Goal: Task Accomplishment & Management: Manage account settings

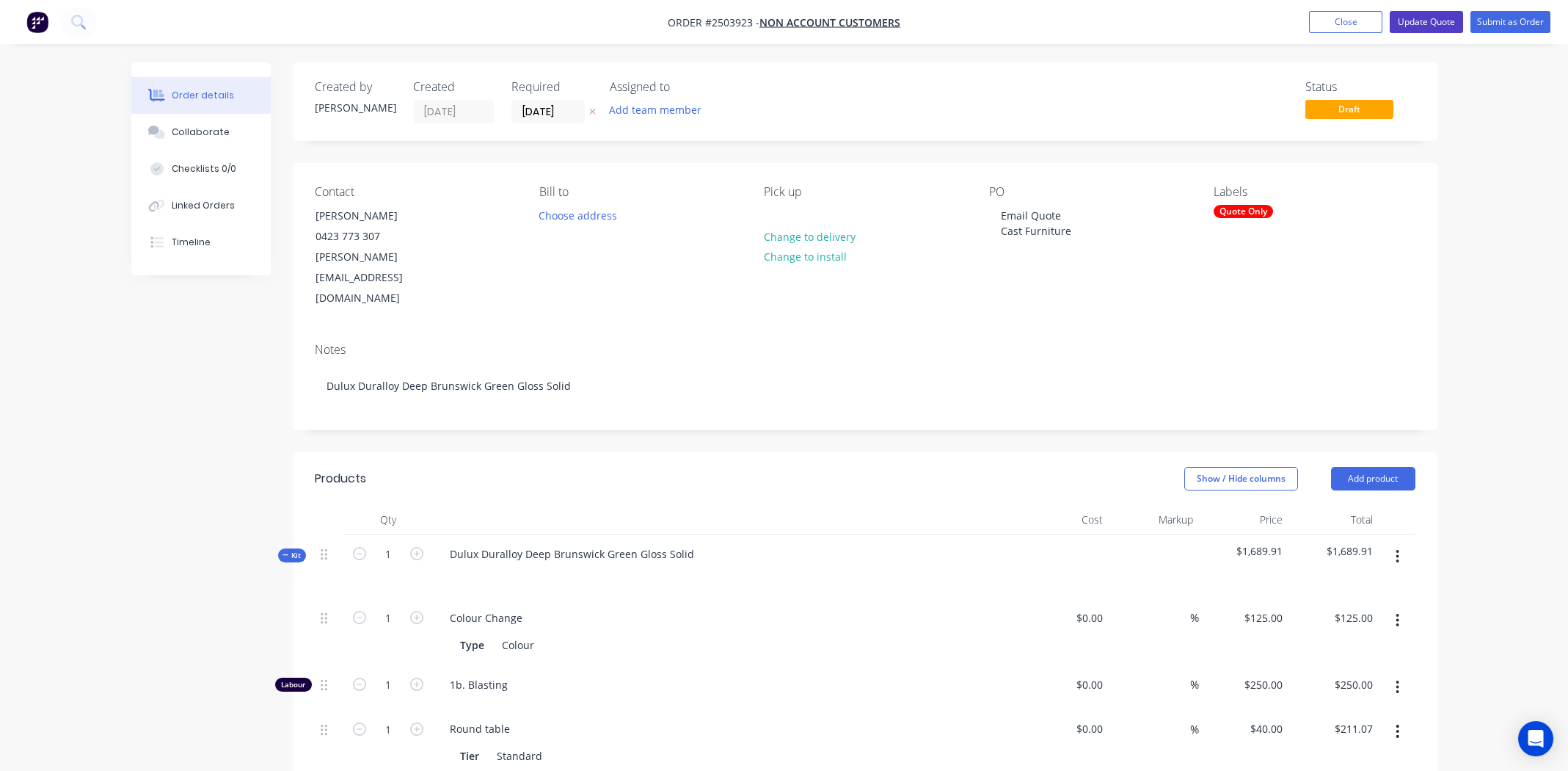
click at [1405, 24] on button "Update Quote" at bounding box center [1427, 21] width 73 height 22
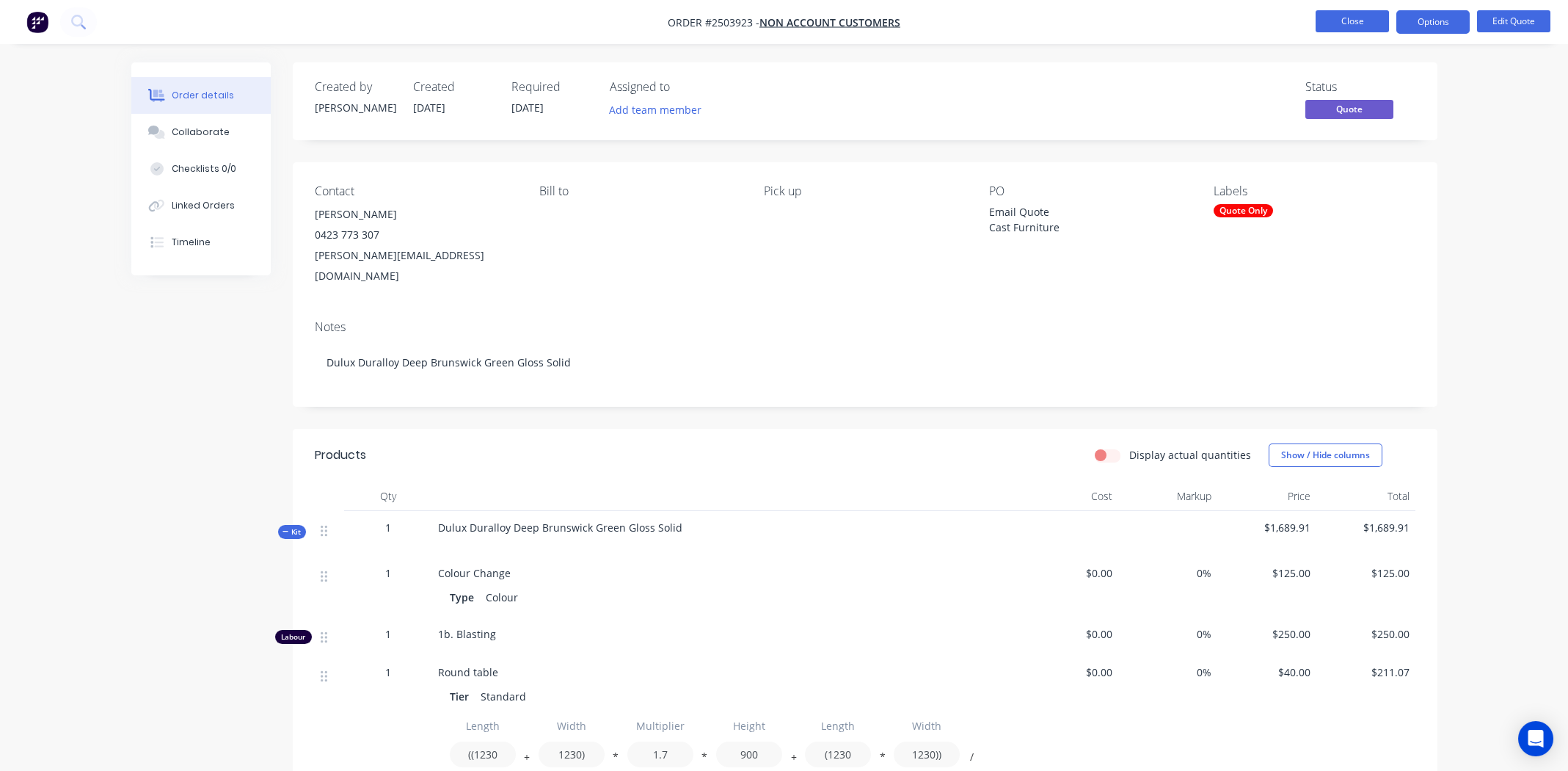
click at [1316, 29] on button "Close" at bounding box center [1352, 21] width 73 height 22
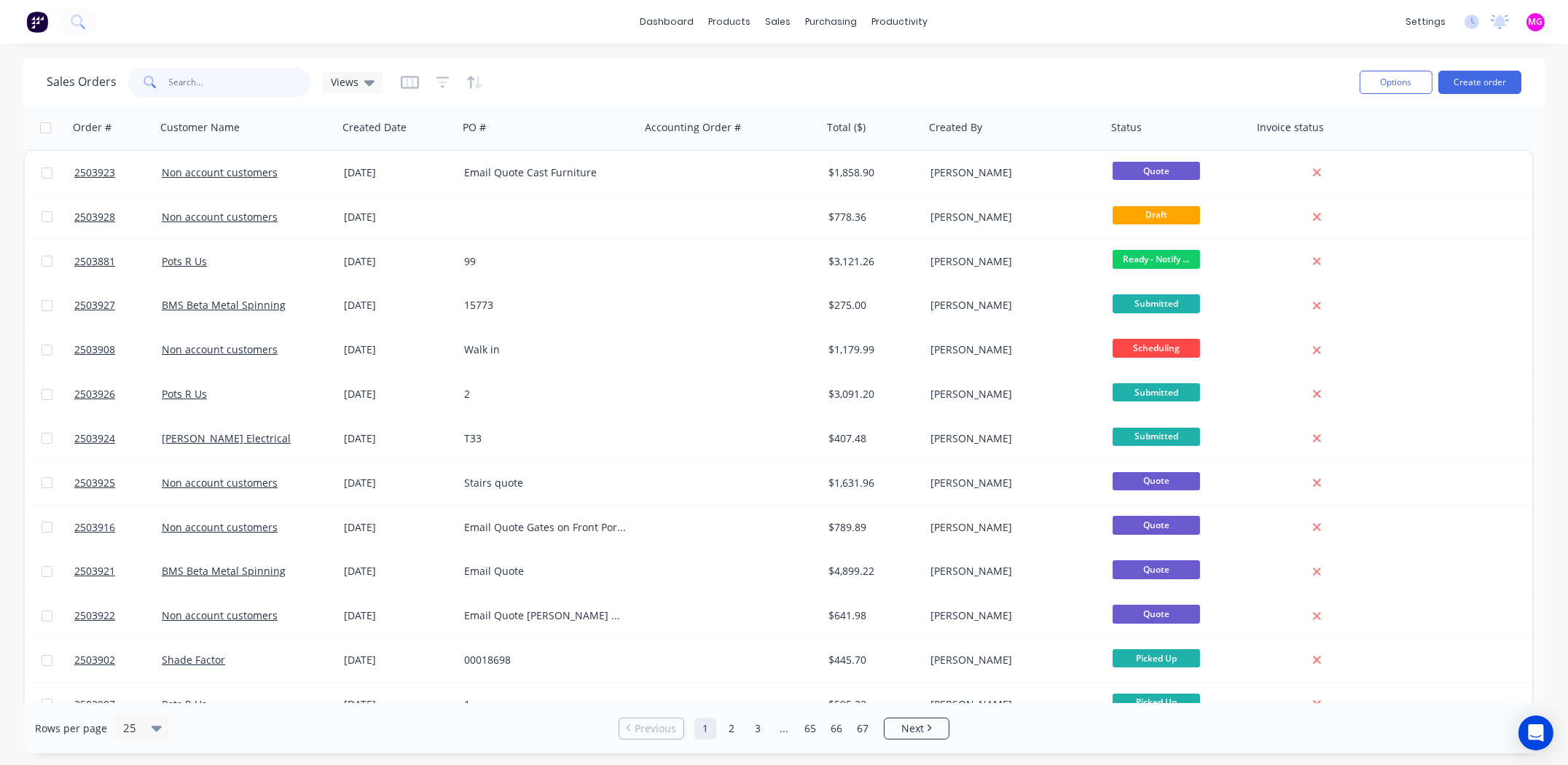
click at [226, 81] on input "text" at bounding box center [240, 82] width 142 height 29
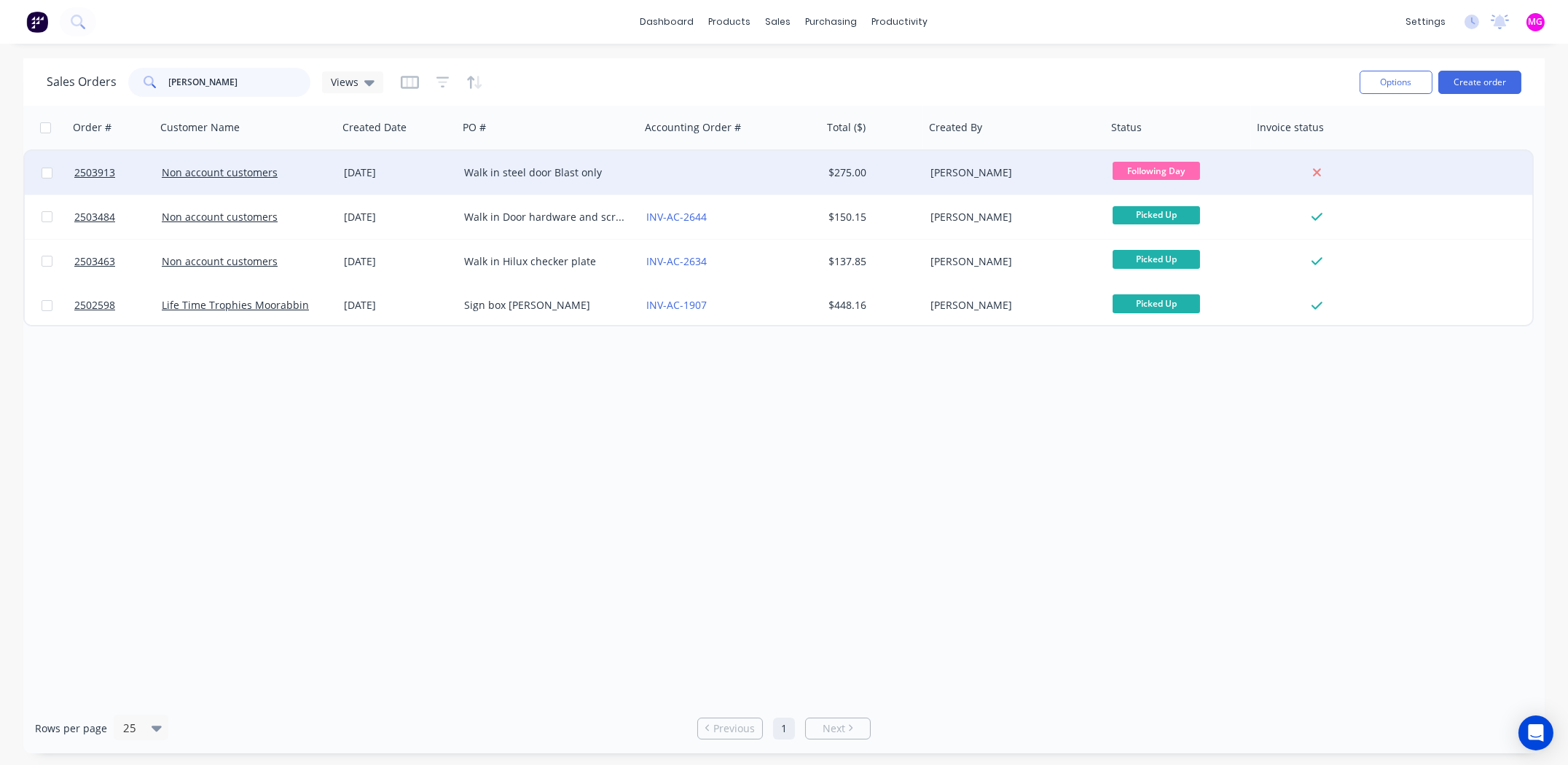
type input "[PERSON_NAME]"
click at [72, 173] on div at bounding box center [112, 173] width 87 height 44
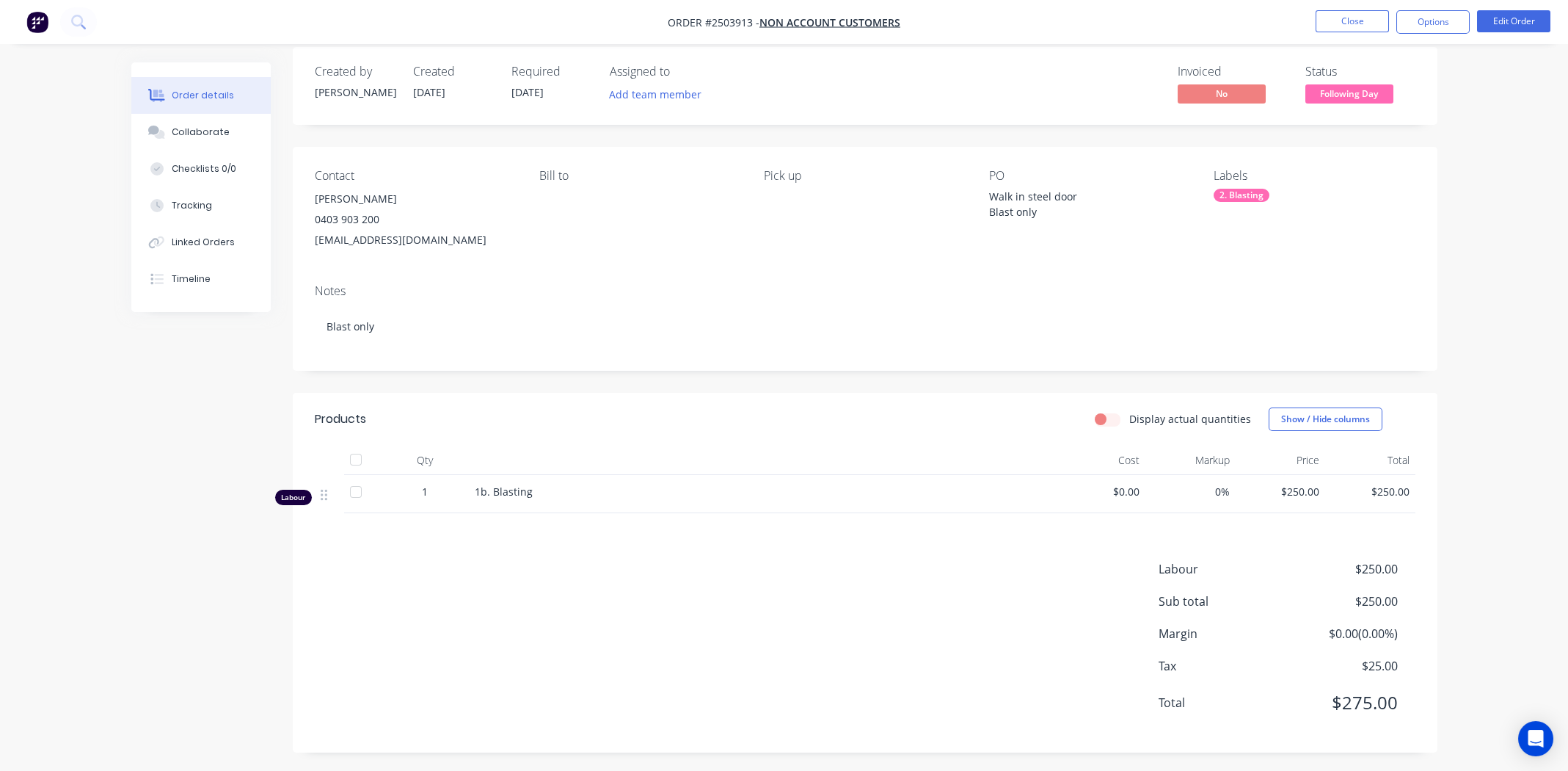
scroll to position [20, 0]
click at [537, 637] on div "Labour $250.00 Sub total $250.00 Margin $0.00 ( 0.00 %) Tax $25.00 Total $275.00" at bounding box center [865, 641] width 1101 height 171
click at [1498, 15] on button "Edit Order" at bounding box center [1514, 21] width 73 height 22
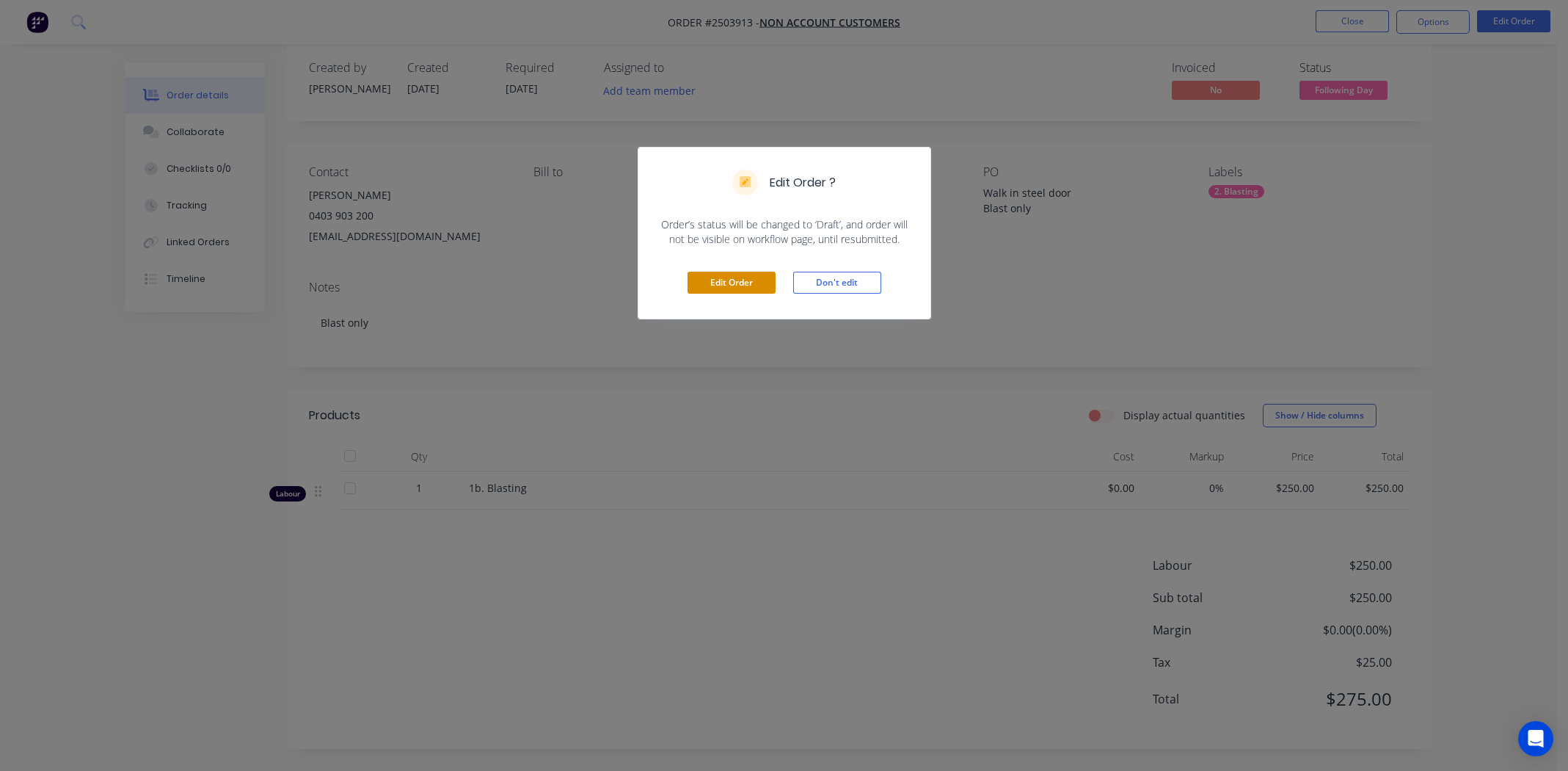
click at [727, 283] on button "Edit Order" at bounding box center [731, 282] width 88 height 22
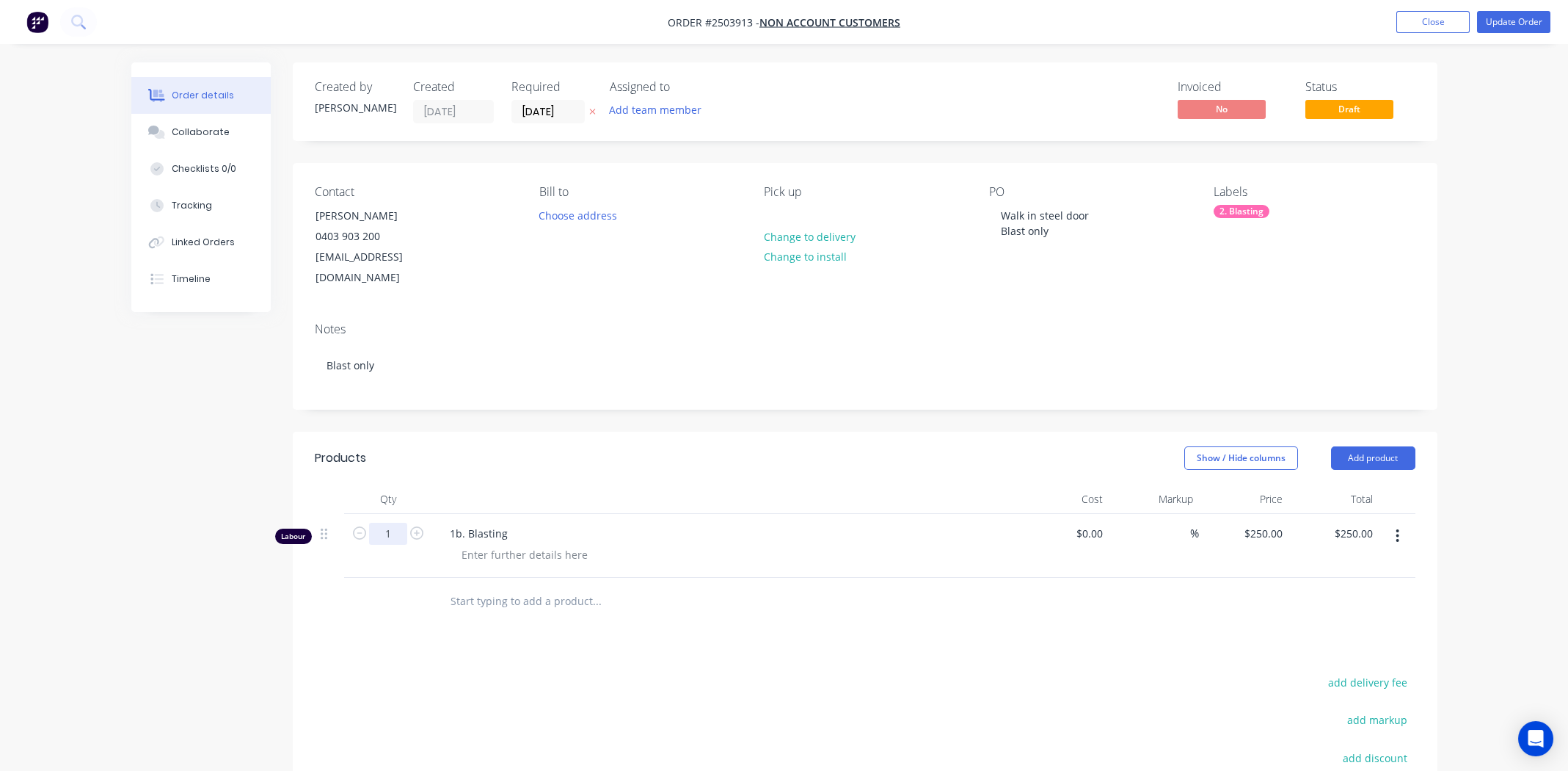
click at [394, 522] on input "1" at bounding box center [388, 533] width 38 height 22
type input "0.5"
type input "$125.00"
click at [1507, 31] on button "Update Order" at bounding box center [1514, 21] width 73 height 22
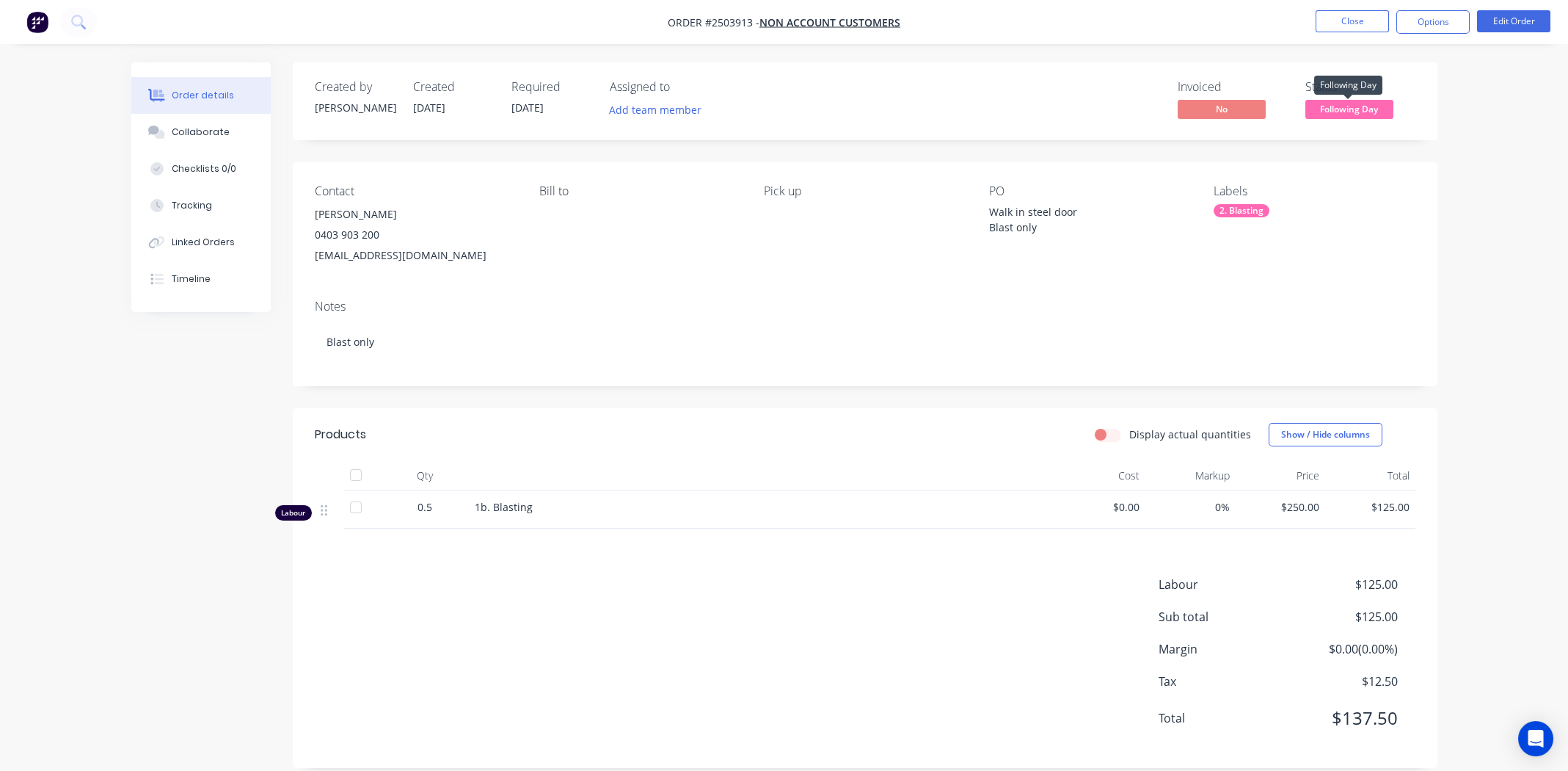
click at [1339, 112] on span "Following Day" at bounding box center [1349, 109] width 88 height 18
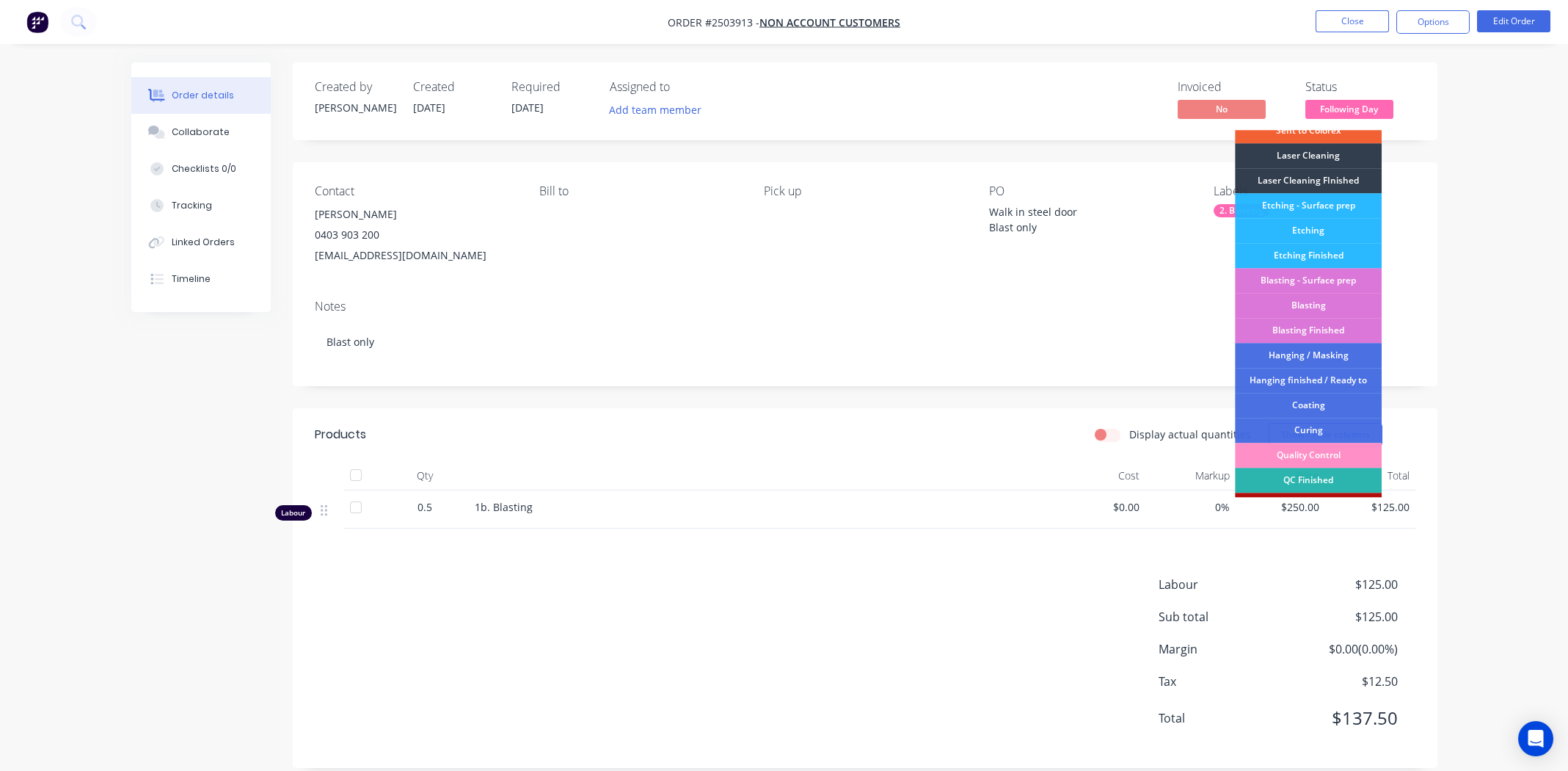
scroll to position [314, 0]
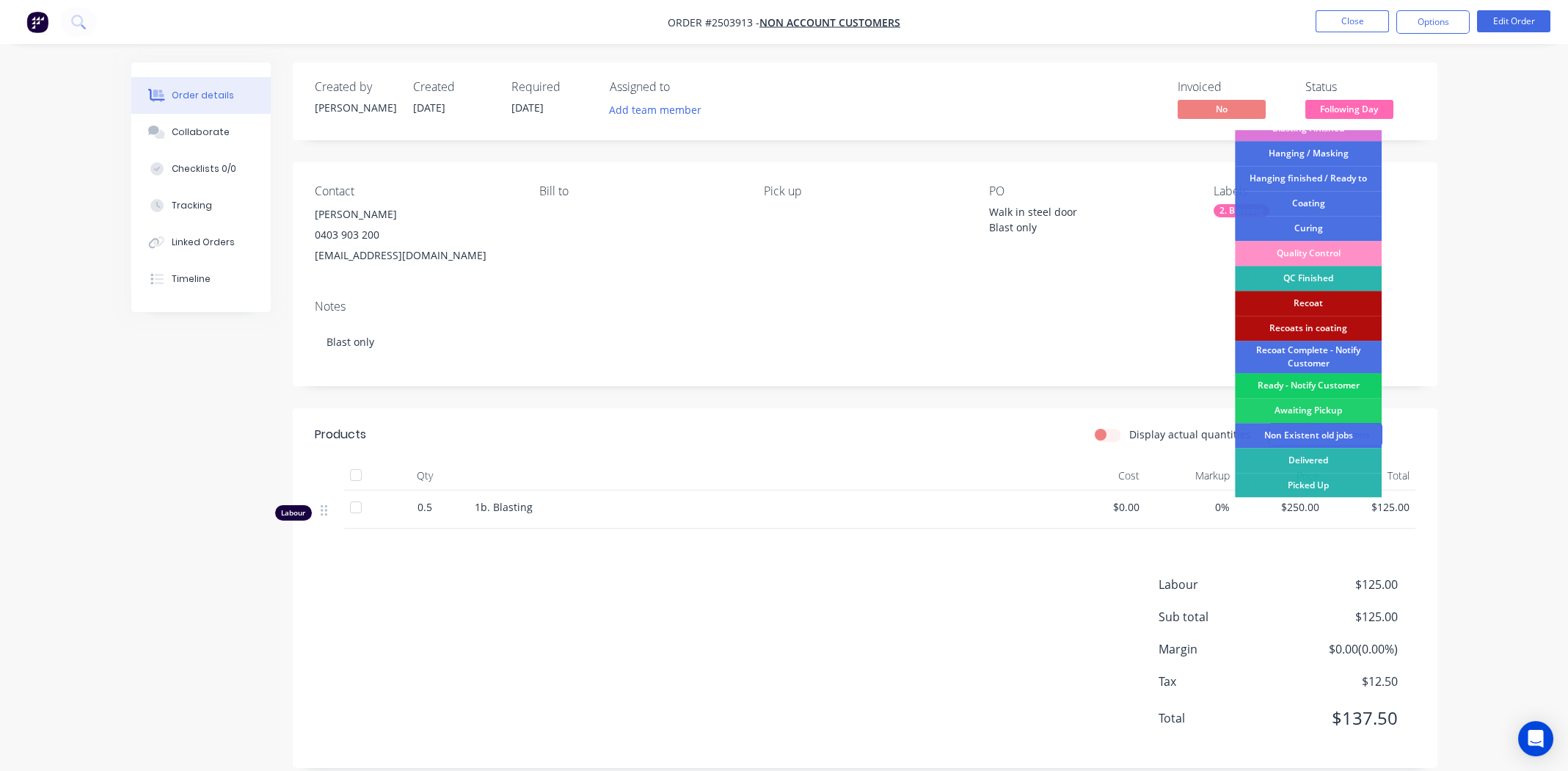
click at [1305, 374] on div "Ready - Notify Customer" at bounding box center [1308, 386] width 147 height 25
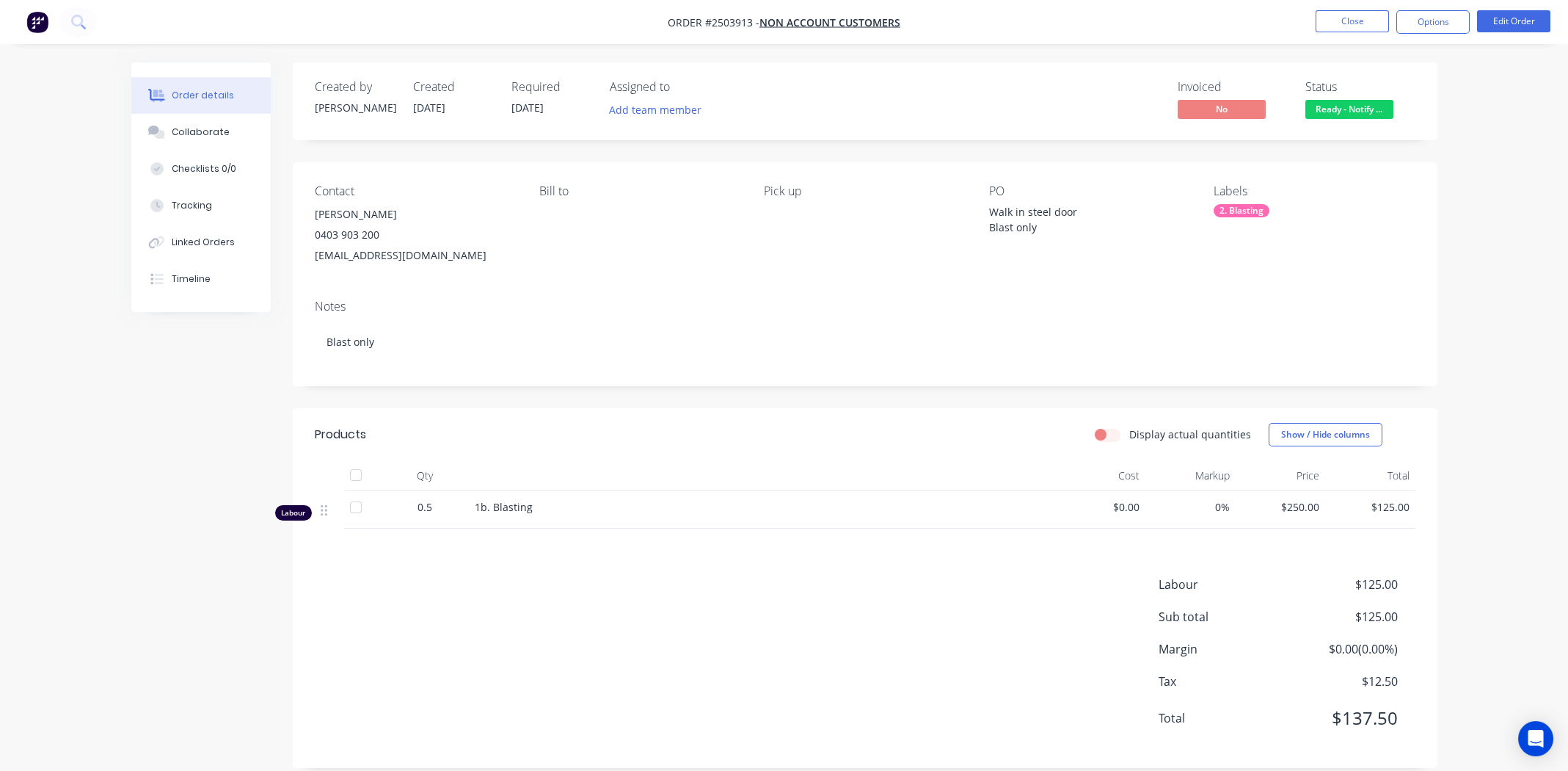
click at [681, 251] on div "Bill to" at bounding box center [639, 225] width 201 height 82
click at [1347, 19] on button "Close" at bounding box center [1352, 21] width 73 height 22
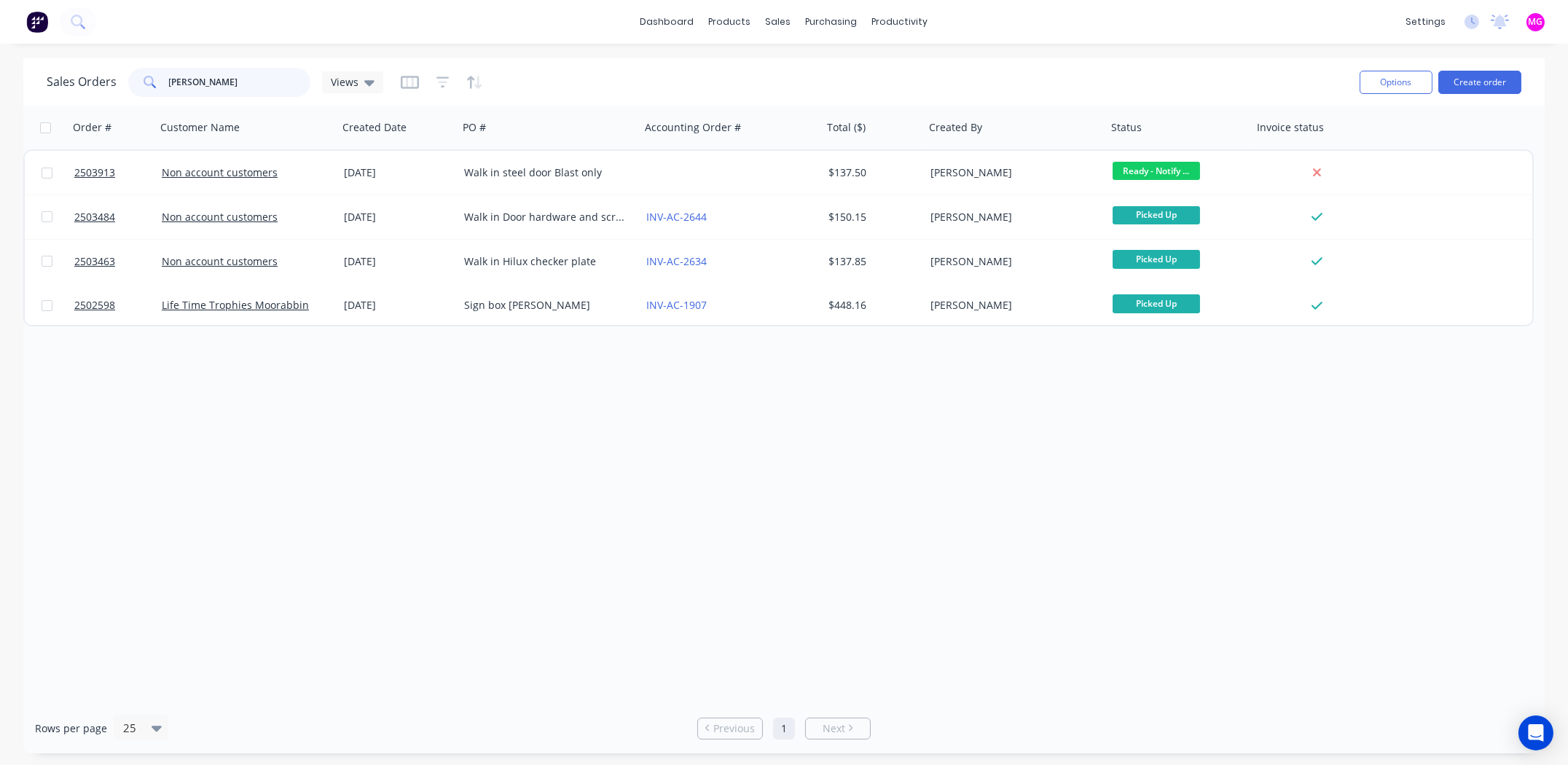
click at [240, 84] on input "[PERSON_NAME]" at bounding box center [240, 82] width 142 height 29
click at [239, 83] on input "[PERSON_NAME]" at bounding box center [240, 82] width 142 height 29
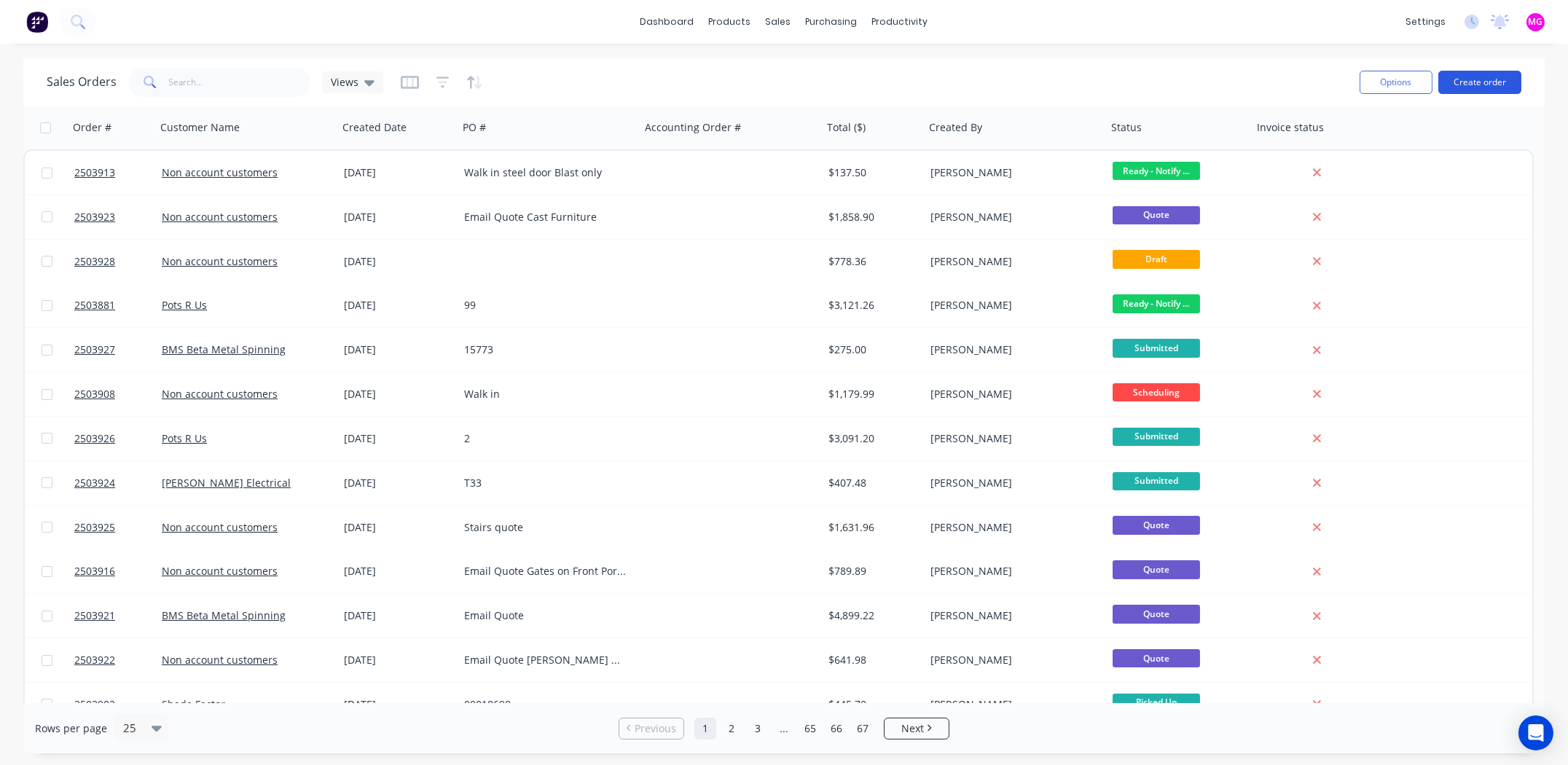
click at [1492, 80] on button "Create order" at bounding box center [1479, 82] width 83 height 24
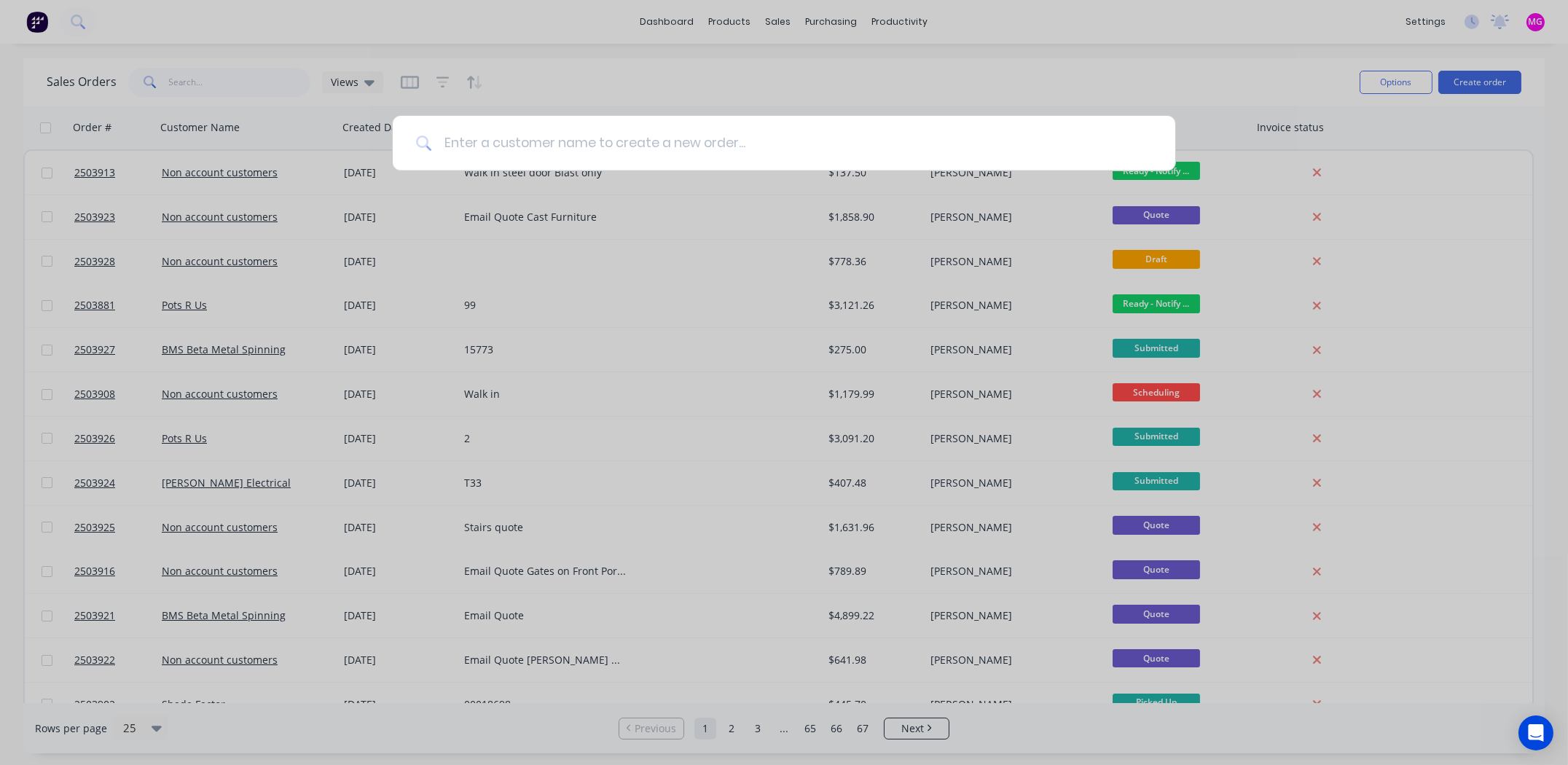
click at [655, 146] on input at bounding box center [792, 143] width 720 height 55
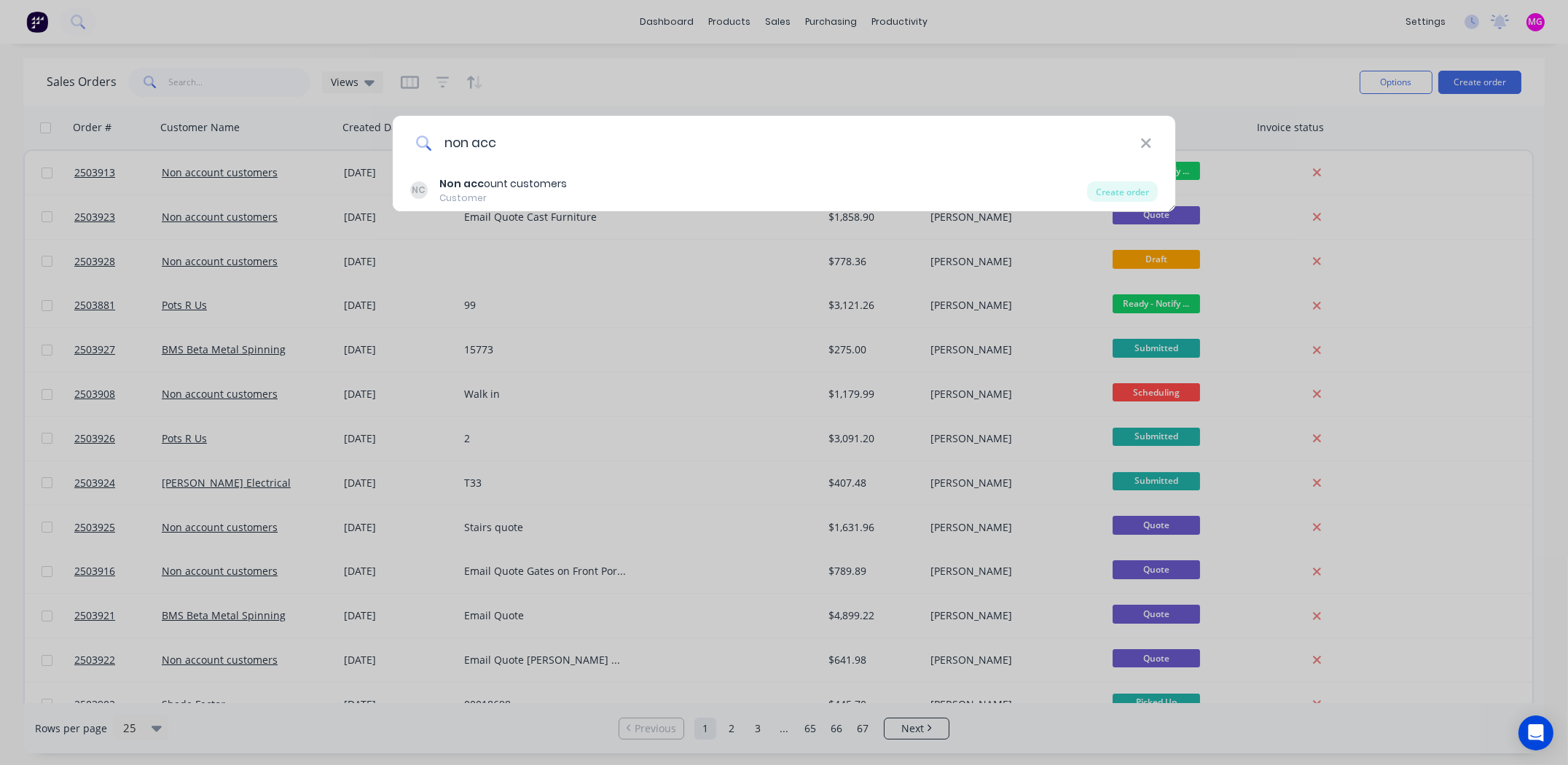
type input "non acc"
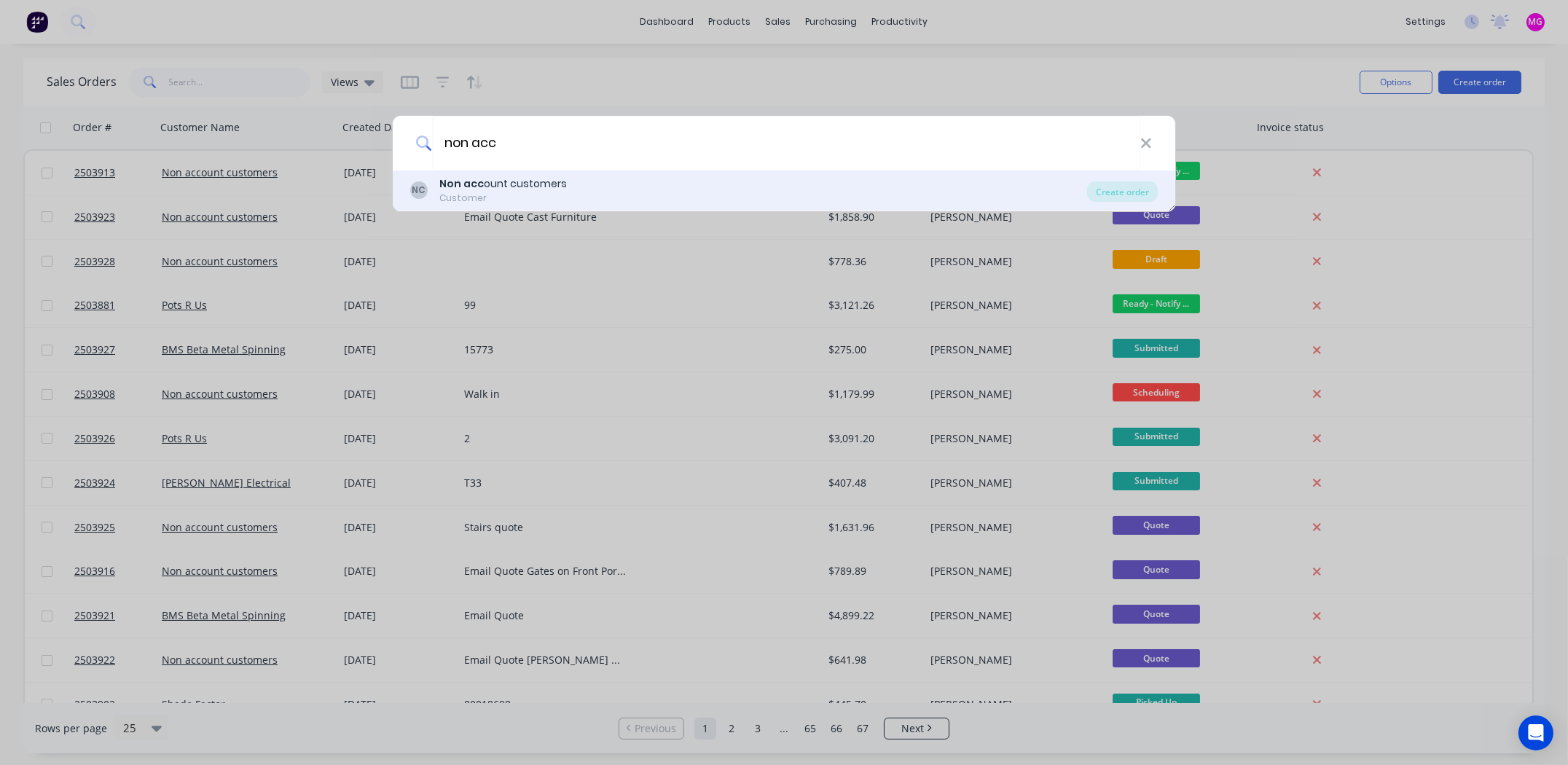
click at [530, 190] on div "Non acc ount customers" at bounding box center [503, 184] width 128 height 15
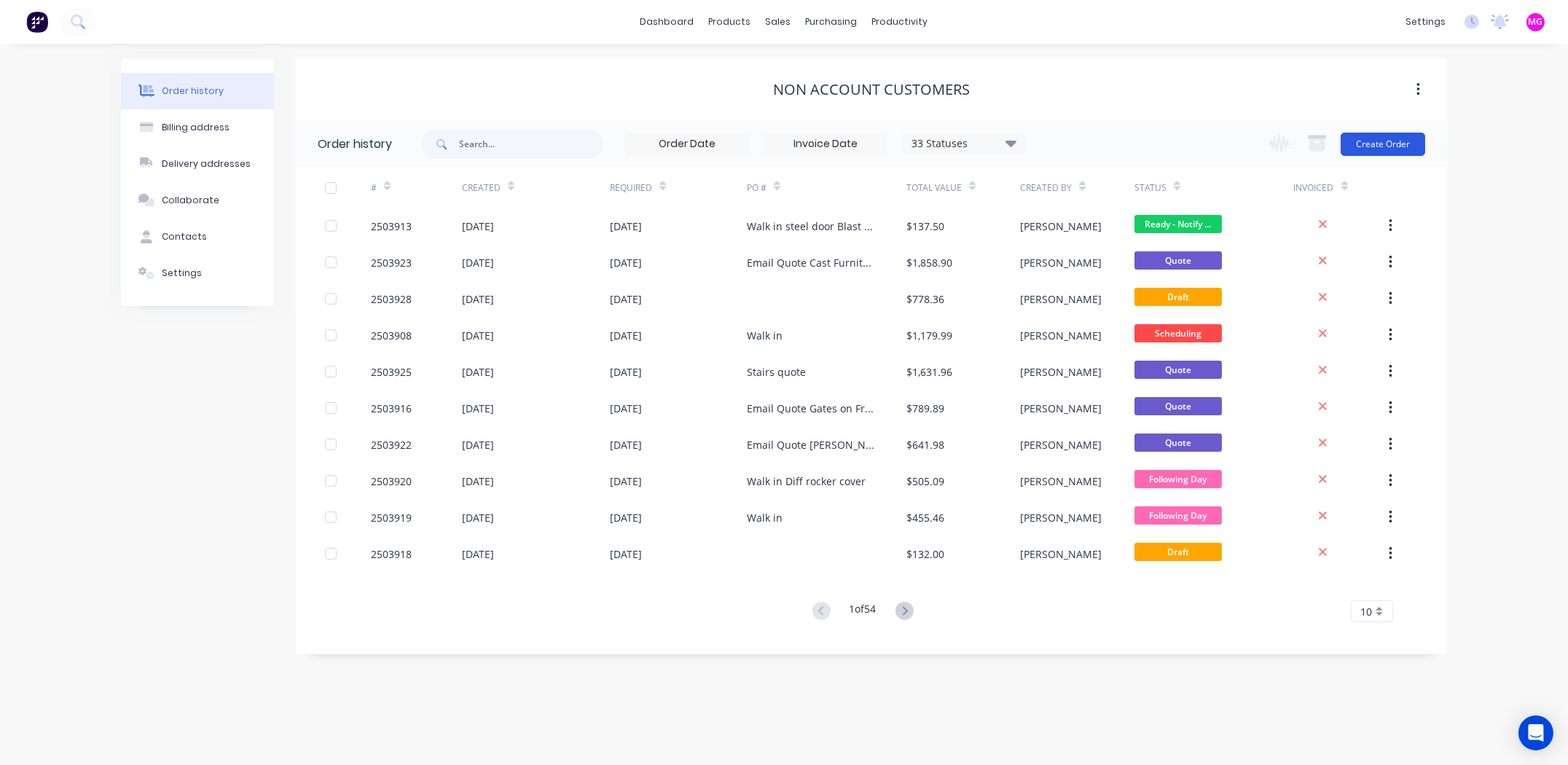
click at [1380, 139] on button "Create Order" at bounding box center [1383, 144] width 84 height 24
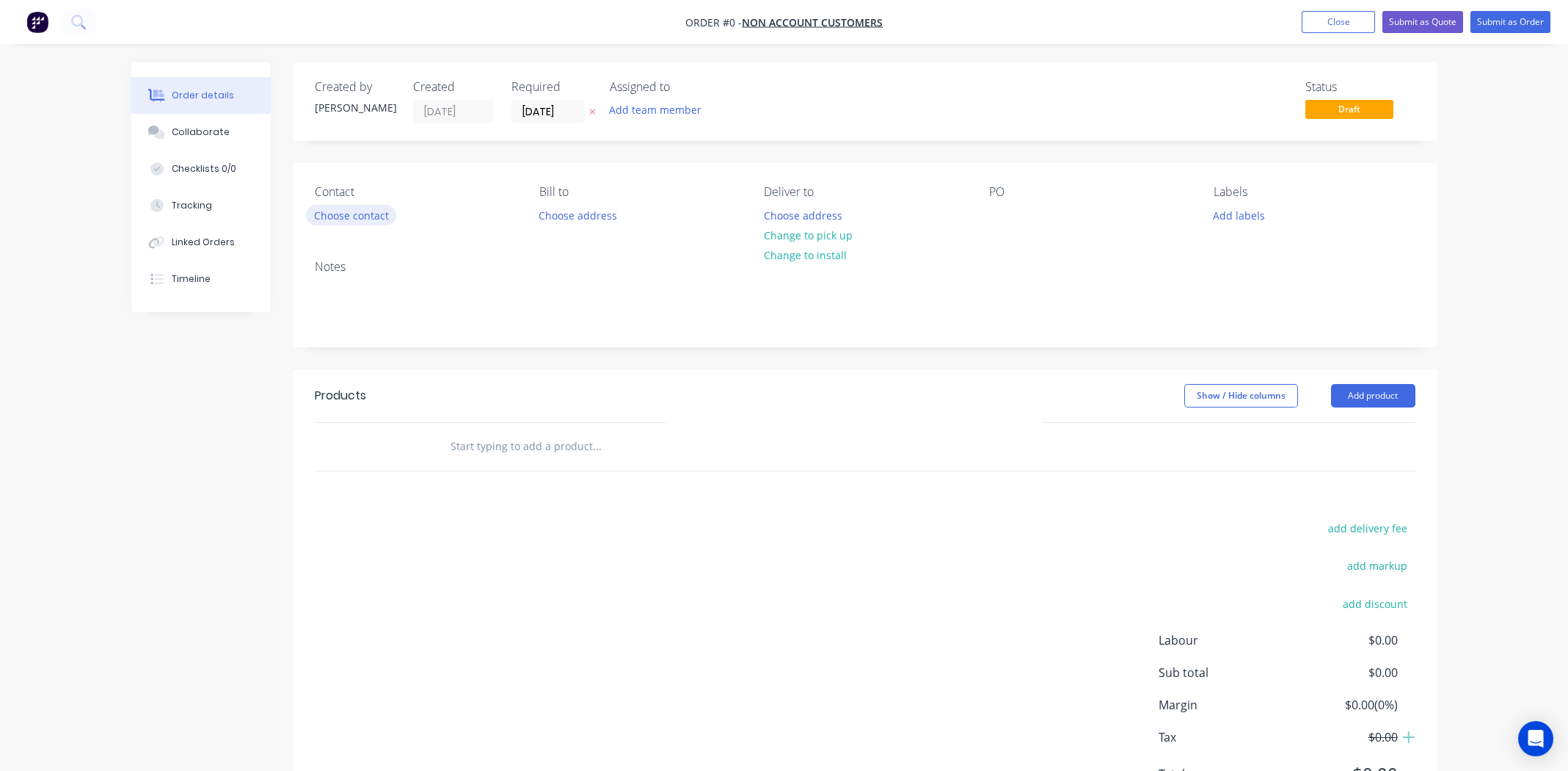
click at [361, 216] on button "Choose contact" at bounding box center [351, 215] width 90 height 20
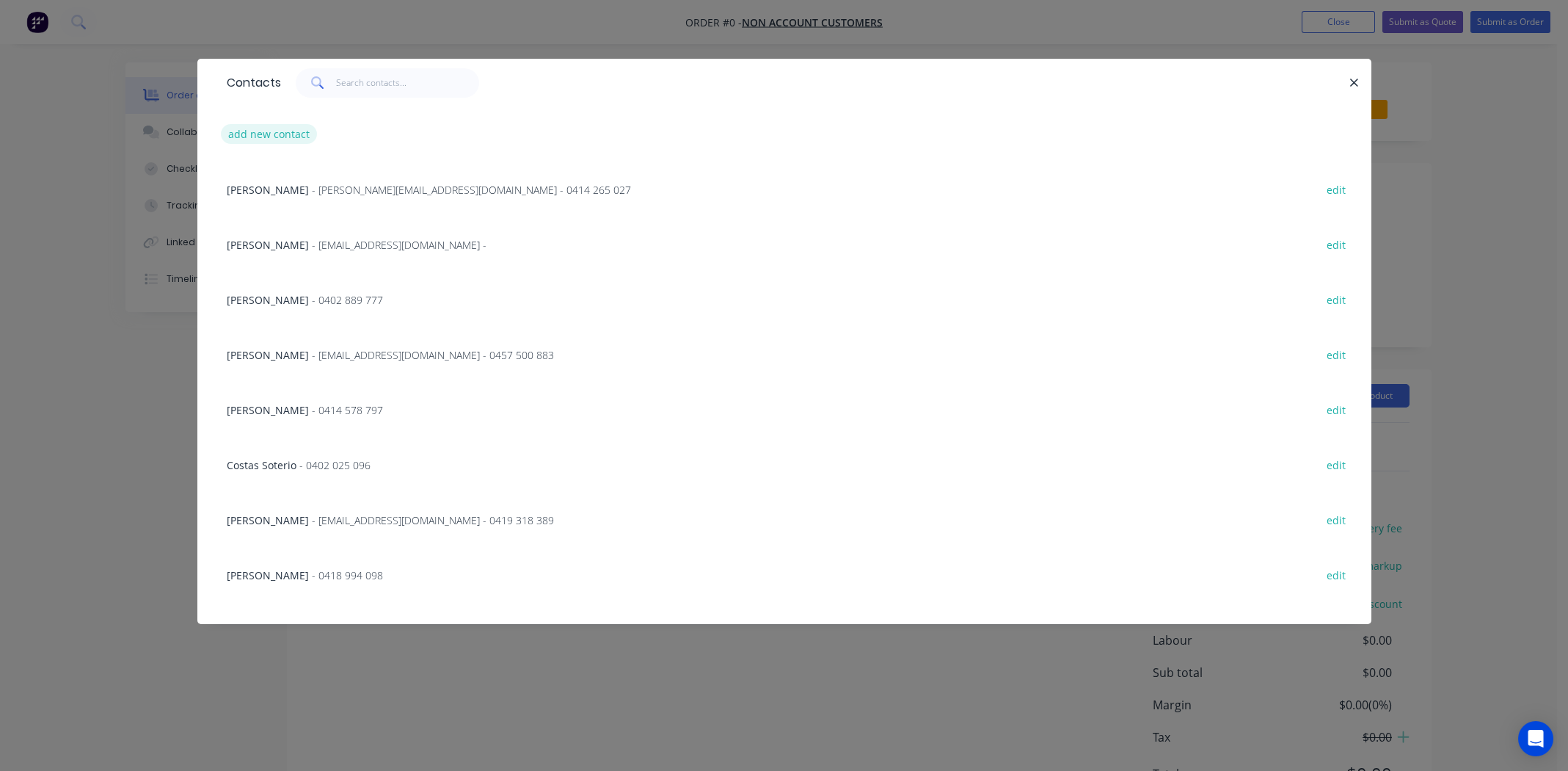
click at [251, 131] on button "add new contact" at bounding box center [269, 134] width 97 height 20
select select "AU"
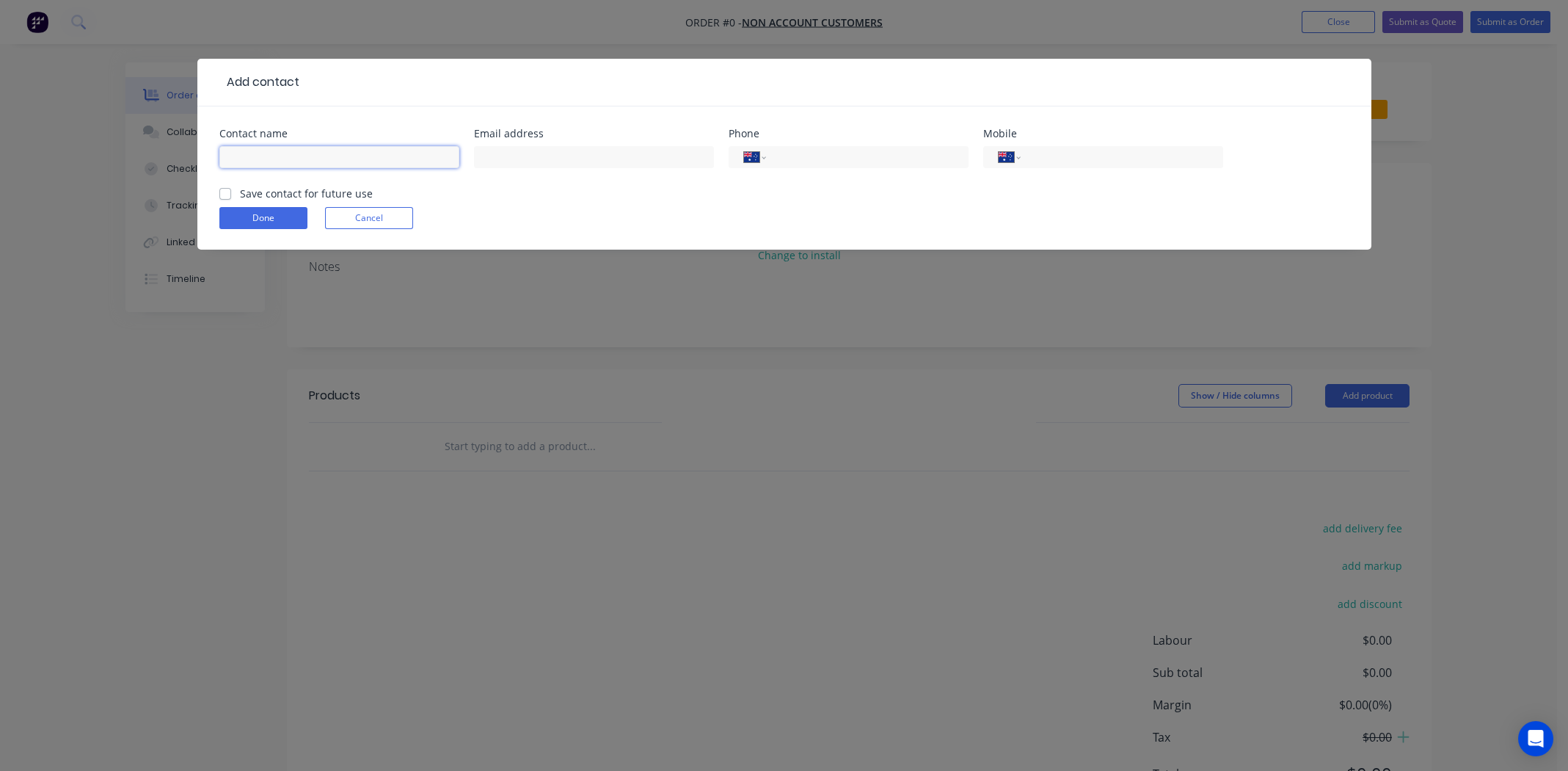
drag, startPoint x: 340, startPoint y: 161, endPoint x: 420, endPoint y: 147, distance: 81.2
click at [340, 161] on input "text" at bounding box center [339, 157] width 240 height 22
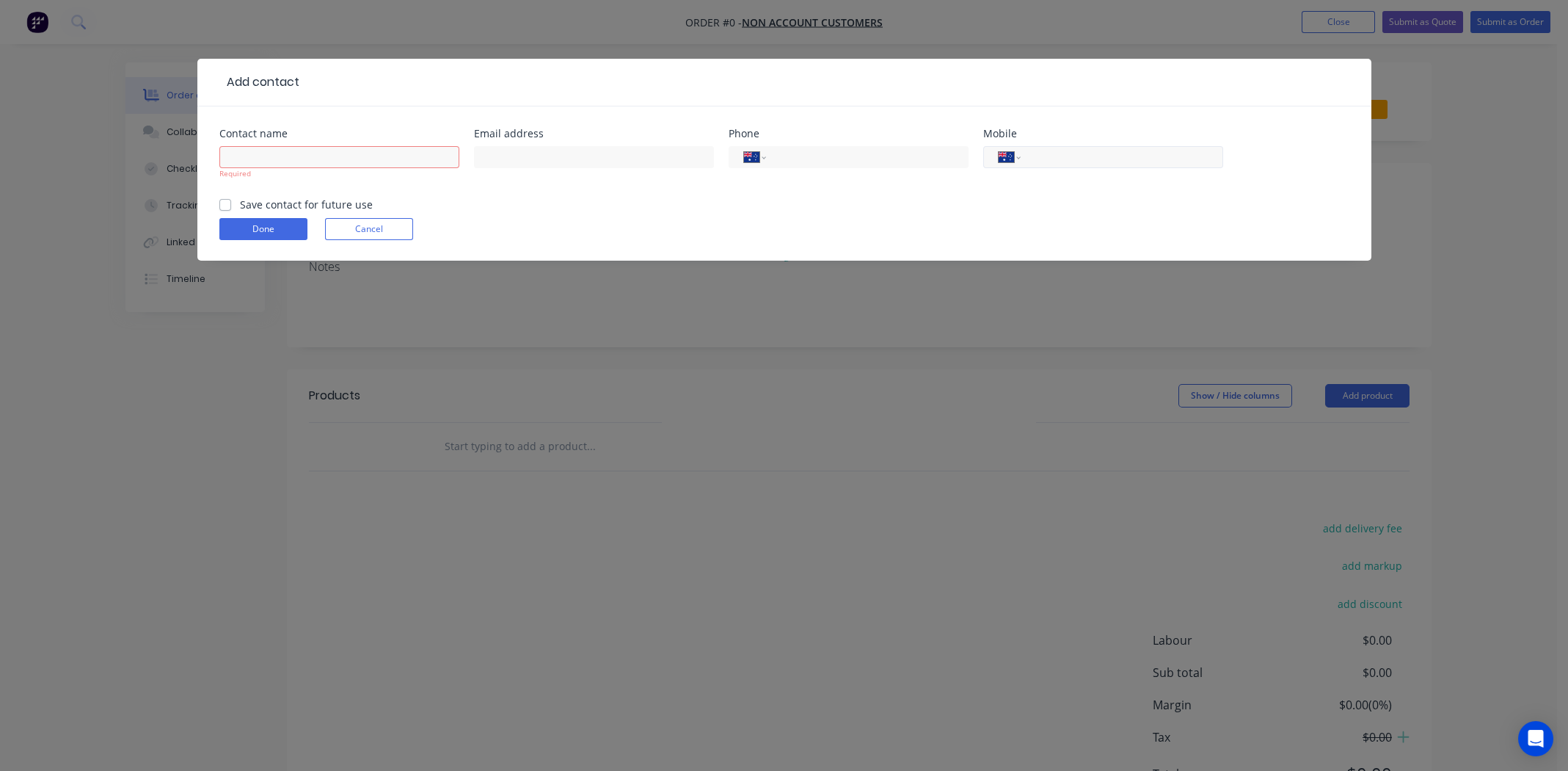
click at [1068, 154] on input "tel" at bounding box center [1118, 158] width 176 height 17
paste input "404 039 416"
type input "0404 039 416"
click at [319, 168] on div "Required" at bounding box center [339, 174] width 240 height 11
click at [308, 158] on input "text" at bounding box center [339, 157] width 240 height 22
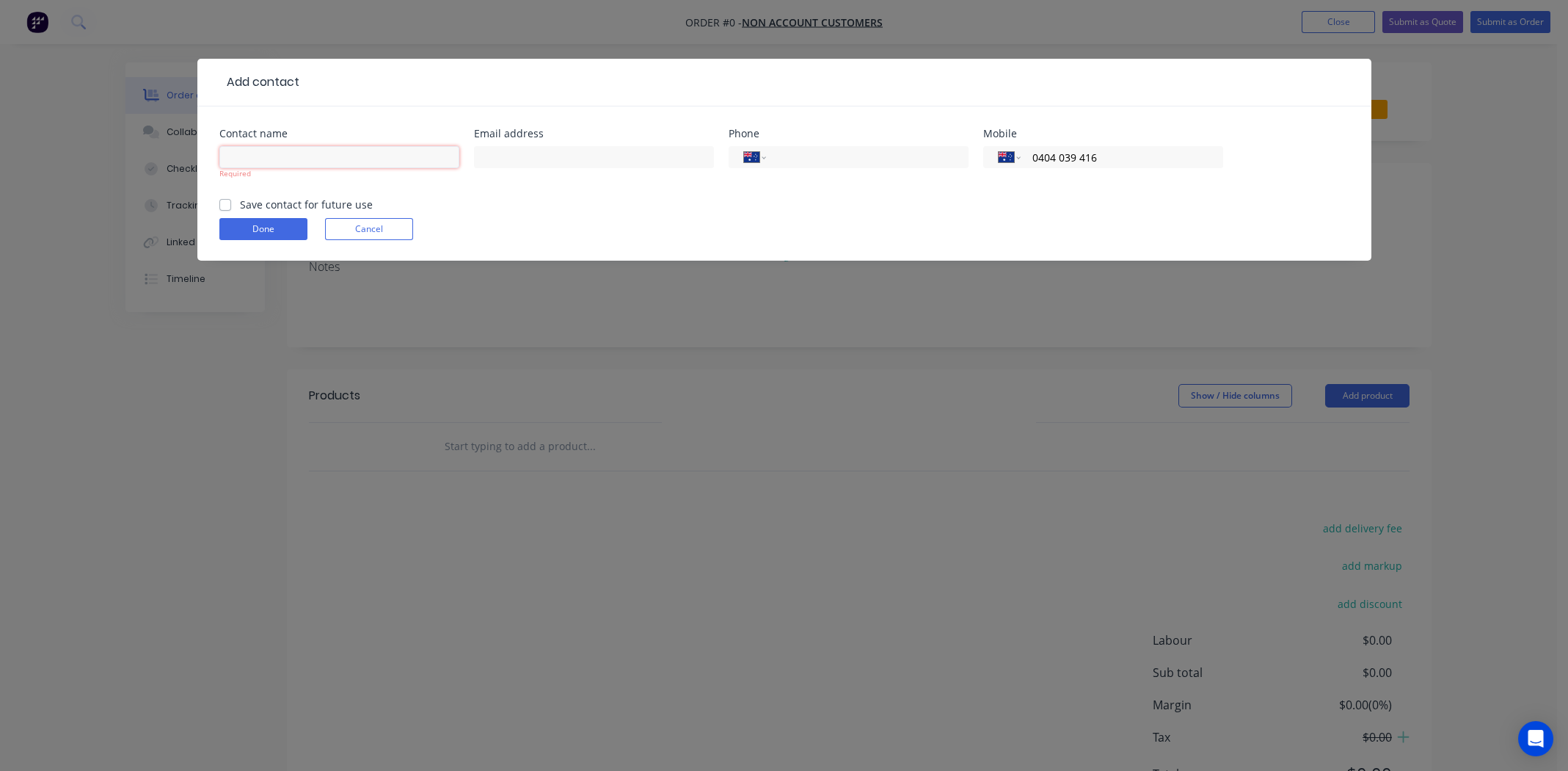
paste input "ANGELIQUE S"
type input "ANGELIQUE S"
drag, startPoint x: 575, startPoint y: 160, endPoint x: 594, endPoint y: 147, distance: 23.0
click at [575, 160] on input "text" at bounding box center [594, 157] width 240 height 22
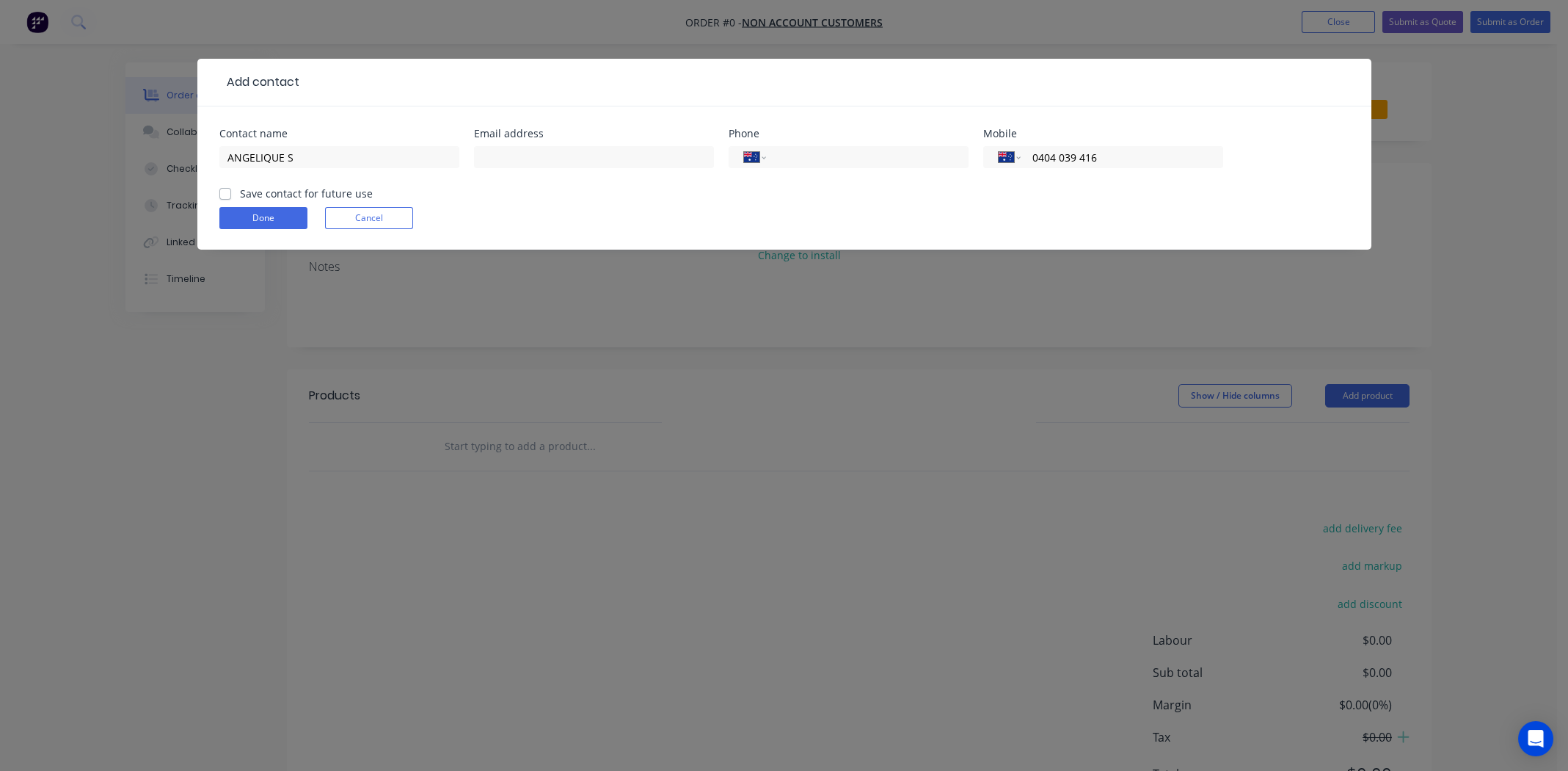
click at [240, 194] on label "Save contact for future use" at bounding box center [307, 194] width 133 height 15
click at [219, 194] on input "Save contact for future use" at bounding box center [225, 193] width 11 height 14
checkbox input "true"
click at [229, 209] on button "Done" at bounding box center [263, 218] width 88 height 22
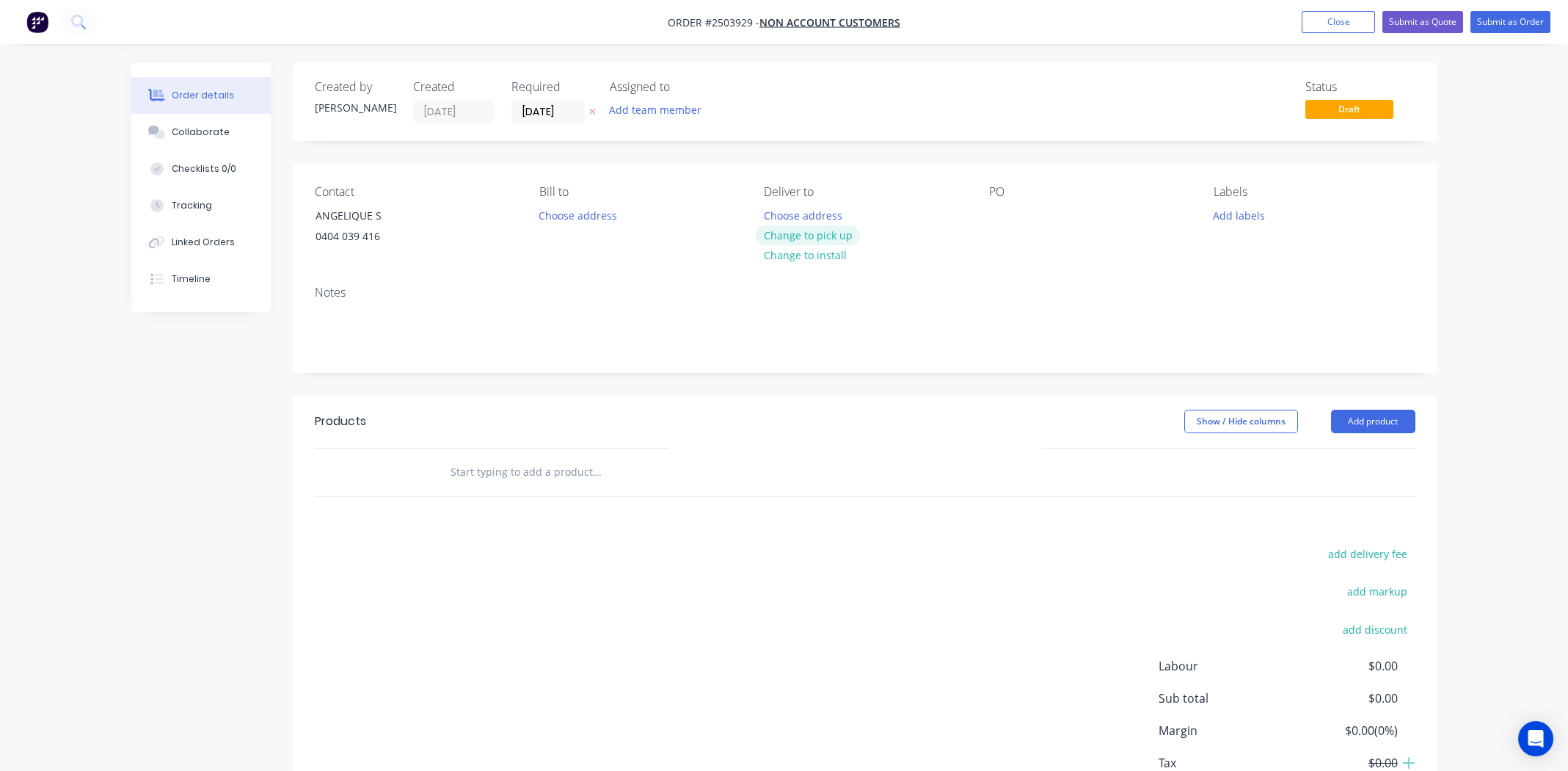
click at [829, 233] on button "Change to pick up" at bounding box center [807, 236] width 104 height 20
click at [1003, 216] on div at bounding box center [1001, 216] width 24 height 21
click at [1250, 217] on button "Add labels" at bounding box center [1239, 215] width 67 height 20
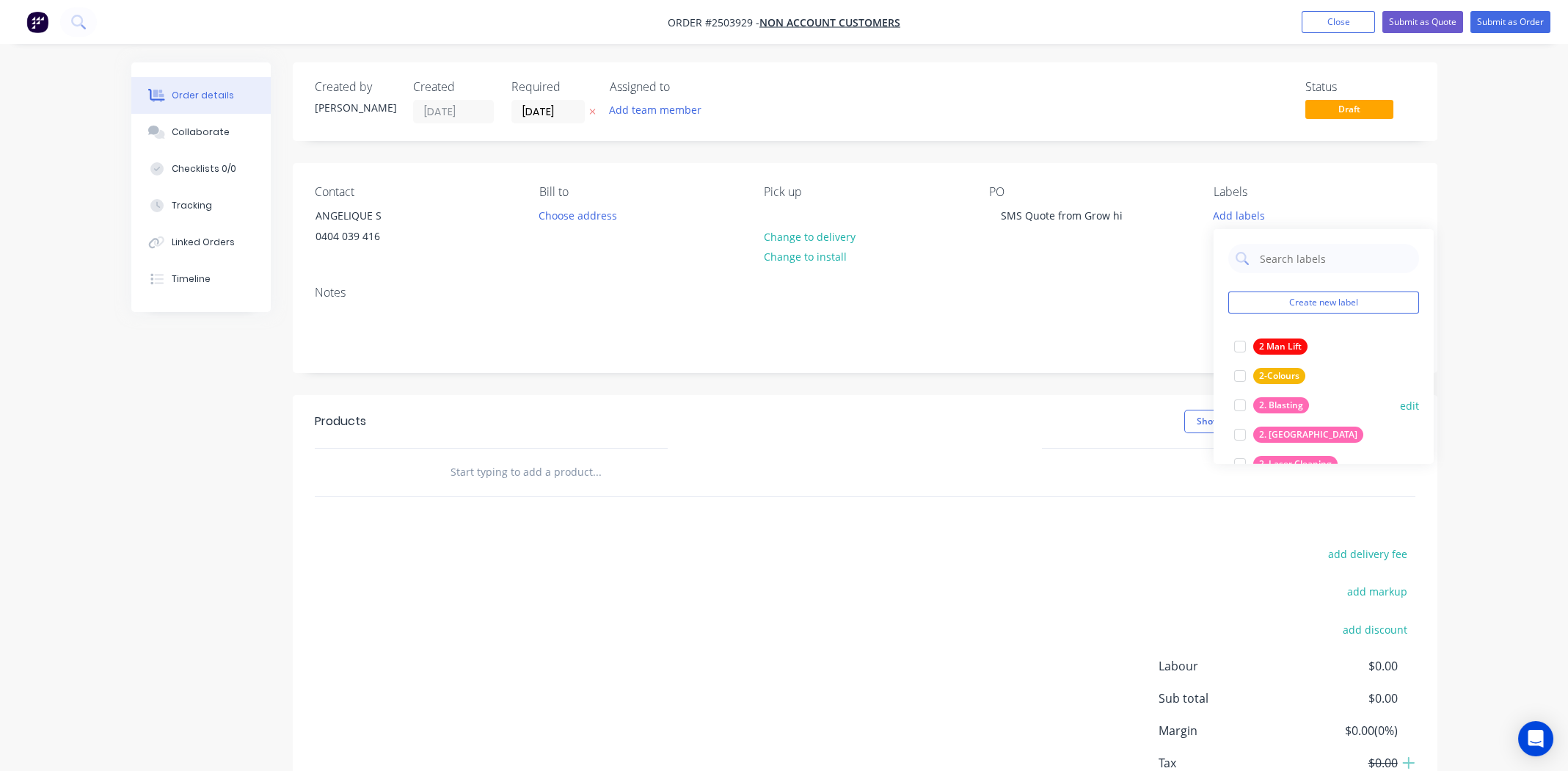
click at [1240, 403] on div at bounding box center [1240, 405] width 29 height 29
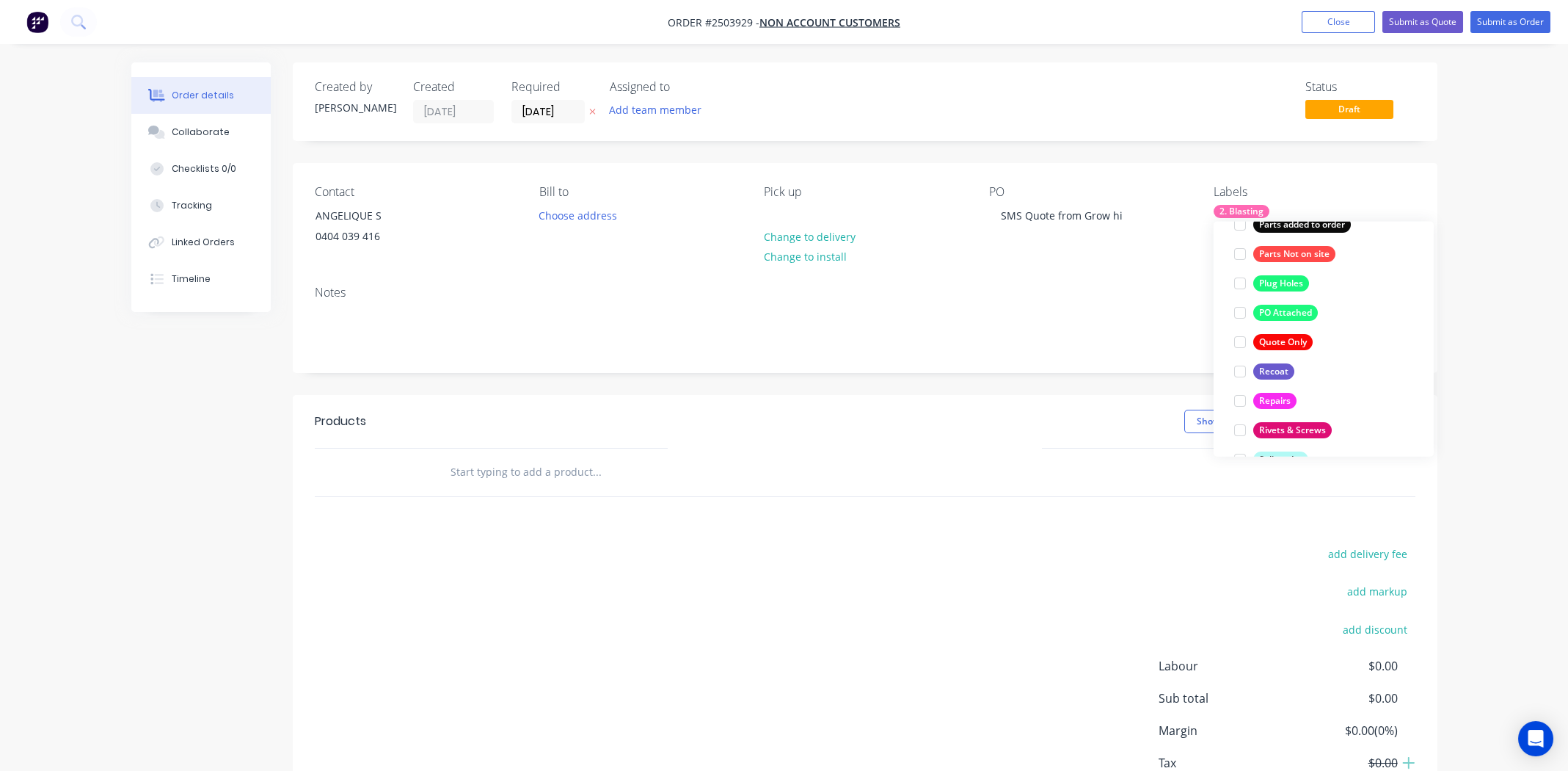
scroll to position [836, 0]
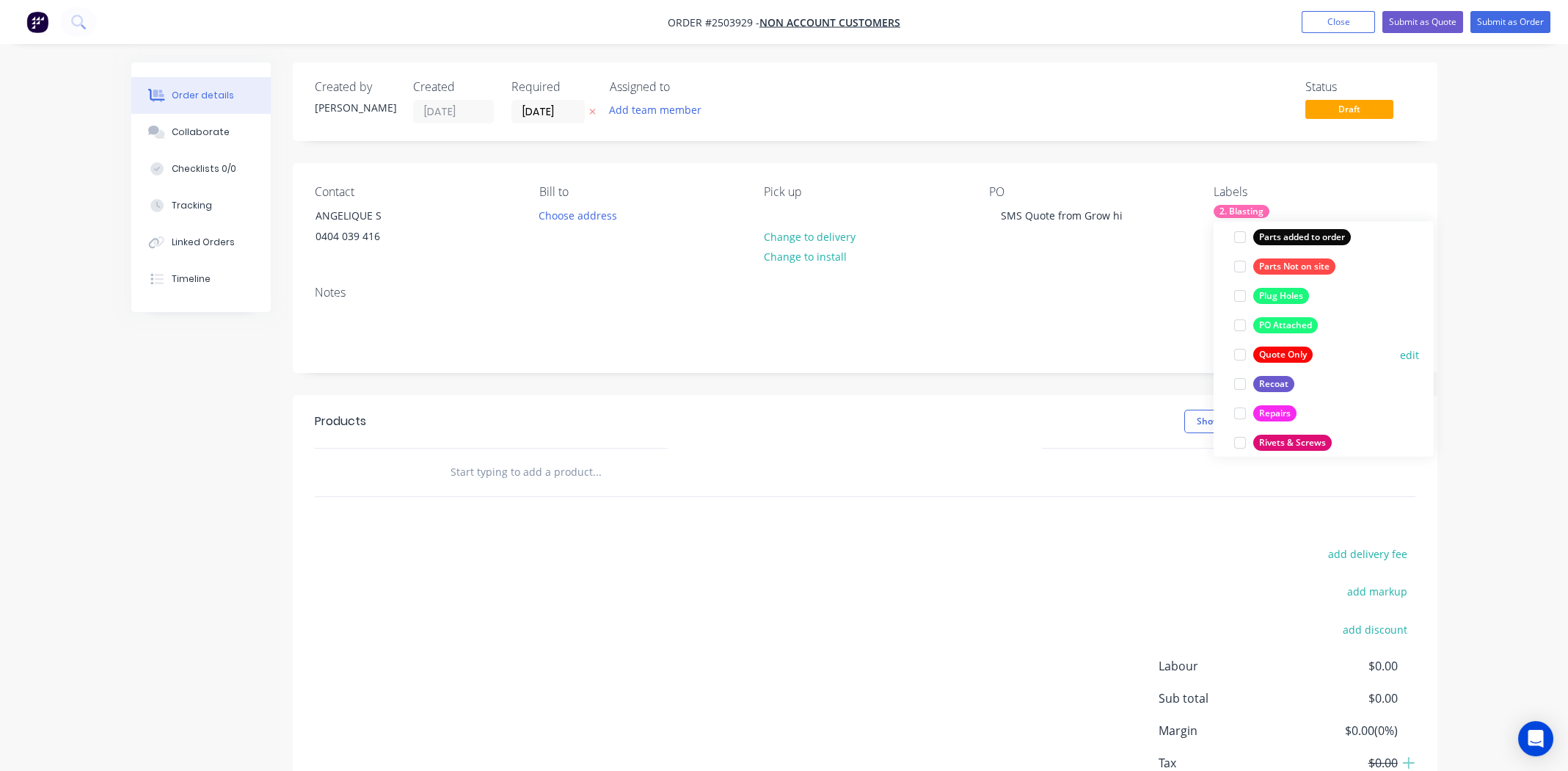
click at [1240, 355] on div at bounding box center [1240, 354] width 29 height 29
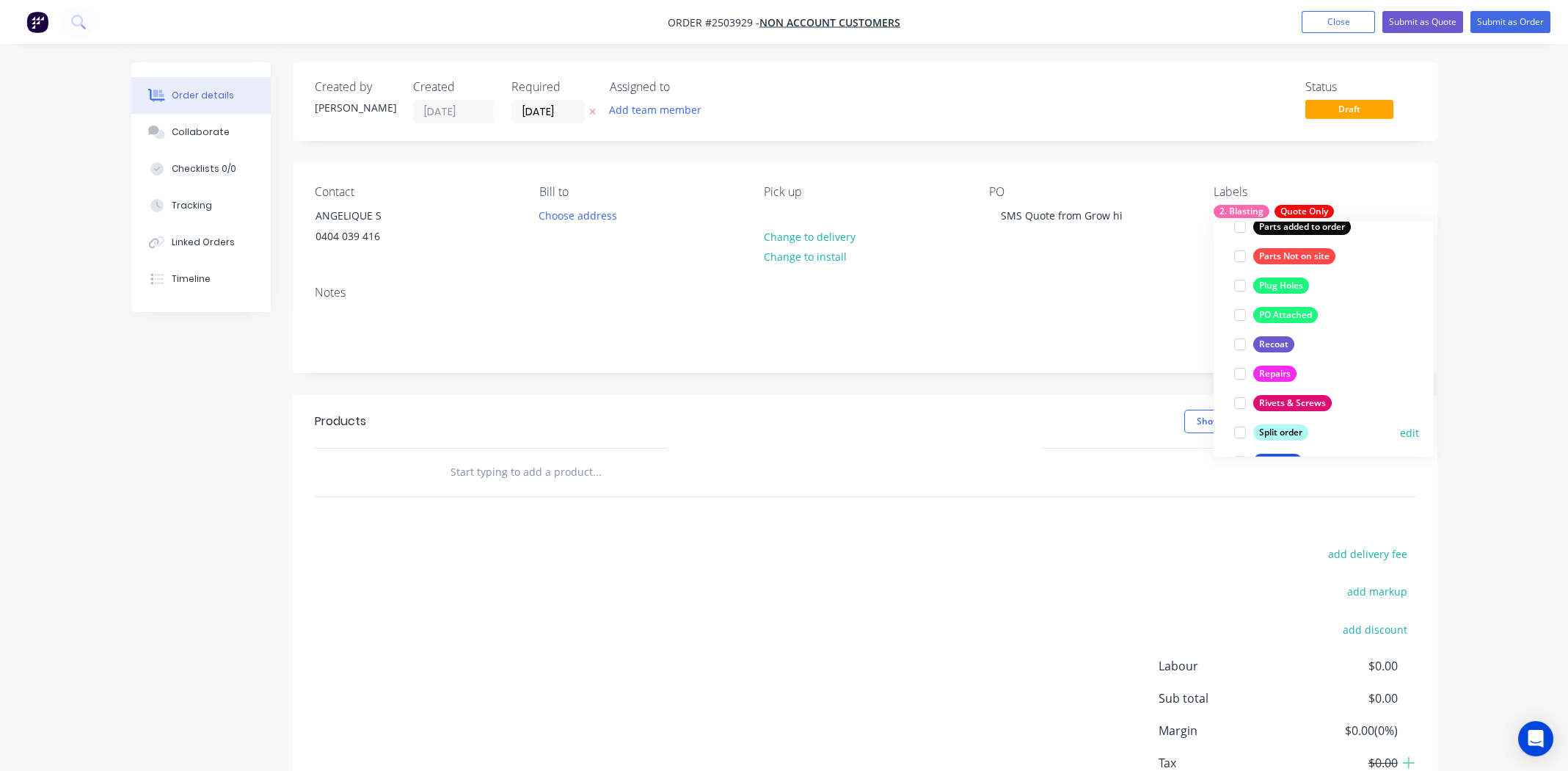
scroll to position [1056, 0]
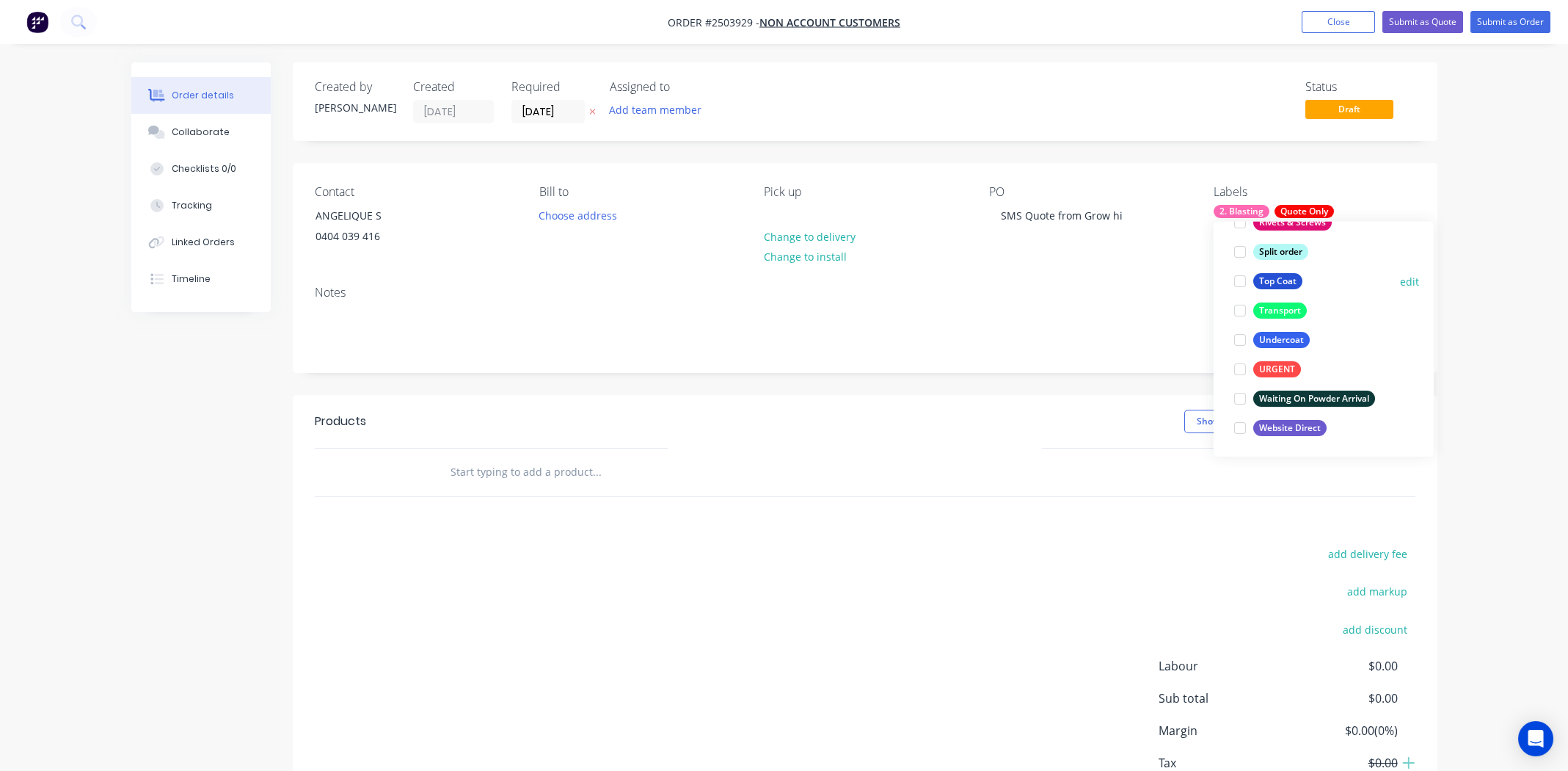
click at [1243, 283] on div at bounding box center [1240, 281] width 29 height 29
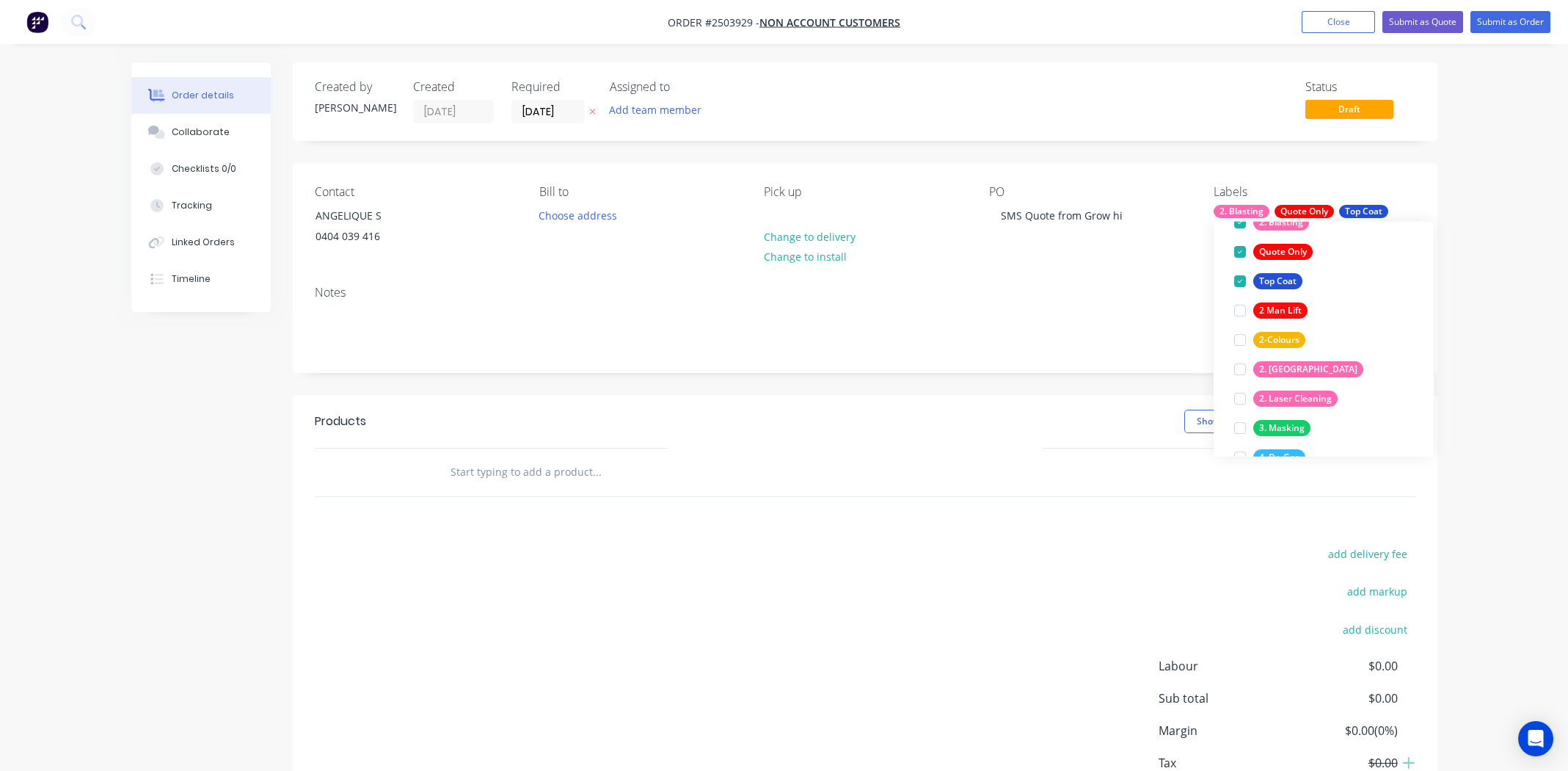
click at [1135, 296] on div "Notes" at bounding box center [865, 292] width 1101 height 14
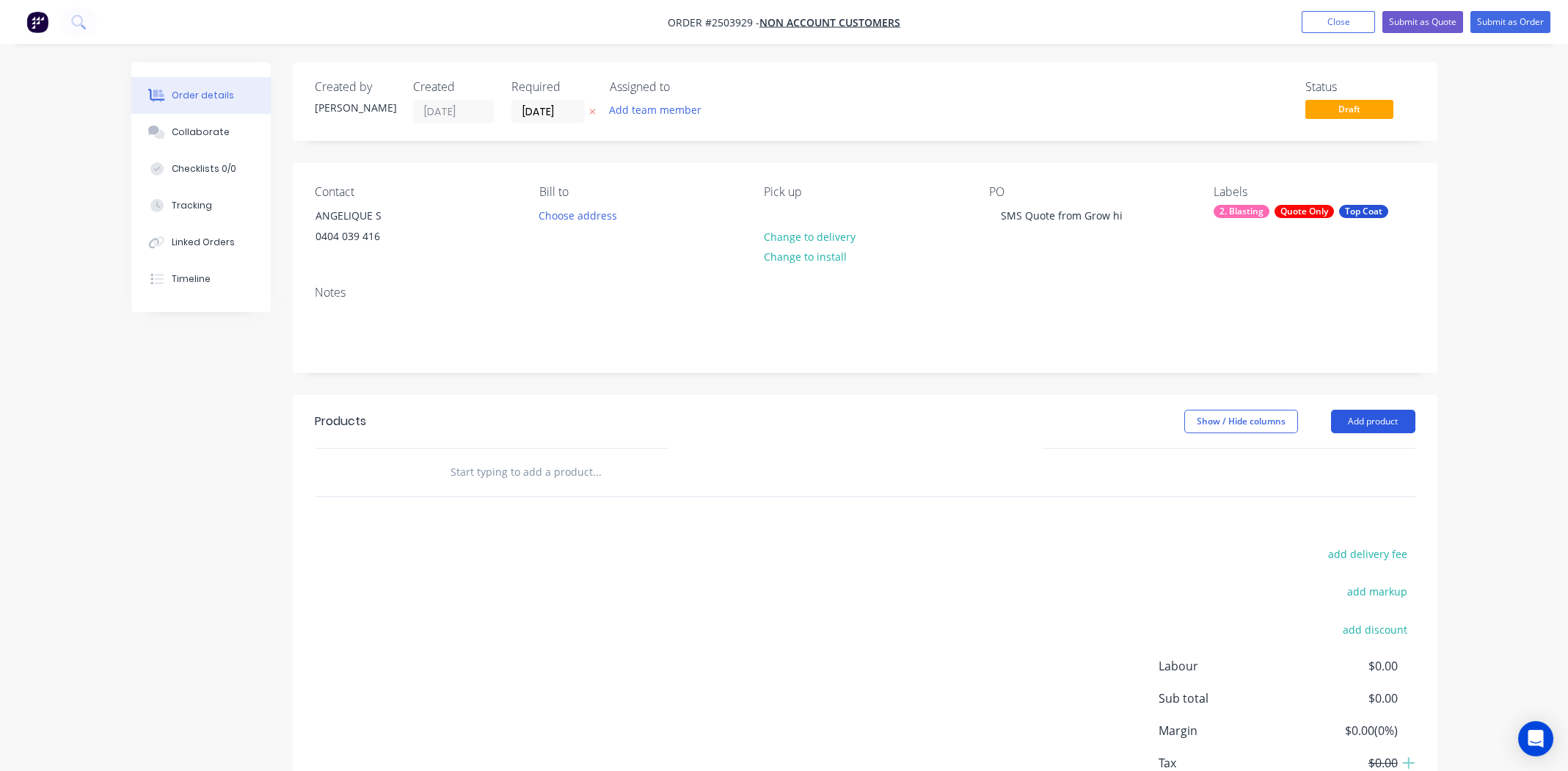
click at [1371, 421] on button "Add product" at bounding box center [1373, 421] width 84 height 24
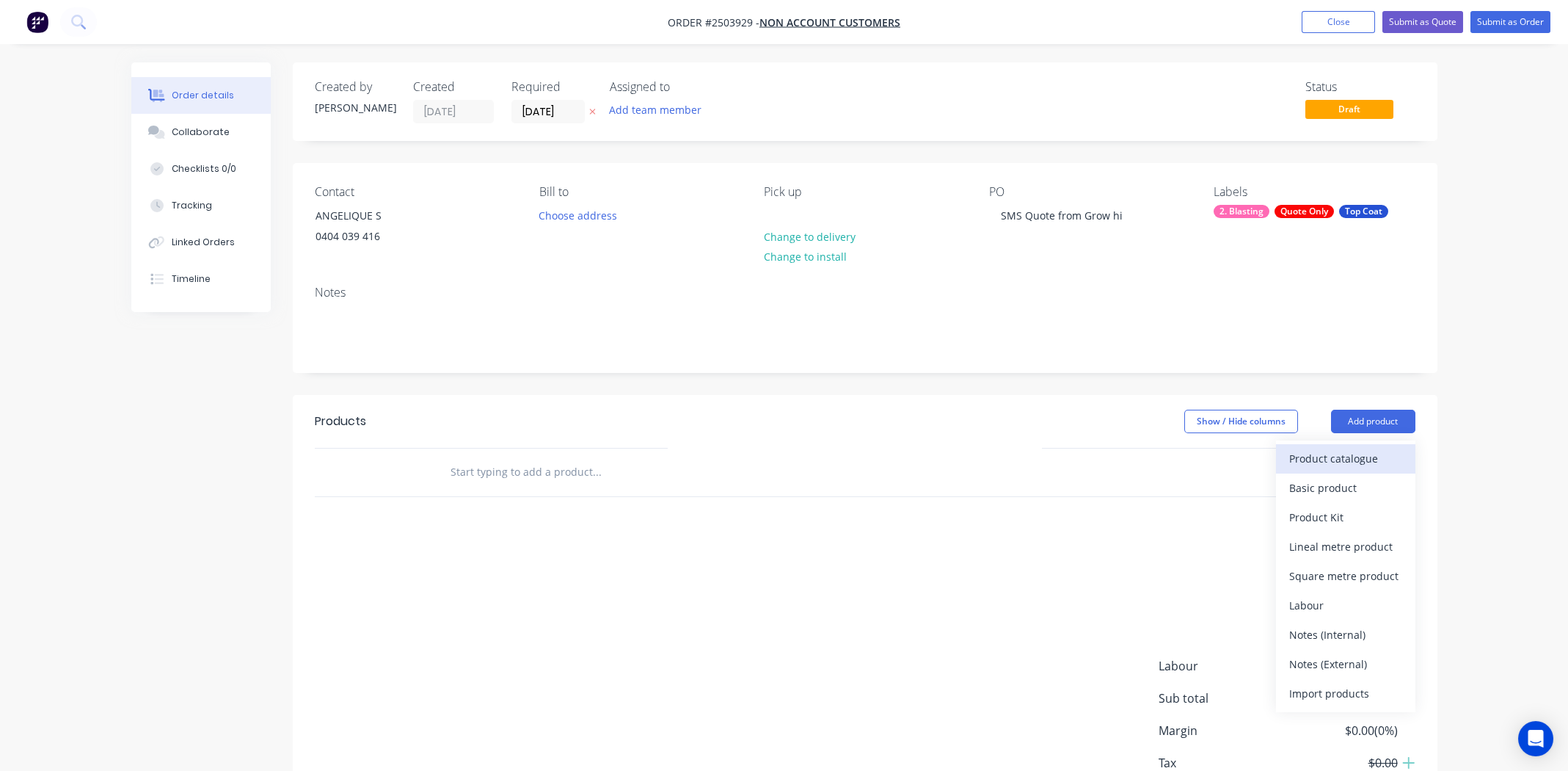
click at [1330, 464] on div "Product catalogue" at bounding box center [1346, 458] width 113 height 21
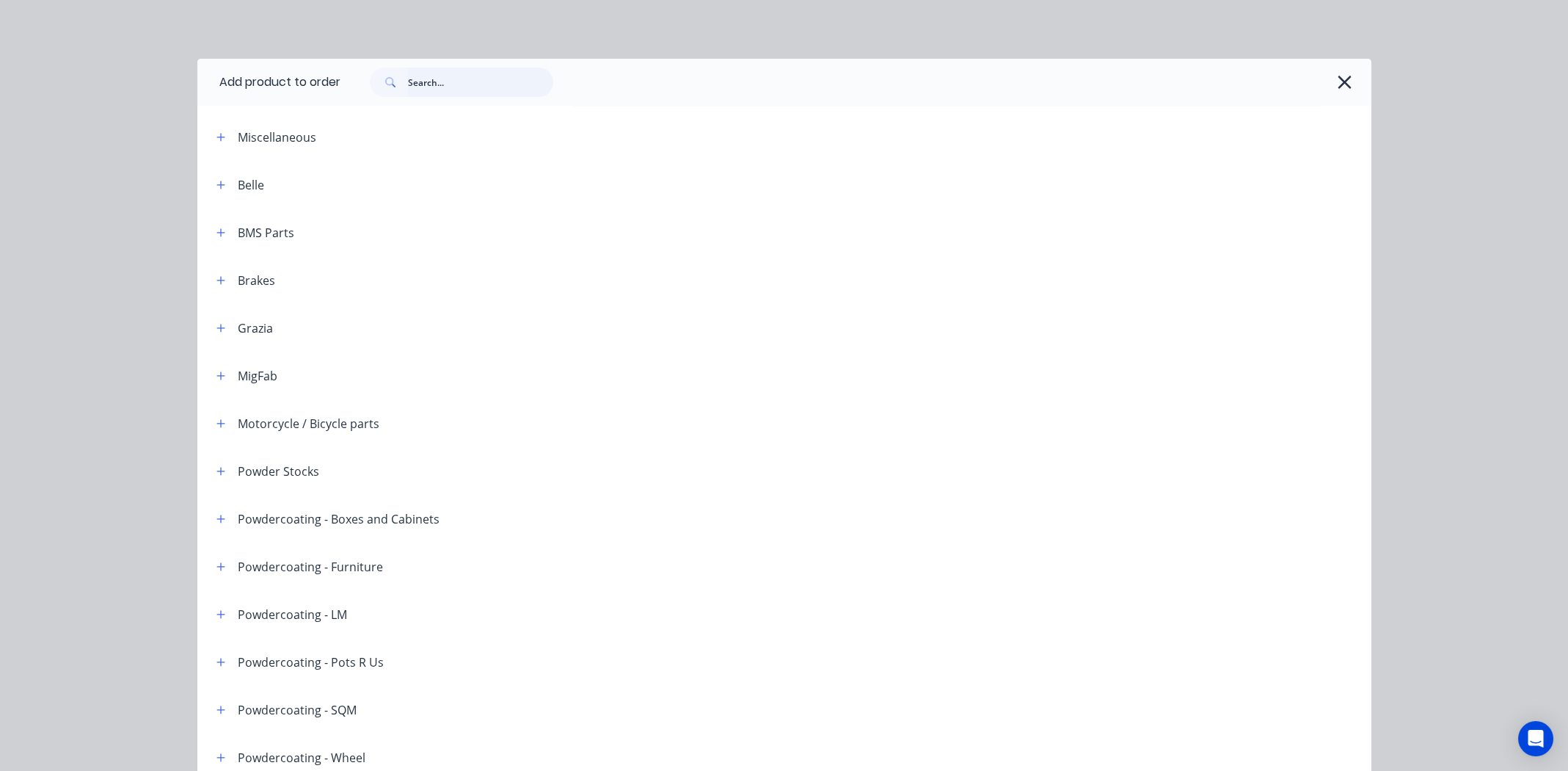
click at [447, 80] on input "text" at bounding box center [481, 82] width 145 height 29
type input "night sky satin"
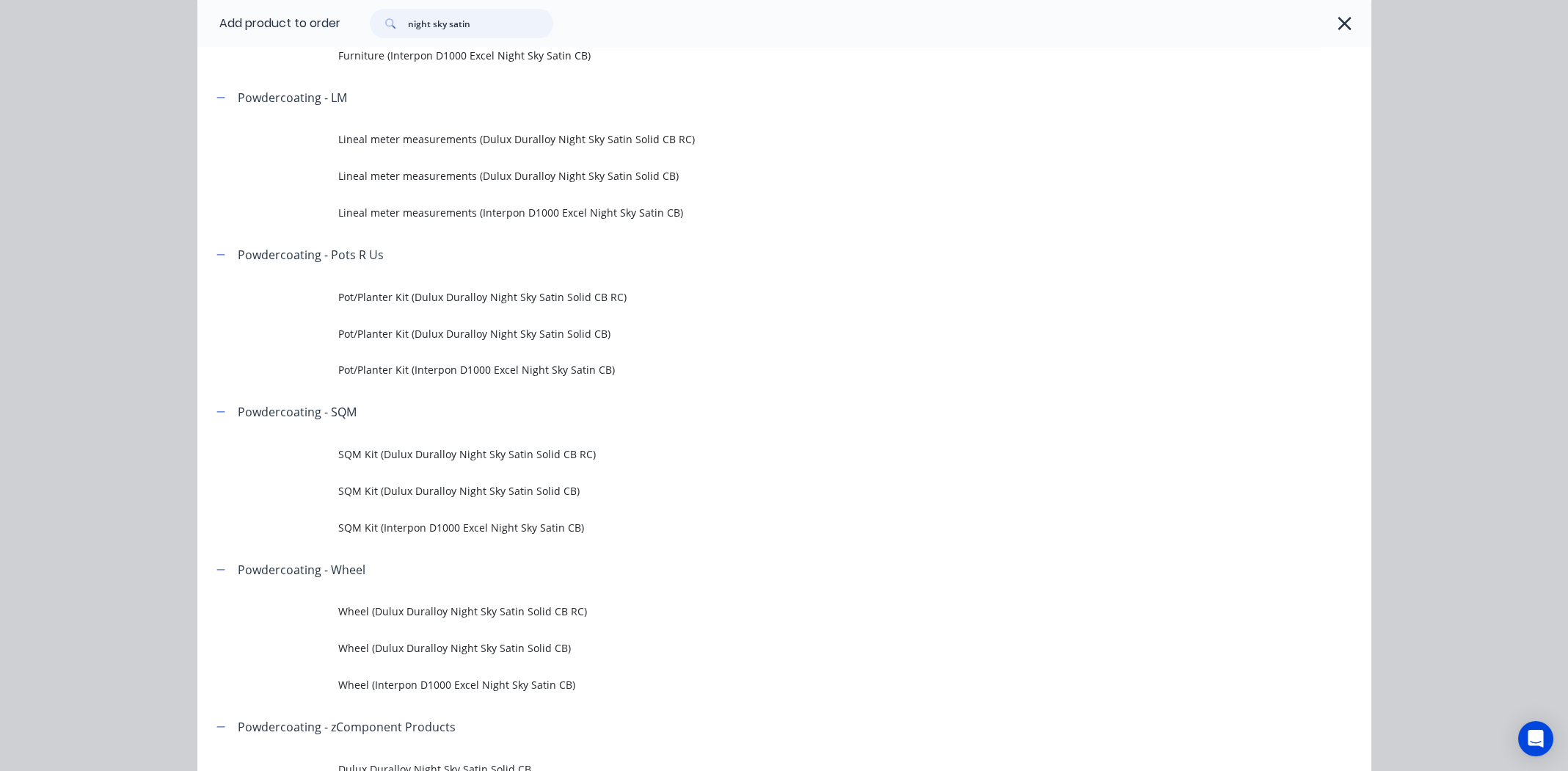
scroll to position [513, 0]
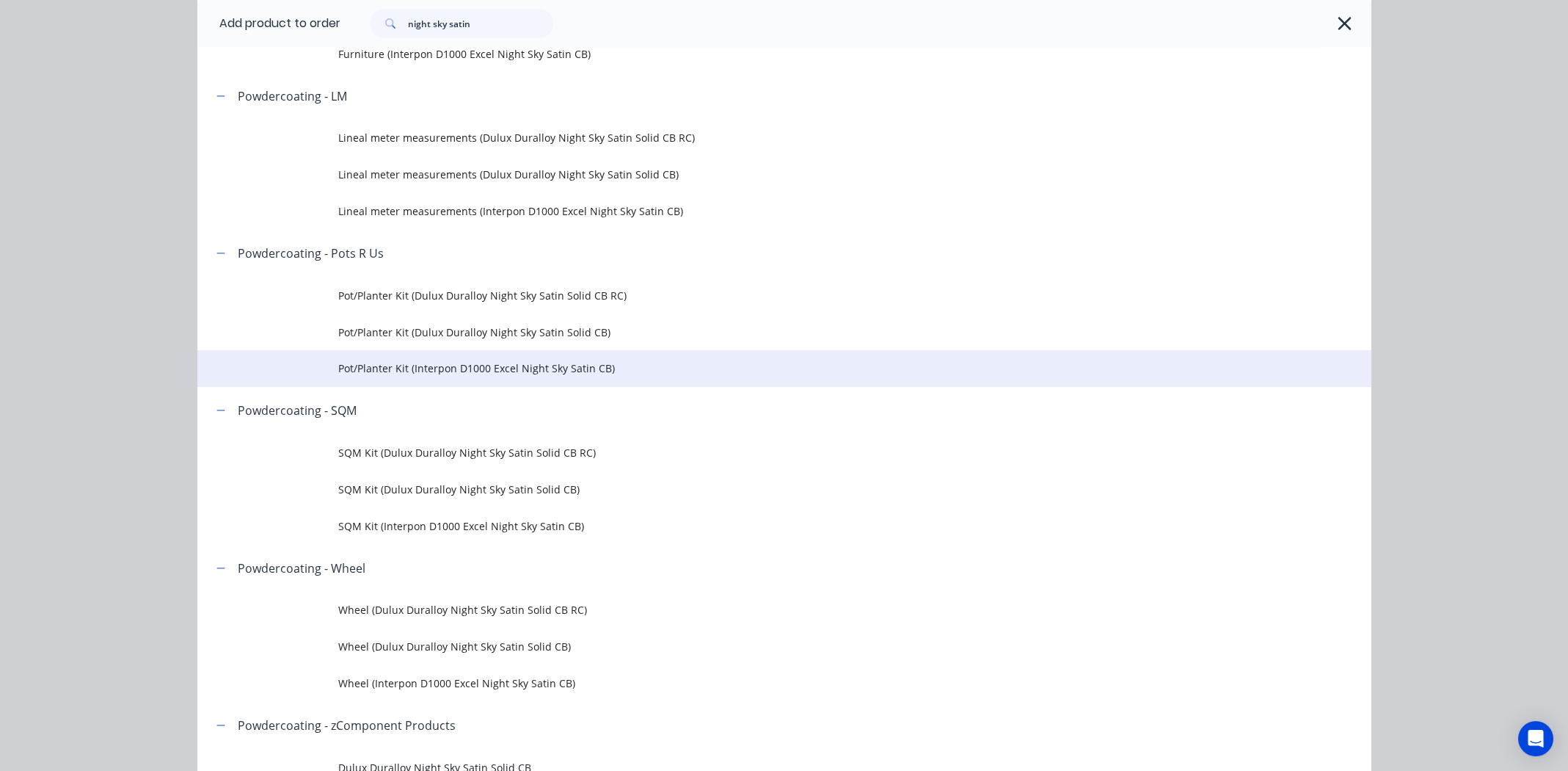
click at [445, 363] on span "Pot/Planter Kit (Interpon D1000 Excel Night Sky Satin CB)" at bounding box center [751, 368] width 826 height 15
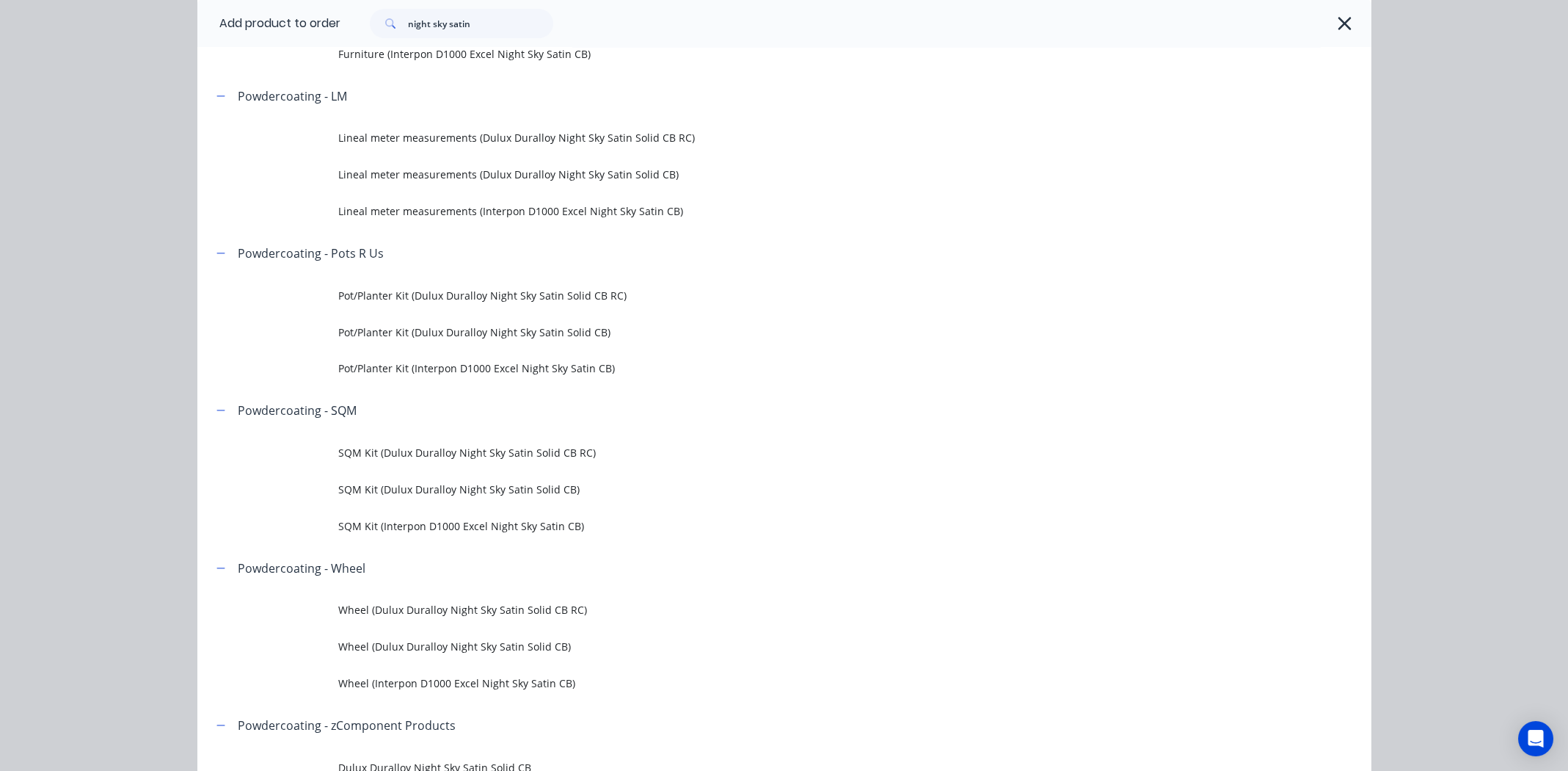
scroll to position [0, 0]
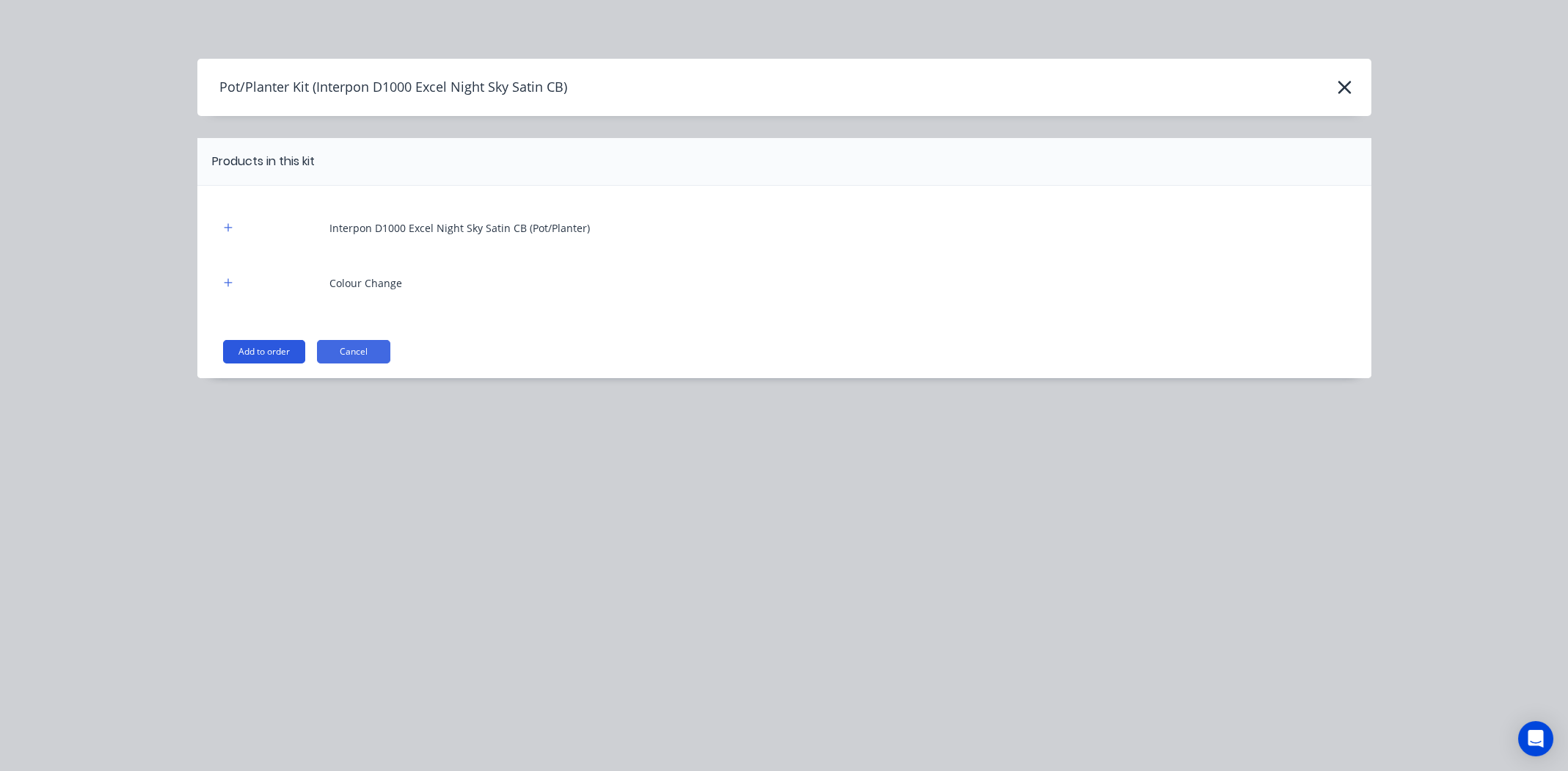
click at [270, 344] on button "Add to order" at bounding box center [264, 351] width 82 height 24
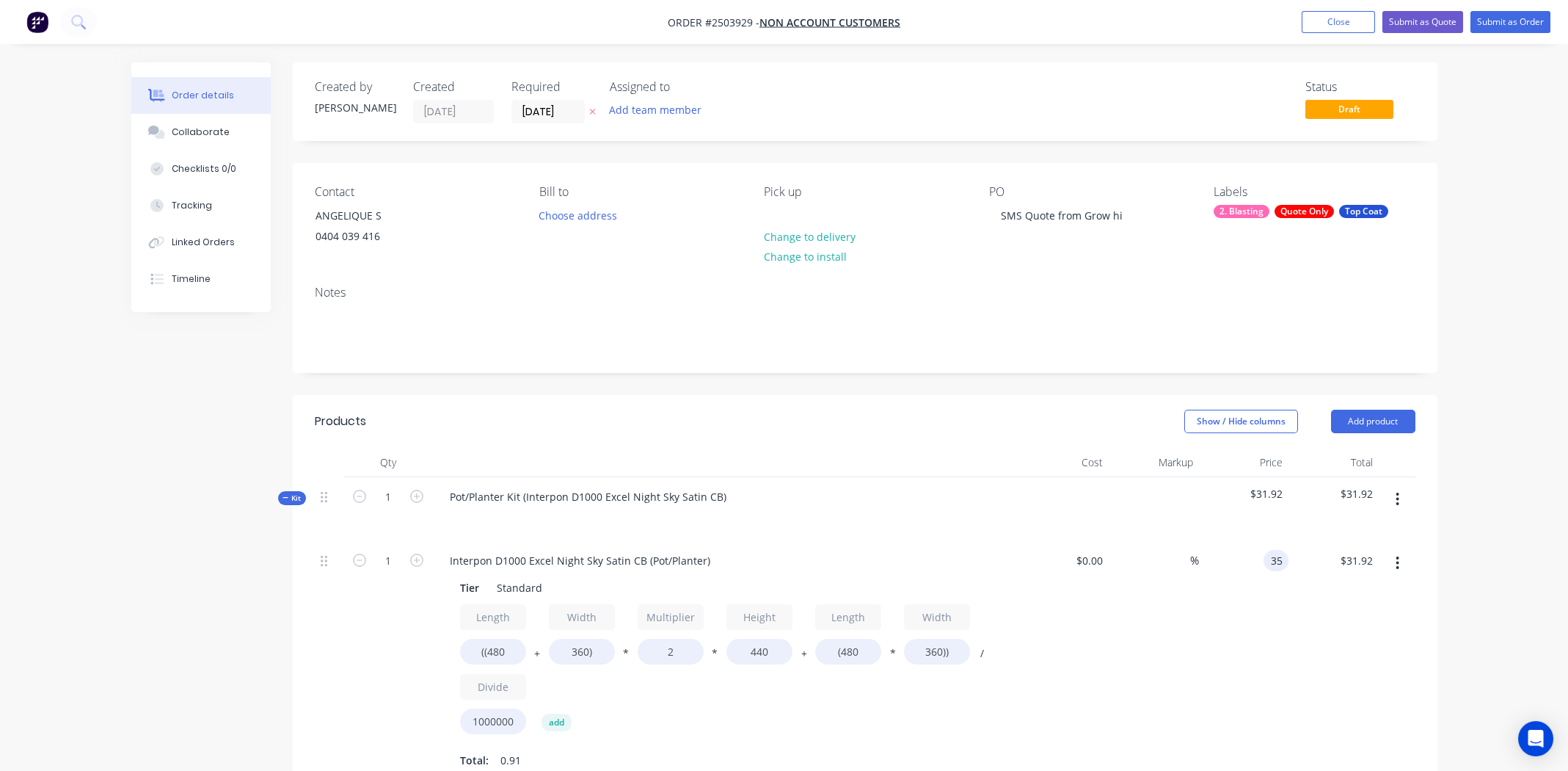
click at [1268, 555] on div "35 35" at bounding box center [1276, 561] width 25 height 21
type input "$40.00"
type input "$36.48"
click at [1174, 620] on div "%" at bounding box center [1154, 661] width 90 height 240
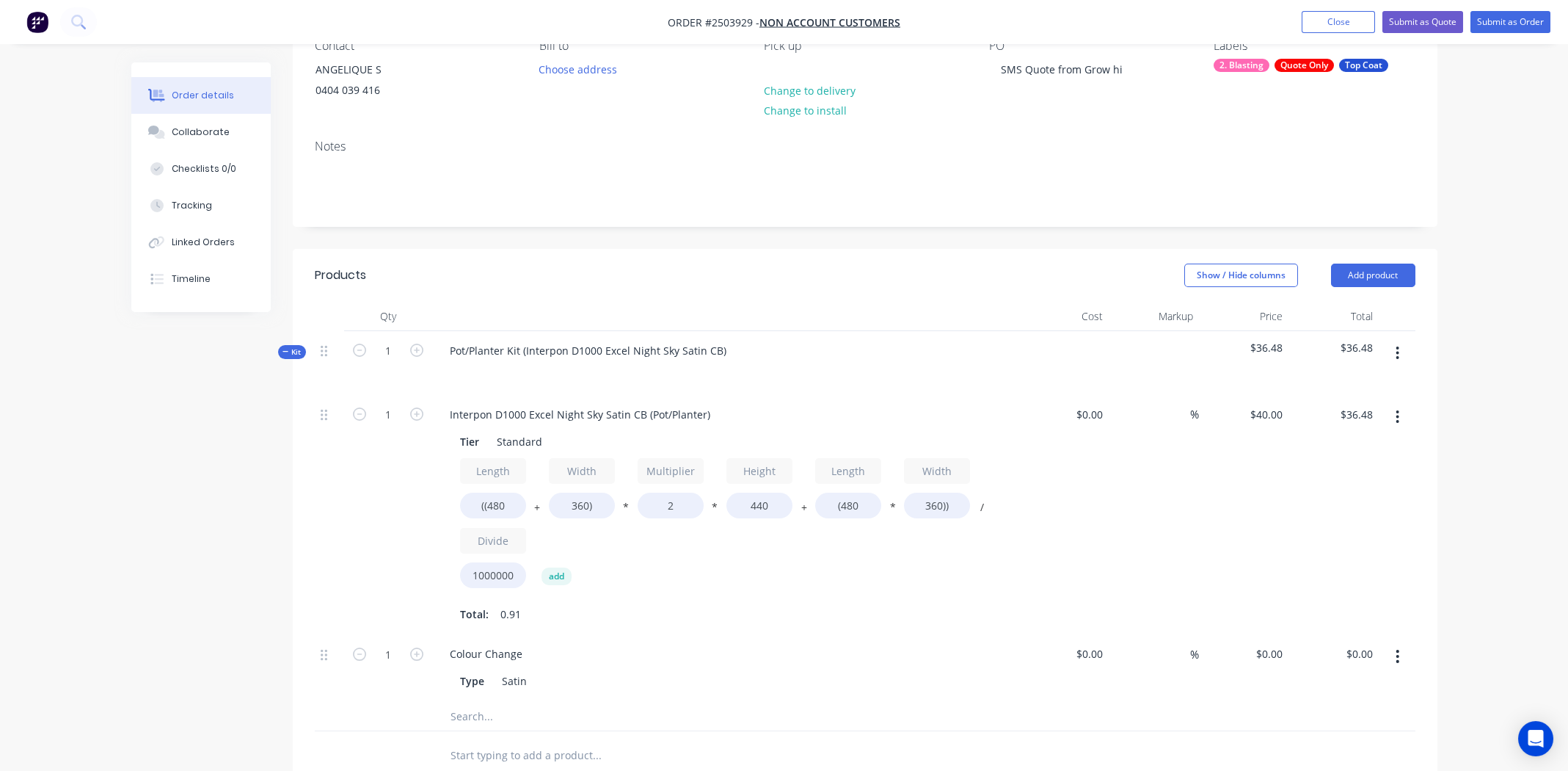
scroll to position [366, 0]
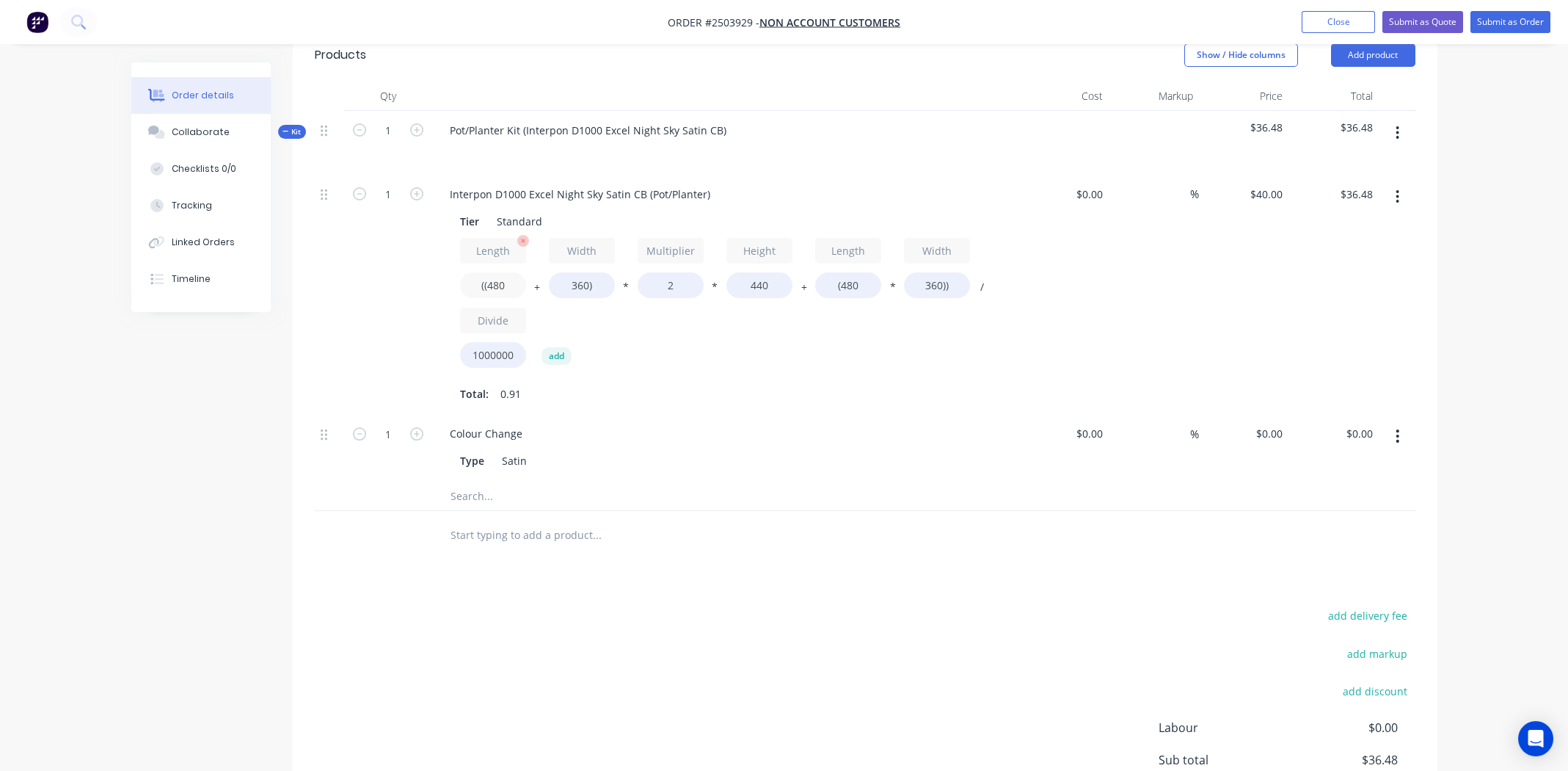
click at [498, 286] on input "((480" at bounding box center [493, 285] width 66 height 26
type input "((1000"
type input "$54.78"
click at [580, 278] on input "360)" at bounding box center [582, 285] width 66 height 26
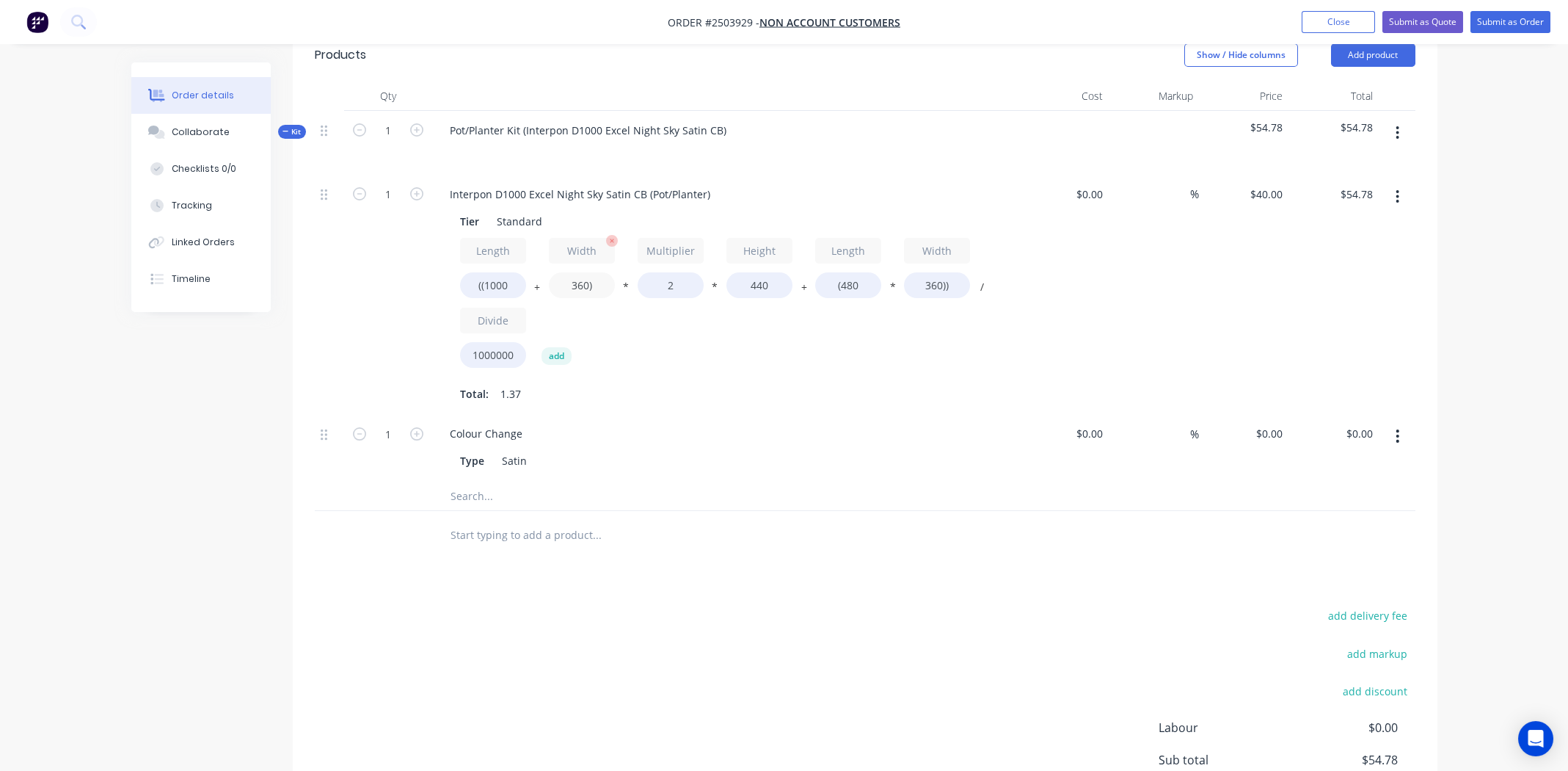
click at [580, 278] on input "360)" at bounding box center [582, 285] width 66 height 26
type input "500)"
type input "$59.71"
click at [761, 285] on input "440" at bounding box center [759, 285] width 66 height 26
click at [760, 285] on input "440" at bounding box center [759, 285] width 66 height 26
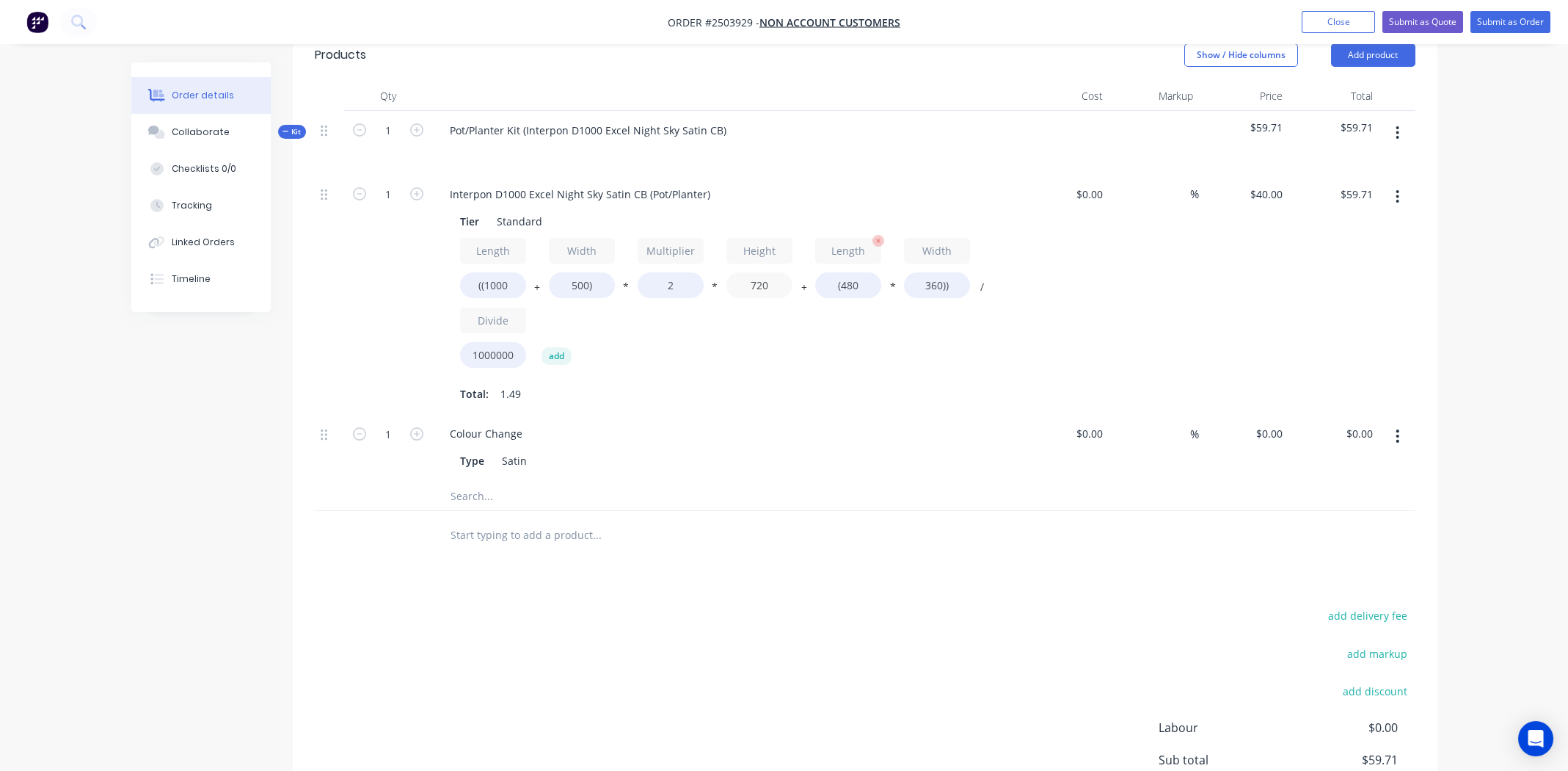
type input "720"
type input "$93.31"
click at [850, 285] on input "(480" at bounding box center [848, 285] width 66 height 26
type input "(1000"
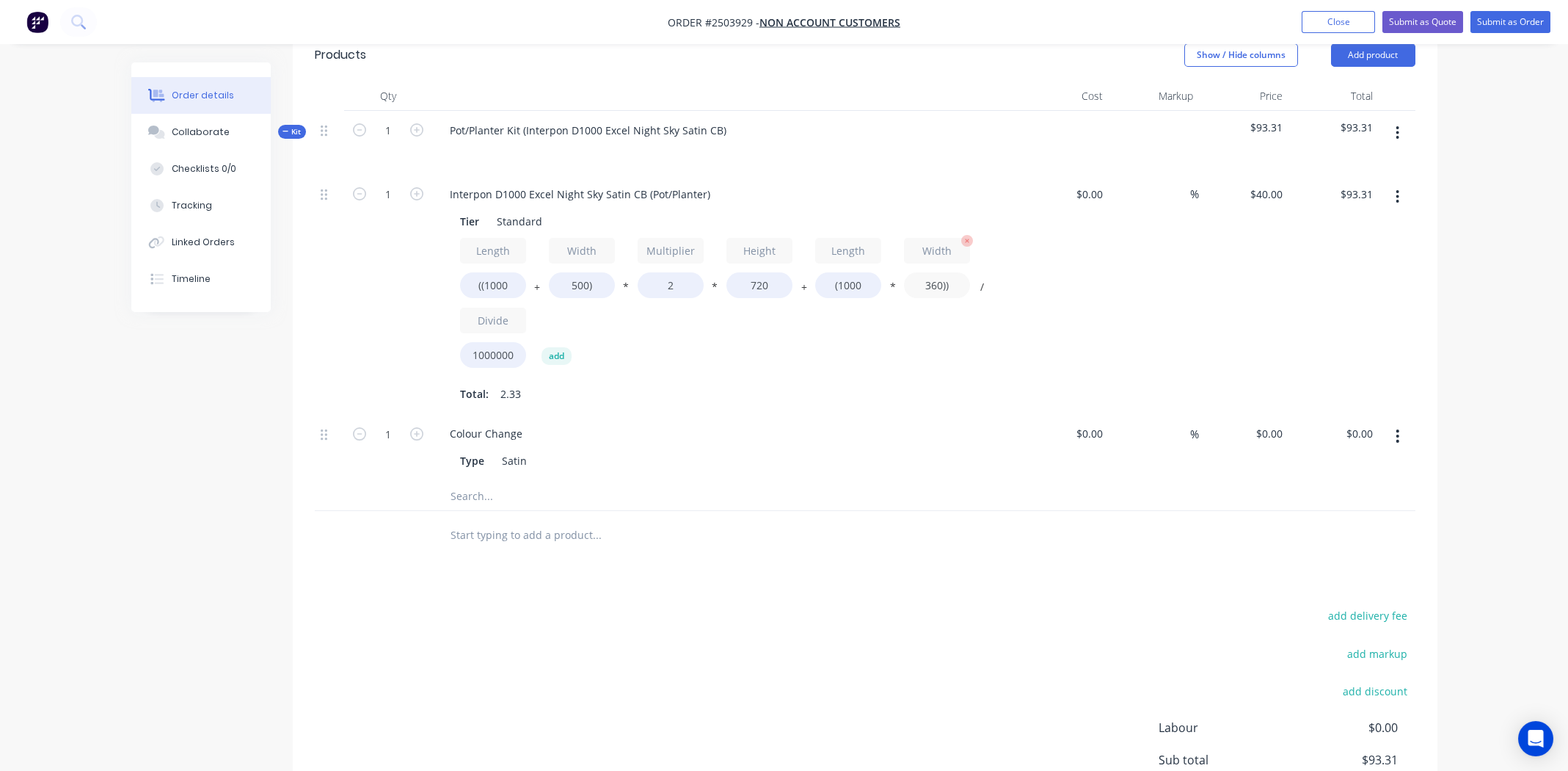
type input "$100.80"
click at [927, 285] on input "360))" at bounding box center [937, 285] width 66 height 26
type input "500))"
type input "$106.40"
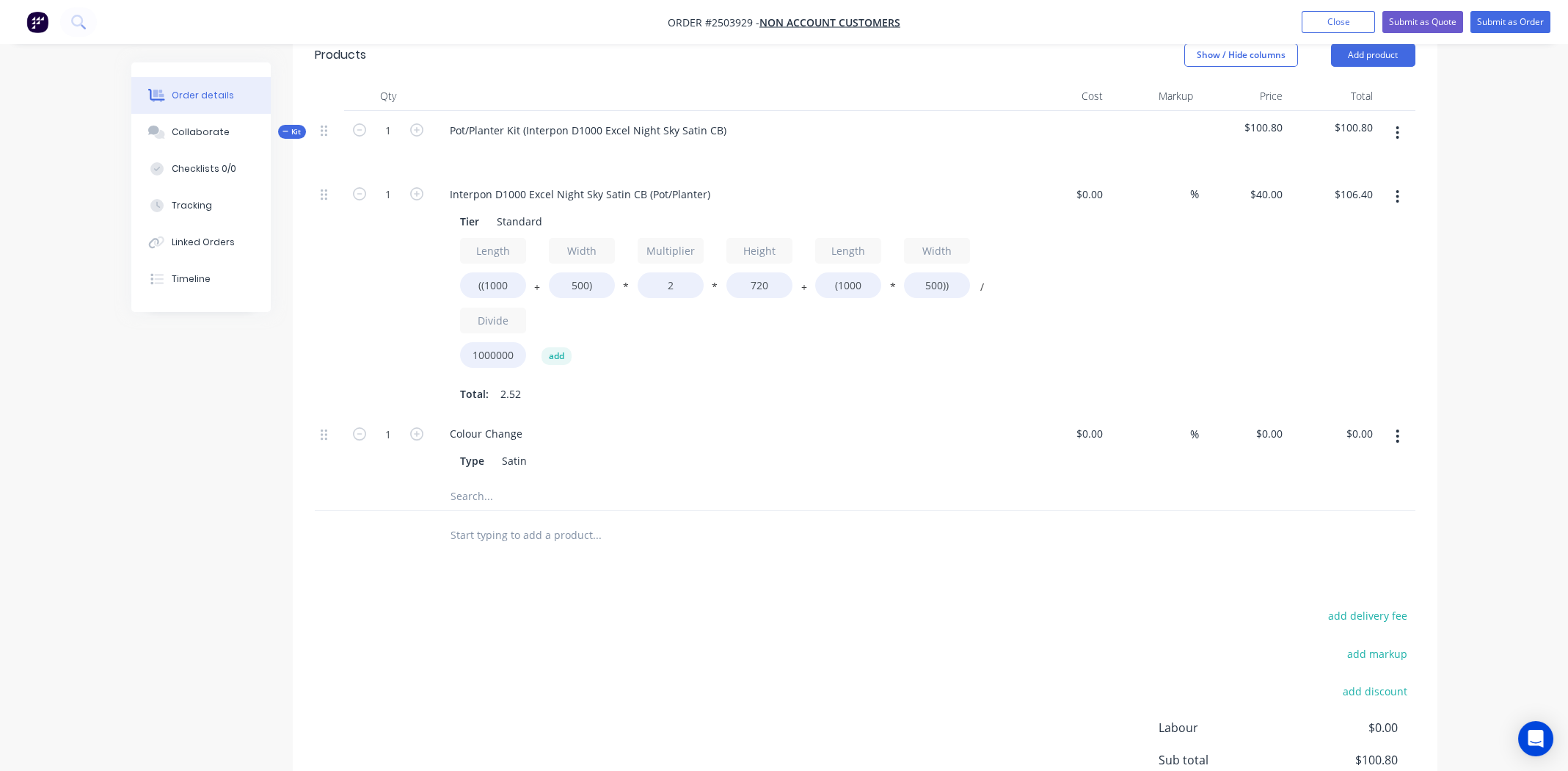
click at [933, 392] on div "Total: 2.52" at bounding box center [726, 393] width 531 height 22
click at [1401, 432] on button "button" at bounding box center [1397, 436] width 34 height 27
click at [1343, 529] on div "Delete" at bounding box center [1346, 533] width 113 height 21
click at [1394, 132] on button "button" at bounding box center [1397, 132] width 34 height 27
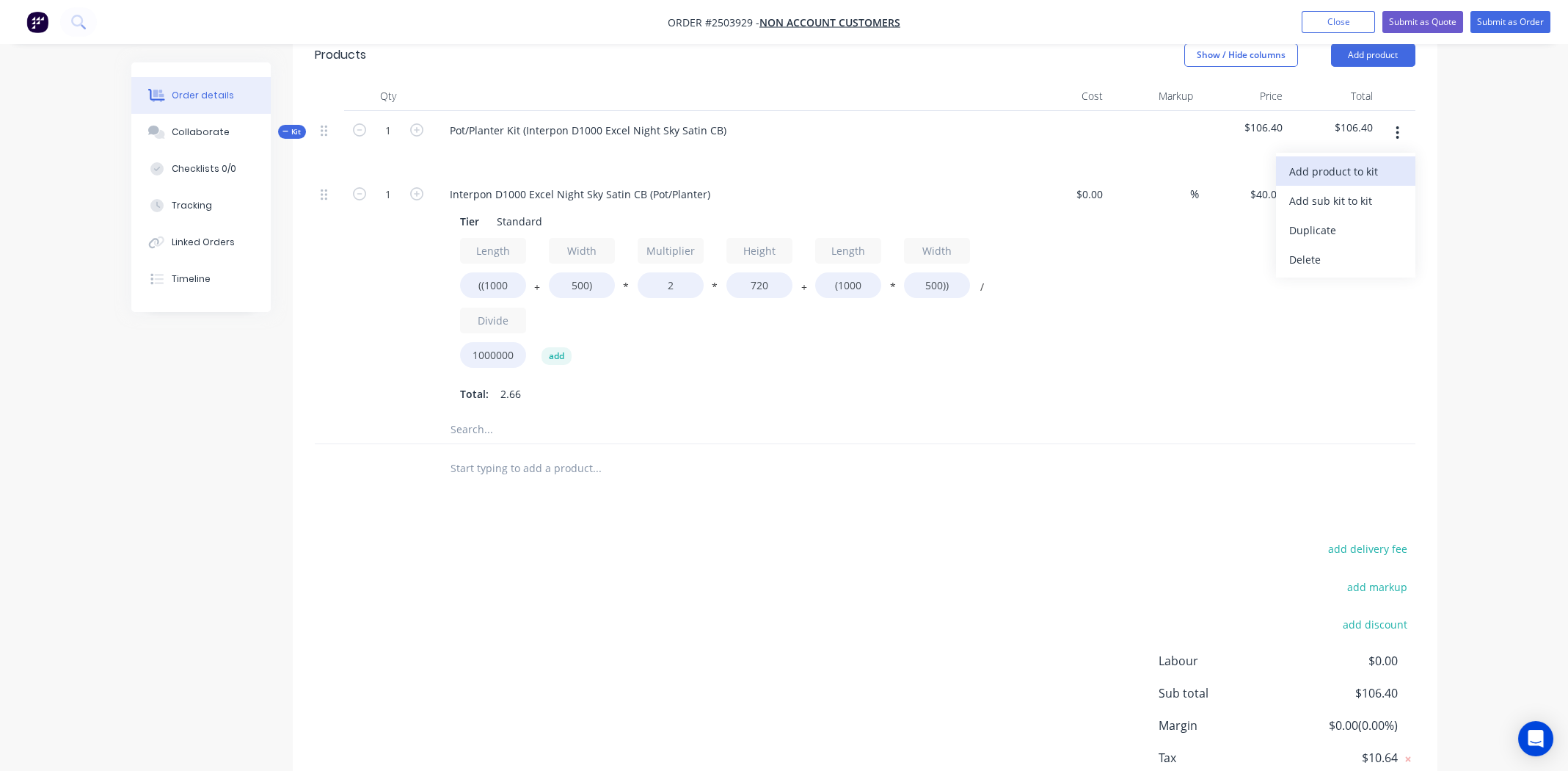
click at [1354, 173] on div "Add product to kit" at bounding box center [1346, 171] width 113 height 21
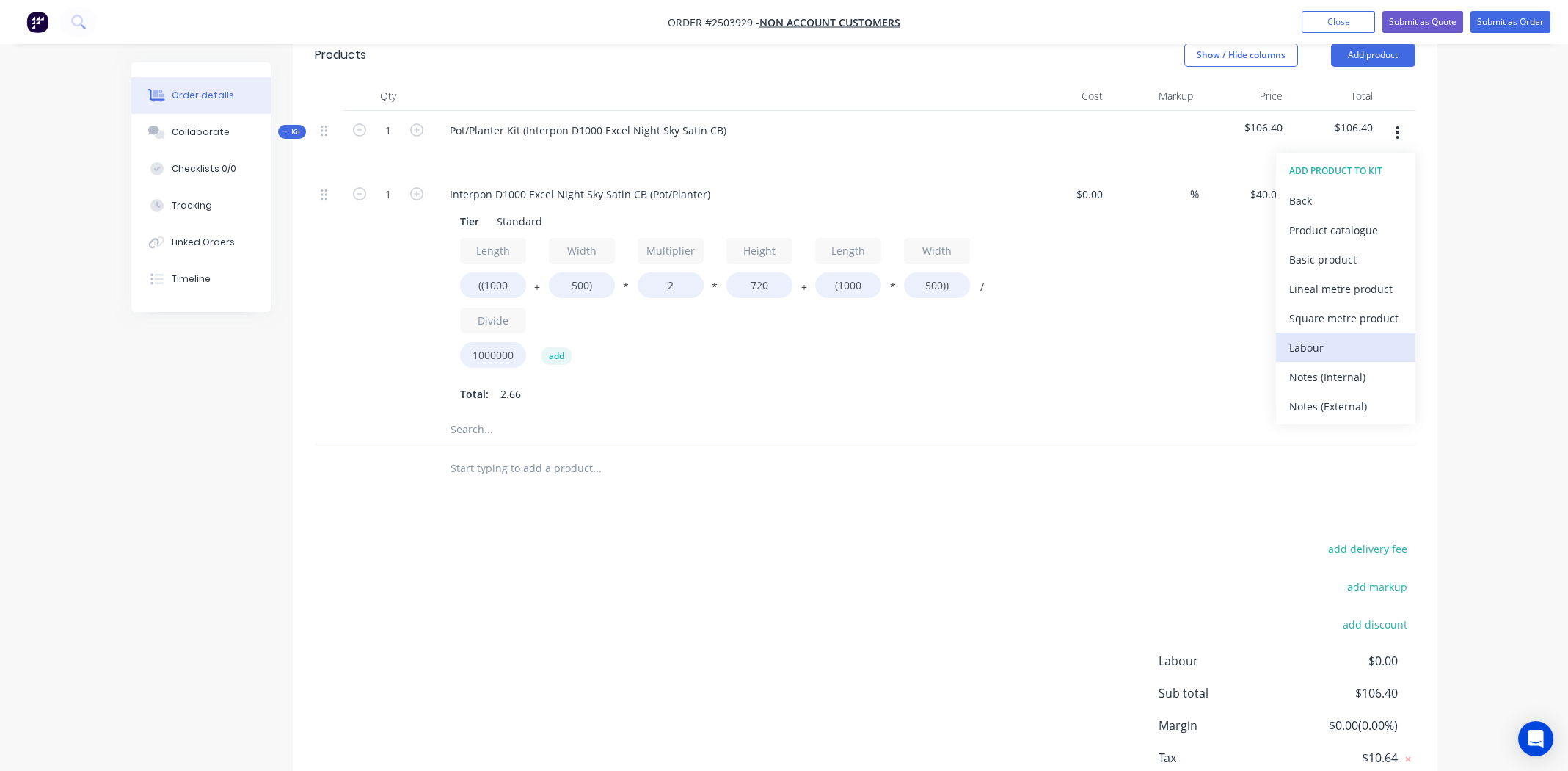
click at [1327, 343] on div "Labour" at bounding box center [1346, 347] width 113 height 21
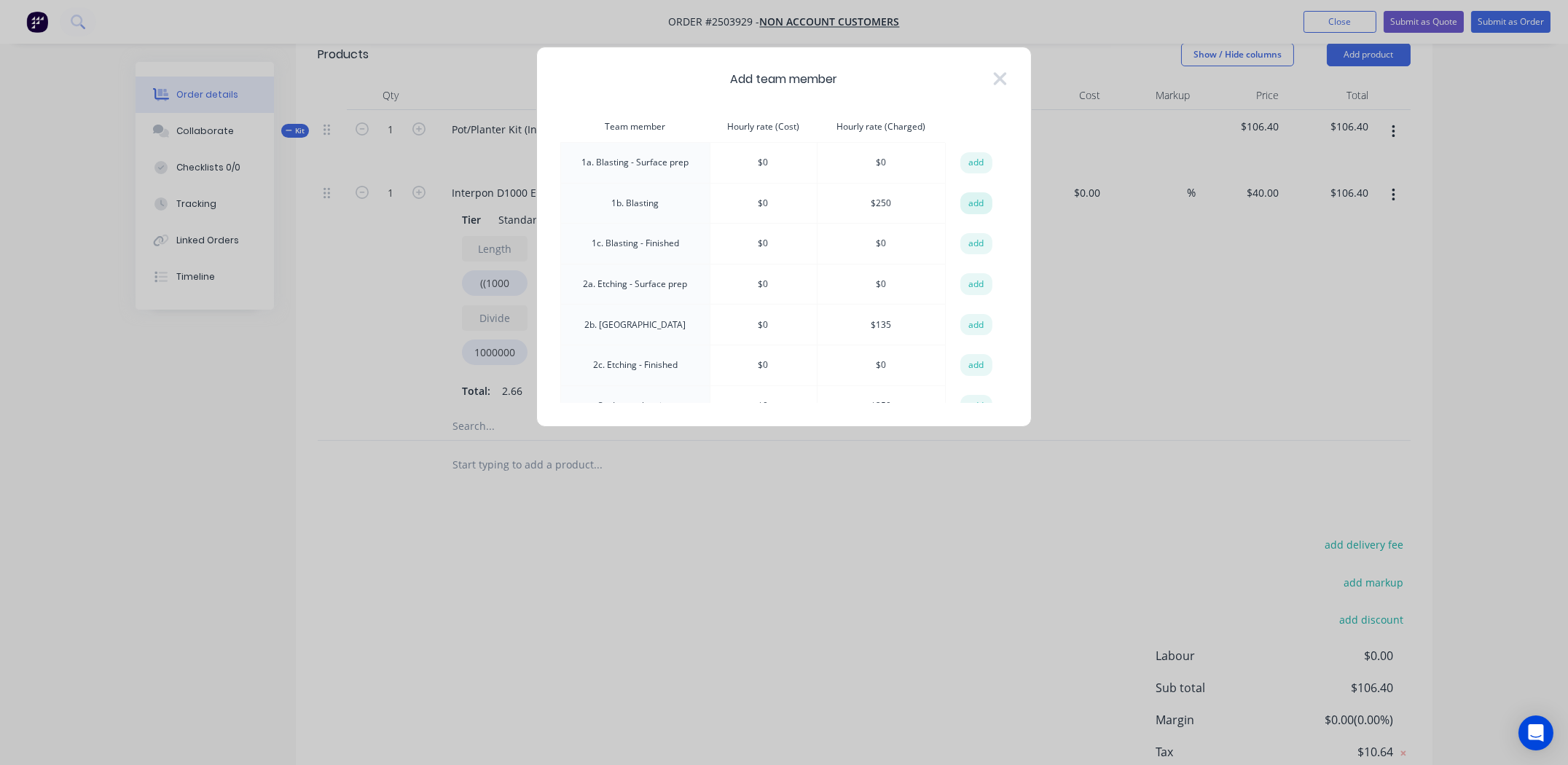
click at [973, 203] on button "add" at bounding box center [976, 203] width 32 height 22
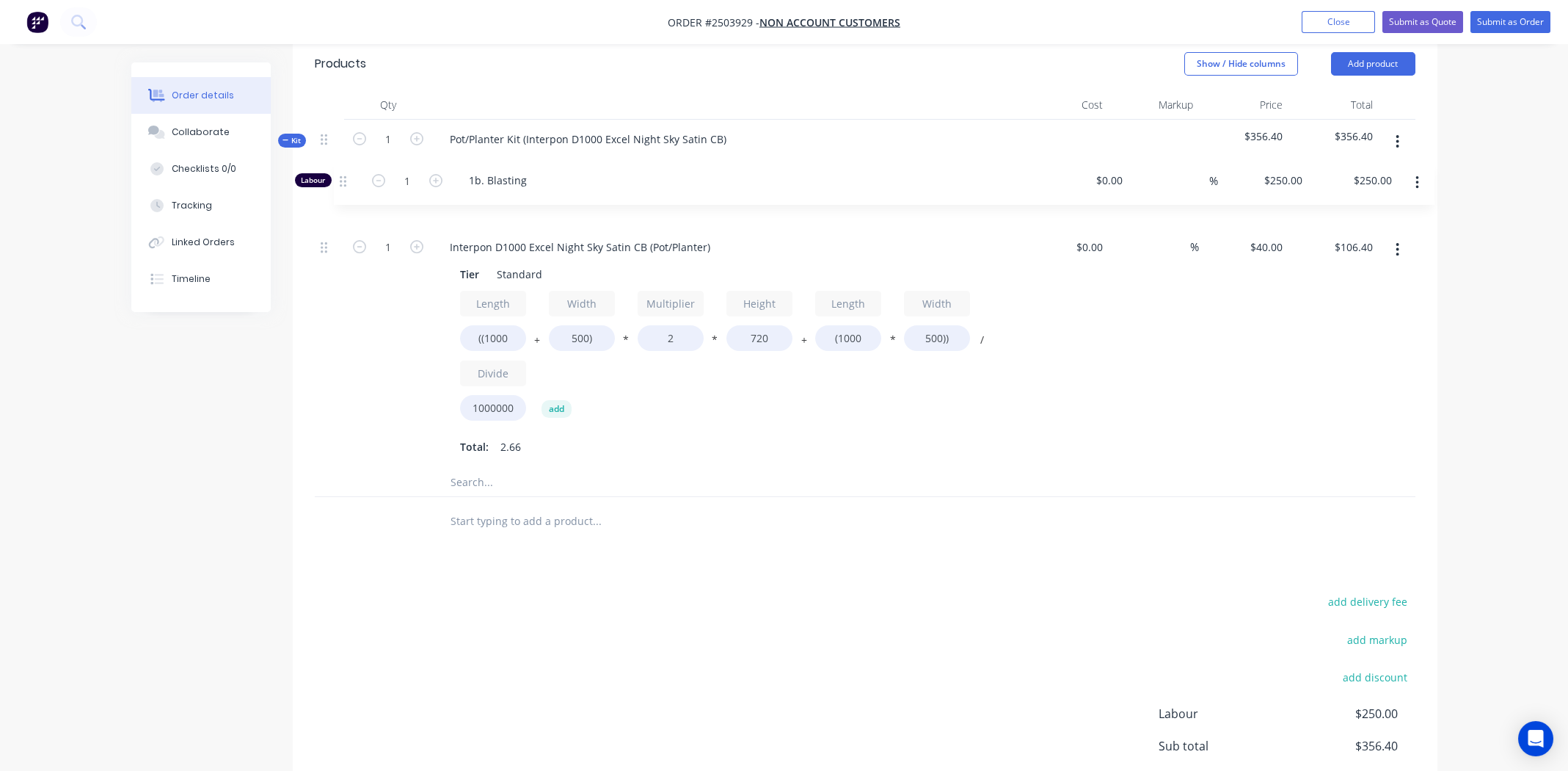
drag, startPoint x: 325, startPoint y: 431, endPoint x: 349, endPoint y: 177, distance: 255.1
click at [349, 177] on div "Kit 1 Pot/Planter Kit (Interpon D1000 Excel Night Sky Satin CB) $356.40 $356.40…" at bounding box center [865, 308] width 1101 height 378
click at [388, 208] on input "1" at bounding box center [388, 206] width 38 height 22
type input "0.5"
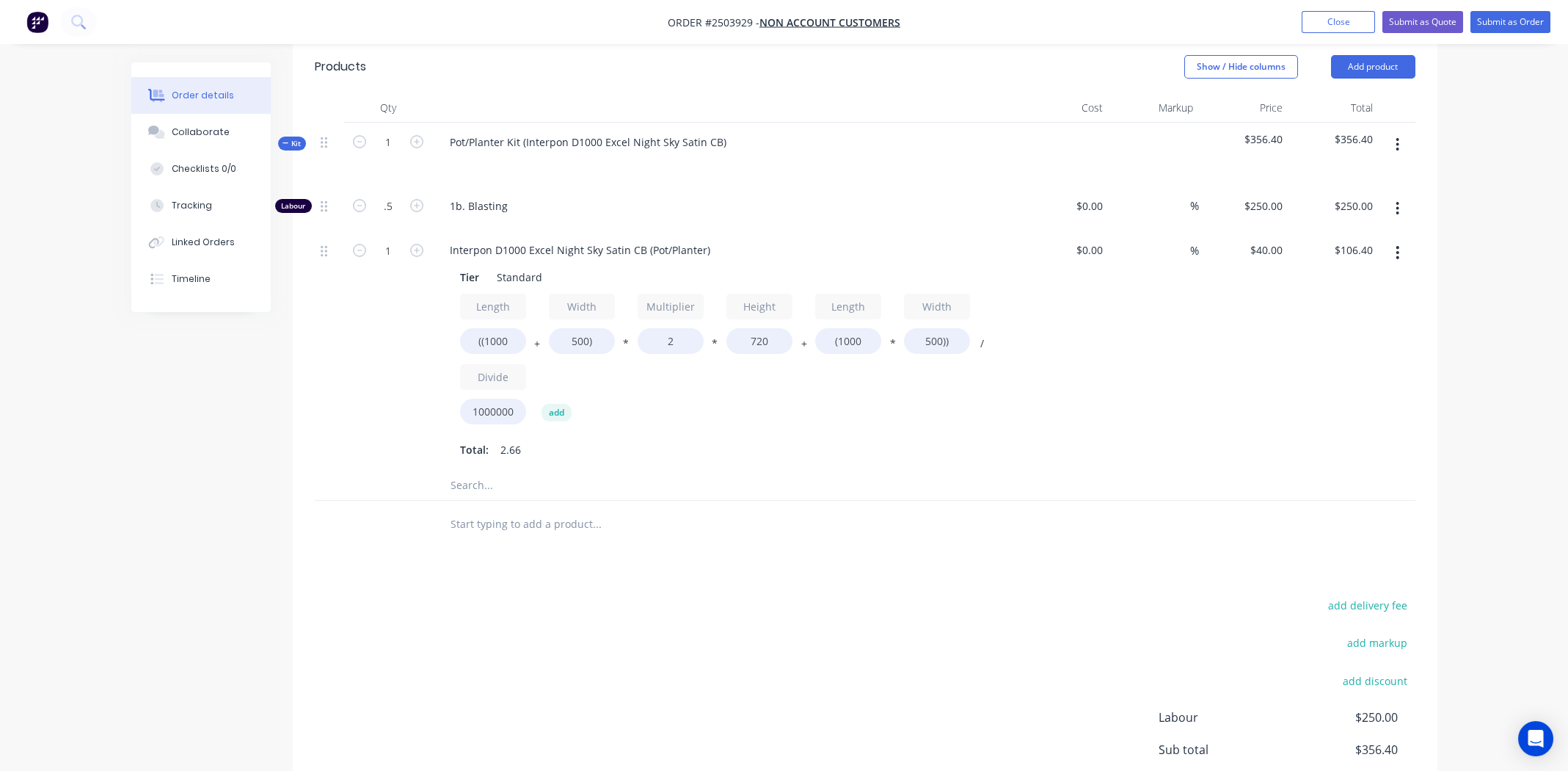
type input "$125.00"
click at [820, 473] on div at bounding box center [658, 485] width 440 height 29
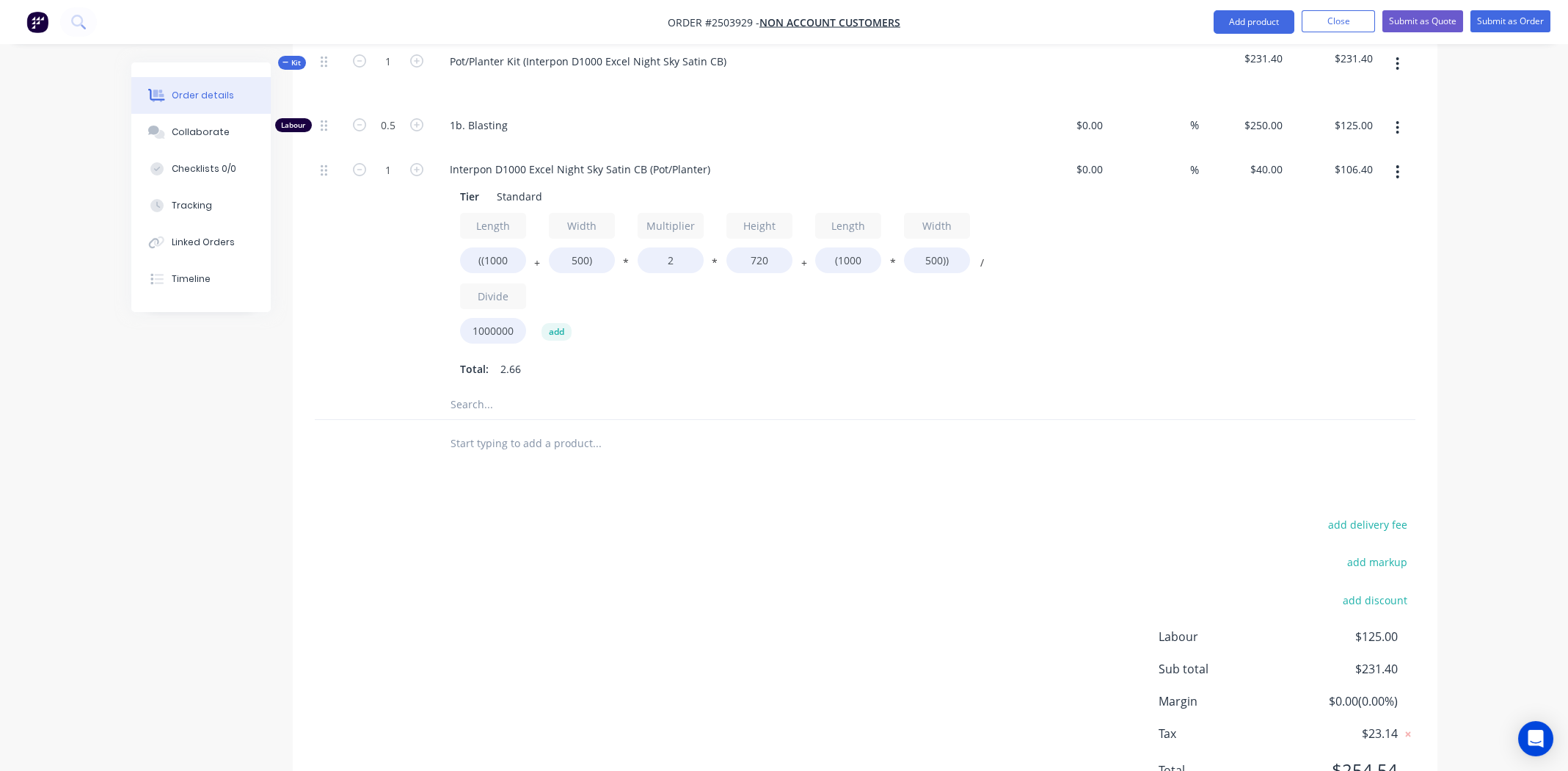
scroll to position [505, 0]
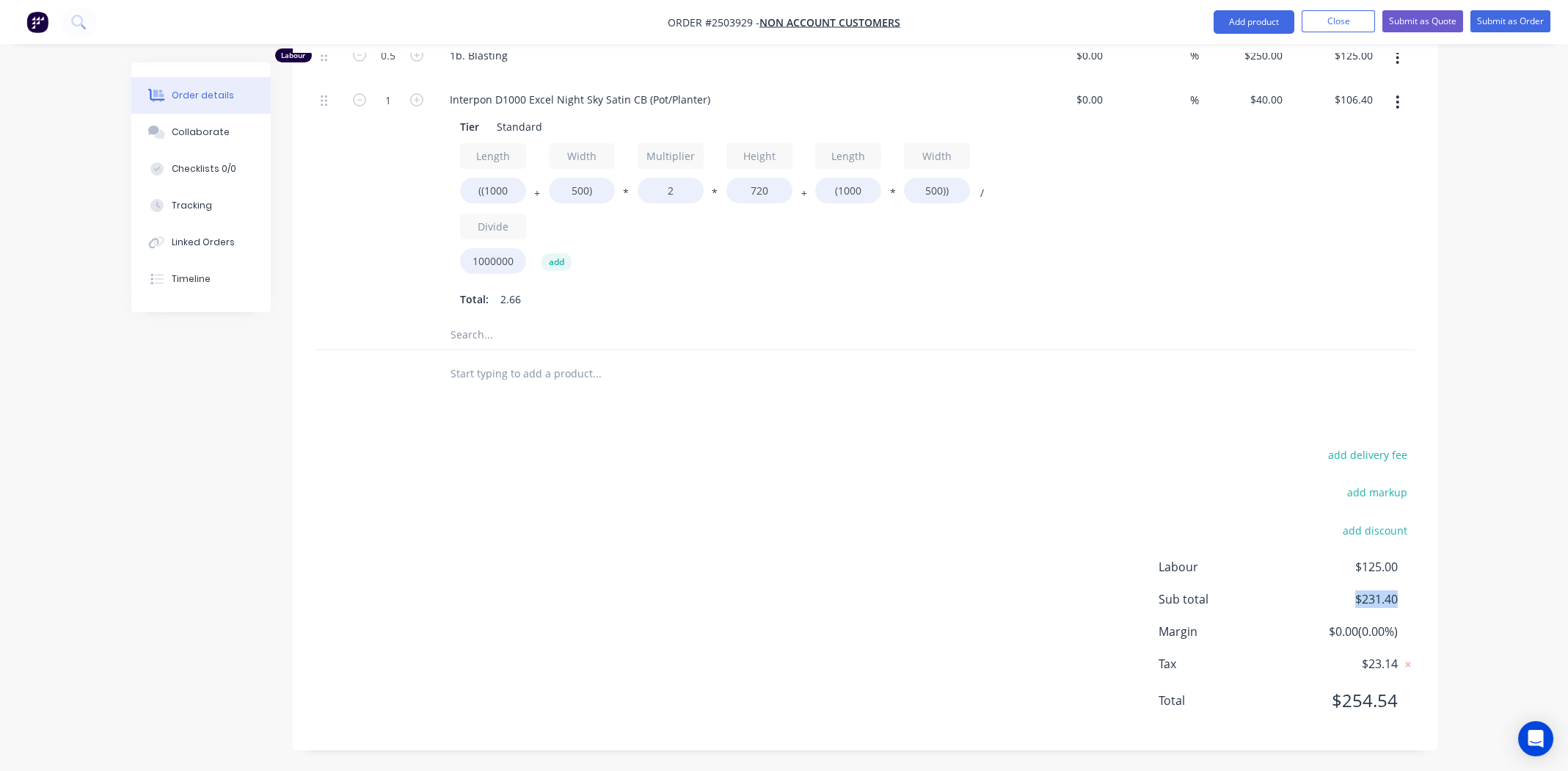
drag, startPoint x: 1398, startPoint y: 597, endPoint x: 1355, endPoint y: 602, distance: 43.3
click at [1355, 602] on div "Sub total $231.40" at bounding box center [1287, 599] width 257 height 18
copy span "$231.40"
click at [1180, 285] on div "%" at bounding box center [1154, 200] width 90 height 240
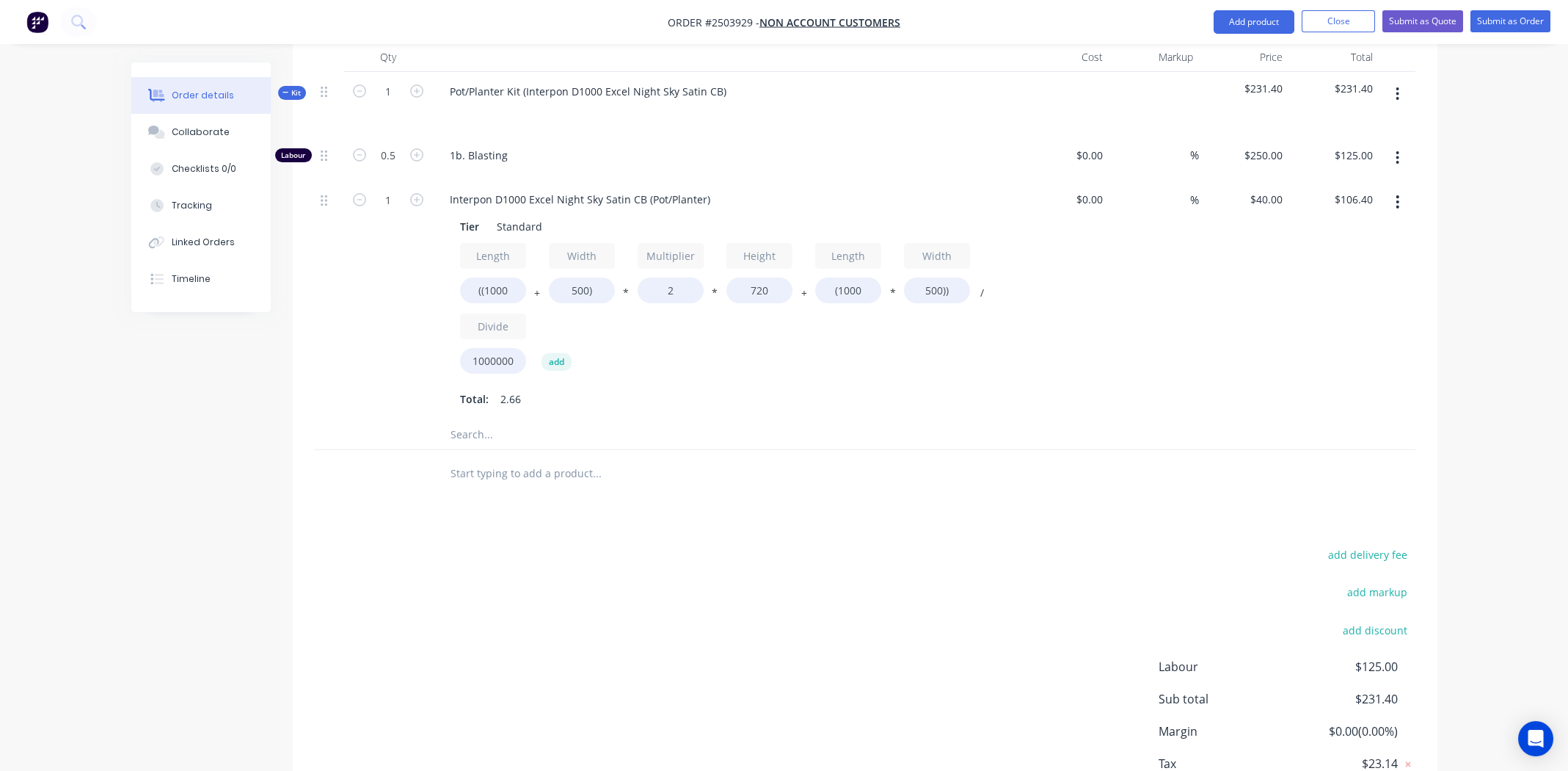
scroll to position [0, 0]
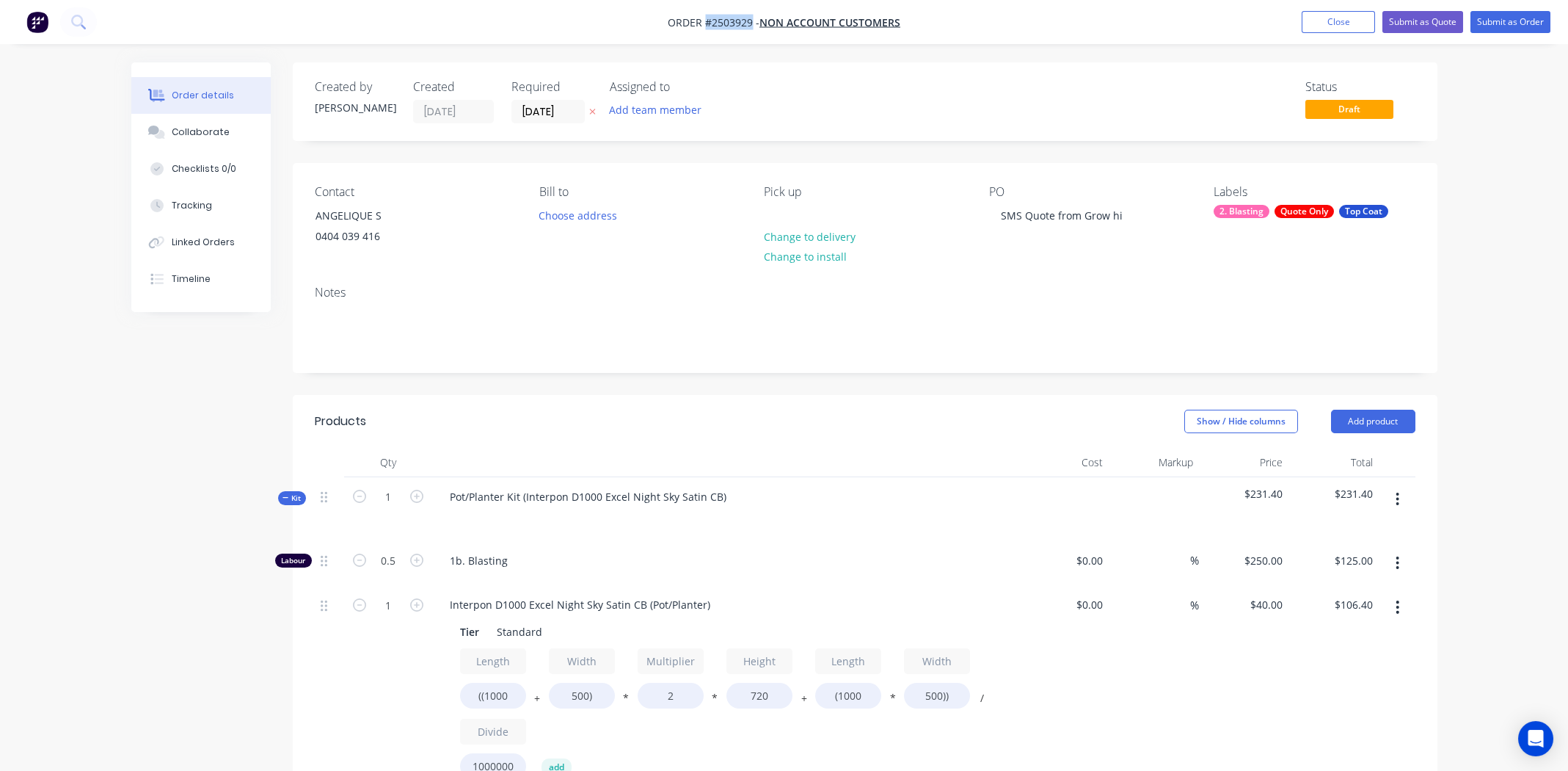
drag, startPoint x: 704, startPoint y: 23, endPoint x: 752, endPoint y: 25, distance: 48.0
click at [752, 25] on span "Order #2503929 -" at bounding box center [713, 22] width 92 height 14
copy span "#2503929"
drag, startPoint x: 969, startPoint y: 20, endPoint x: 589, endPoint y: 25, distance: 380.0
click at [969, 20] on nav "Order #2503929 - Non account customers Add product Close Submit as Quote Submit…" at bounding box center [784, 22] width 1568 height 44
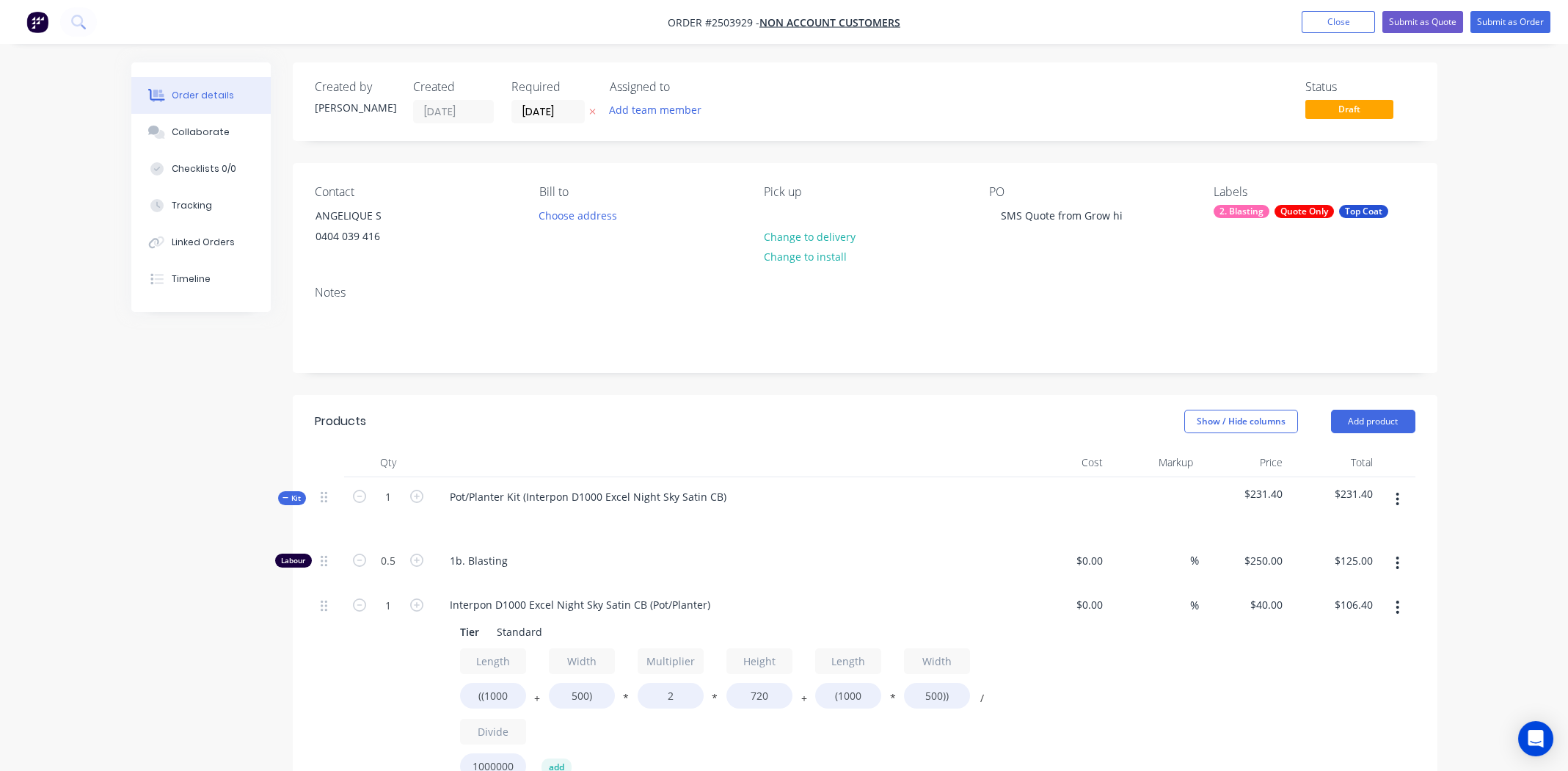
click at [514, 301] on div "Notes" at bounding box center [865, 323] width 1144 height 99
click at [722, 496] on div "Pot/Planter Kit (Interpon D1000 Excel Night Sky Satin CB)" at bounding box center [588, 496] width 300 height 21
click at [586, 500] on div "Interpon D1000 Excel Night Sky Satin CB" at bounding box center [548, 496] width 221 height 21
drag, startPoint x: 586, startPoint y: 499, endPoint x: 573, endPoint y: 496, distance: 13.3
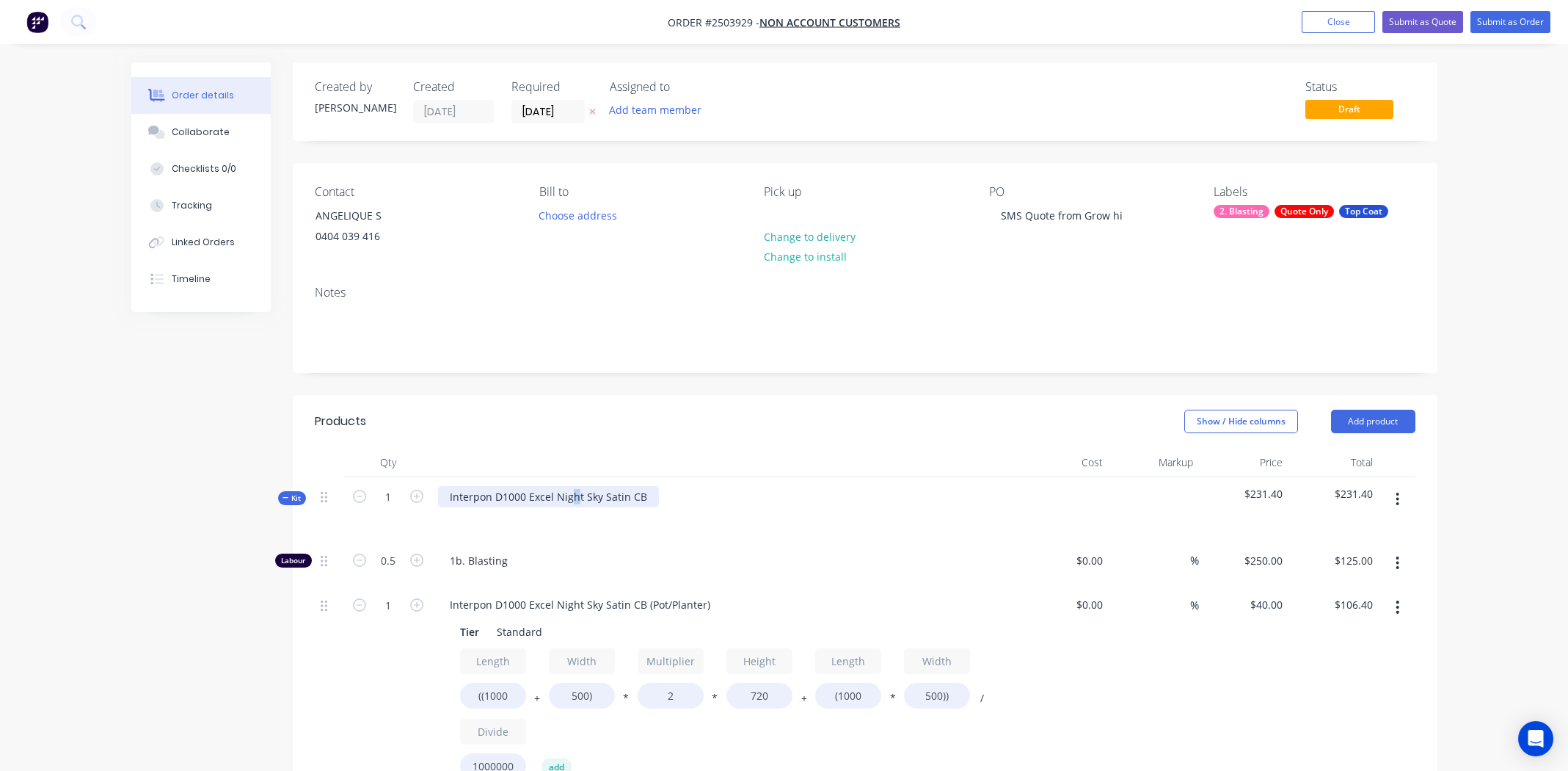
click at [573, 496] on div "Interpon D1000 Excel Night Sky Satin CB" at bounding box center [548, 496] width 221 height 21
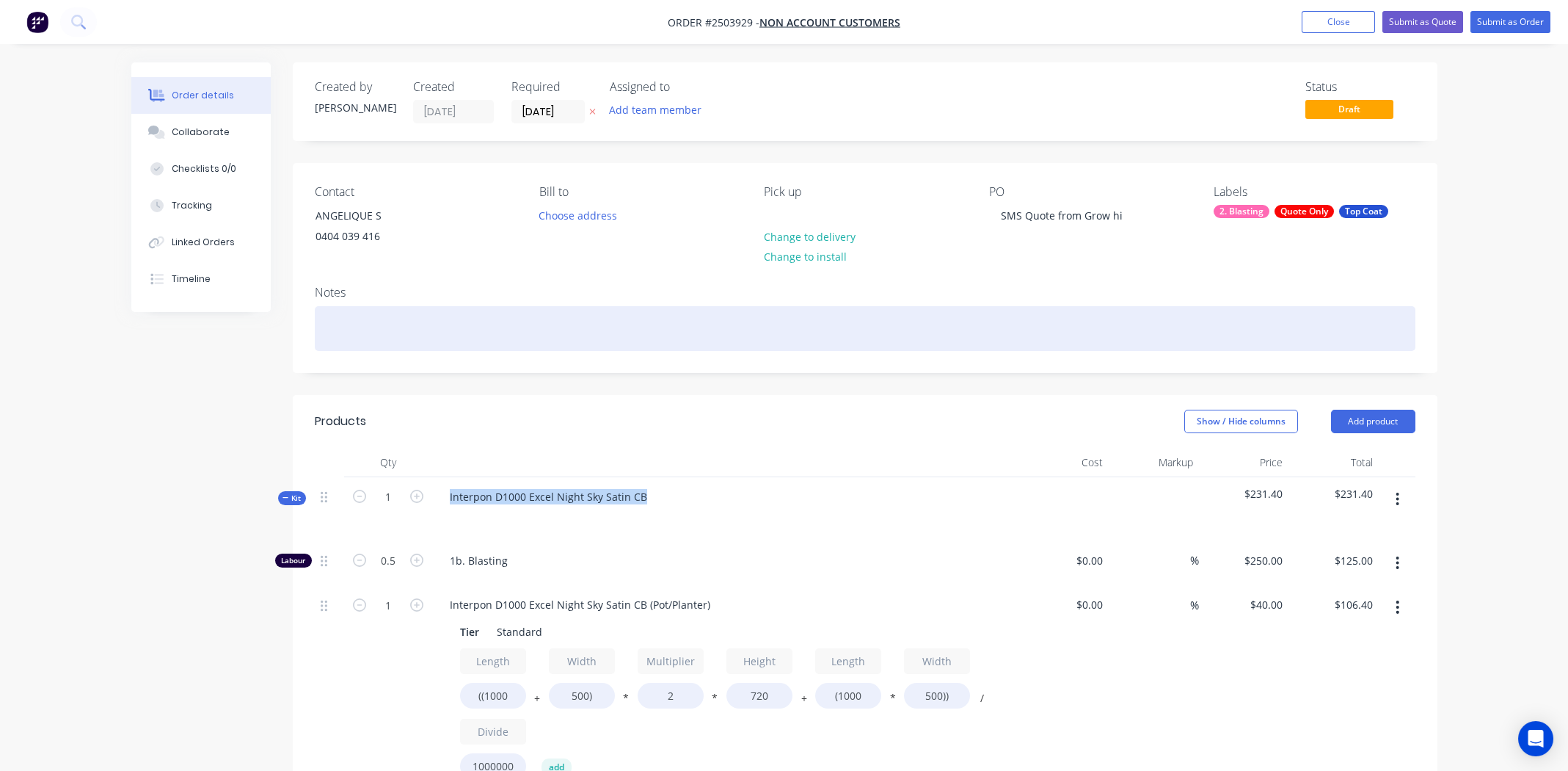
drag, startPoint x: 573, startPoint y: 496, endPoint x: 373, endPoint y: 330, distance: 259.9
click at [373, 330] on div at bounding box center [865, 328] width 1101 height 45
paste div
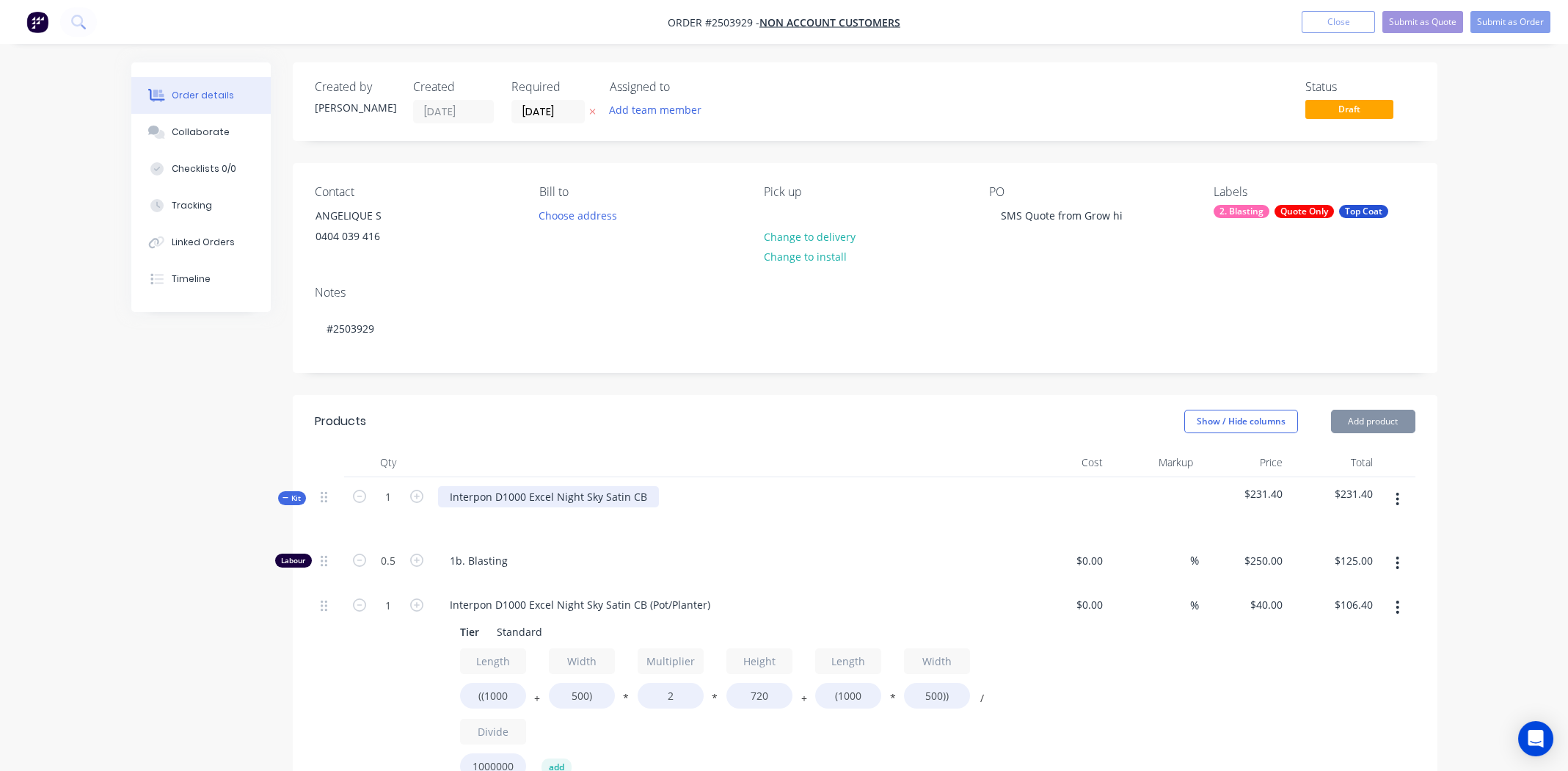
click at [594, 494] on div "Interpon D1000 Excel Night Sky Satin CB" at bounding box center [548, 496] width 221 height 21
copy div "Interpon D1000 Excel Night Sky Satin CB"
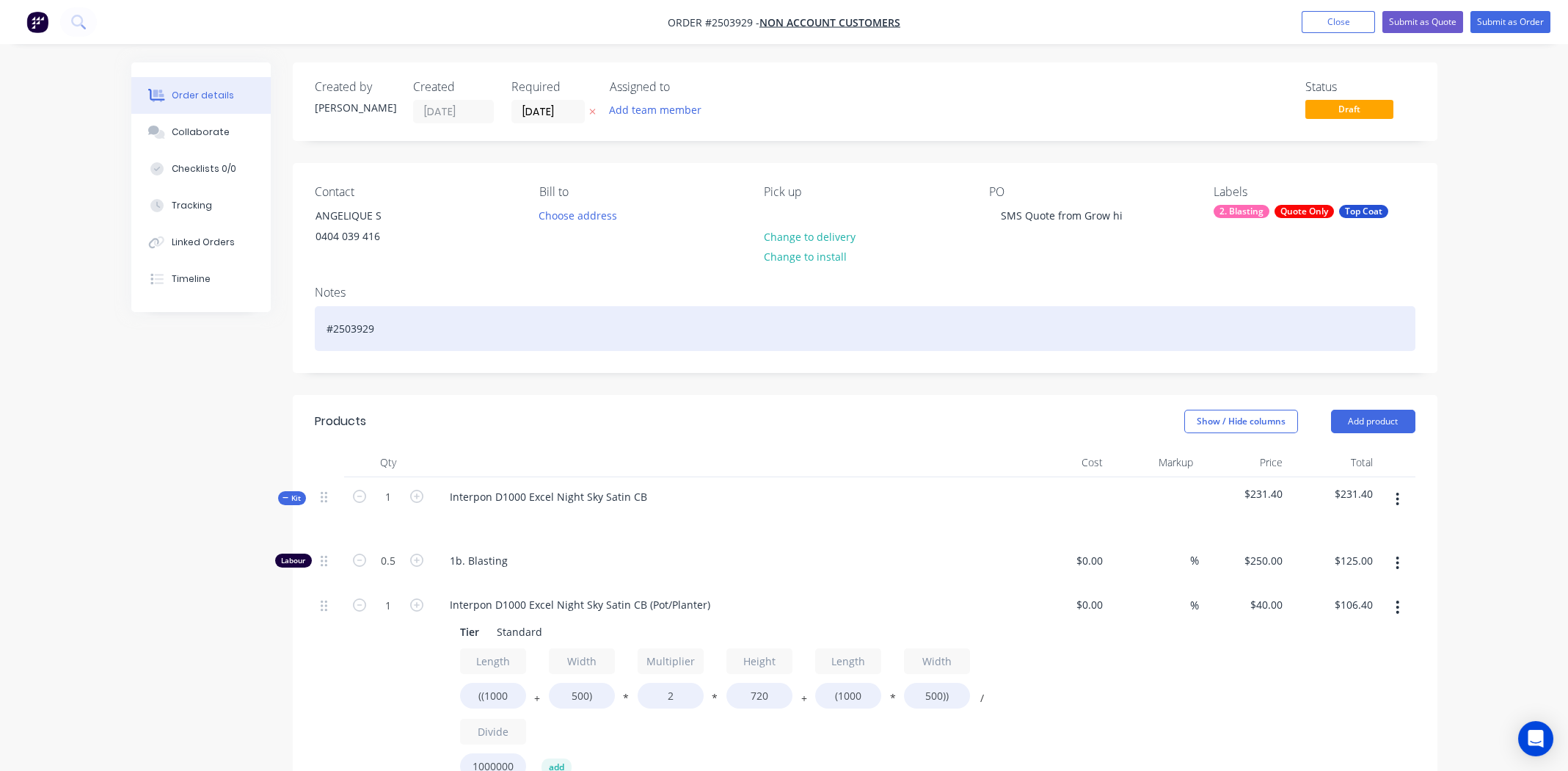
click at [362, 336] on div "#2503929" at bounding box center [865, 328] width 1101 height 45
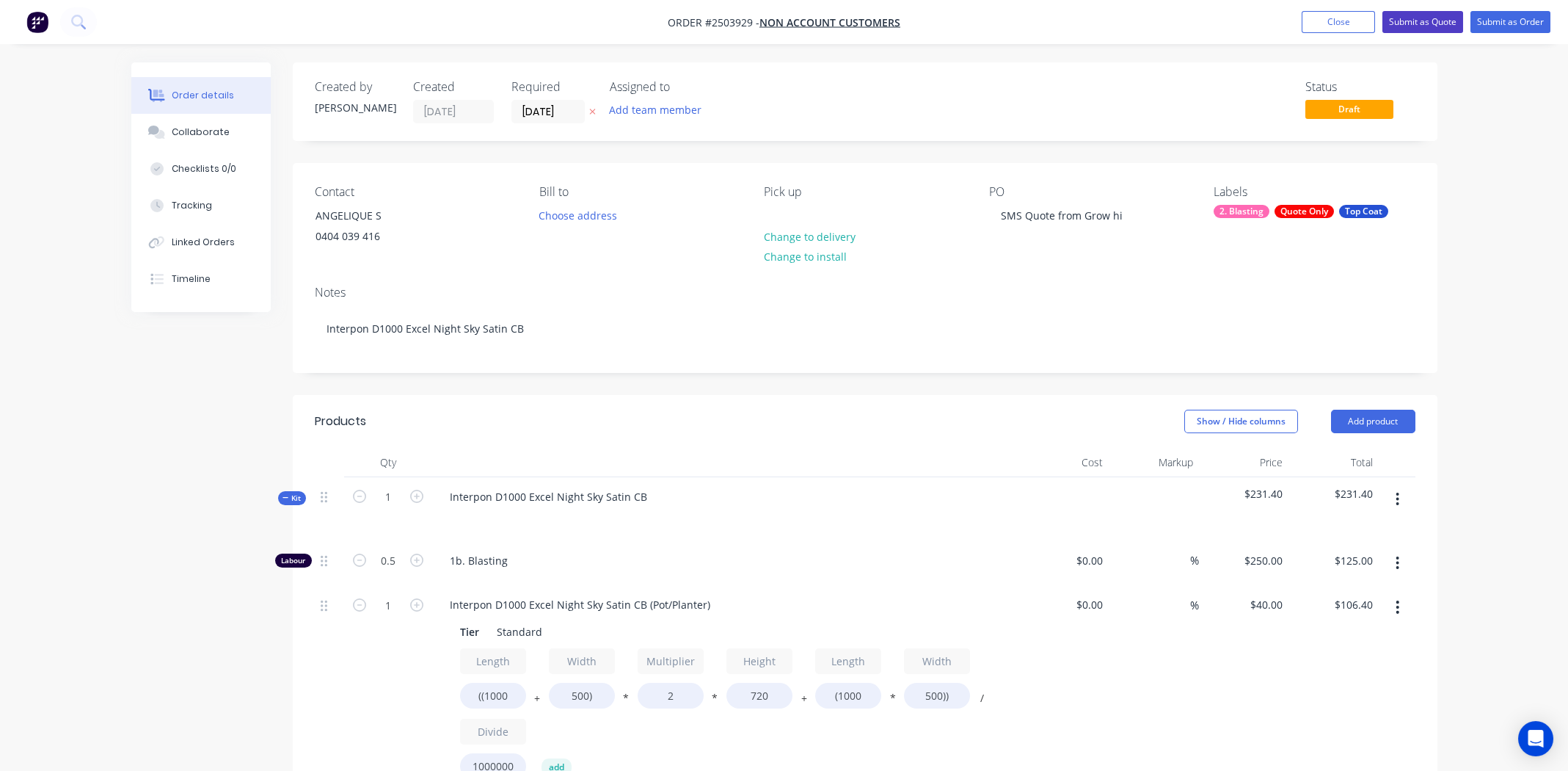
click at [1426, 18] on button "Submit as Quote" at bounding box center [1423, 21] width 81 height 22
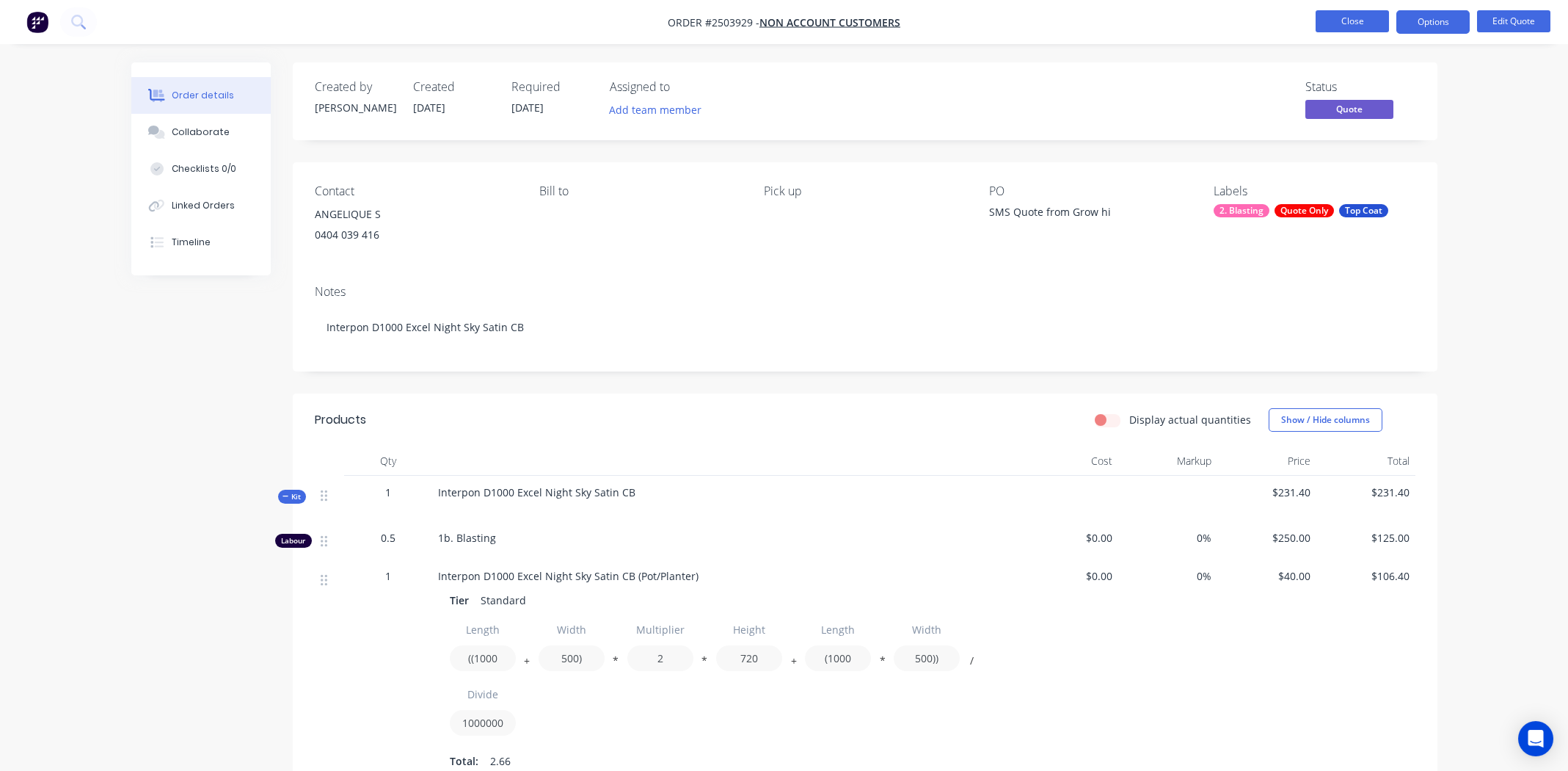
click at [1333, 15] on button "Close" at bounding box center [1352, 21] width 73 height 22
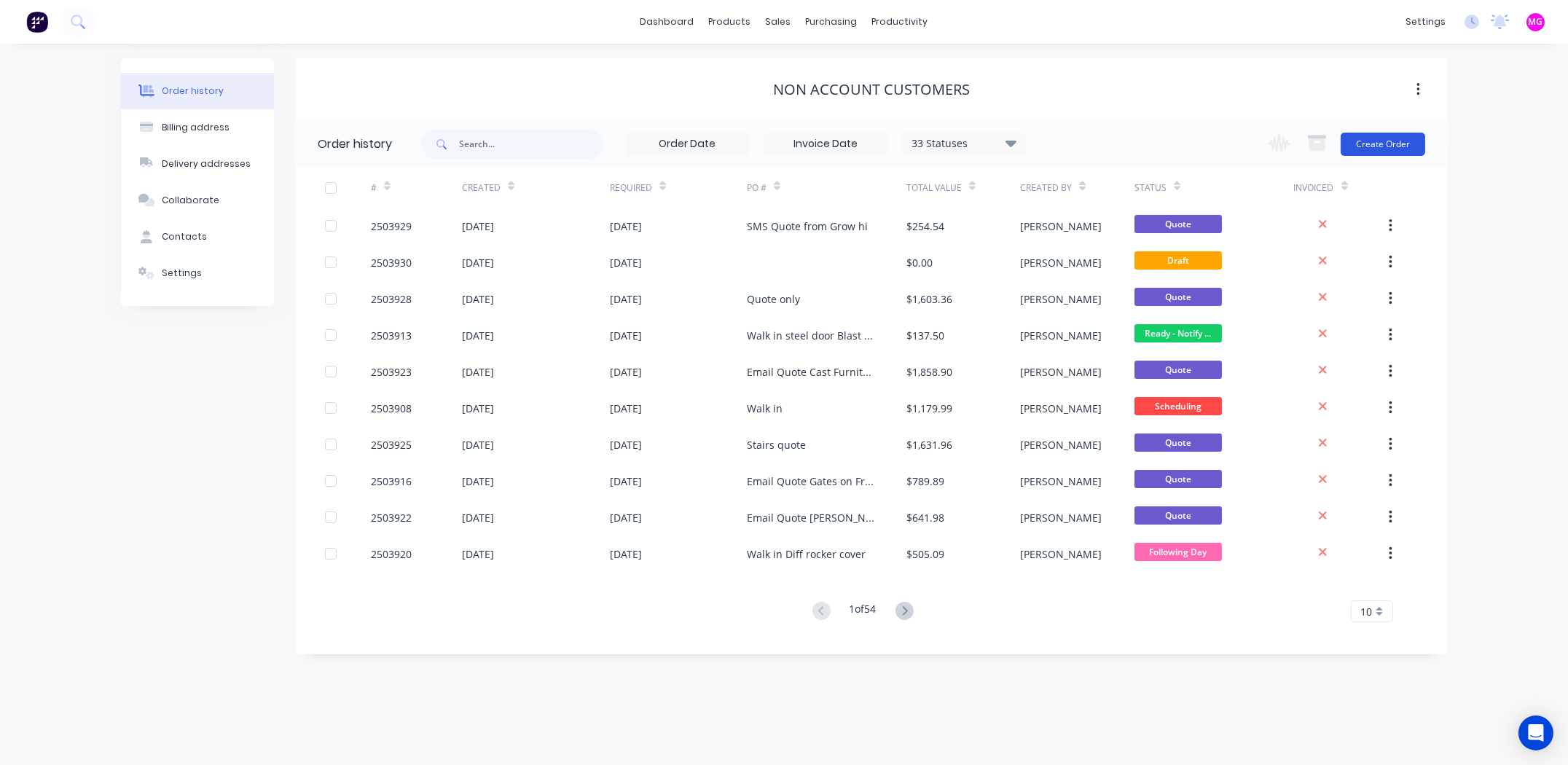
click at [1377, 146] on button "Create Order" at bounding box center [1383, 144] width 84 height 24
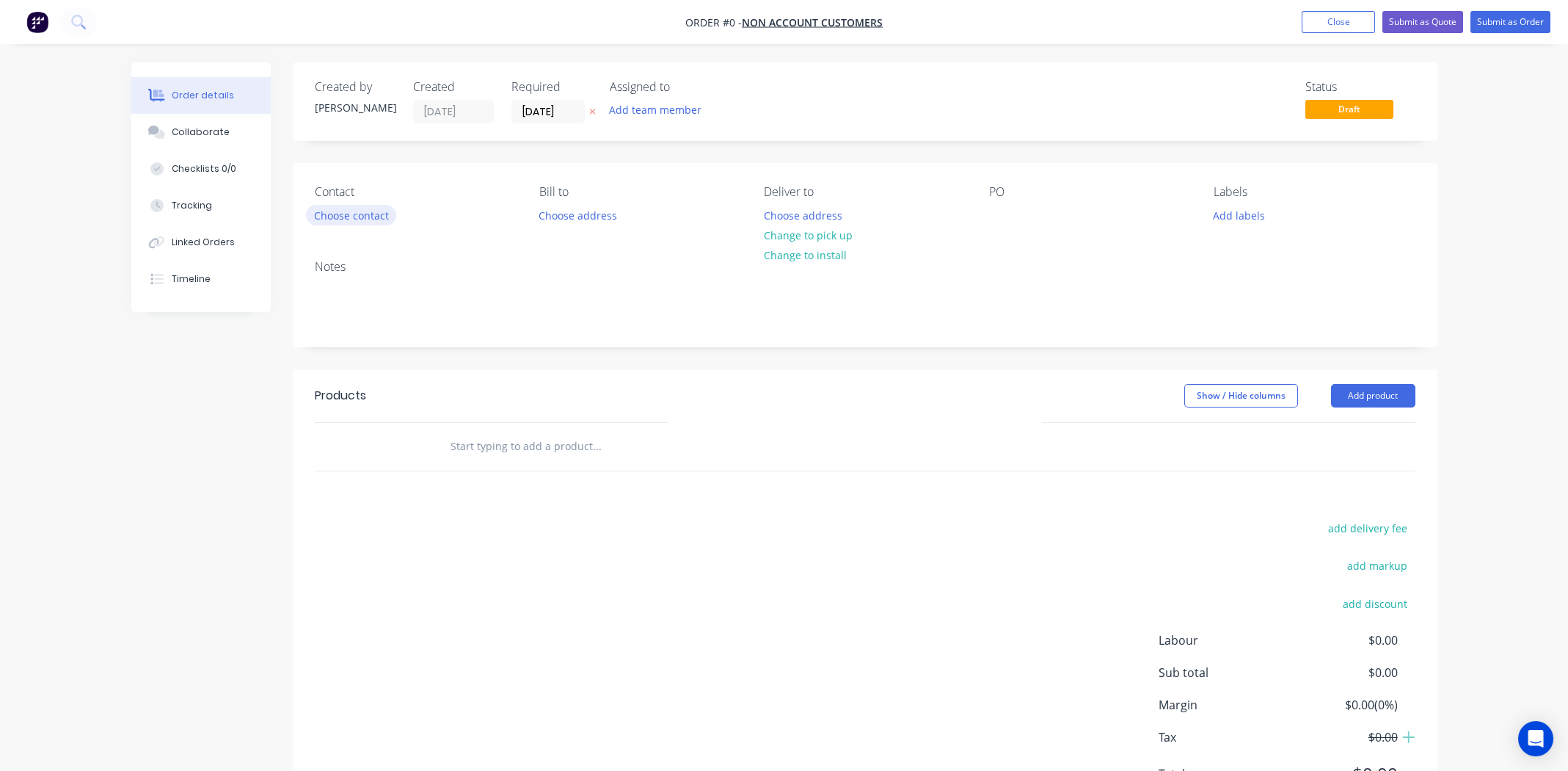
click at [380, 212] on button "Choose contact" at bounding box center [351, 215] width 90 height 20
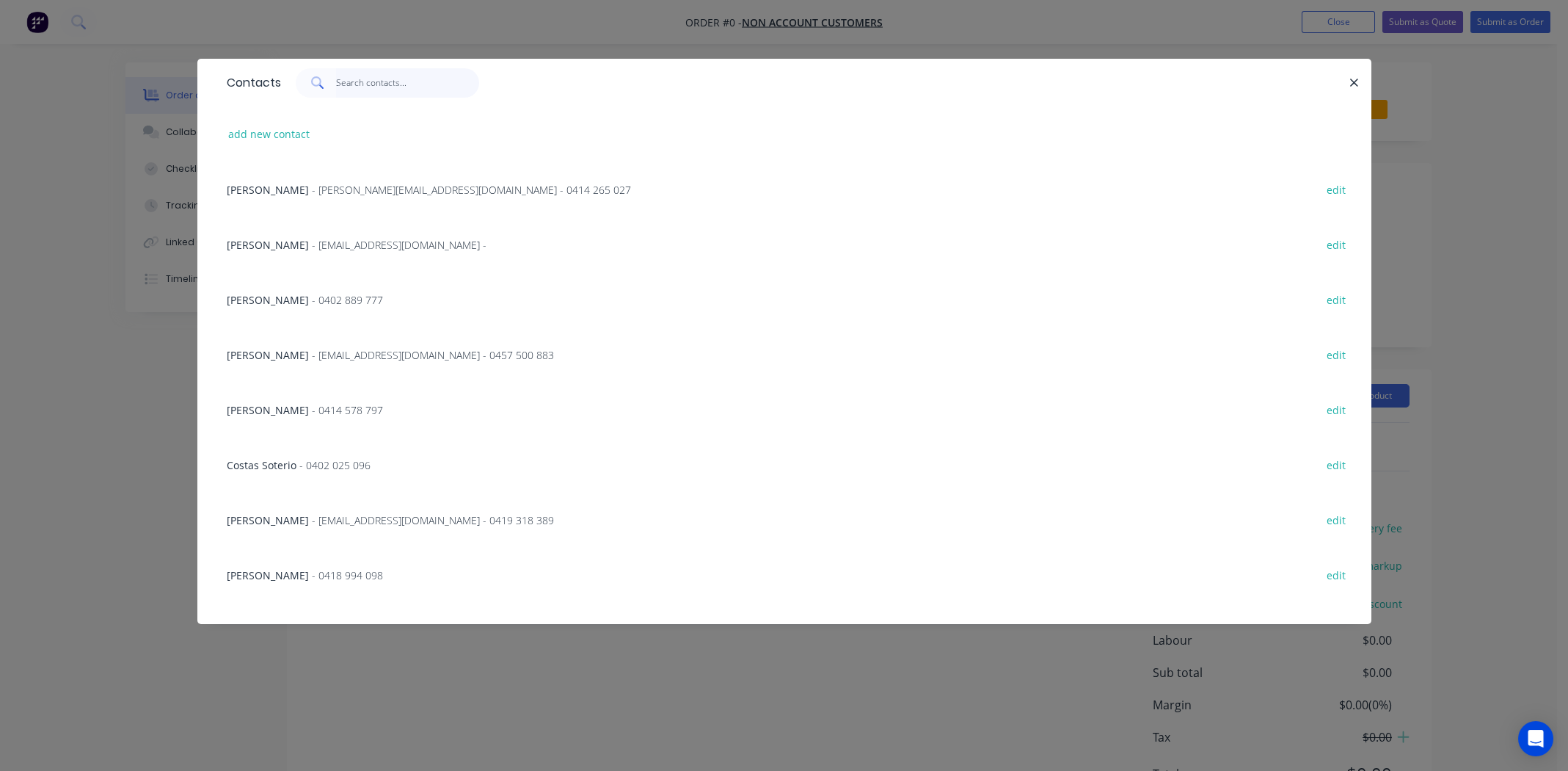
click at [356, 86] on input "text" at bounding box center [407, 83] width 143 height 29
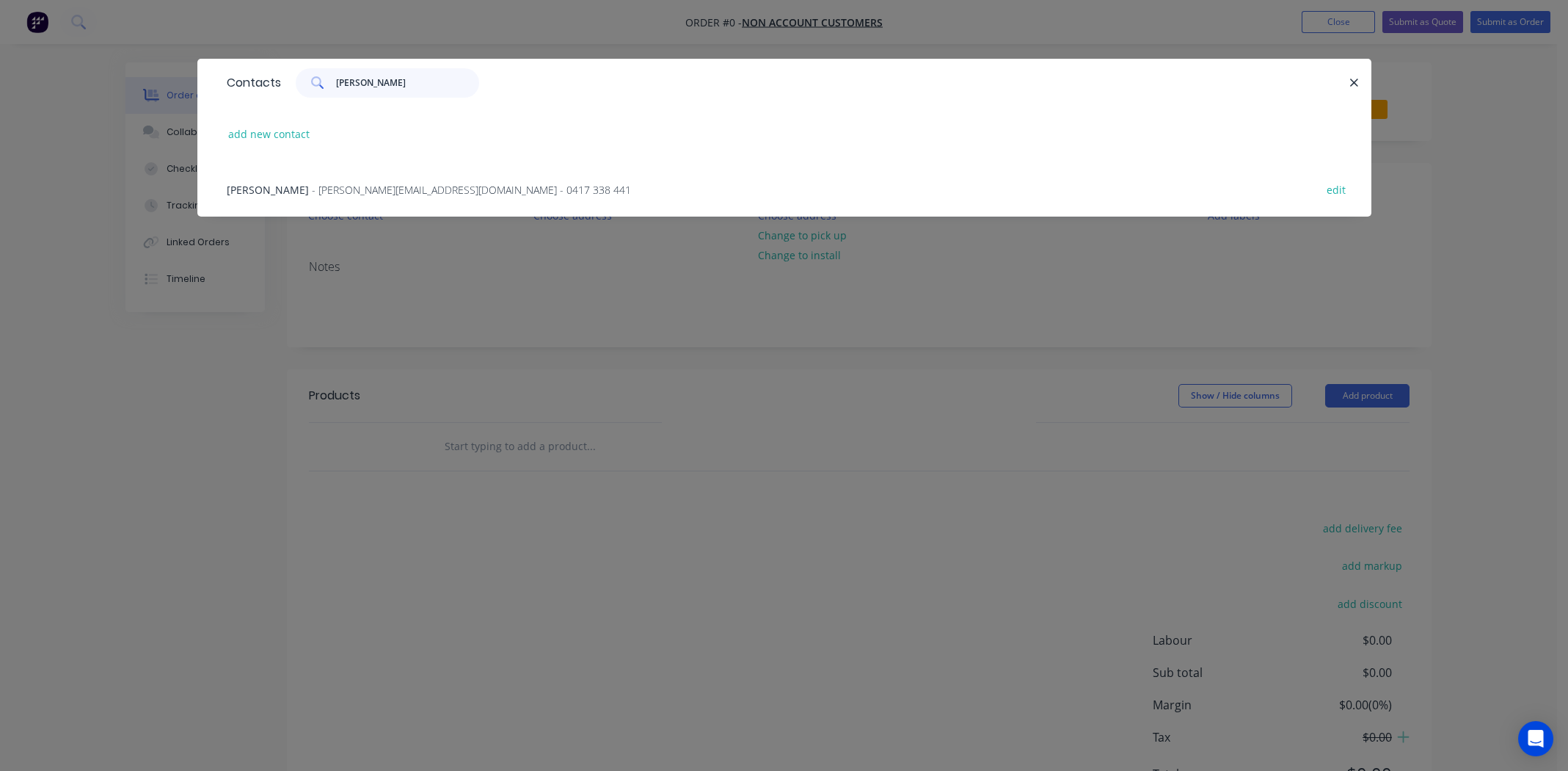
type input "[PERSON_NAME]"
click at [255, 188] on span "[PERSON_NAME]" at bounding box center [268, 190] width 82 height 14
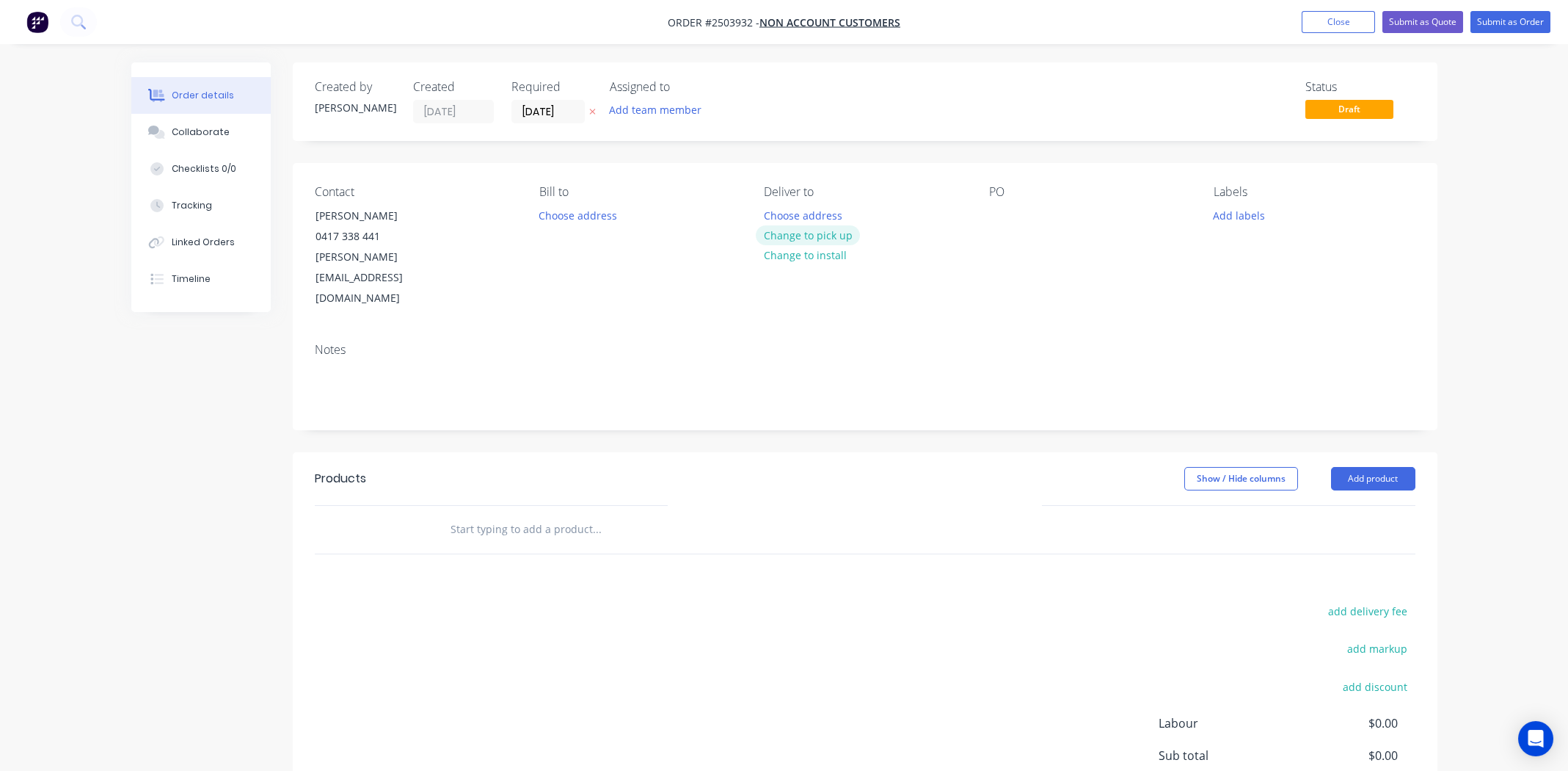
click at [832, 235] on button "Change to pick up" at bounding box center [807, 236] width 104 height 20
click at [1005, 223] on div at bounding box center [1001, 216] width 24 height 21
click at [1229, 211] on button "Add labels" at bounding box center [1239, 215] width 67 height 20
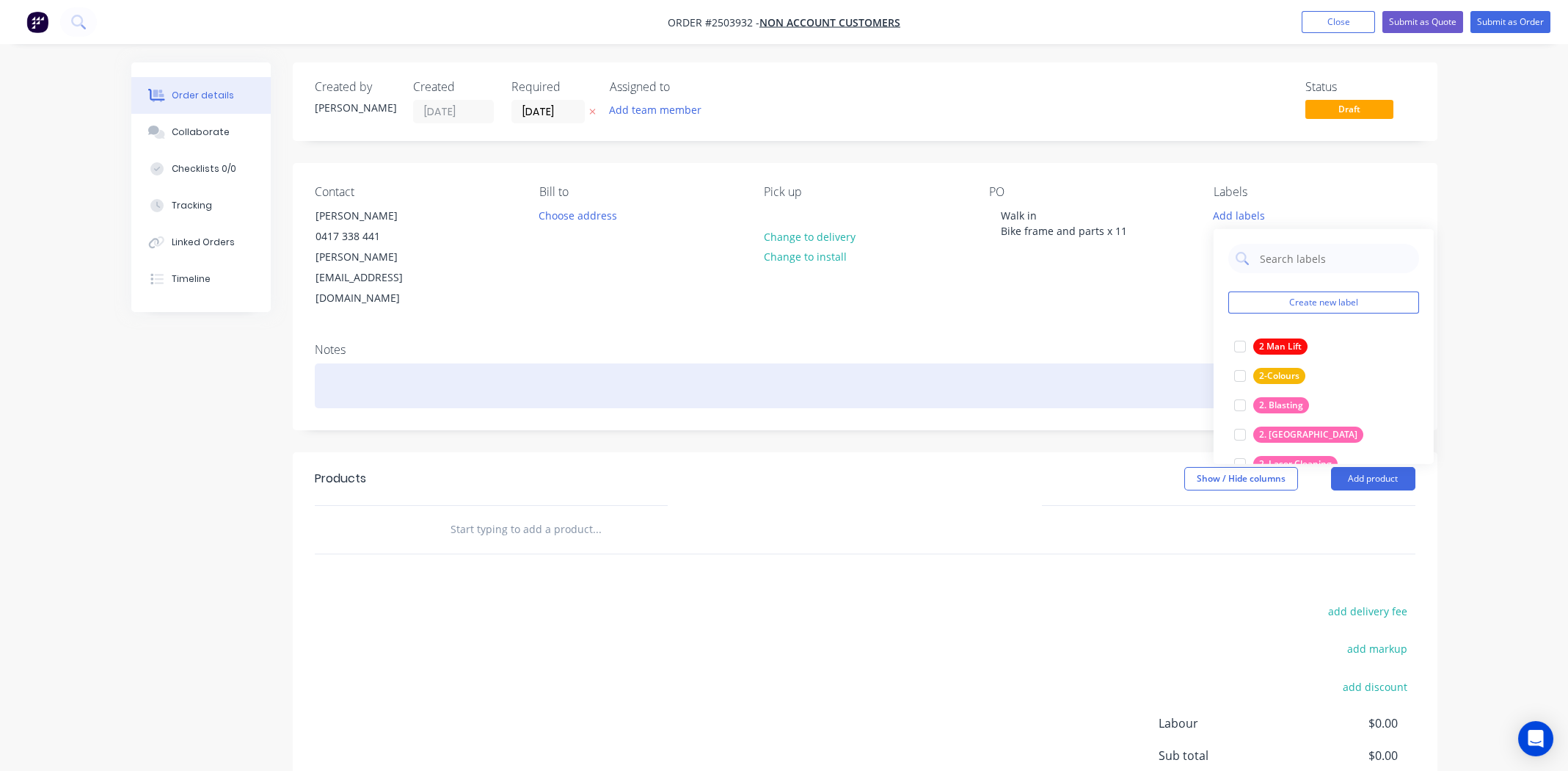
drag, startPoint x: 372, startPoint y: 353, endPoint x: 386, endPoint y: 347, distance: 15.2
click at [372, 363] on div at bounding box center [865, 386] width 1101 height 45
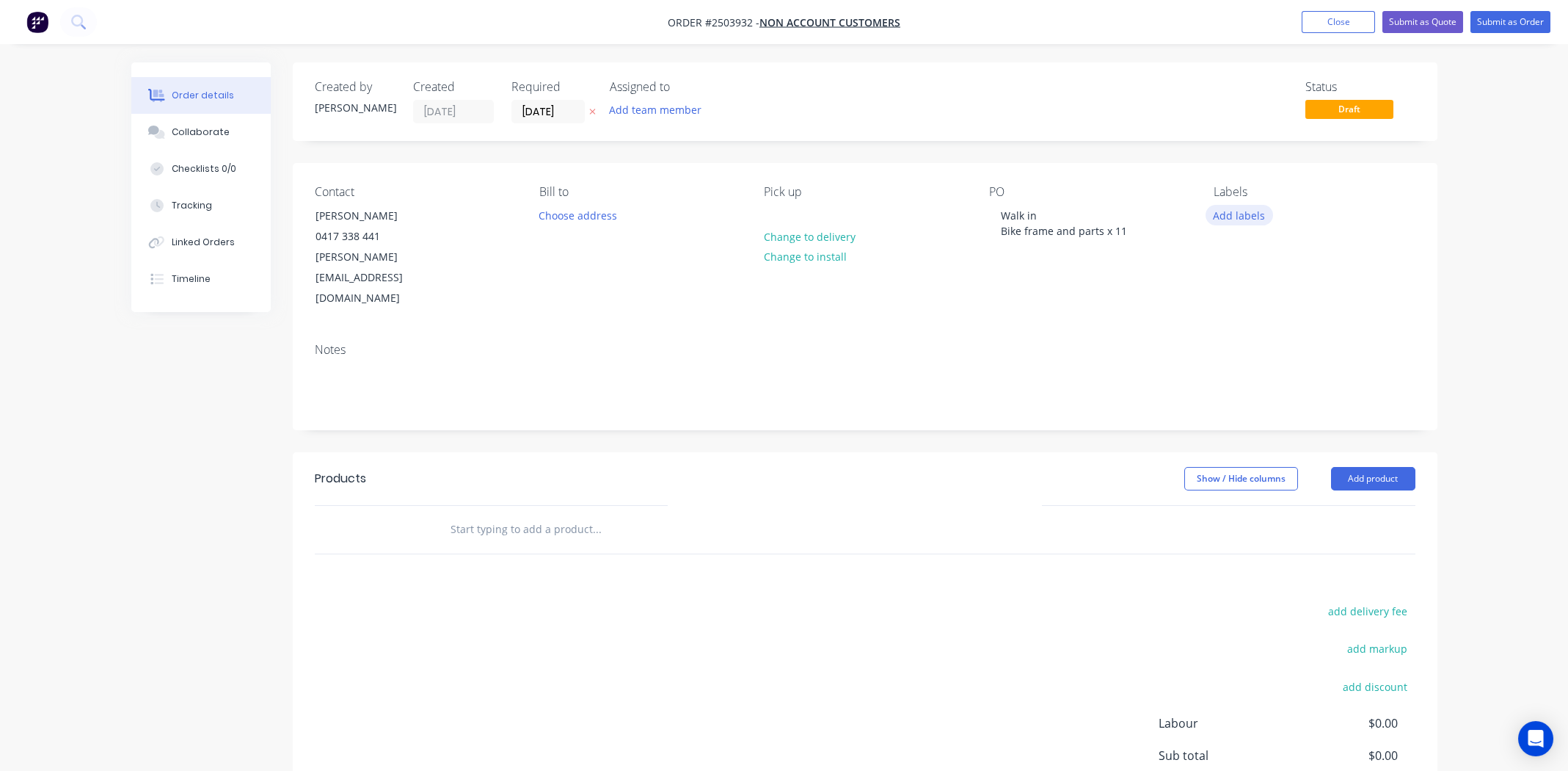
click at [1247, 215] on button "Add labels" at bounding box center [1239, 215] width 67 height 20
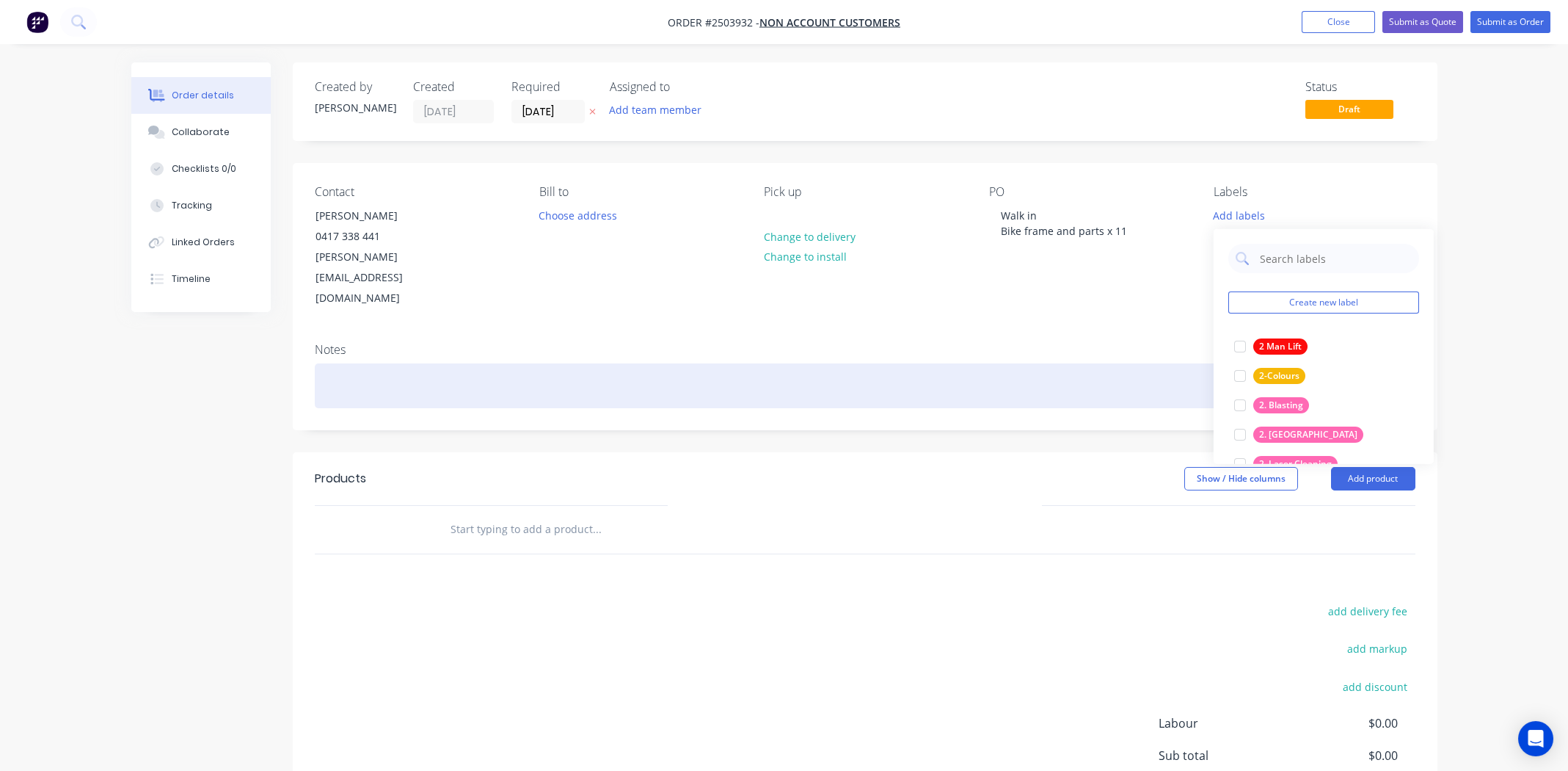
click at [365, 363] on div at bounding box center [865, 386] width 1101 height 45
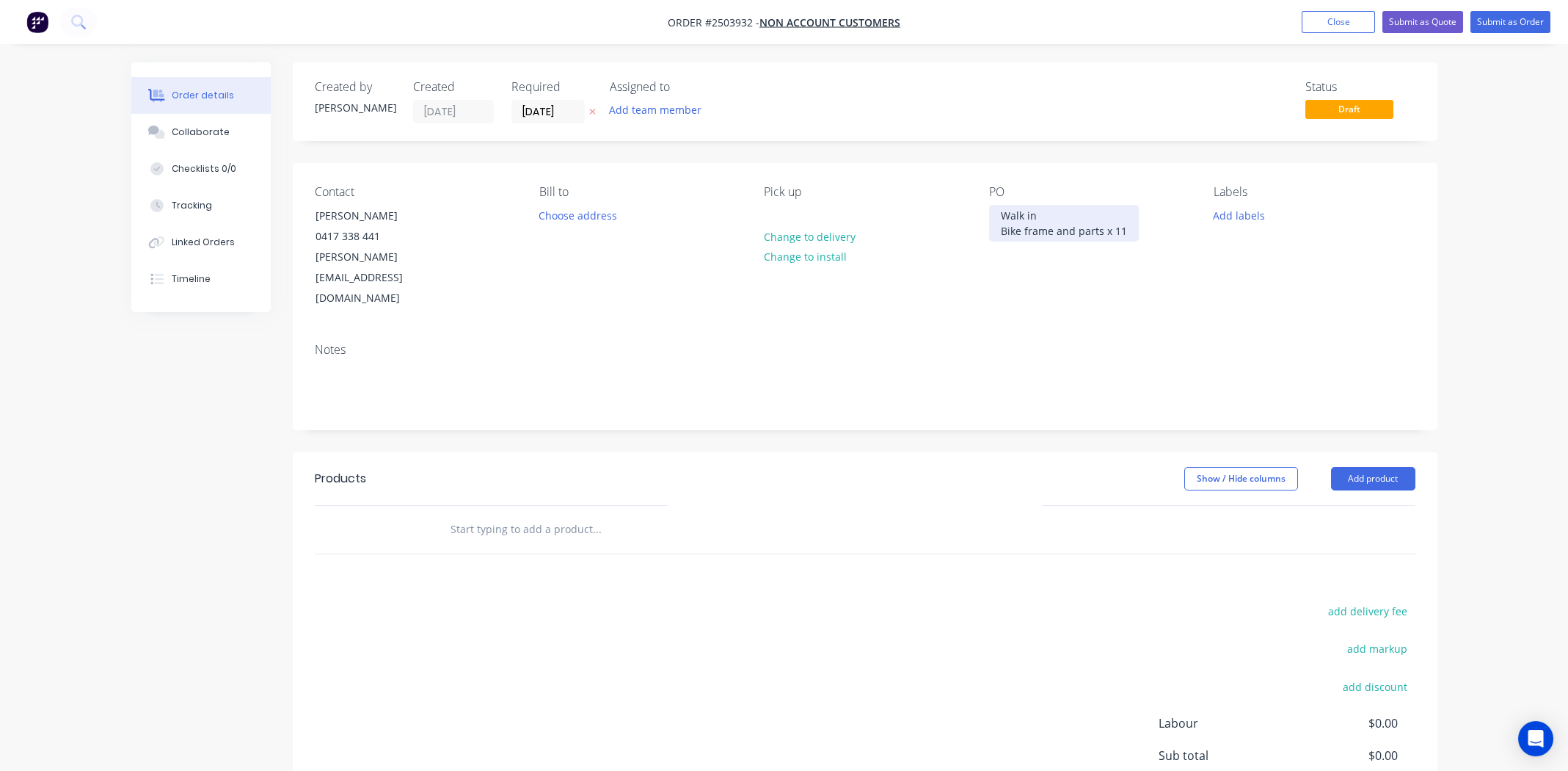
click at [1122, 229] on div "Walk in Bike frame and parts x 11" at bounding box center [1064, 223] width 150 height 37
click at [1238, 210] on button "Add labels" at bounding box center [1239, 215] width 67 height 20
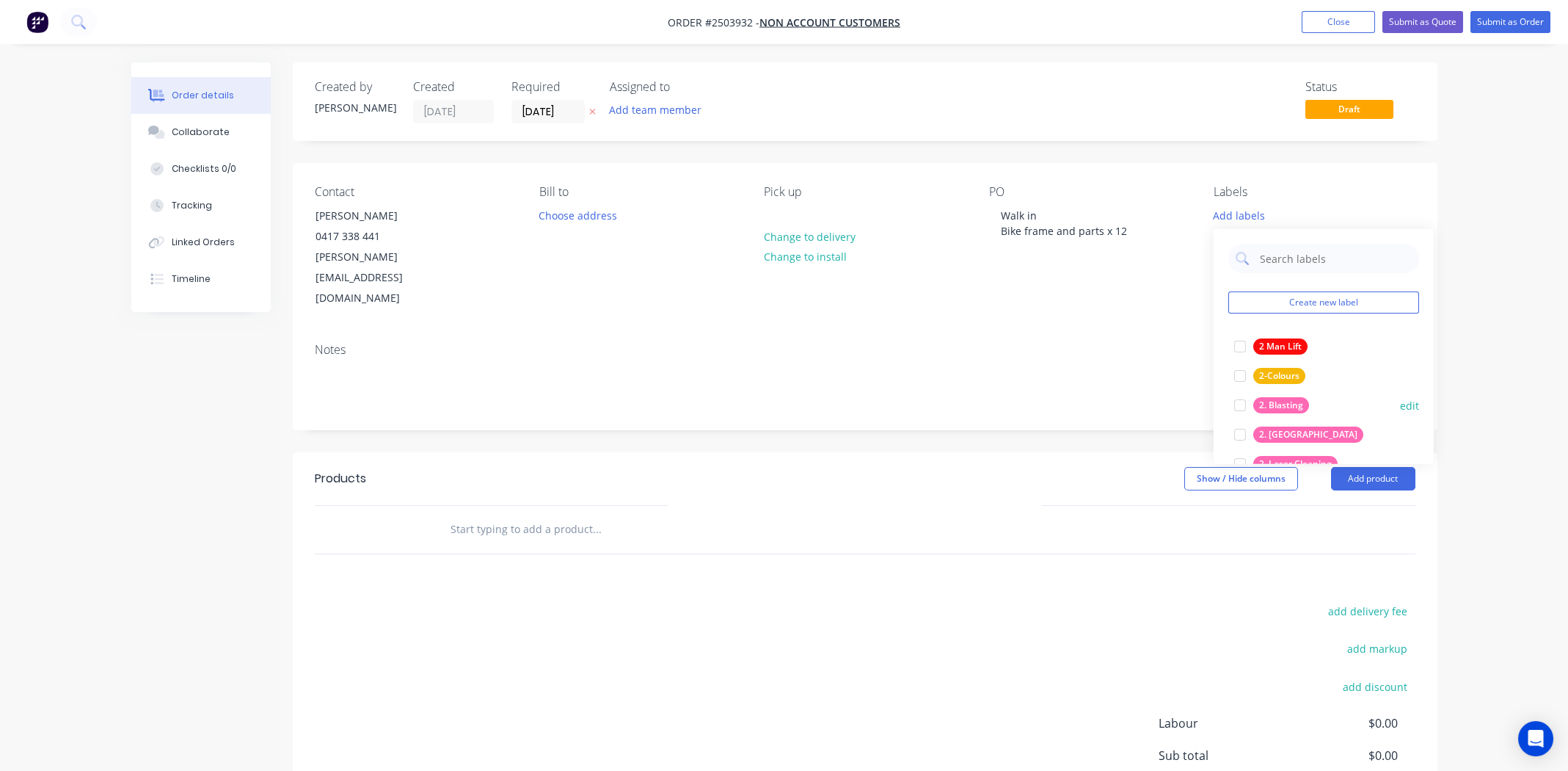
click at [1242, 401] on div at bounding box center [1240, 405] width 29 height 29
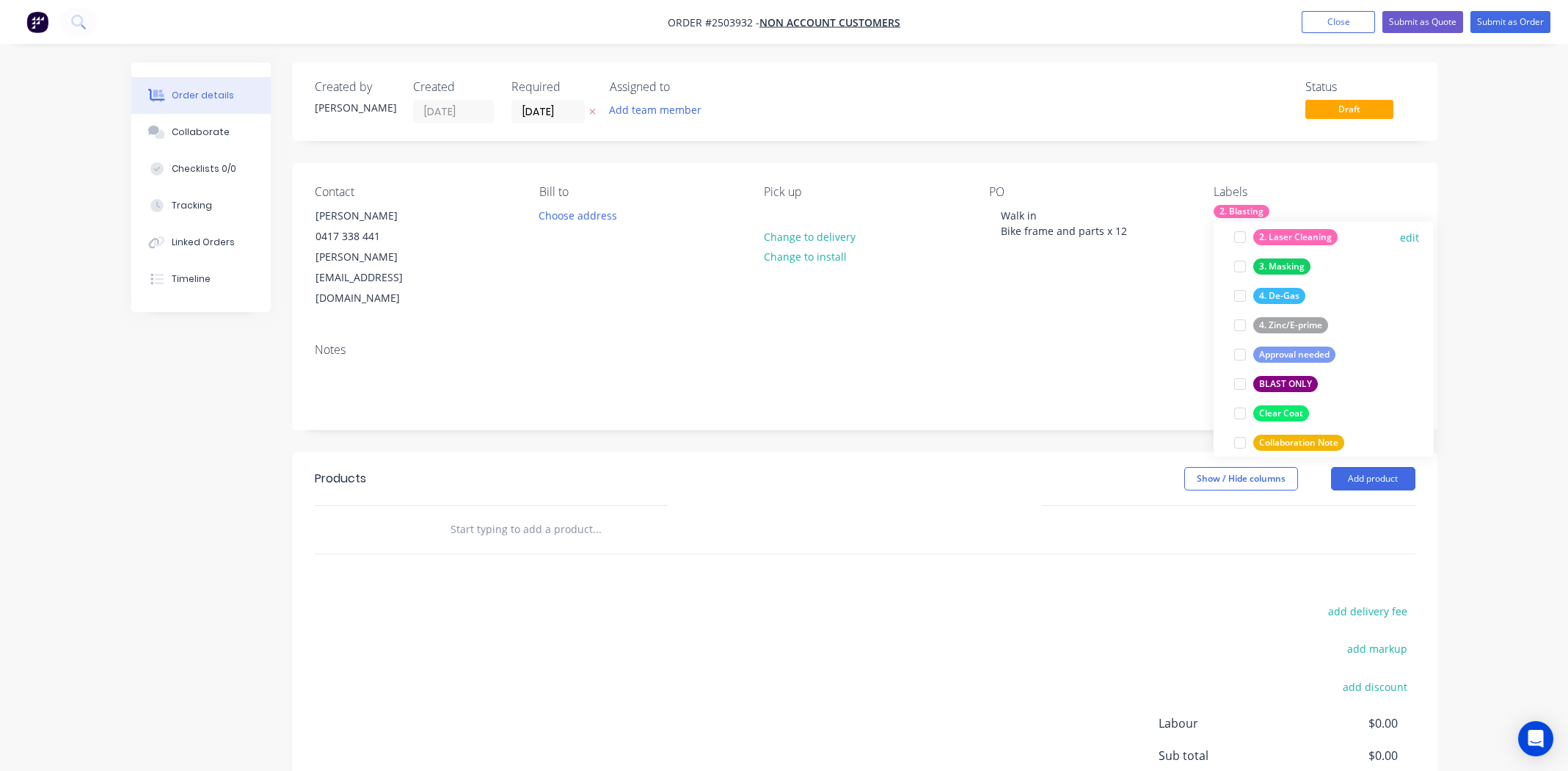
scroll to position [220, 0]
click at [1242, 265] on div at bounding box center [1240, 265] width 29 height 29
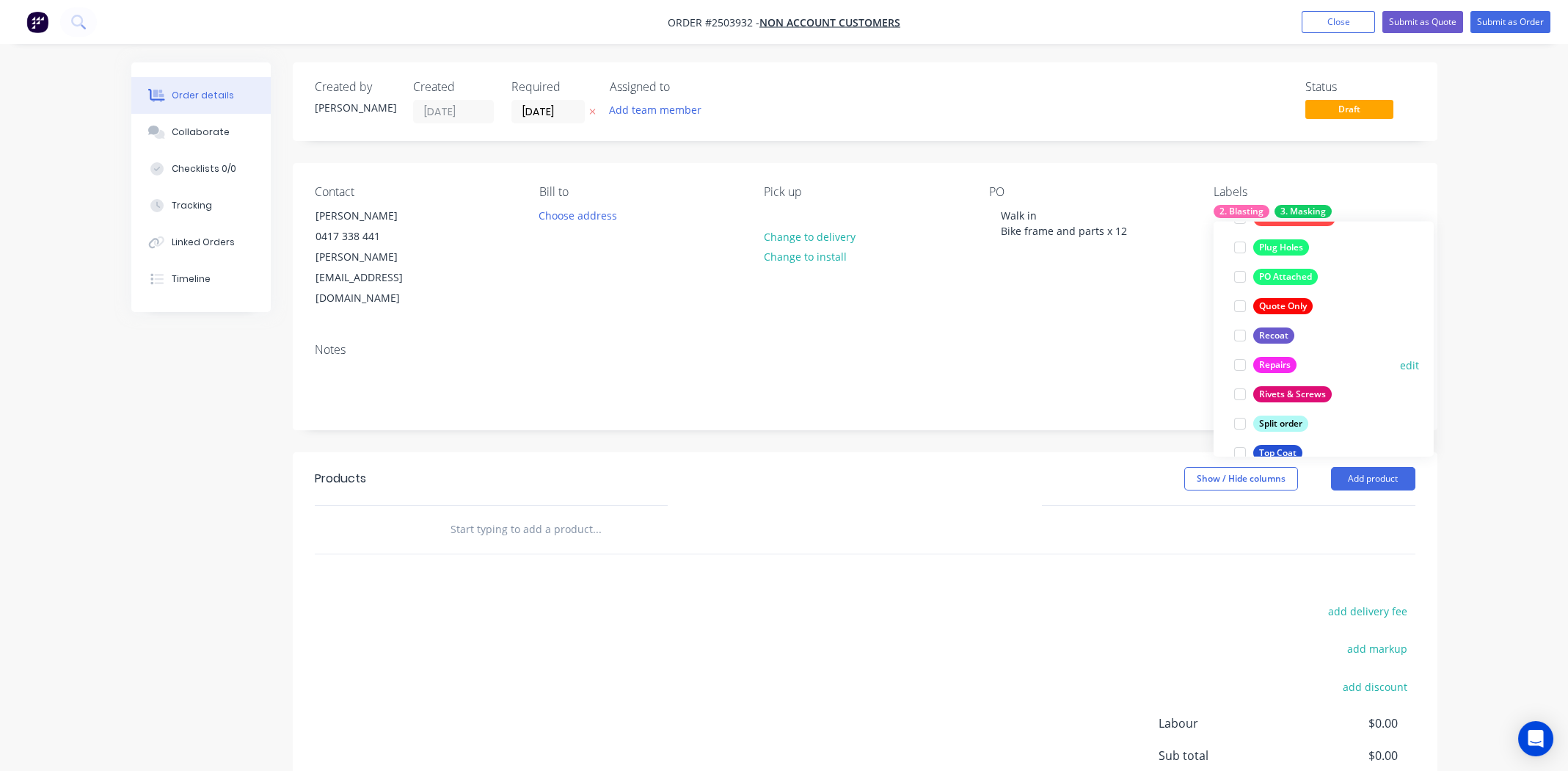
scroll to position [910, 0]
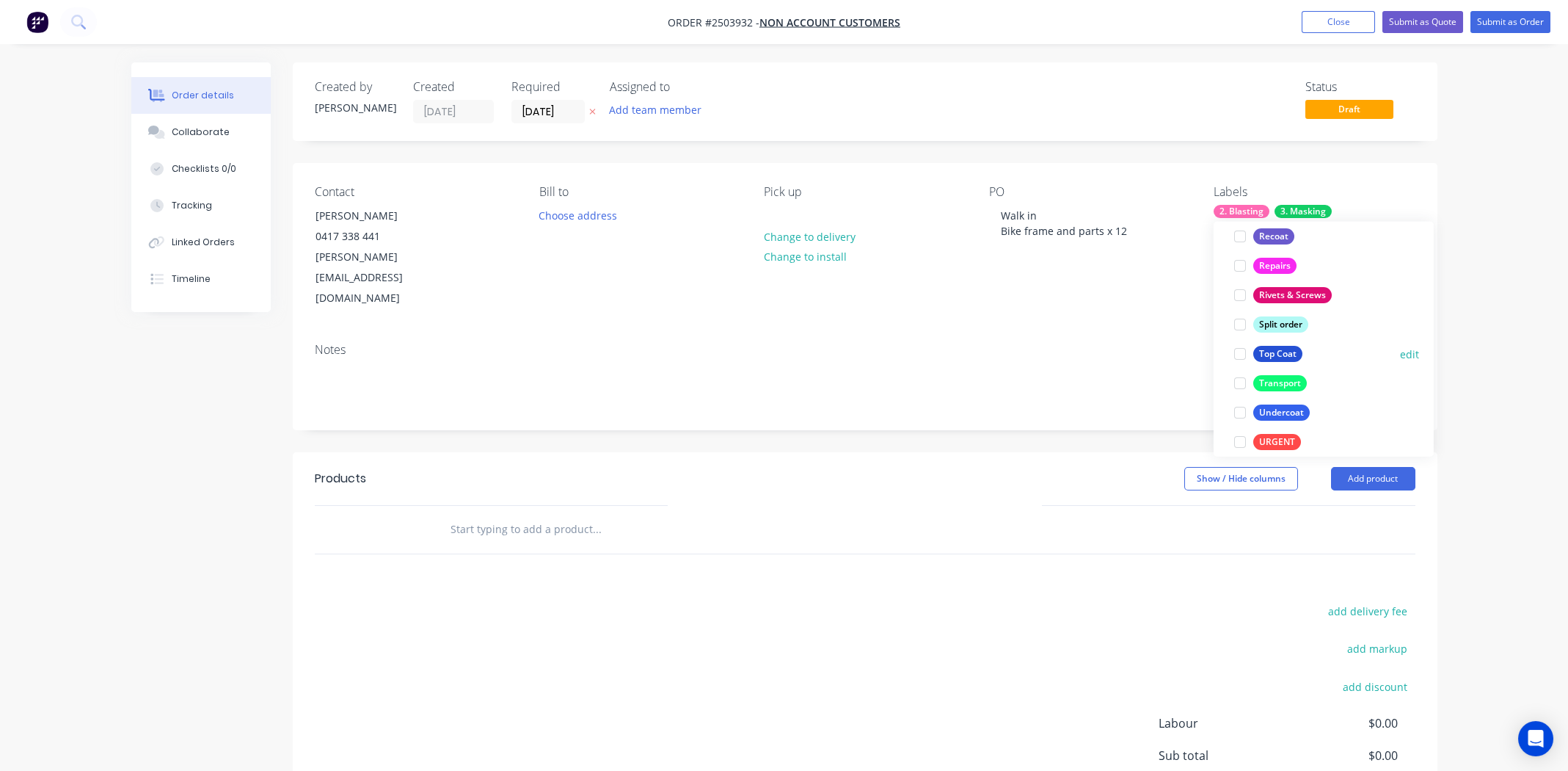
click at [1237, 356] on div at bounding box center [1240, 353] width 29 height 29
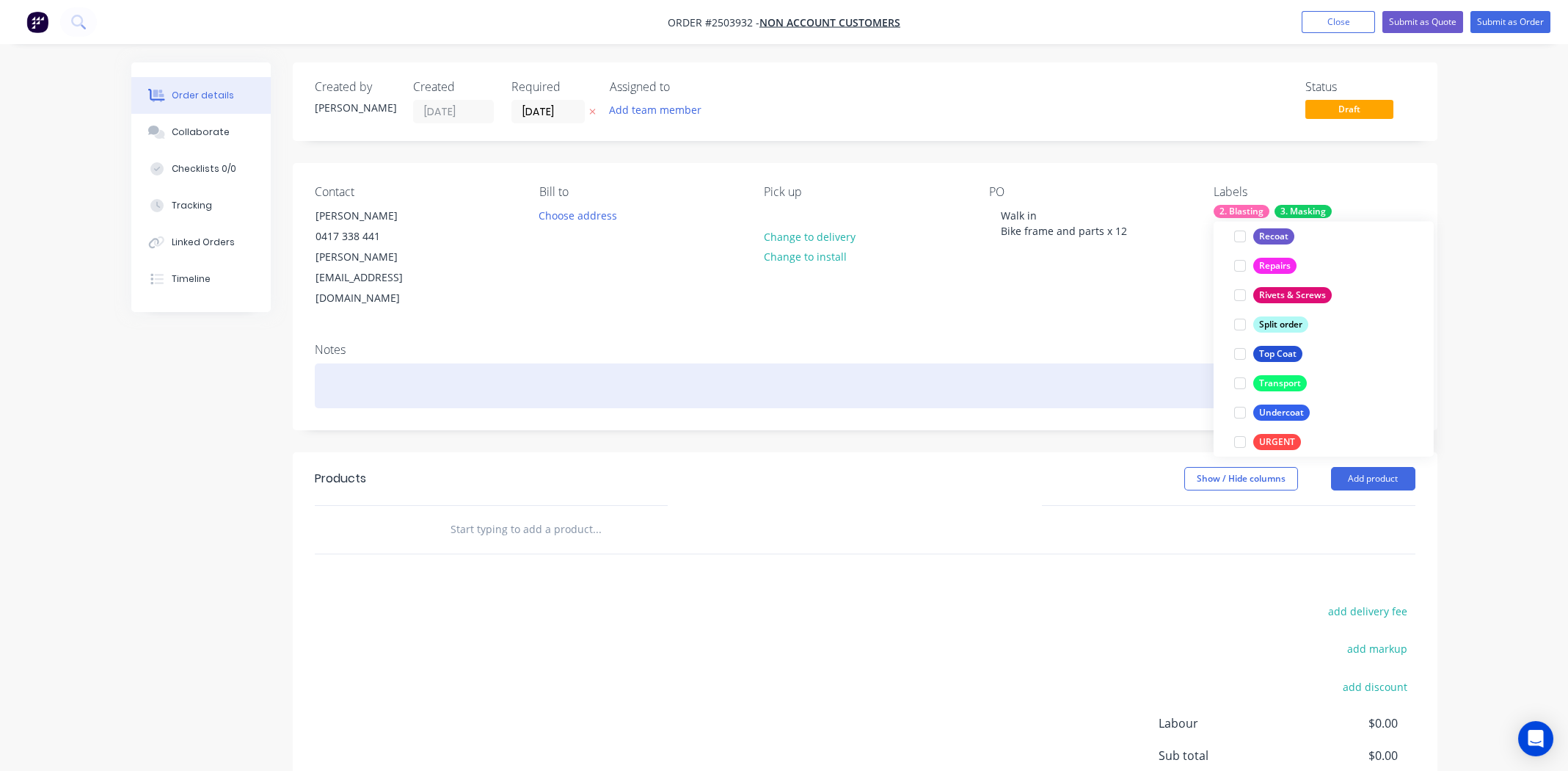
scroll to position [44, 0]
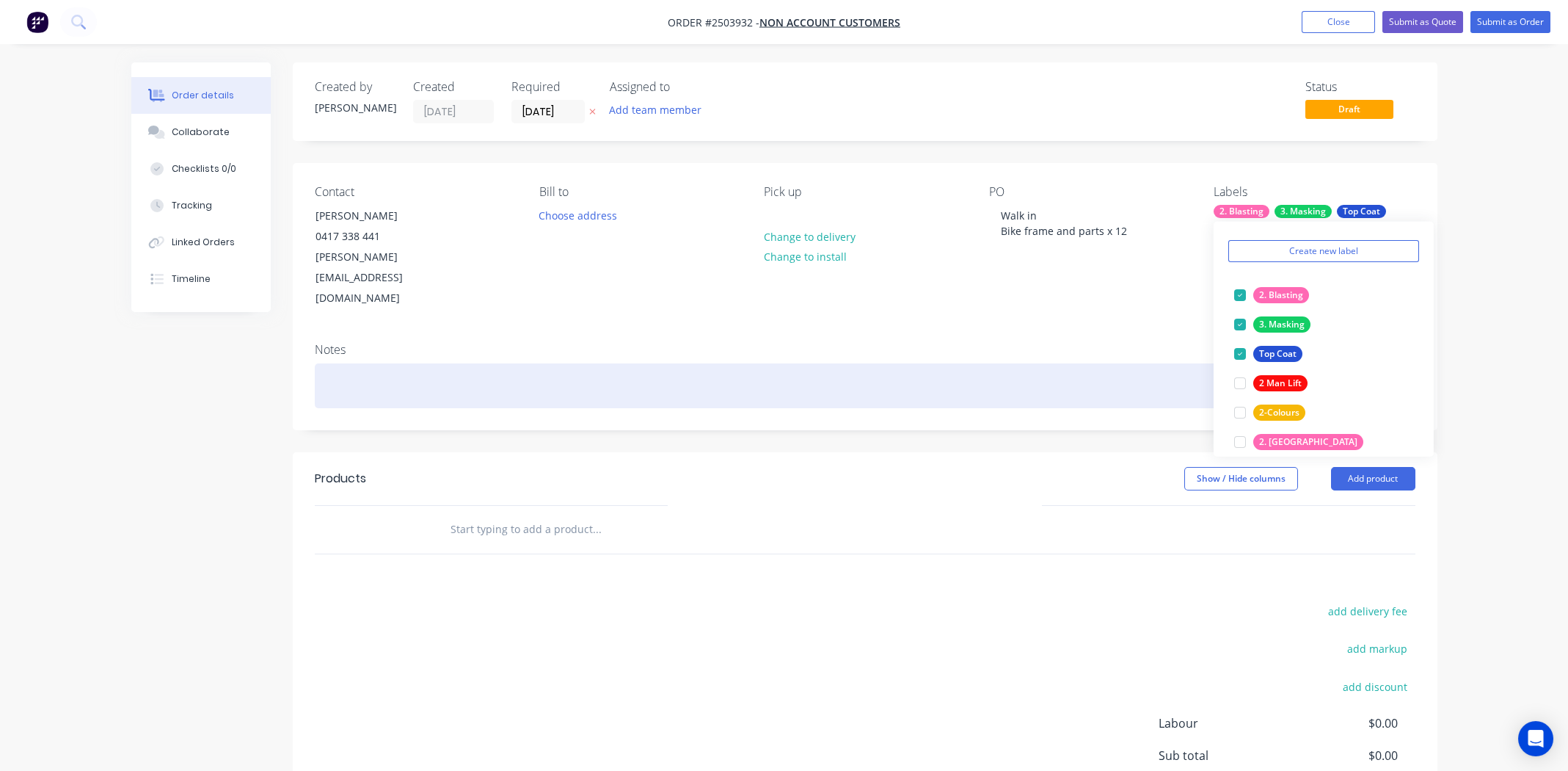
click at [1037, 363] on div at bounding box center [865, 386] width 1101 height 45
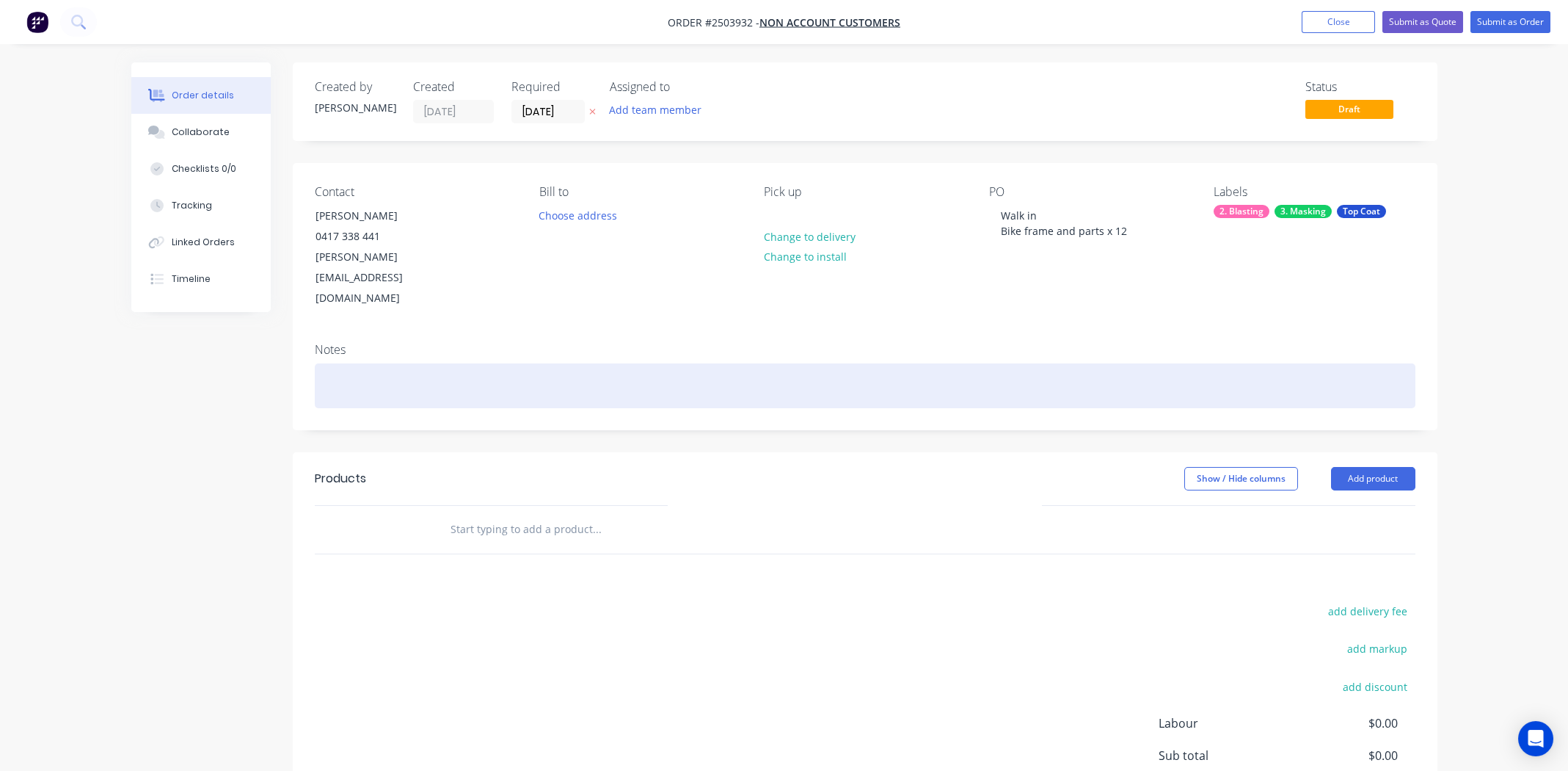
click at [346, 363] on div at bounding box center [865, 386] width 1101 height 45
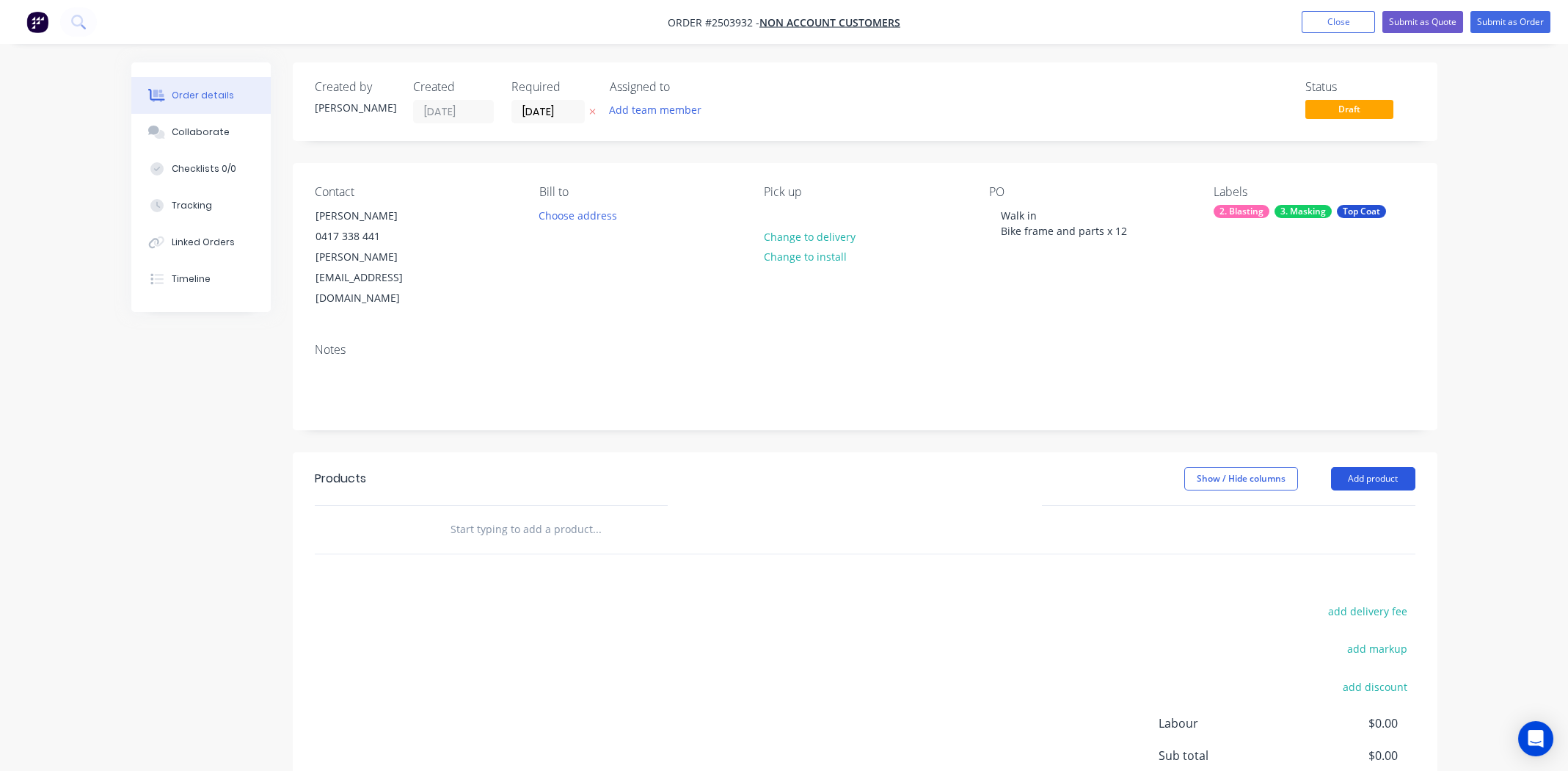
click at [1372, 467] on button "Add product" at bounding box center [1373, 478] width 84 height 24
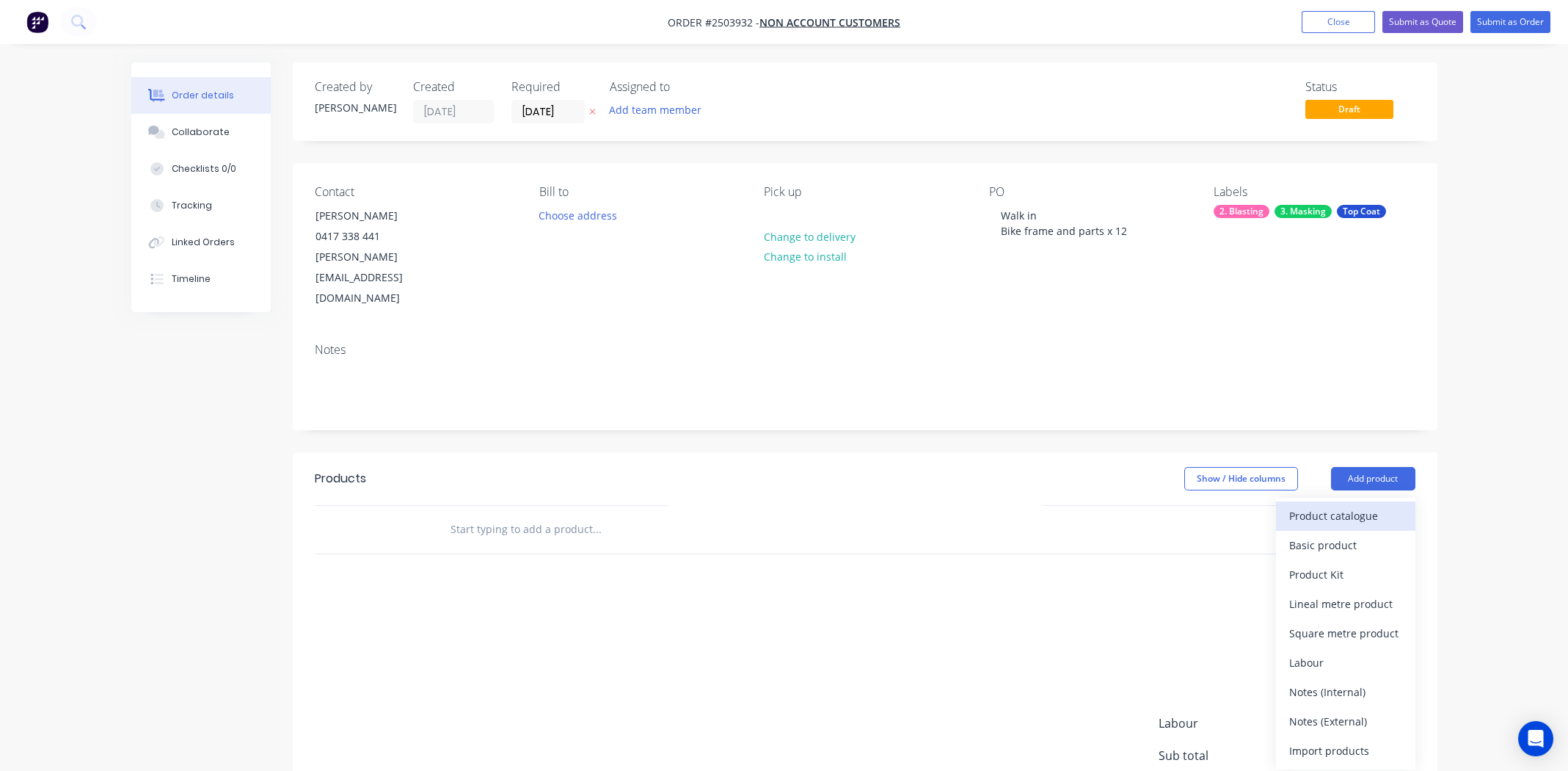
click at [1364, 505] on div "Product catalogue" at bounding box center [1346, 516] width 113 height 21
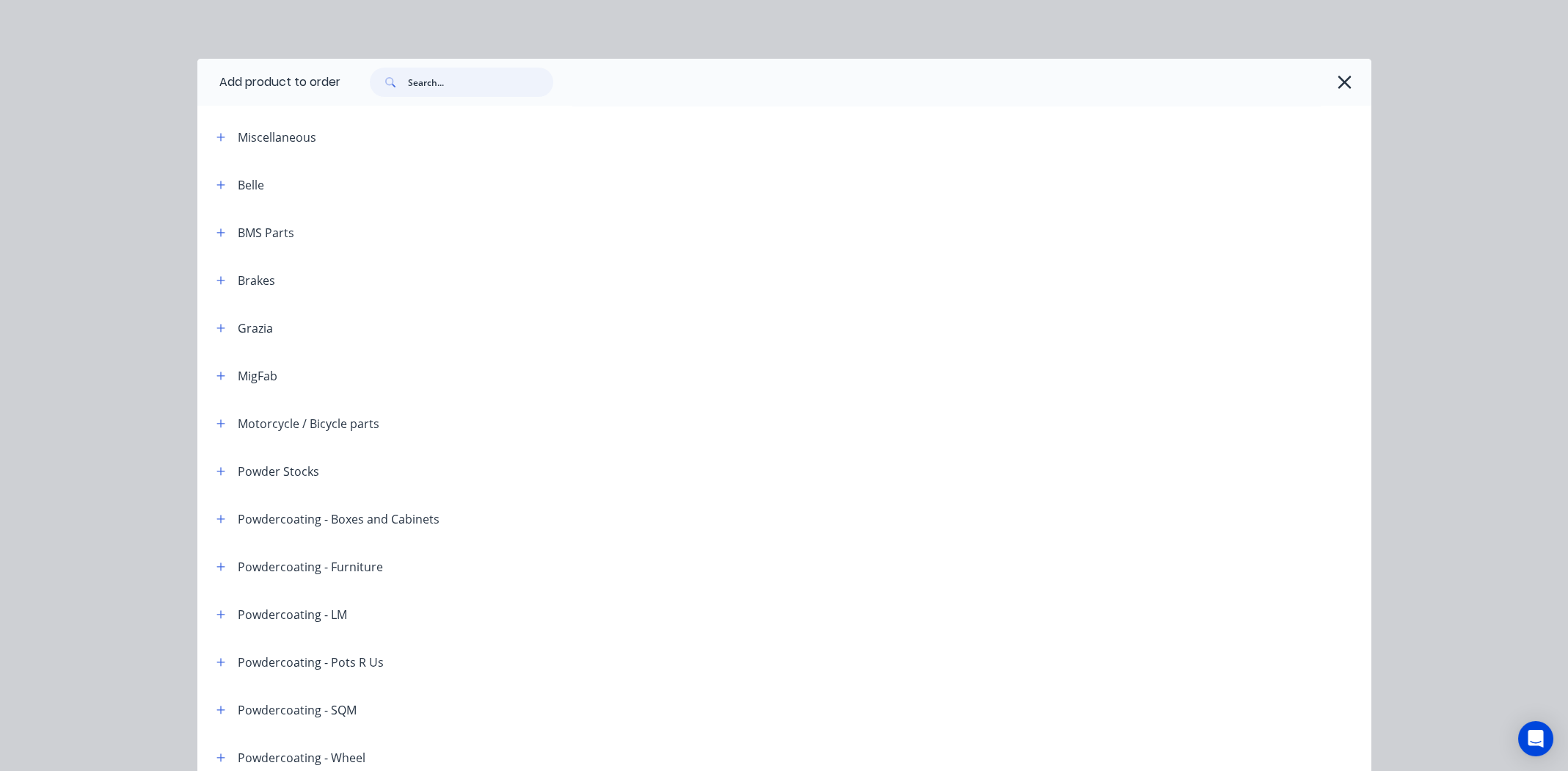
click at [485, 77] on input "text" at bounding box center [481, 82] width 145 height 29
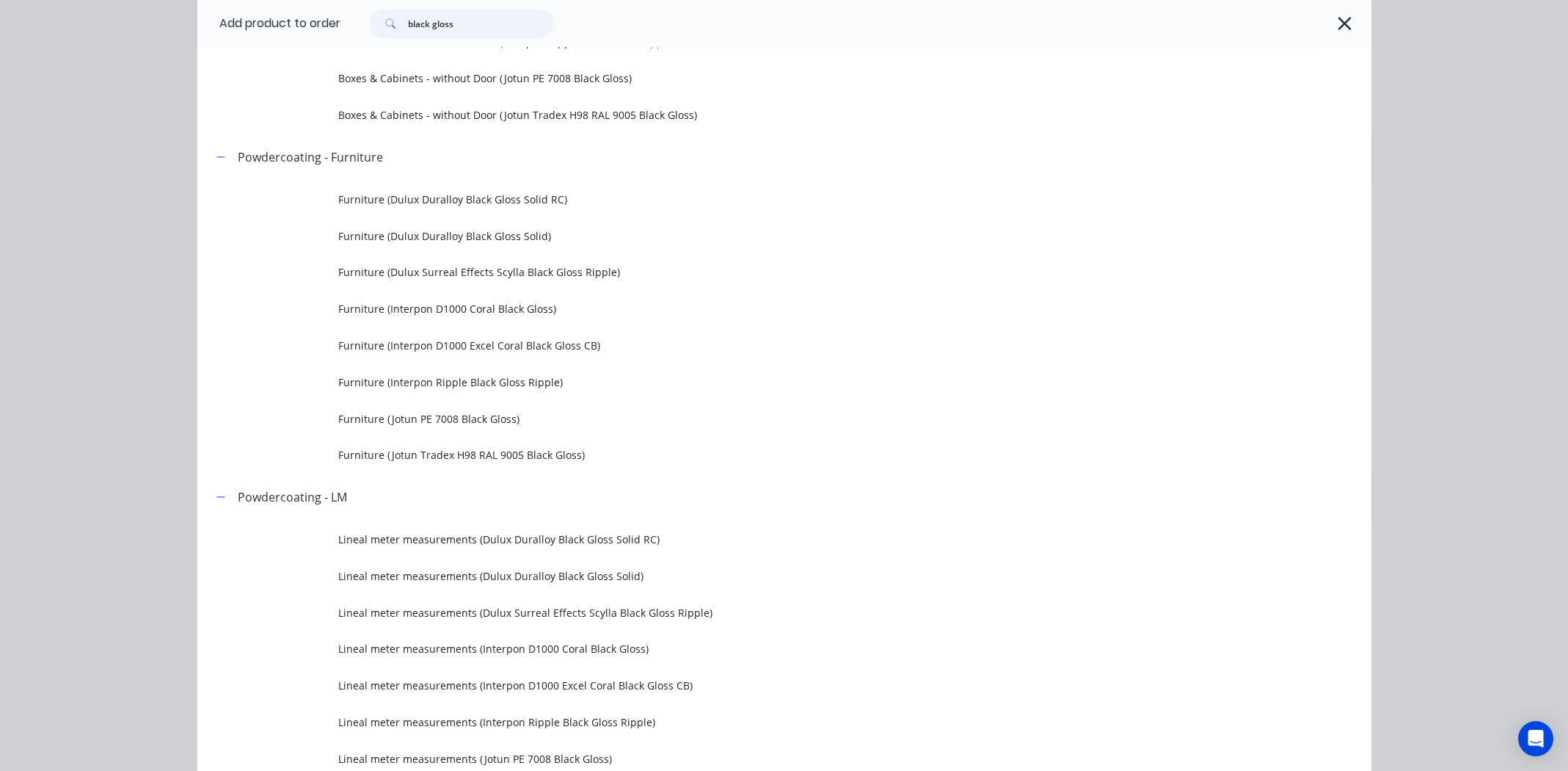
scroll to position [1027, 0]
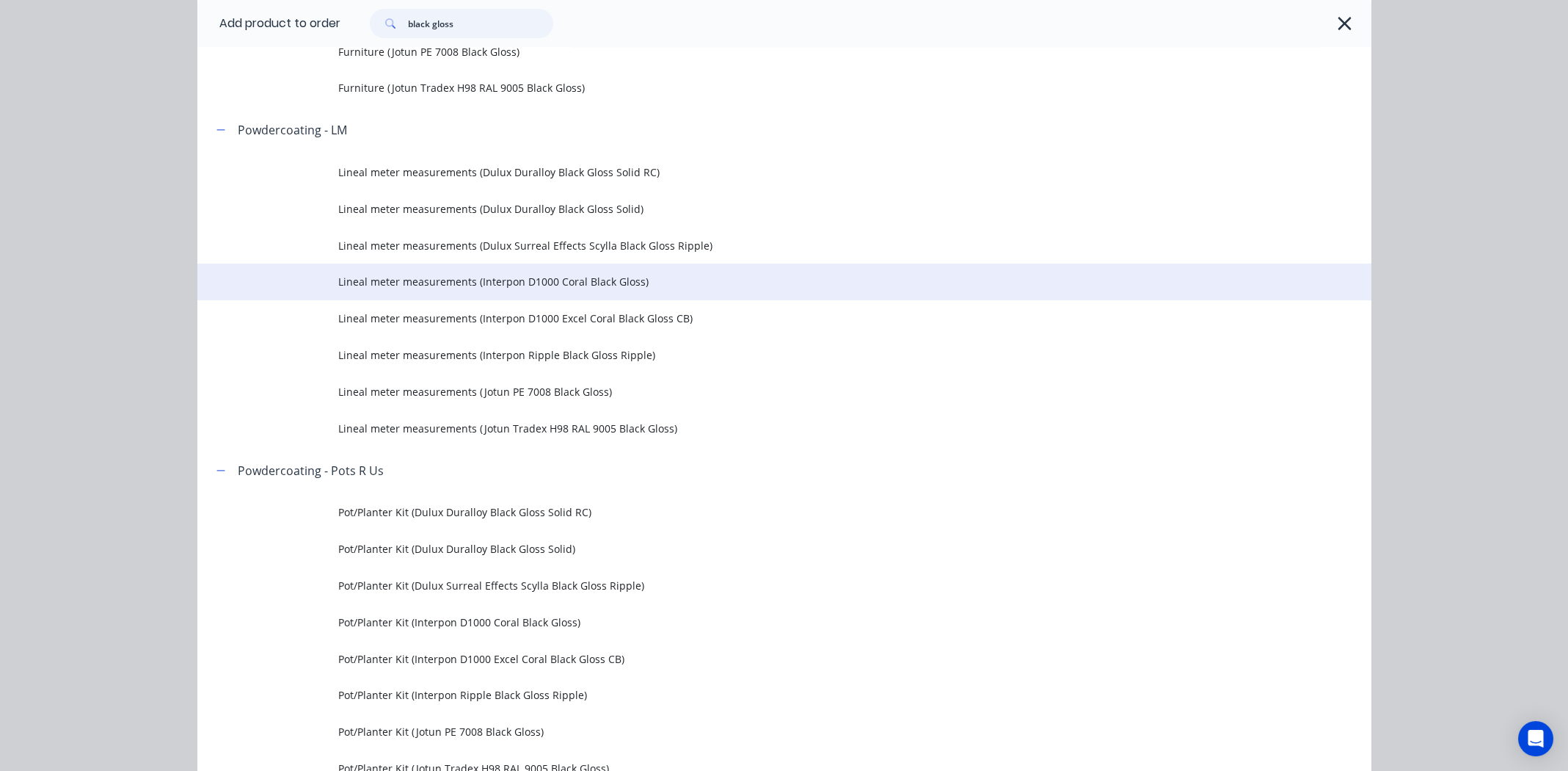
type input "black gloss"
click at [477, 281] on span "Lineal meter measurements (Interpon D1000 Coral Black Gloss)" at bounding box center [751, 281] width 826 height 15
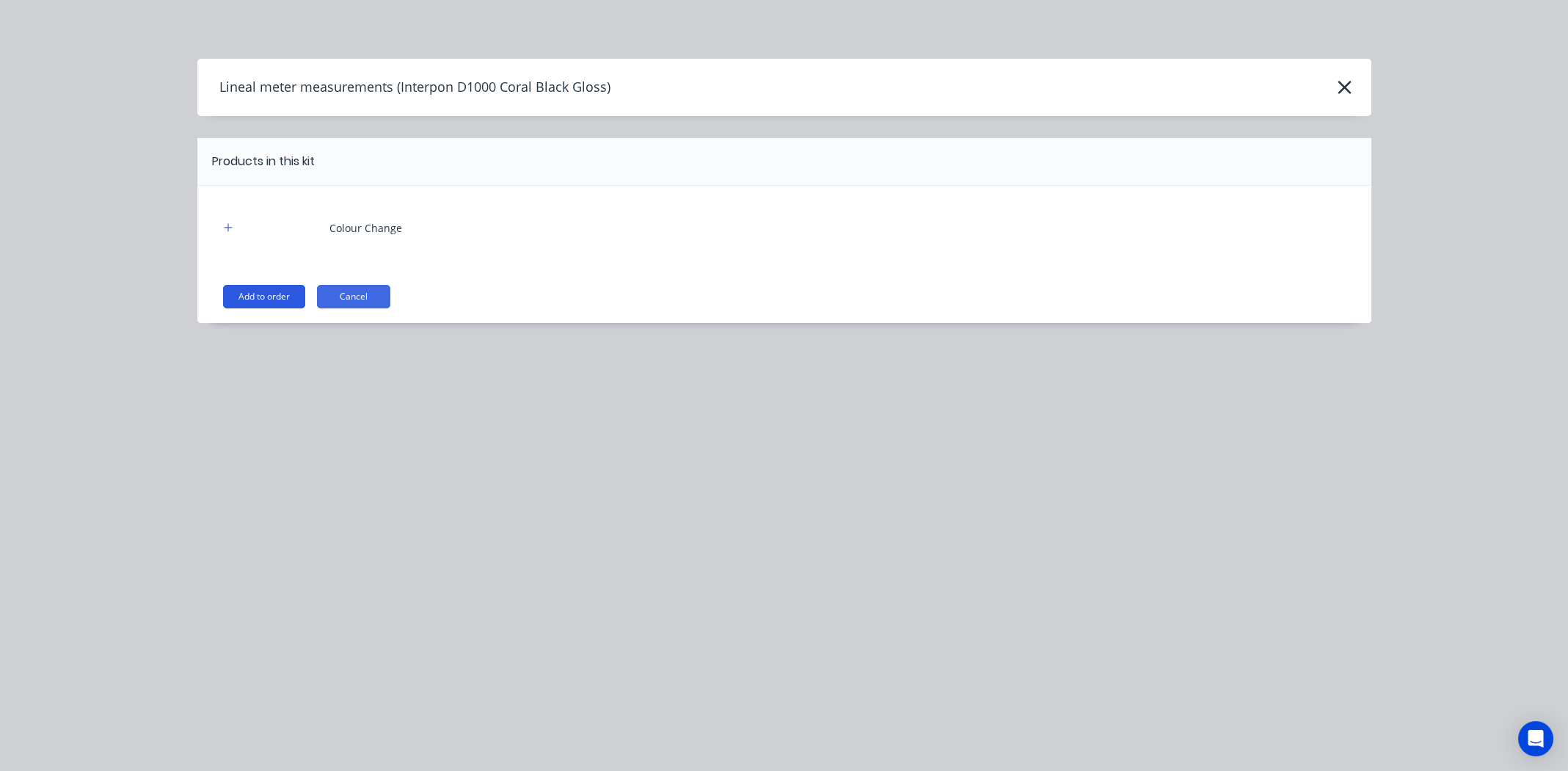
click at [277, 294] on button "Add to order" at bounding box center [264, 296] width 82 height 24
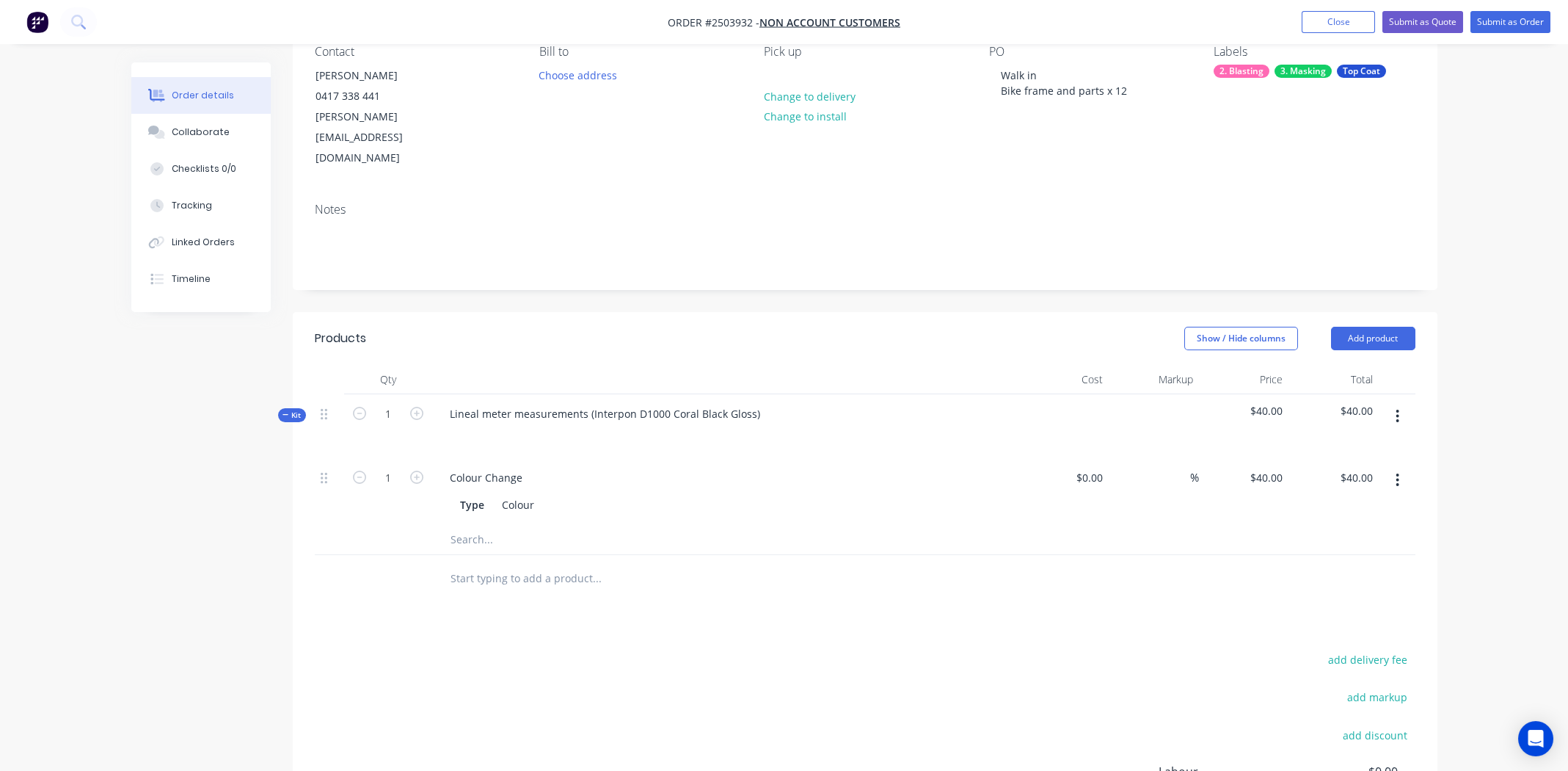
scroll to position [304, 0]
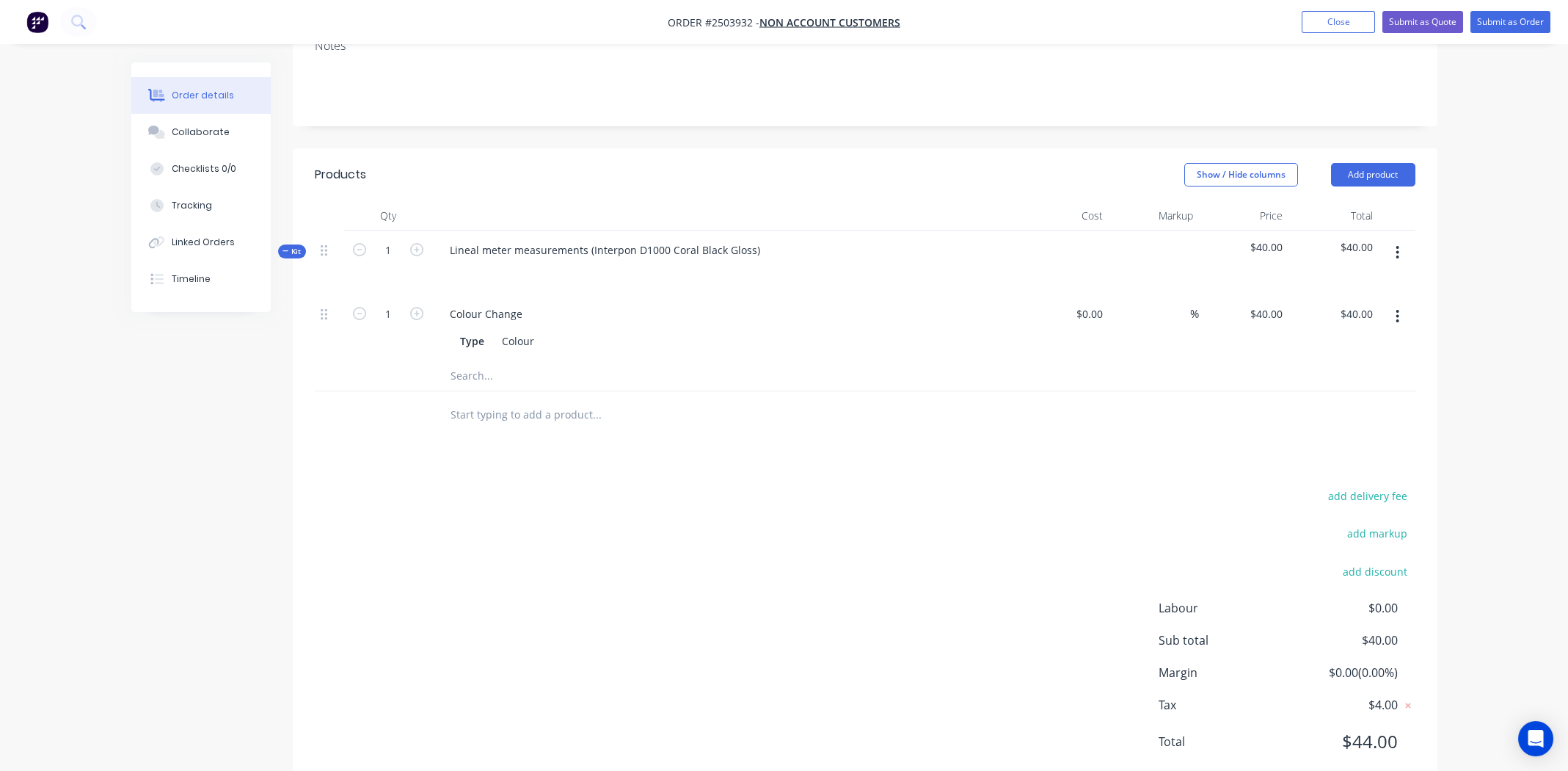
click at [583, 438] on div "Products Show / Hide columns Add product Qty Cost Markup Price Total Kit 1 Line…" at bounding box center [865, 470] width 1144 height 643
click at [1398, 245] on icon "button" at bounding box center [1397, 252] width 4 height 16
click at [1338, 281] on div "Add product to kit" at bounding box center [1346, 291] width 113 height 21
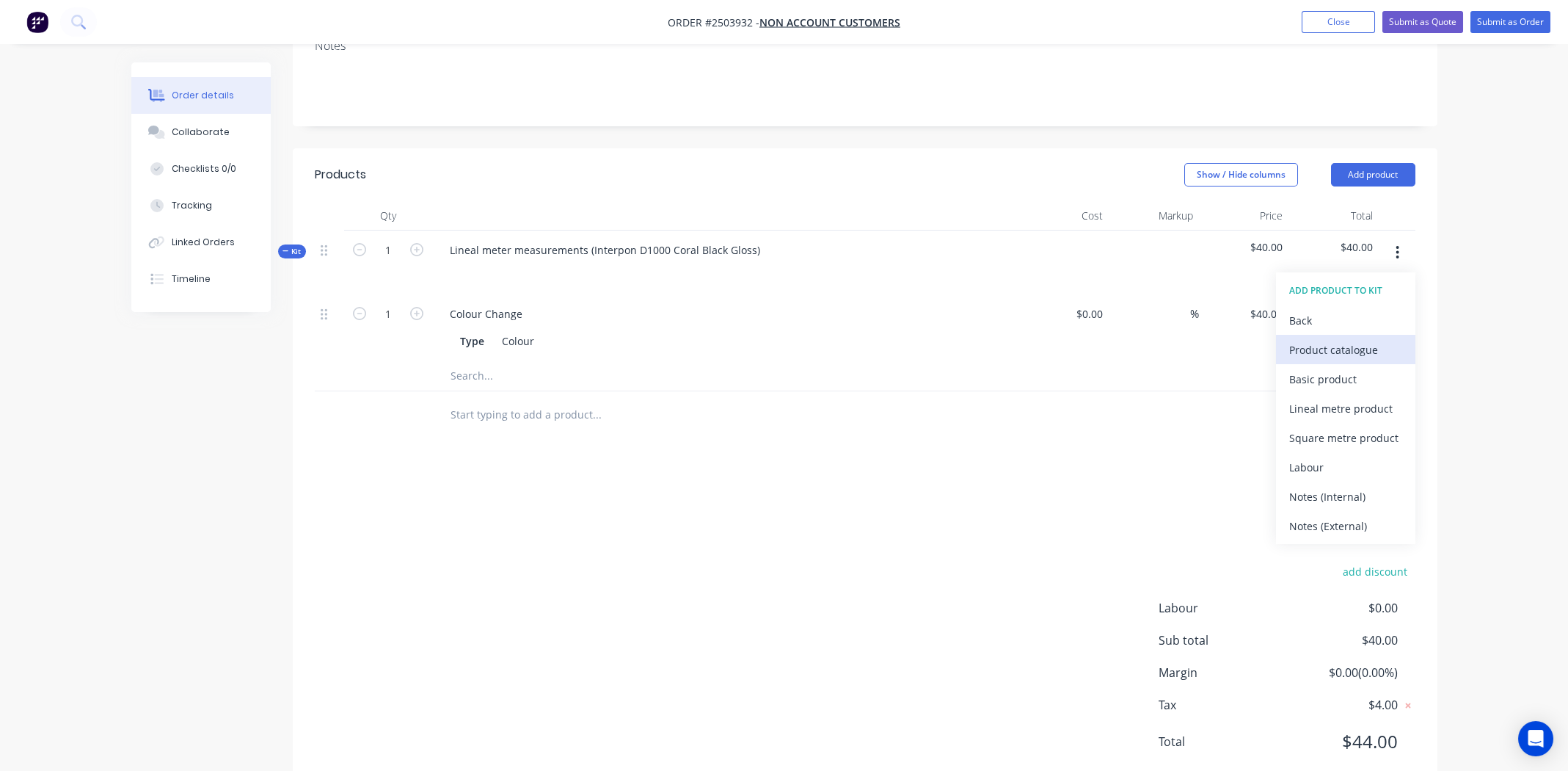
click at [1331, 339] on div "Product catalogue" at bounding box center [1346, 350] width 113 height 21
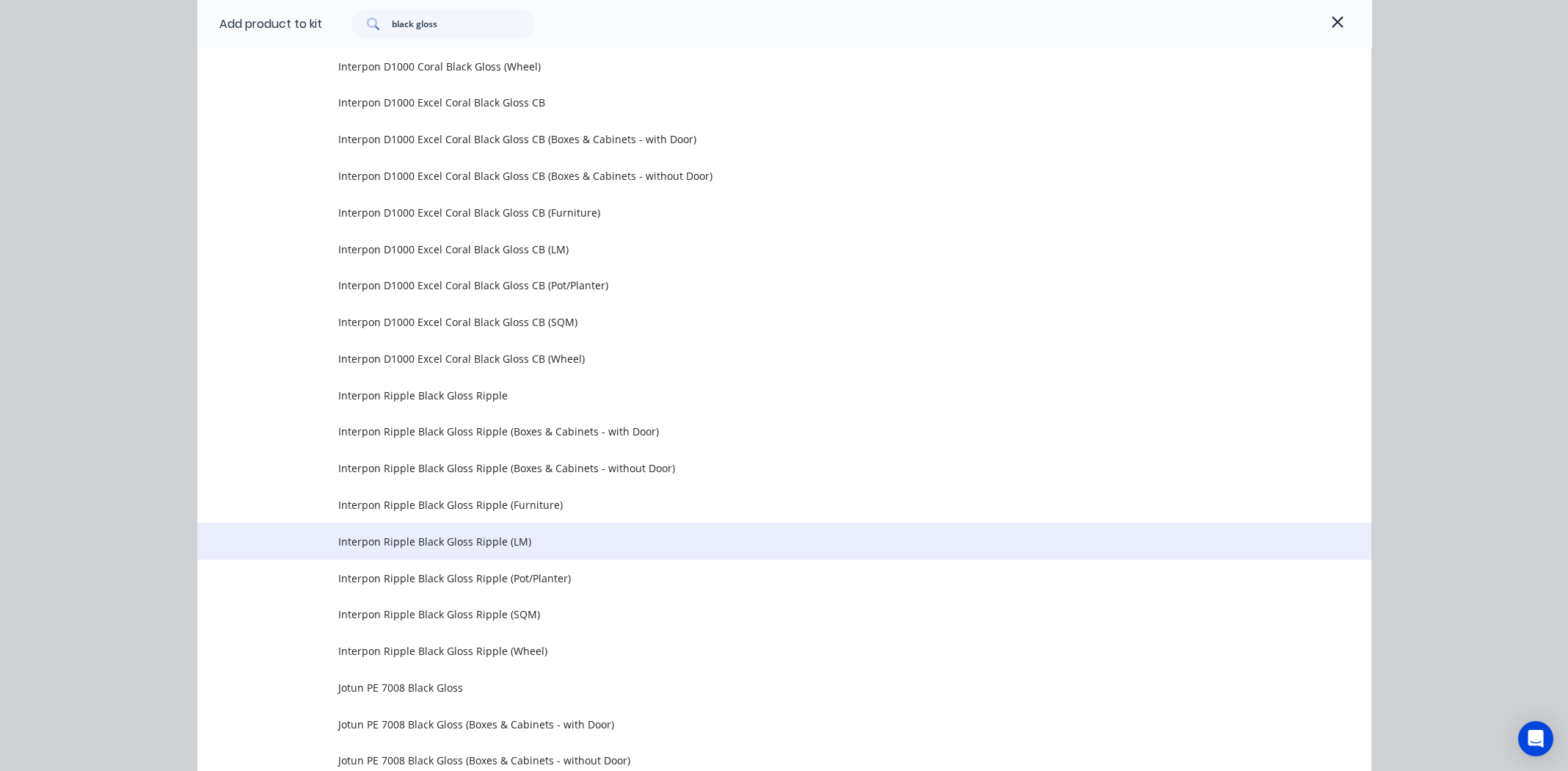
scroll to position [1540, 0]
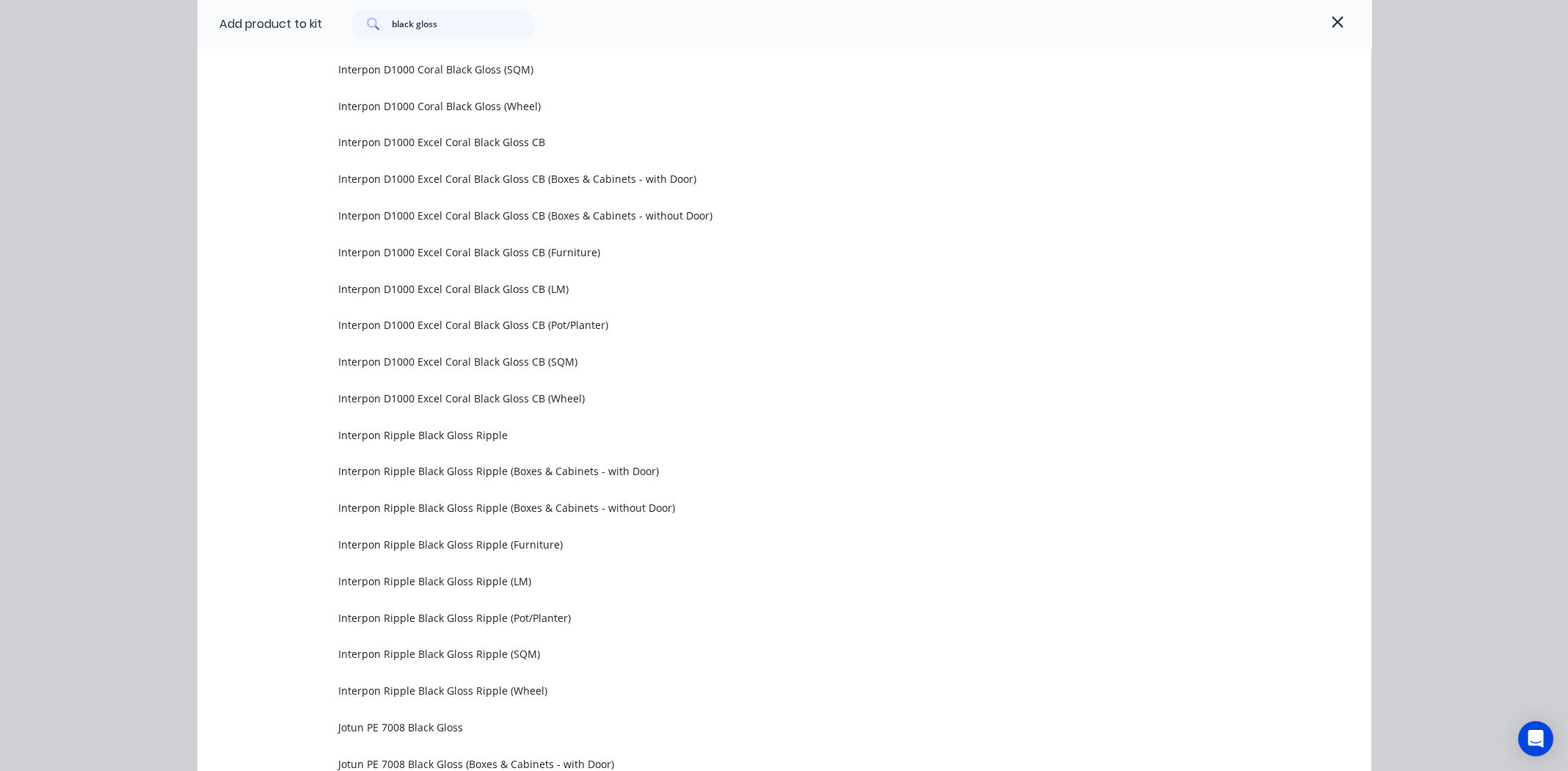
click at [436, 359] on span "Interpon D1000 Excel Coral Black Gloss CB (SQM)" at bounding box center [751, 362] width 826 height 15
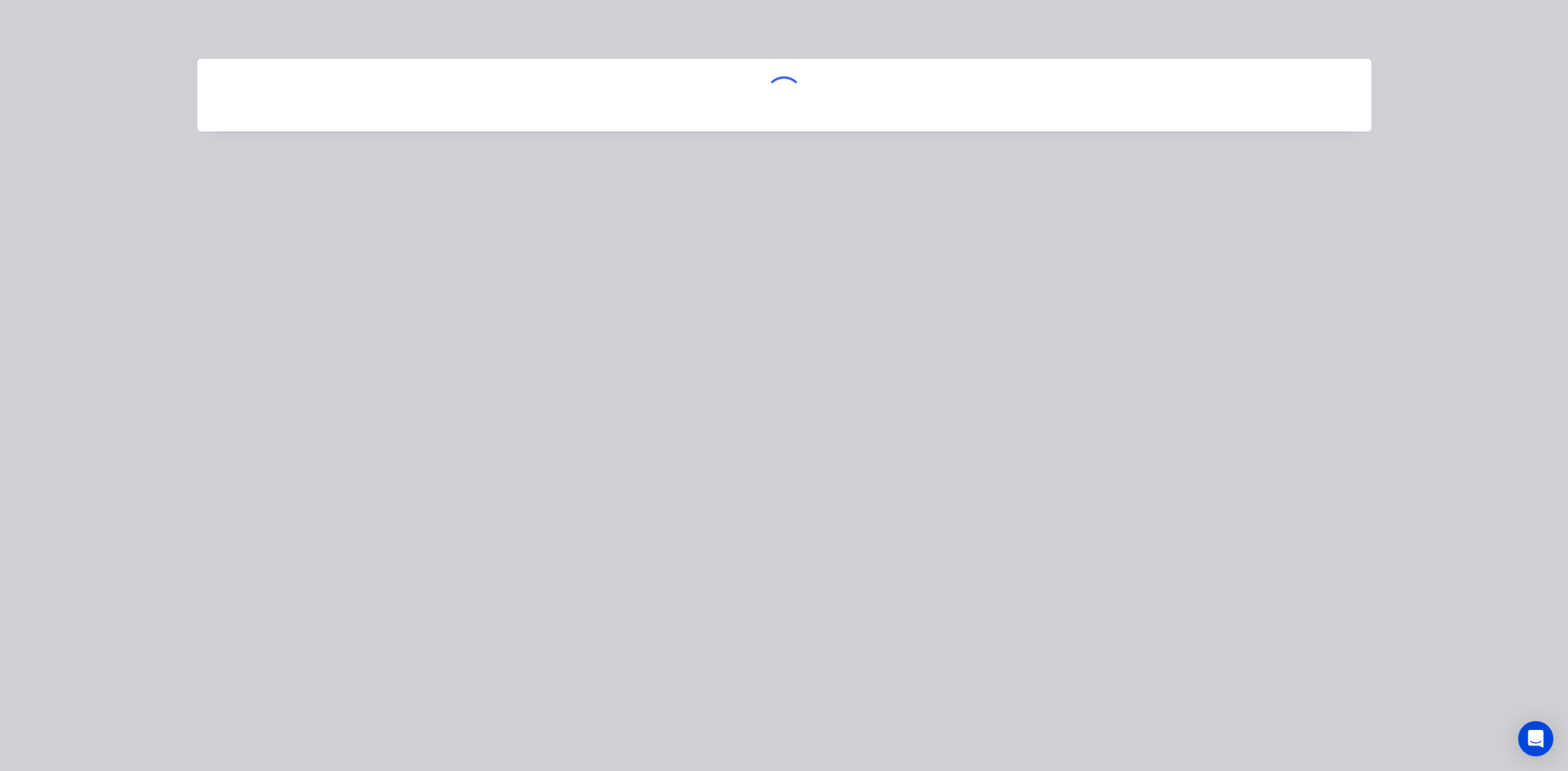
scroll to position [0, 0]
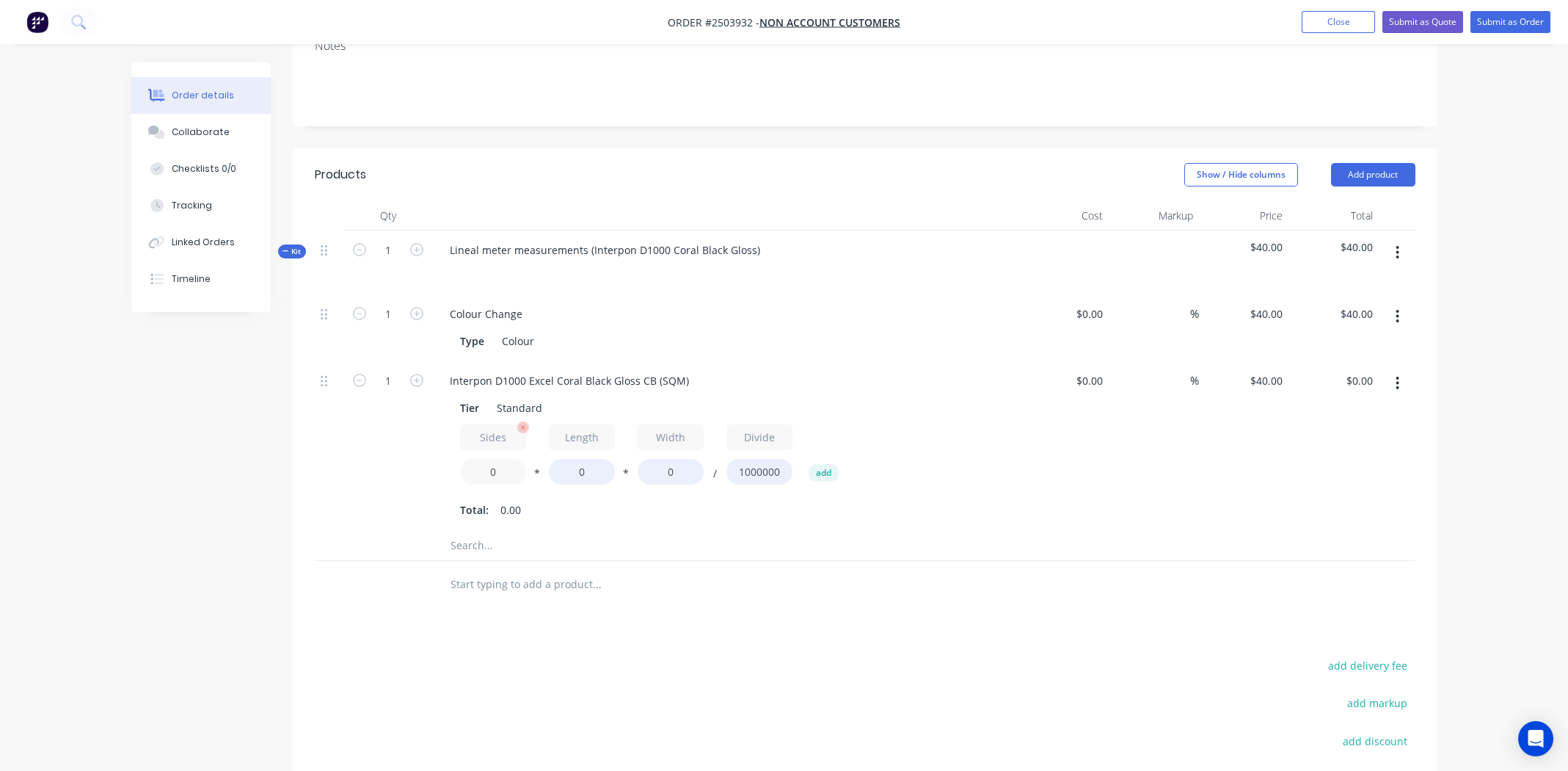
click at [486, 459] on input "0" at bounding box center [493, 472] width 66 height 26
type input "2"
click at [585, 459] on input "0" at bounding box center [582, 472] width 66 height 26
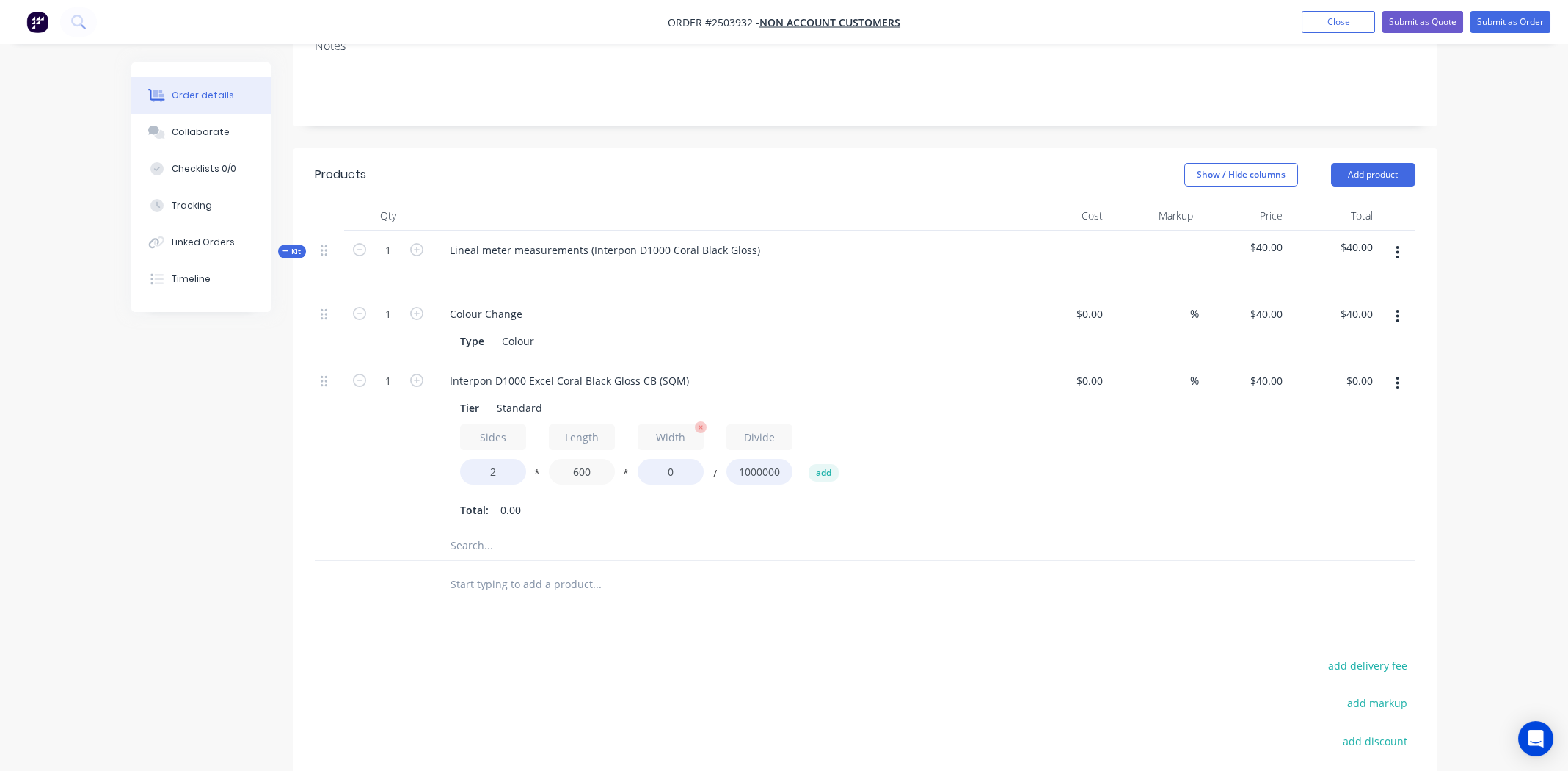
type input "600"
click at [674, 459] on input "0" at bounding box center [670, 472] width 66 height 26
type input "300"
type input "$14.40"
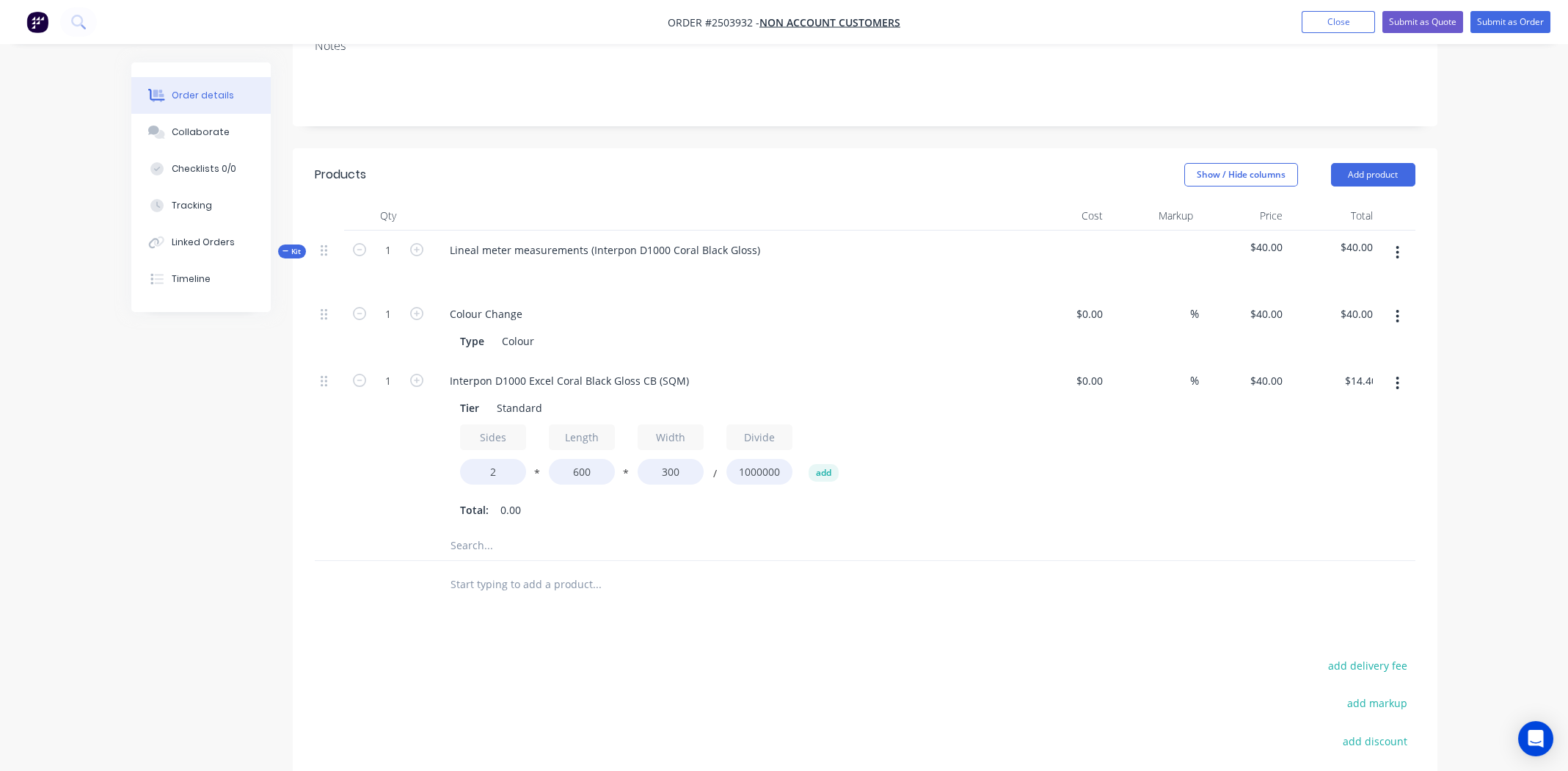
click at [937, 479] on div "Interpon D1000 Excel Coral Black Gloss CB (SQM) Tier Standard Sides 2 * Length …" at bounding box center [726, 446] width 587 height 170
click at [537, 370] on div "Interpon D1000 Excel Coral Black Gloss CB (SQM)" at bounding box center [570, 381] width 263 height 21
click at [398, 325] on input "1" at bounding box center [388, 314] width 38 height 22
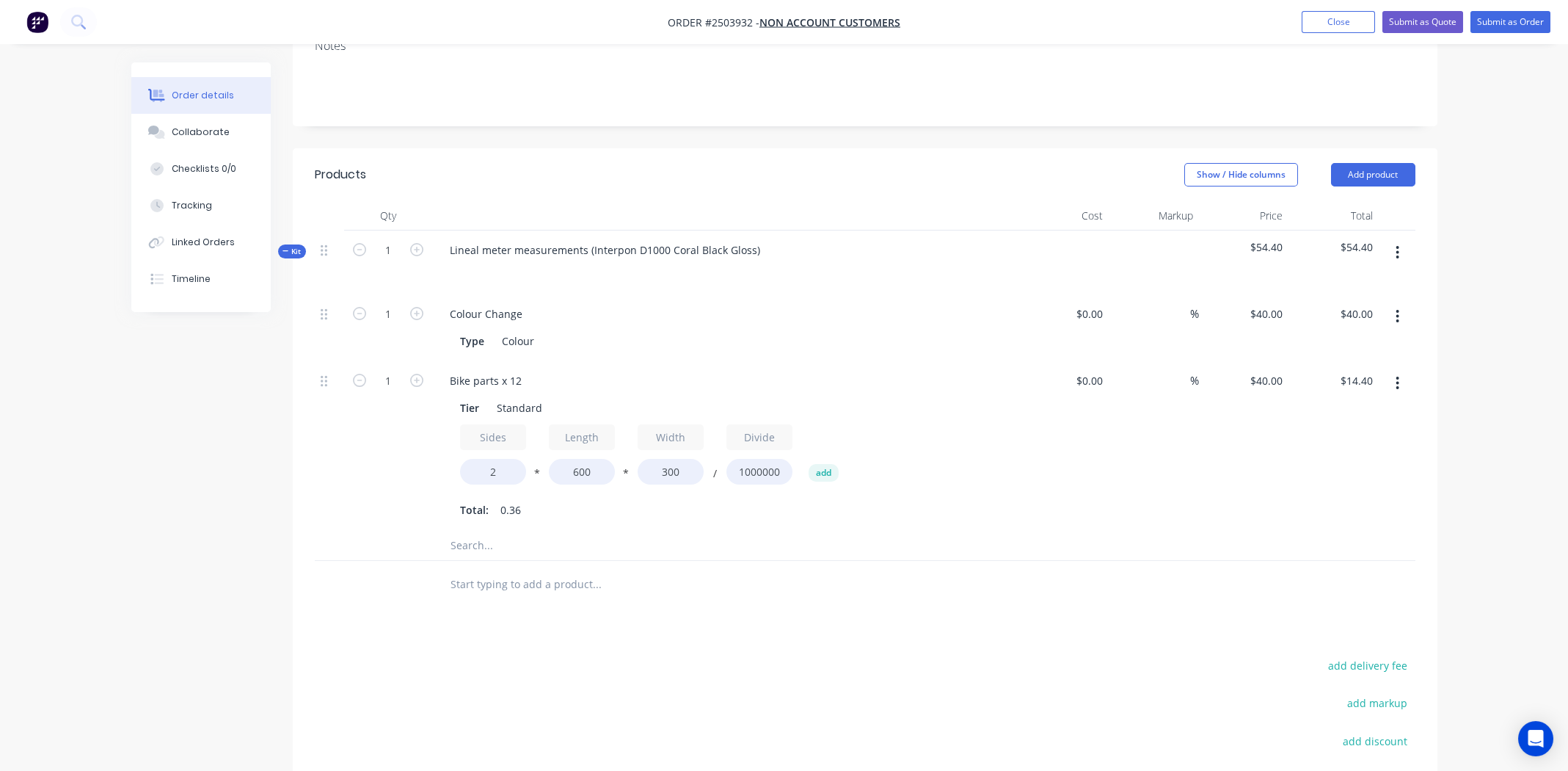
click at [1046, 531] on div at bounding box center [865, 545] width 1101 height 30
click at [525, 370] on div "Bike parts x 12" at bounding box center [485, 381] width 96 height 21
click at [1163, 392] on div "%" at bounding box center [1154, 446] width 90 height 170
click at [1403, 239] on button "button" at bounding box center [1397, 252] width 34 height 27
click at [1352, 281] on div "Add product to kit" at bounding box center [1346, 291] width 113 height 21
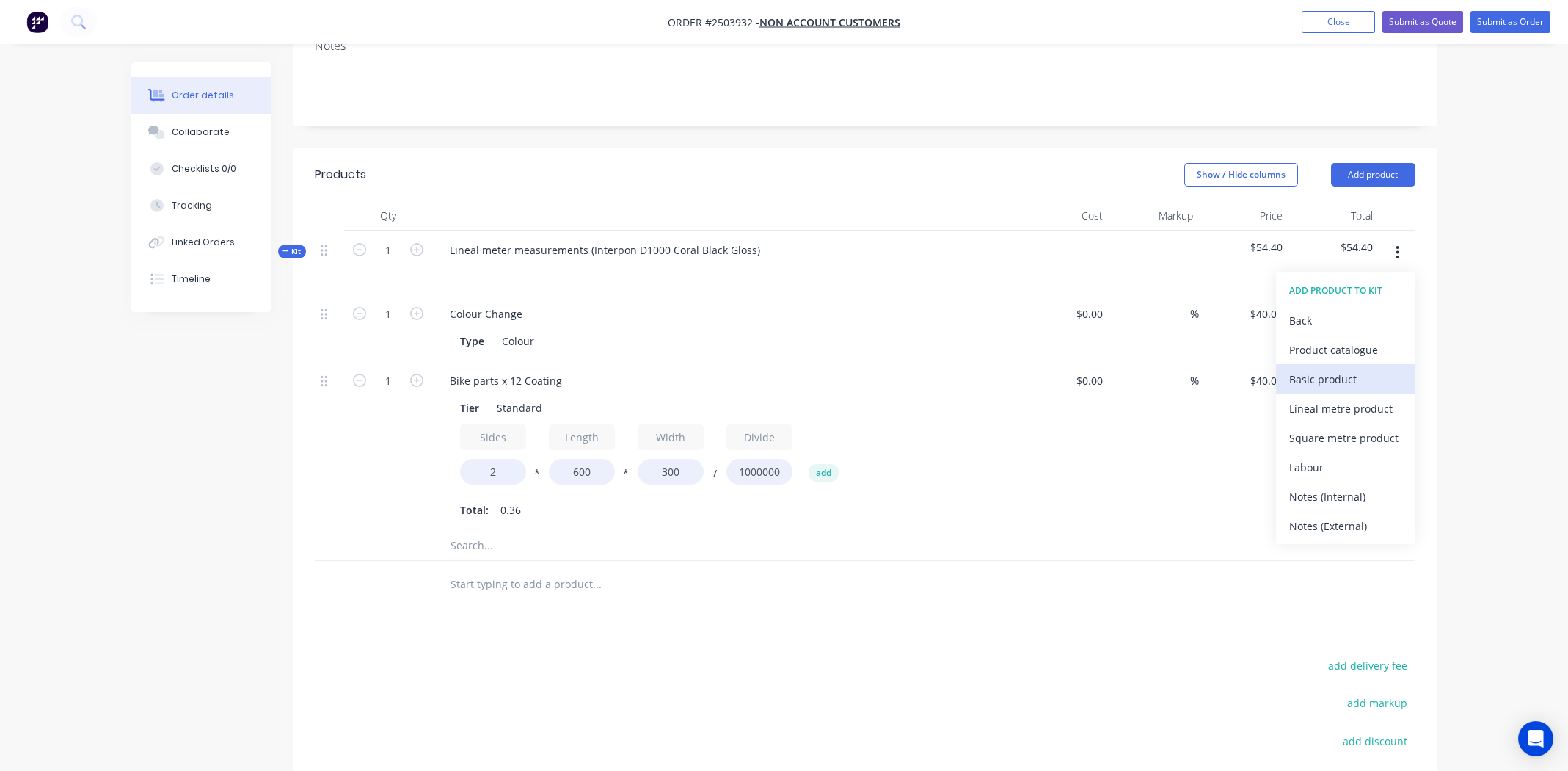
click at [1324, 369] on div "Basic product" at bounding box center [1346, 379] width 113 height 21
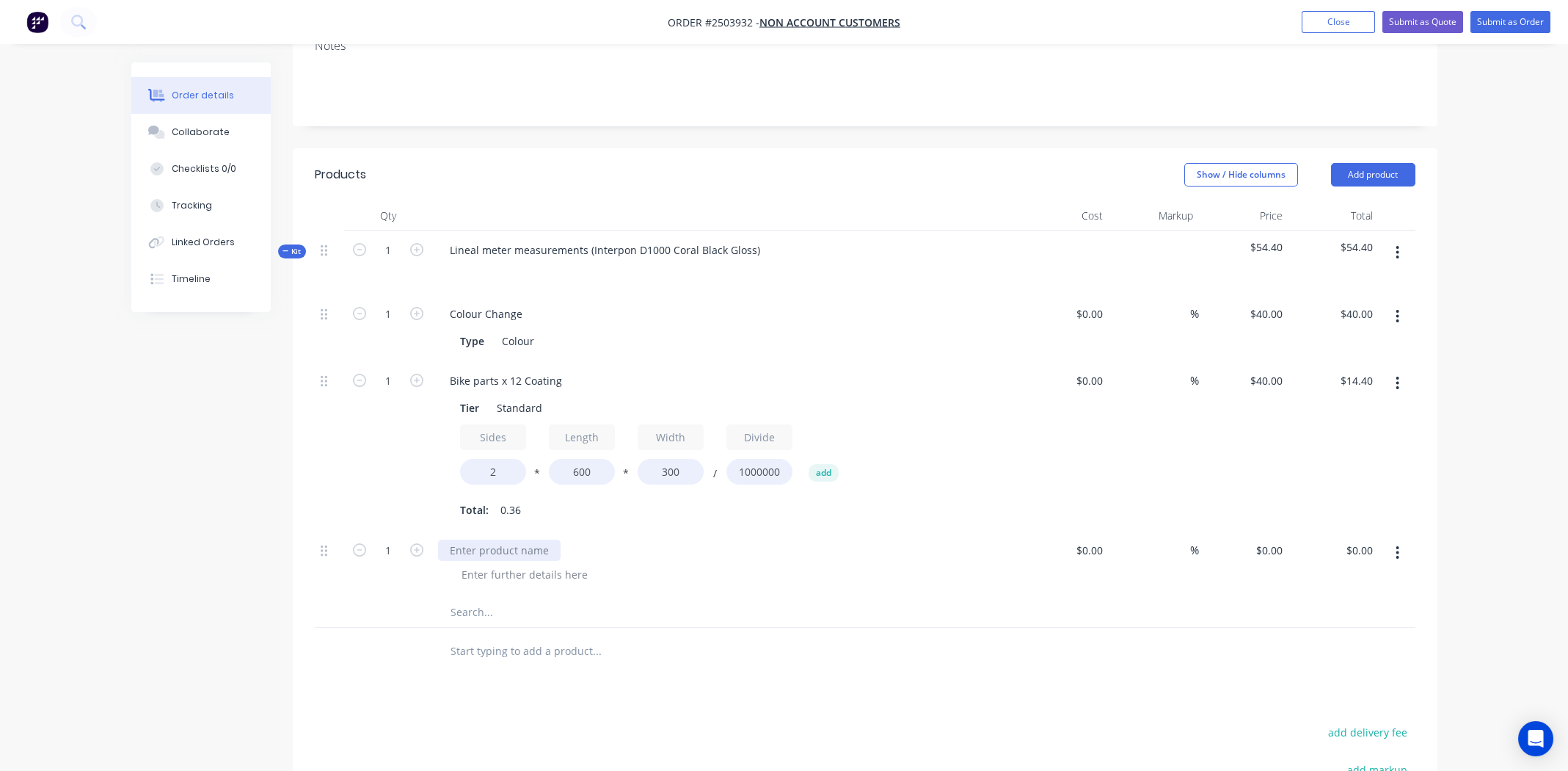
click at [505, 539] on div at bounding box center [499, 550] width 122 height 21
click at [539, 539] on div "Motorbike frame" at bounding box center [491, 550] width 106 height 21
click at [852, 539] on div "Motorbike frame" at bounding box center [726, 550] width 575 height 21
click at [1282, 539] on input "0" at bounding box center [1271, 550] width 34 height 21
type input "$300.00"
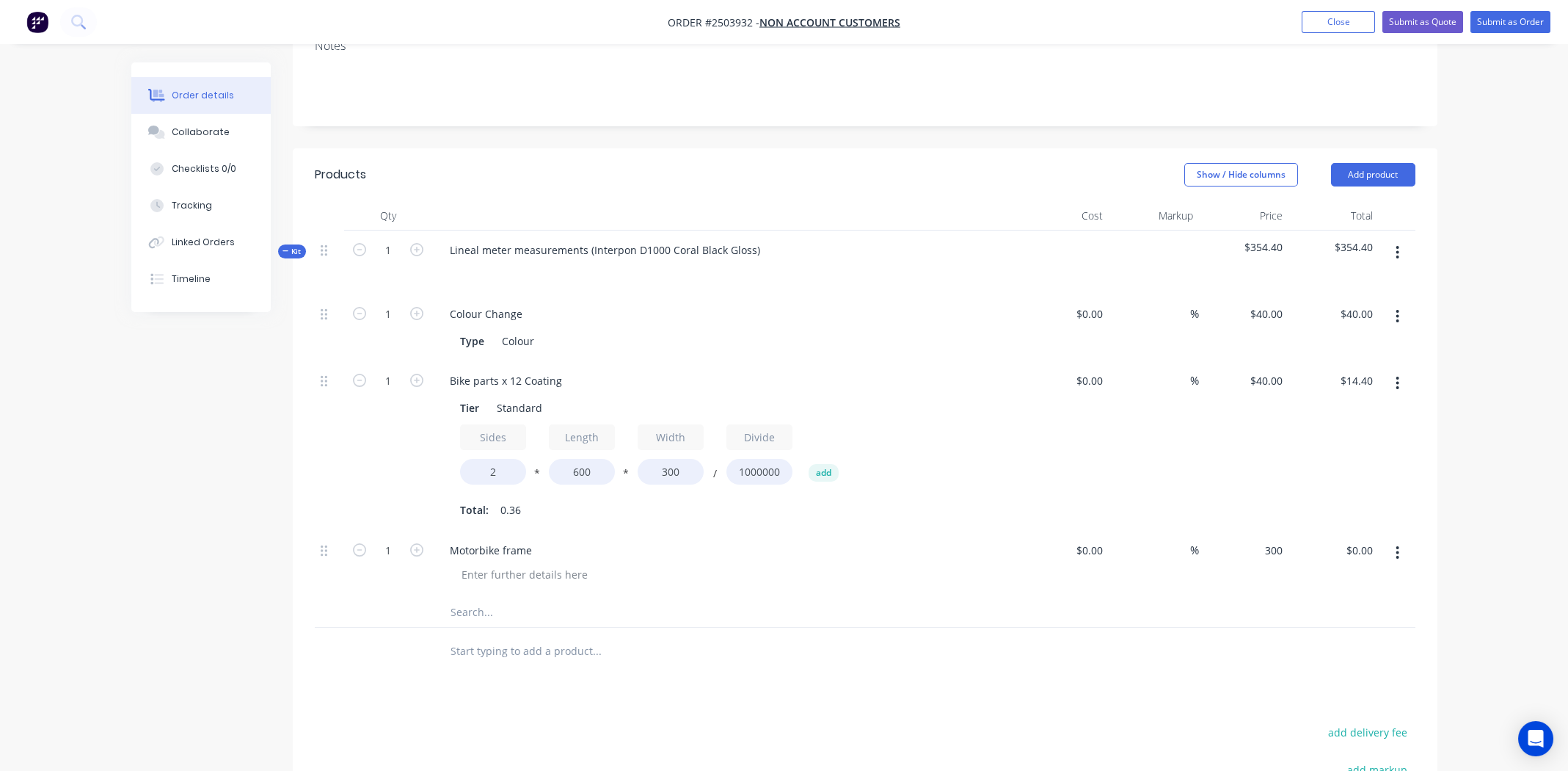
type input "$300.00"
click at [1277, 539] on input "300" at bounding box center [1276, 550] width 25 height 21
type input "$320.00"
click at [1257, 597] on div at bounding box center [865, 612] width 1101 height 30
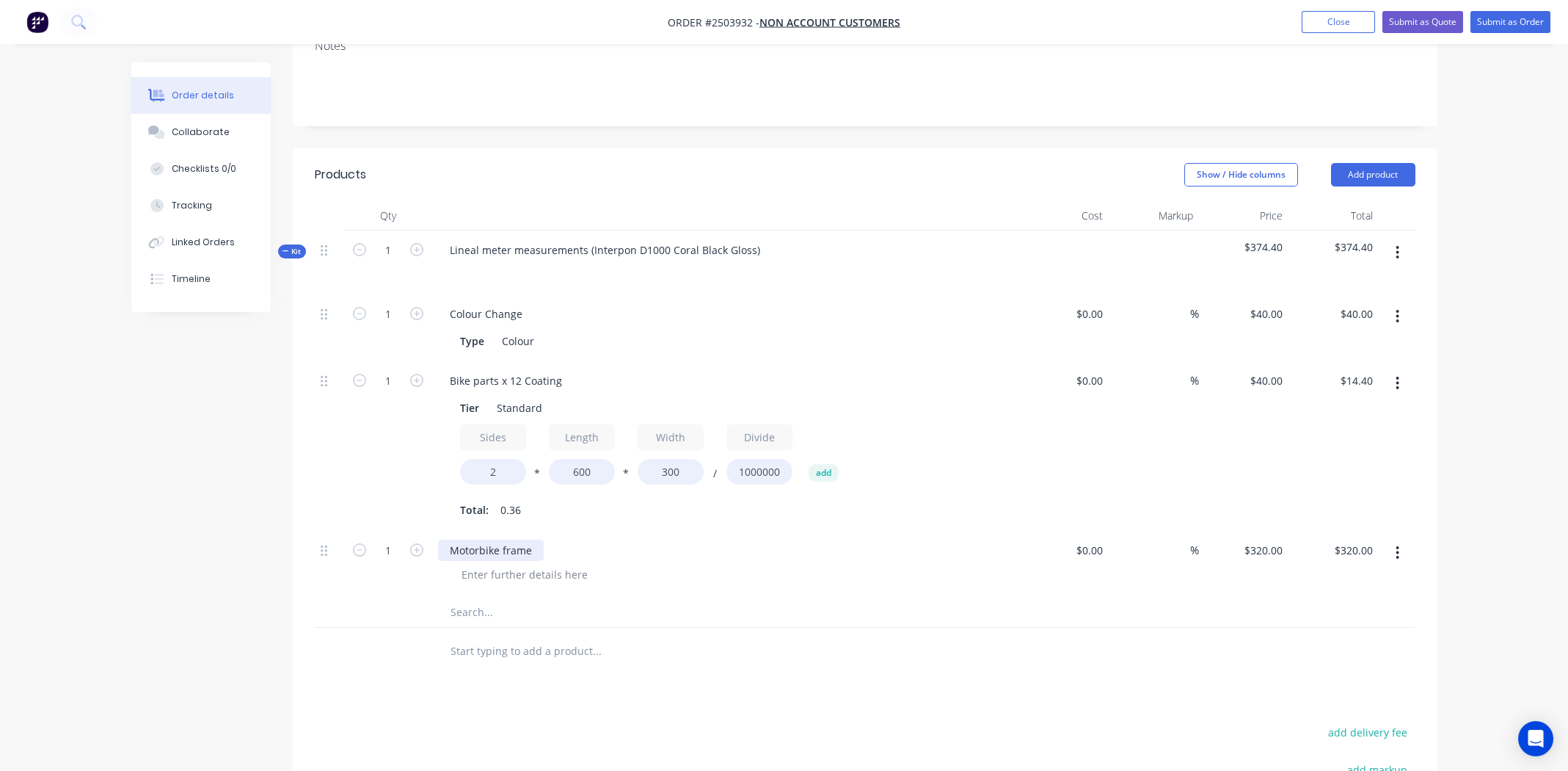
click at [505, 539] on div "Motorbike frame" at bounding box center [491, 550] width 106 height 21
copy div "Motorbike frame"
click at [562, 564] on div at bounding box center [524, 574] width 150 height 21
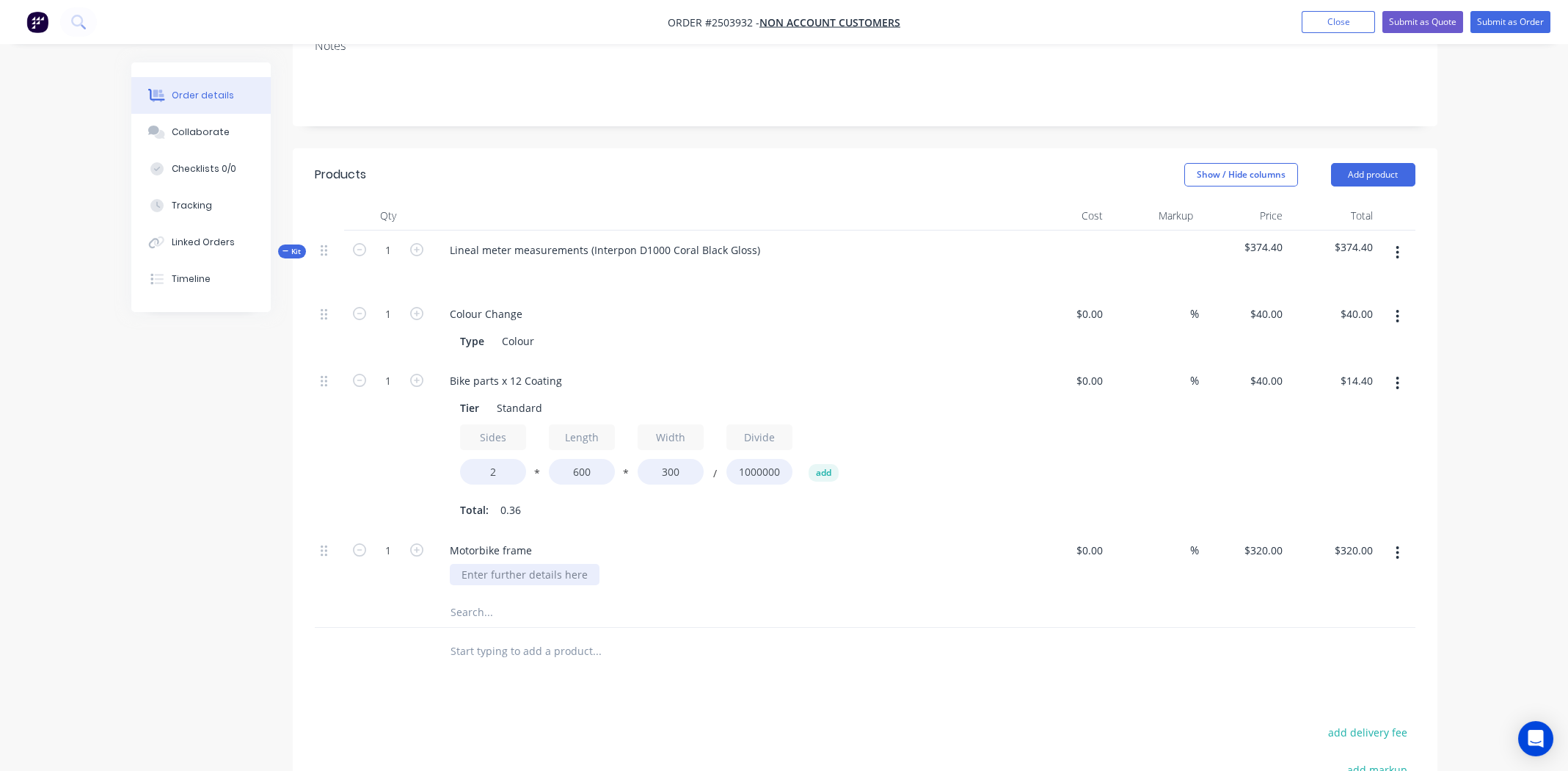
paste div
click at [548, 564] on div "Motorbike frame" at bounding box center [502, 574] width 106 height 21
click at [709, 597] on input "text" at bounding box center [596, 612] width 294 height 29
click at [1398, 246] on icon "button" at bounding box center [1398, 252] width 3 height 13
click at [1355, 281] on div "Add product to kit" at bounding box center [1346, 291] width 113 height 21
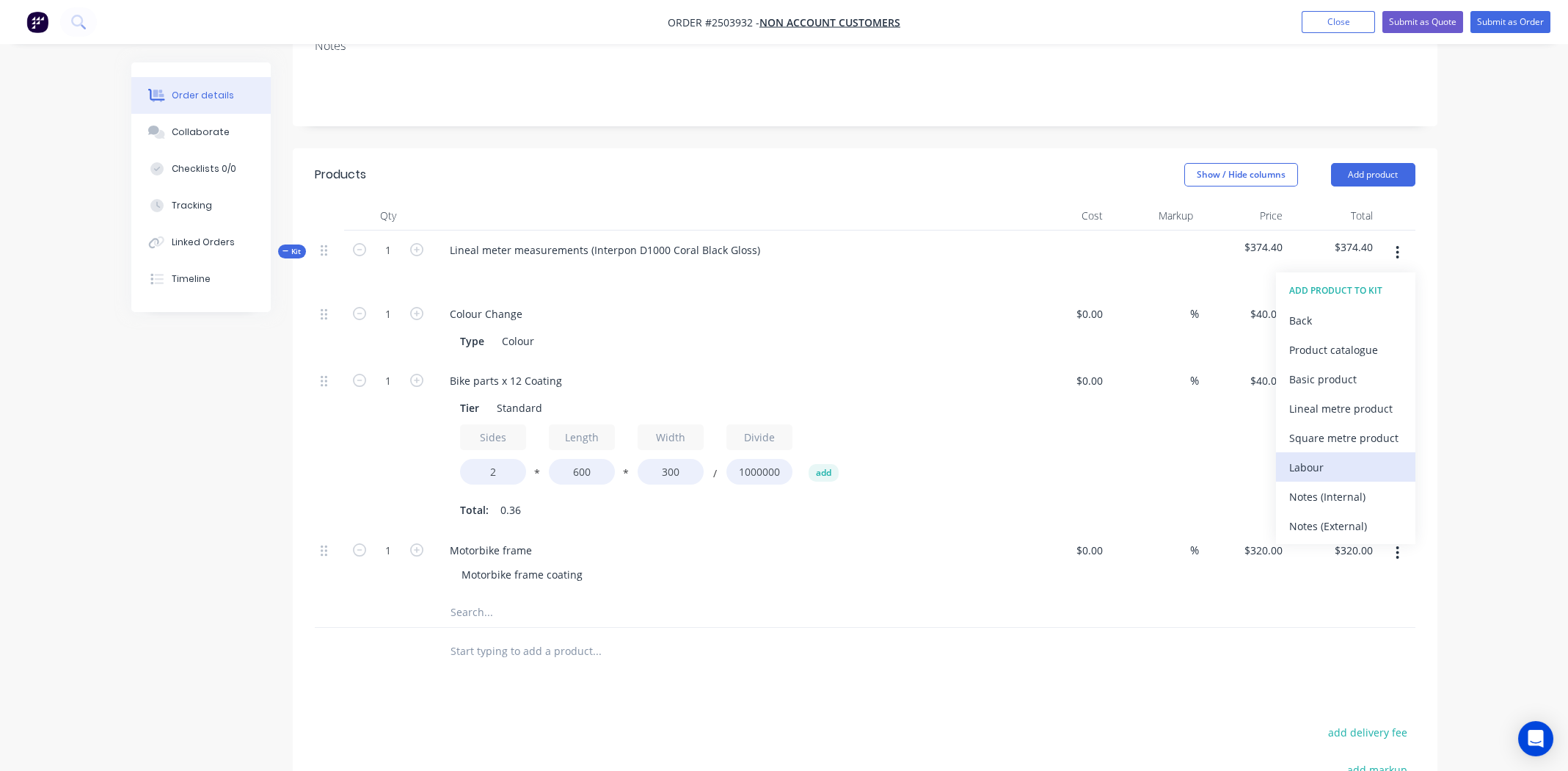
click at [1320, 457] on div "Labour" at bounding box center [1346, 467] width 113 height 21
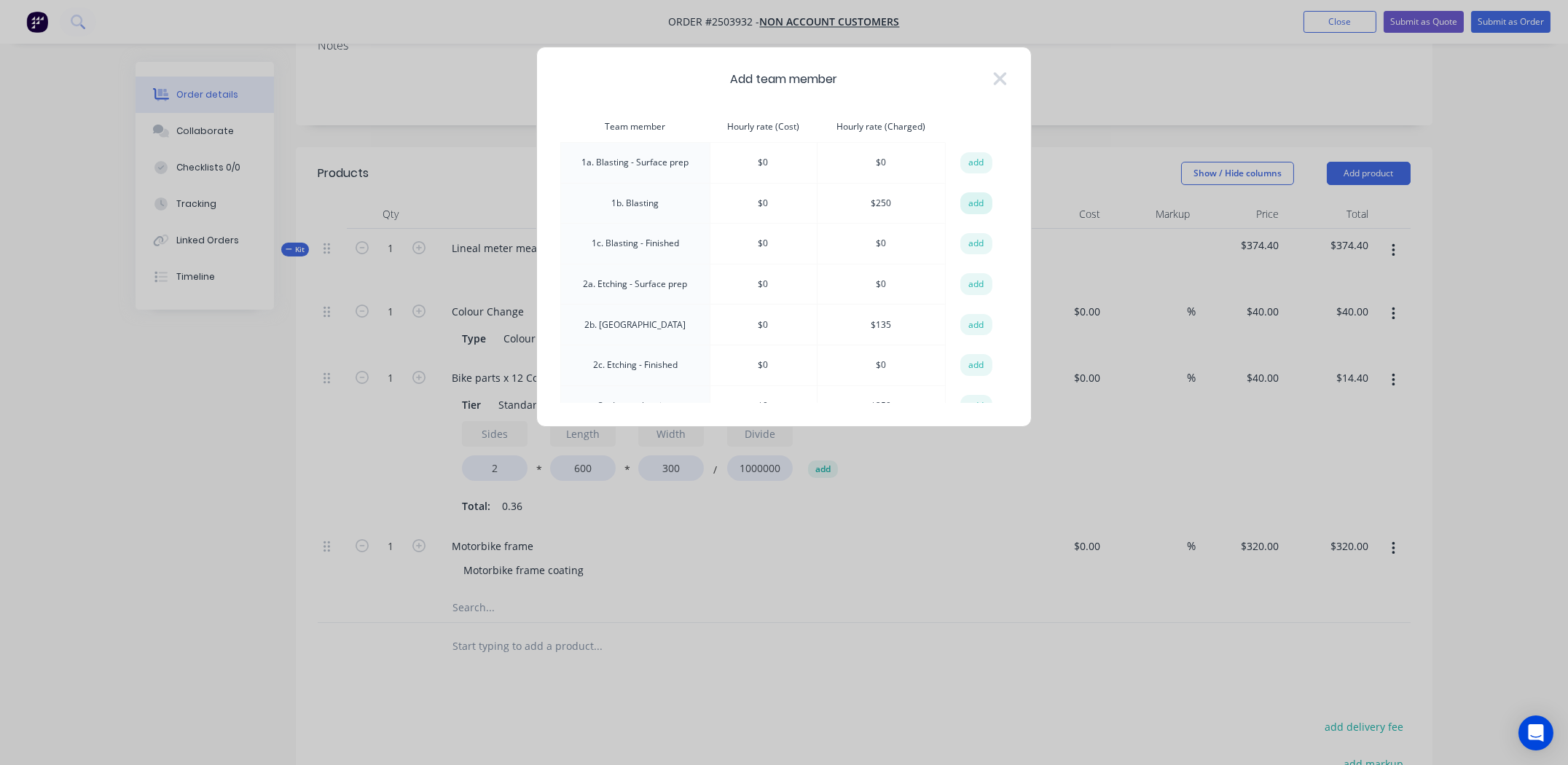
click at [972, 199] on button "add" at bounding box center [976, 203] width 32 height 22
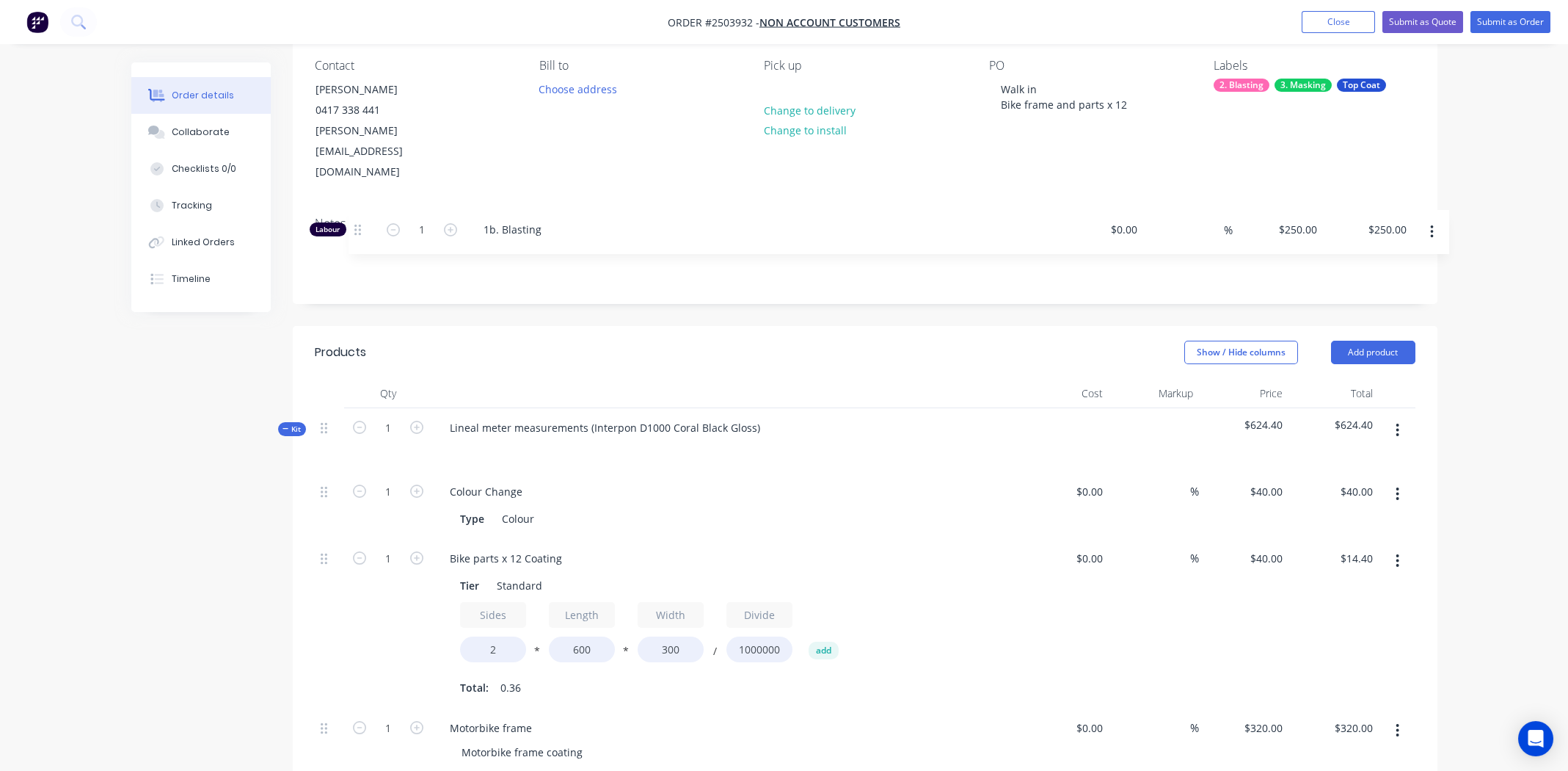
scroll to position [96, 0]
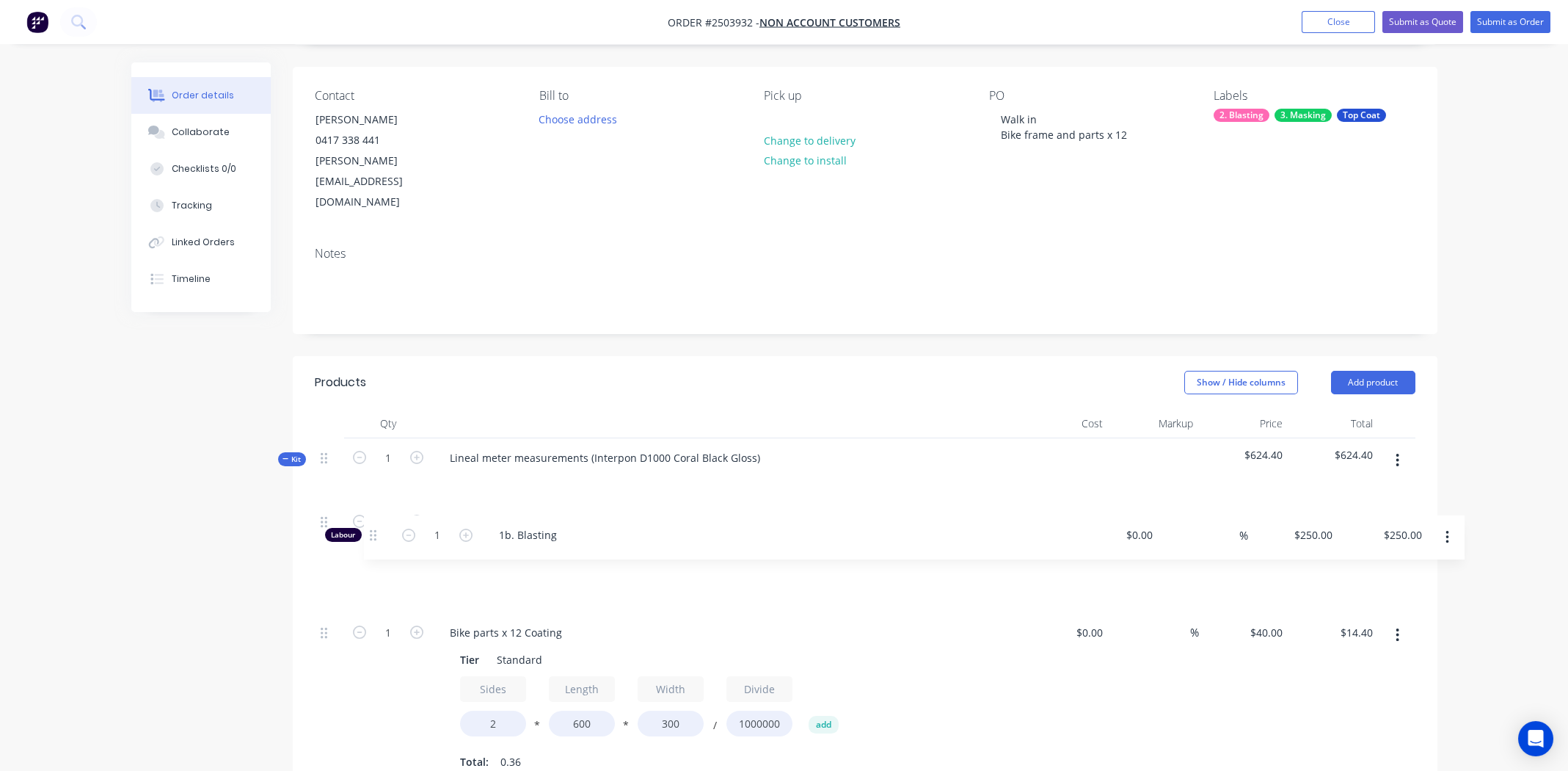
drag, startPoint x: 323, startPoint y: 299, endPoint x: 374, endPoint y: 529, distance: 235.6
click at [374, 529] on div "1 Colour Change Type Colour $0.00 $0.00 % $40.00 $40.00 $40.00 $40.00 1 Bike pa…" at bounding box center [865, 675] width 1101 height 347
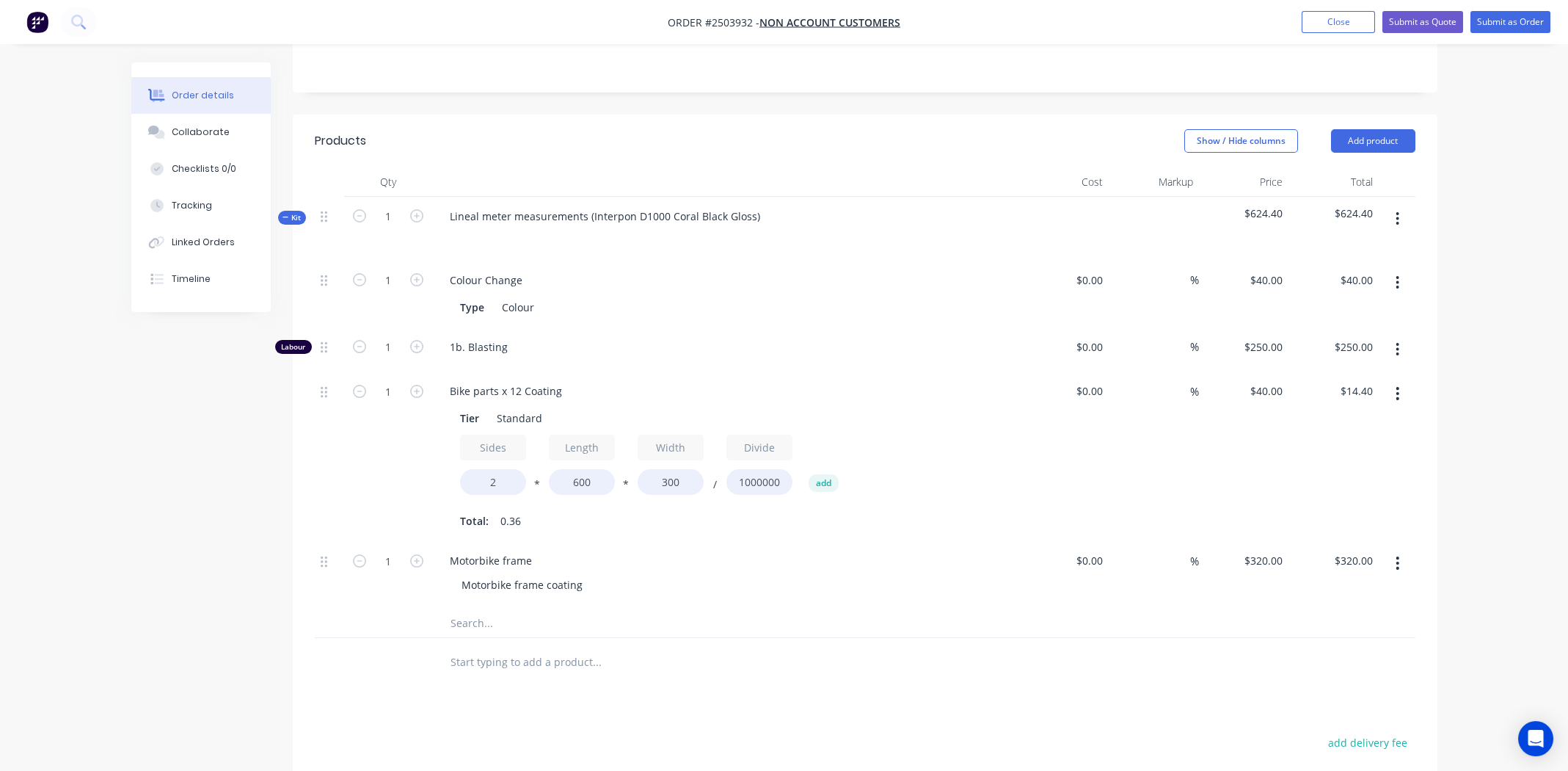
scroll to position [584, 0]
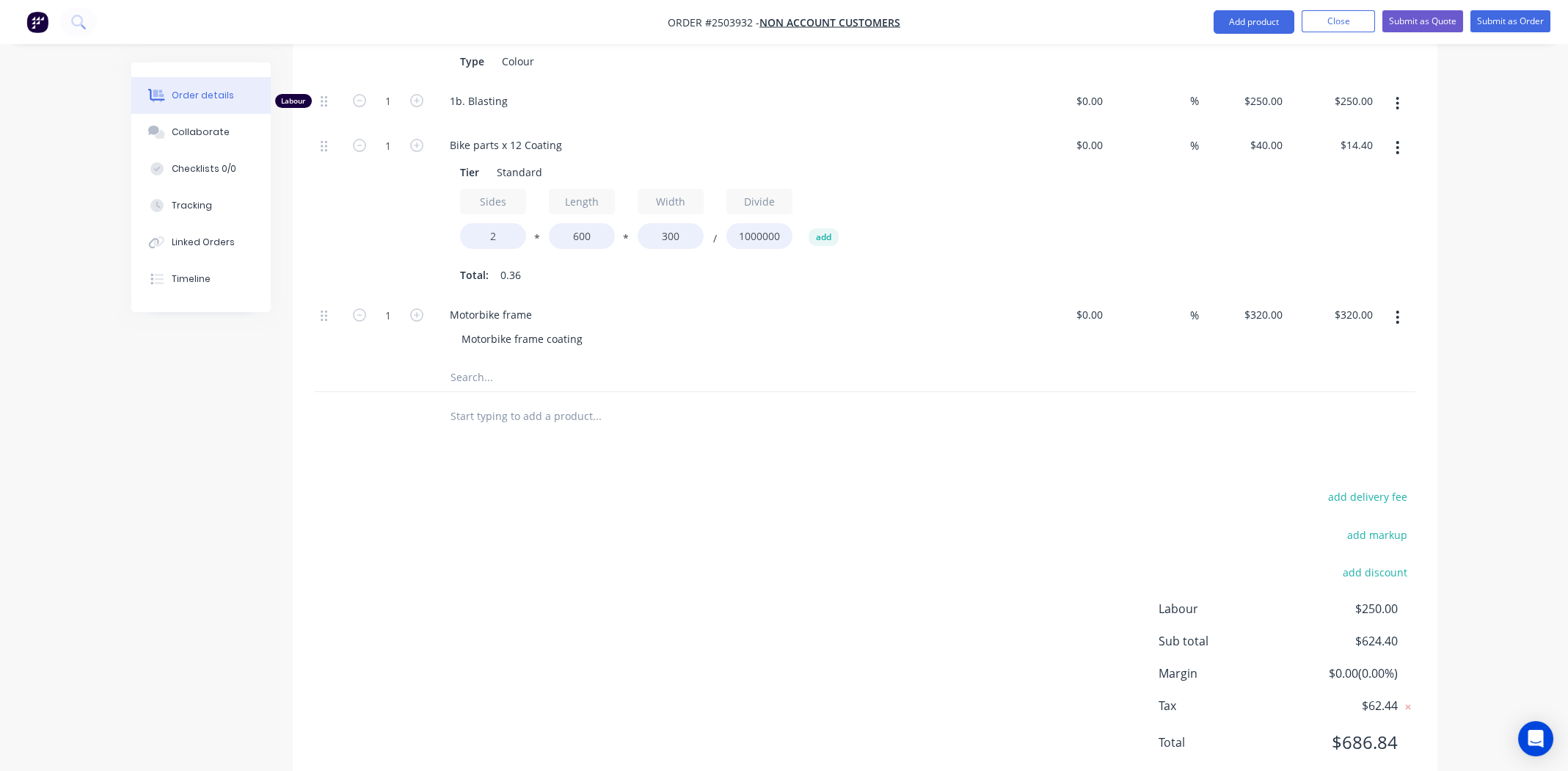
click at [791, 551] on div "add delivery fee add markup add discount Labour $250.00 Sub total $624.40 Margi…" at bounding box center [865, 628] width 1101 height 283
click at [794, 528] on div "add delivery fee add markup add discount Labour $250.00 Sub total $624.40 Margi…" at bounding box center [865, 628] width 1101 height 283
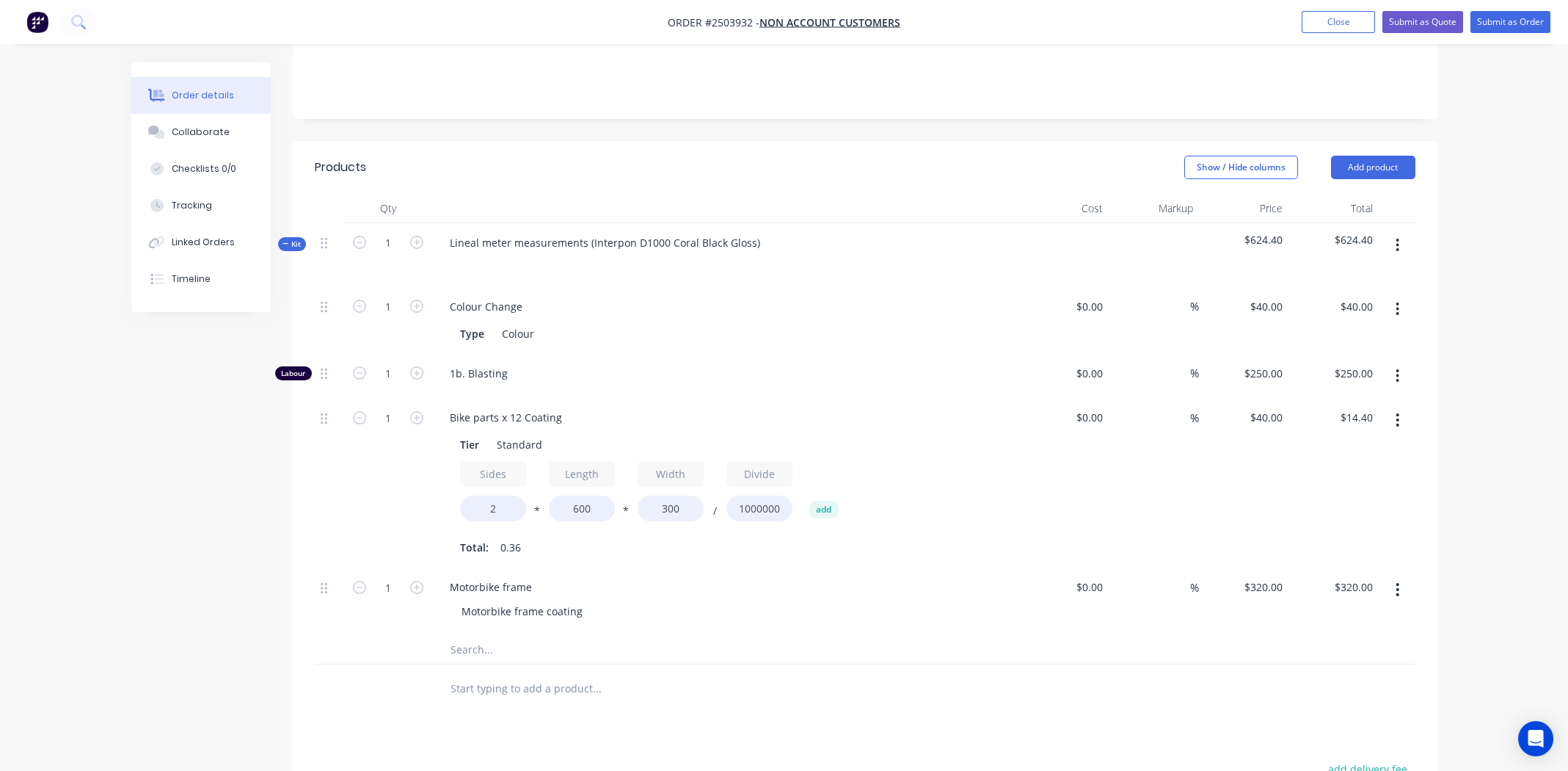
scroll to position [216, 0]
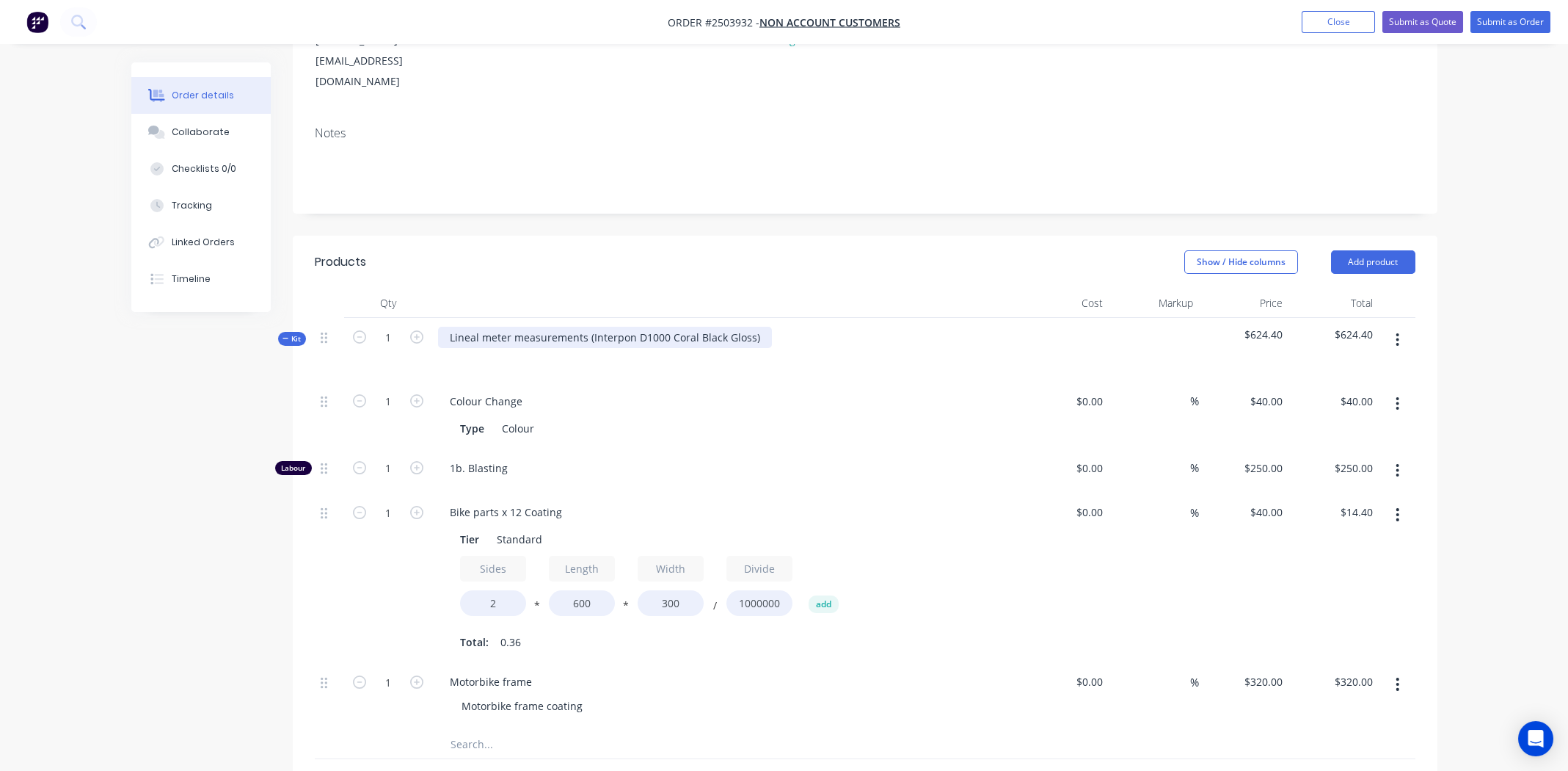
click at [754, 327] on div "Lineal meter measurements (Interpon D1000 Coral Black Gloss)" at bounding box center [605, 337] width 334 height 21
click at [538, 327] on div "Interpon D1000 Coral Black Gloss" at bounding box center [531, 337] width 187 height 21
copy div "Interpon D1000 Coral Black Gloss"
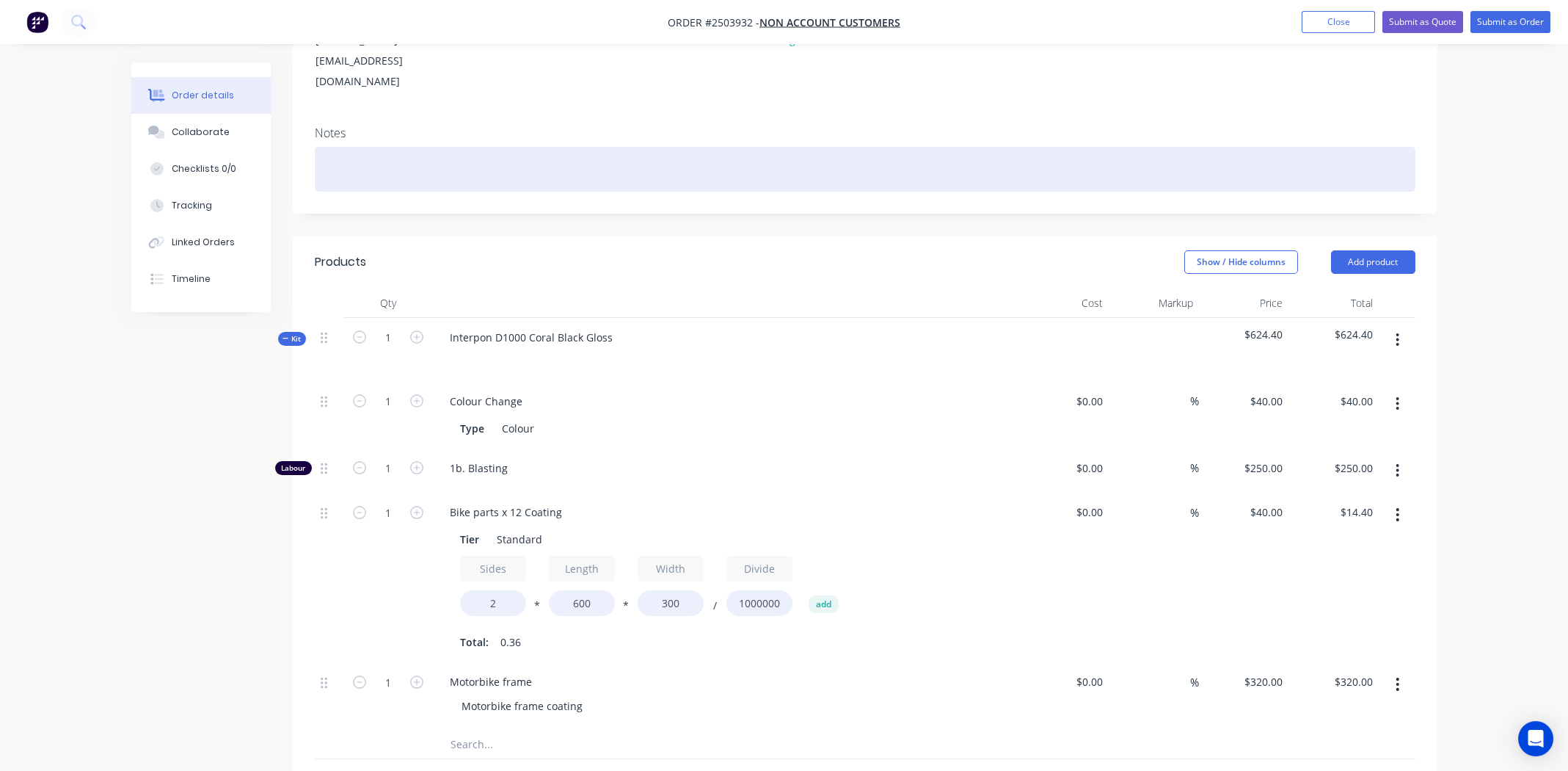
paste div
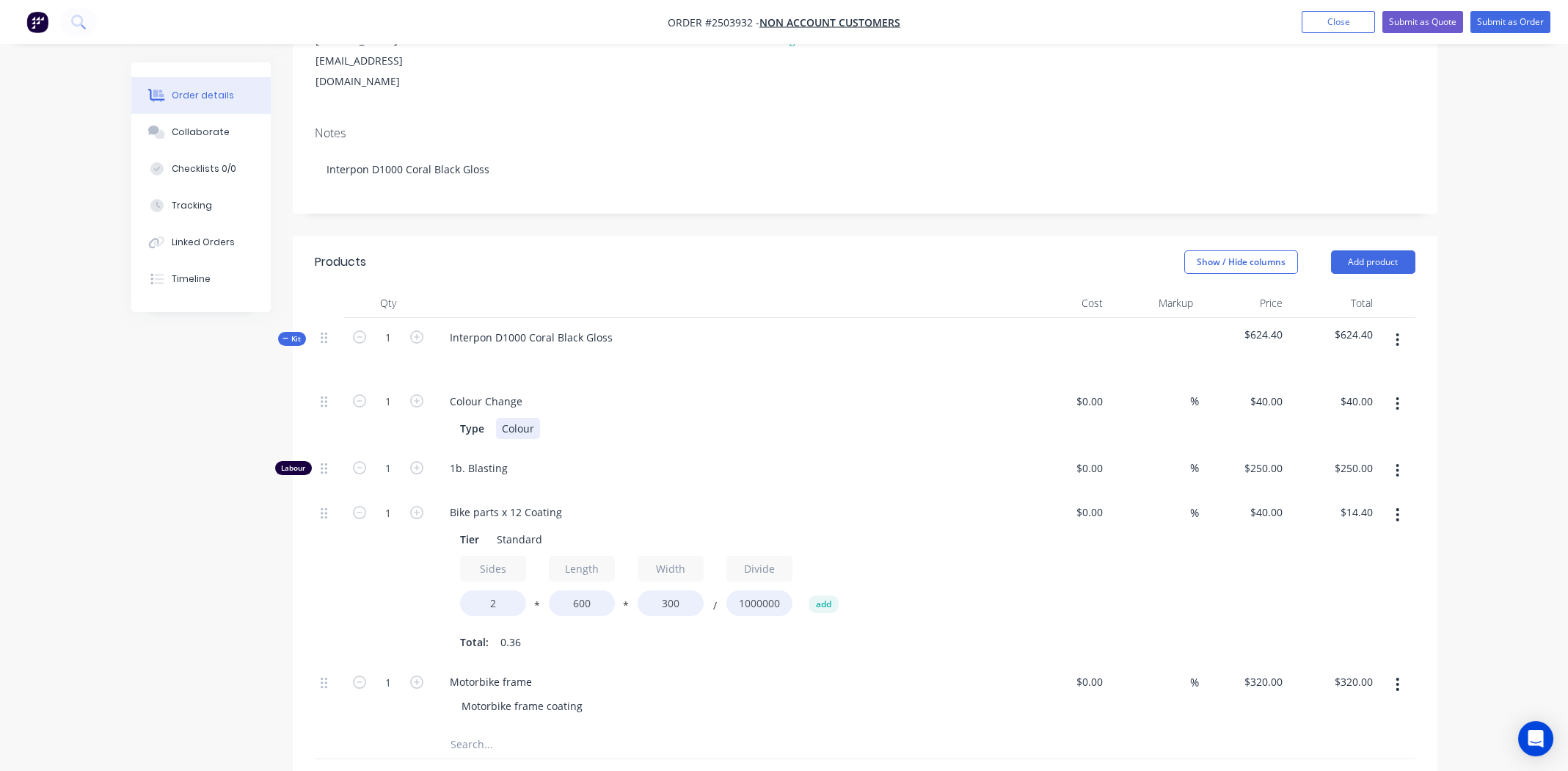
click at [733, 418] on div "Type Colour" at bounding box center [722, 428] width 537 height 21
click at [733, 448] on div "1b. Blasting" at bounding box center [726, 470] width 587 height 45
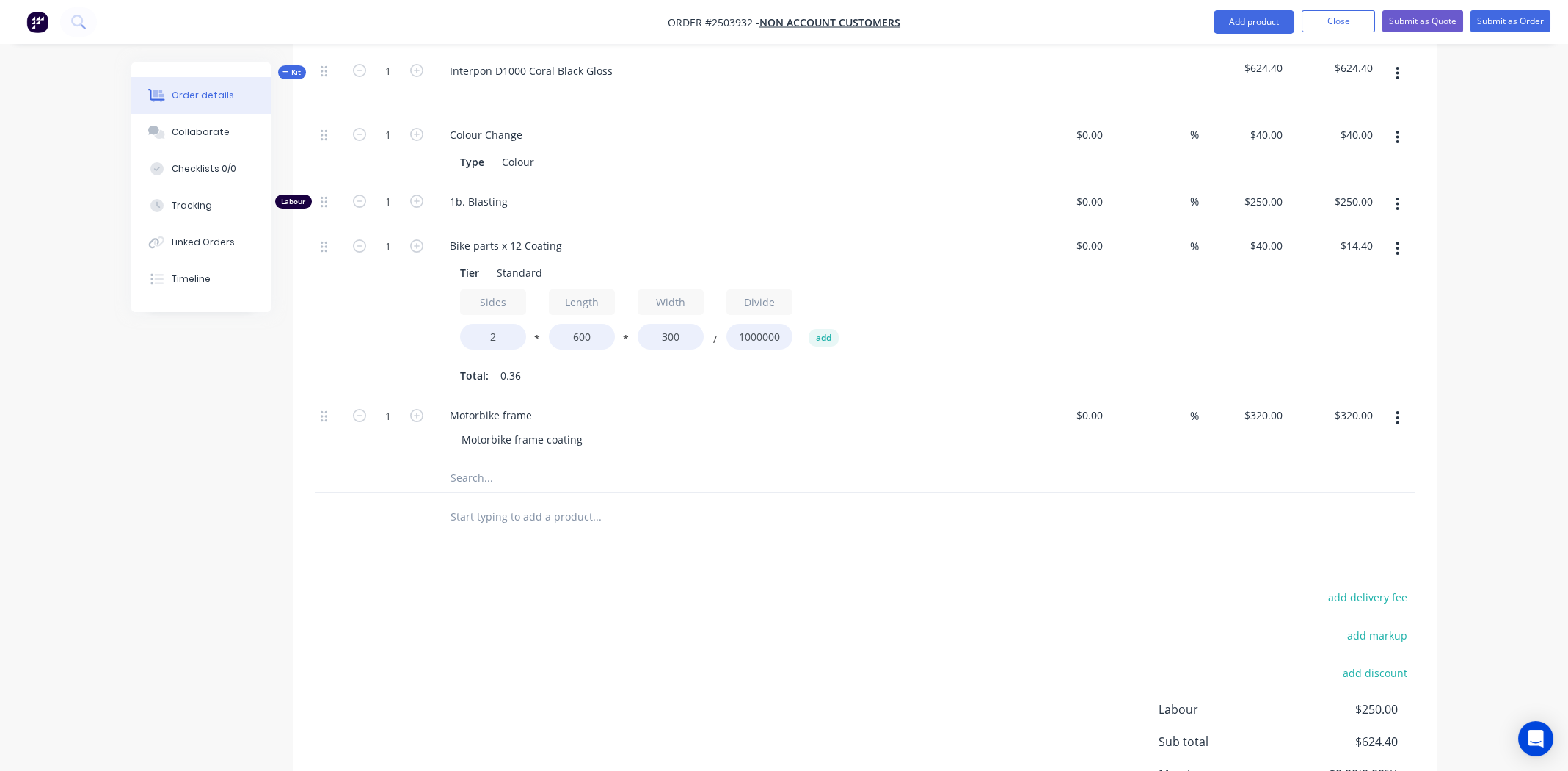
scroll to position [584, 0]
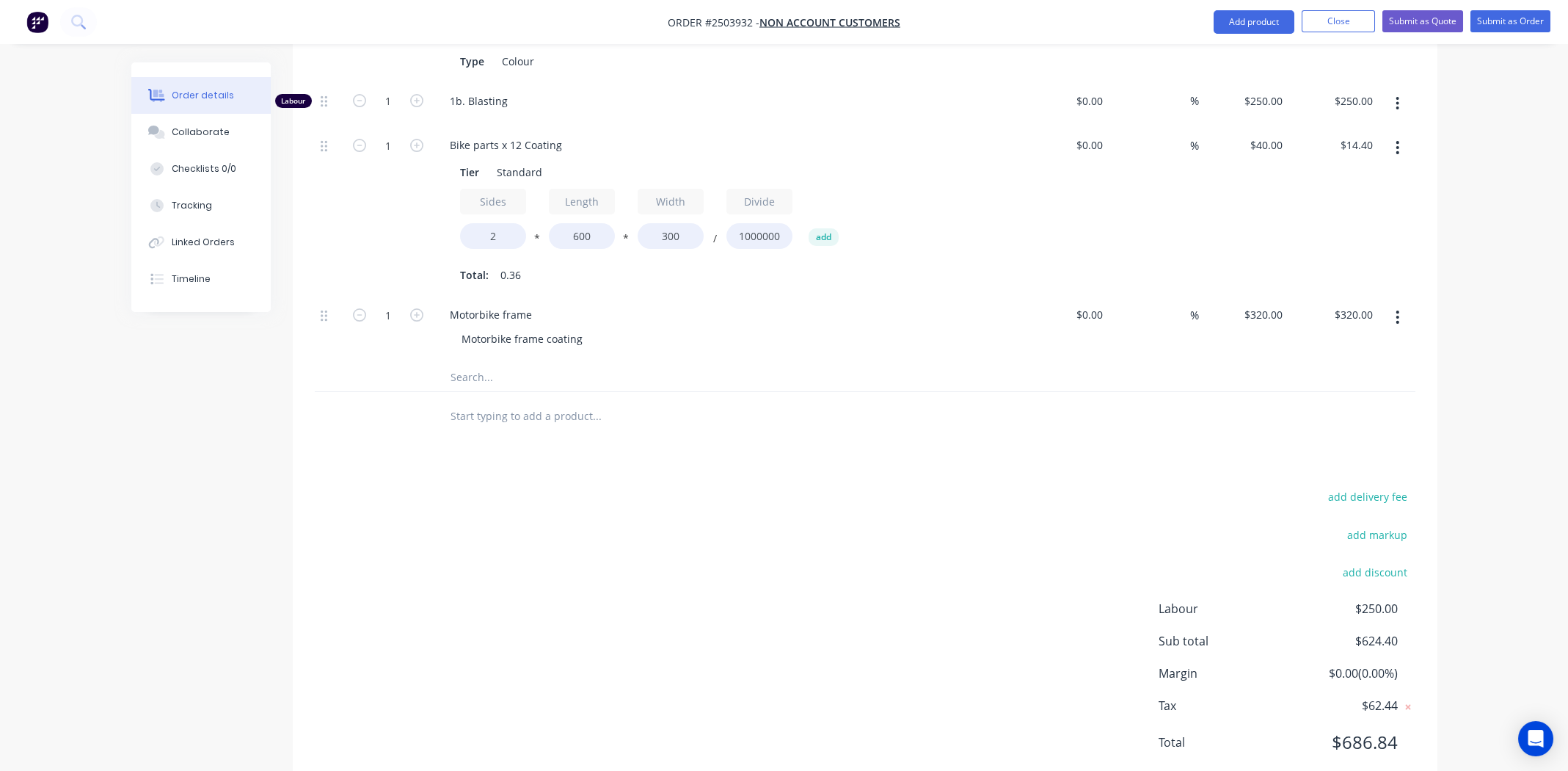
click at [760, 564] on div "add delivery fee add markup add discount Labour $250.00 Sub total $624.40 Margi…" at bounding box center [865, 628] width 1101 height 283
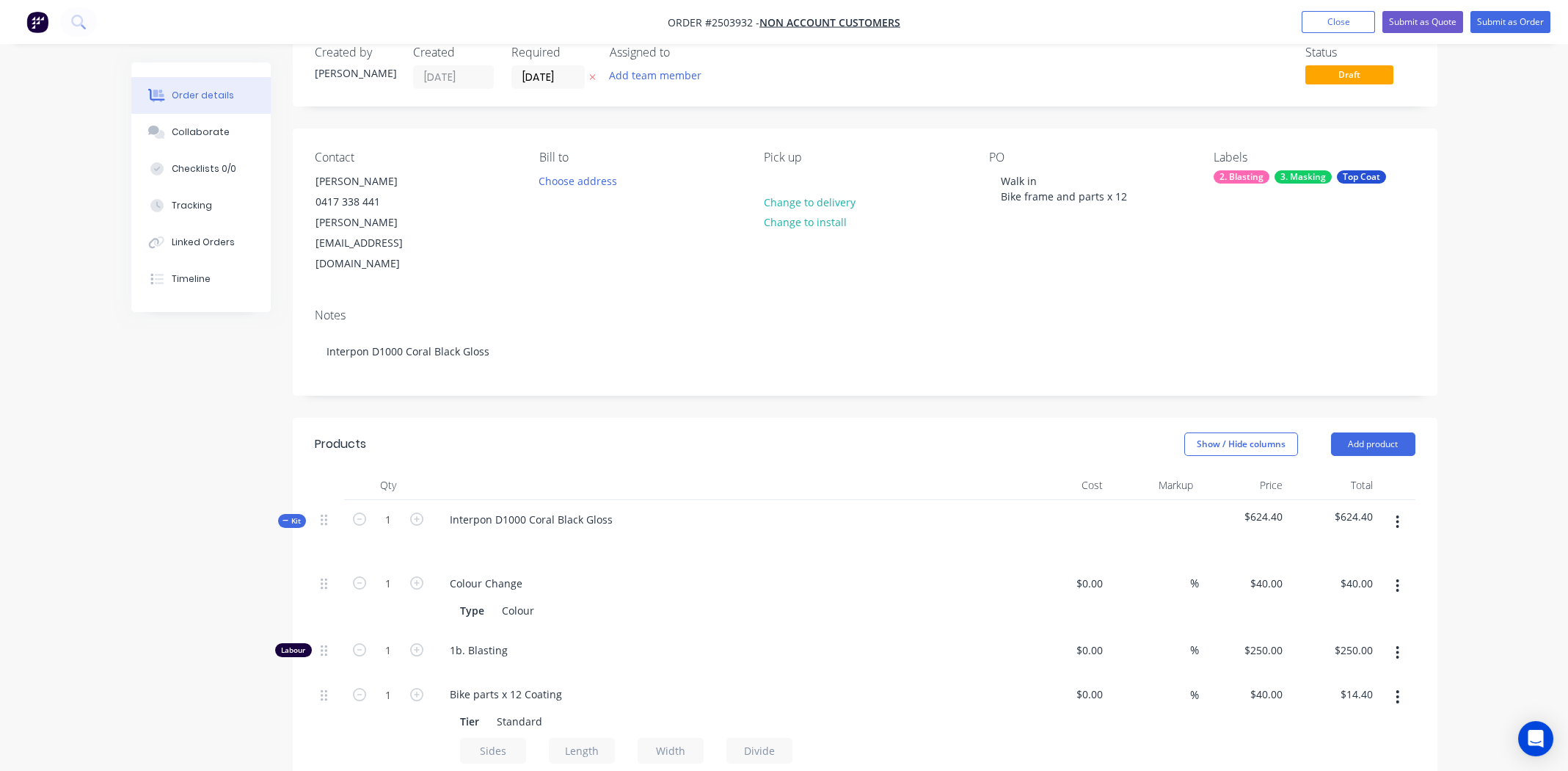
scroll to position [0, 0]
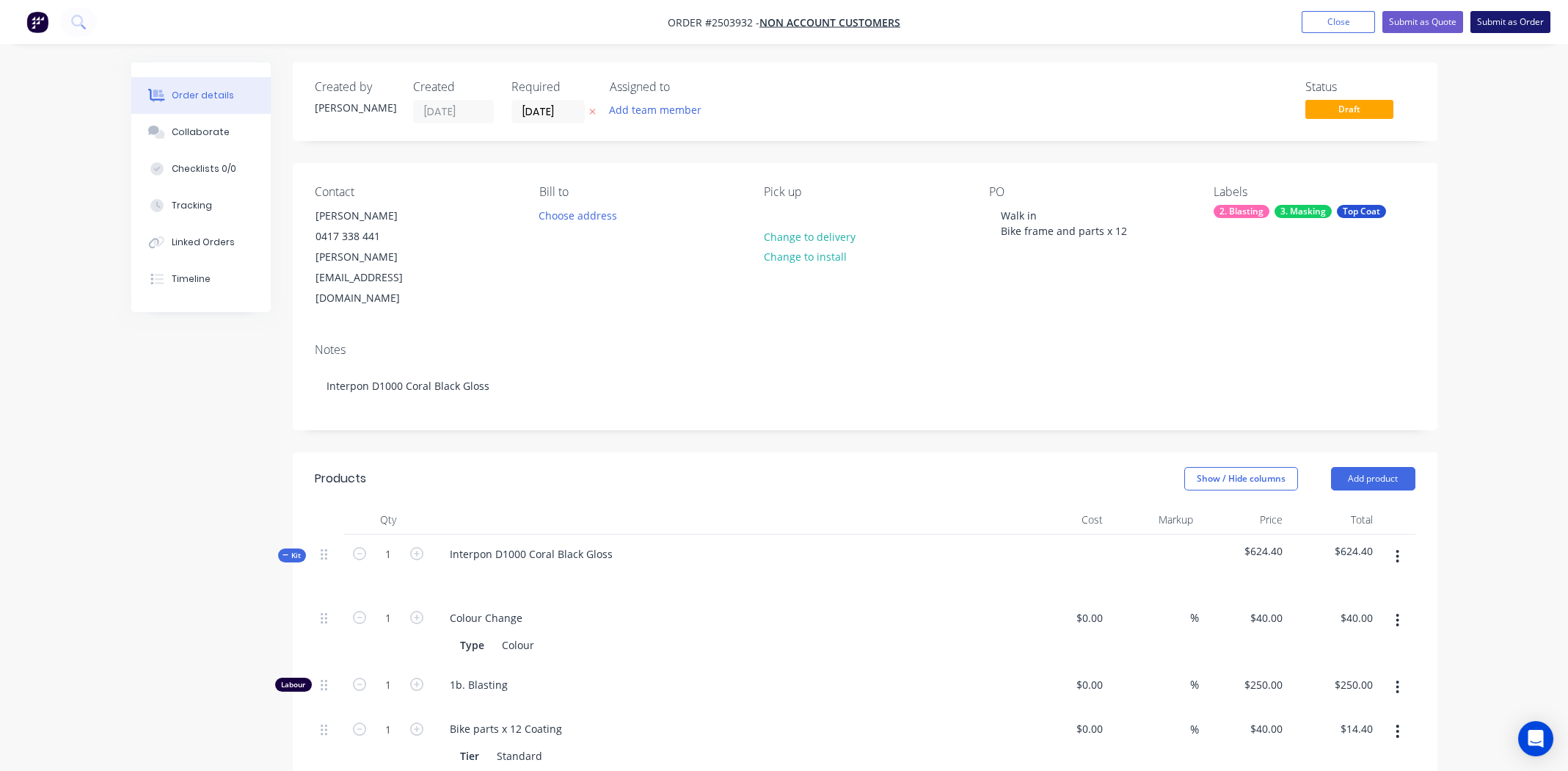
click at [1516, 19] on button "Submit as Order" at bounding box center [1510, 21] width 80 height 22
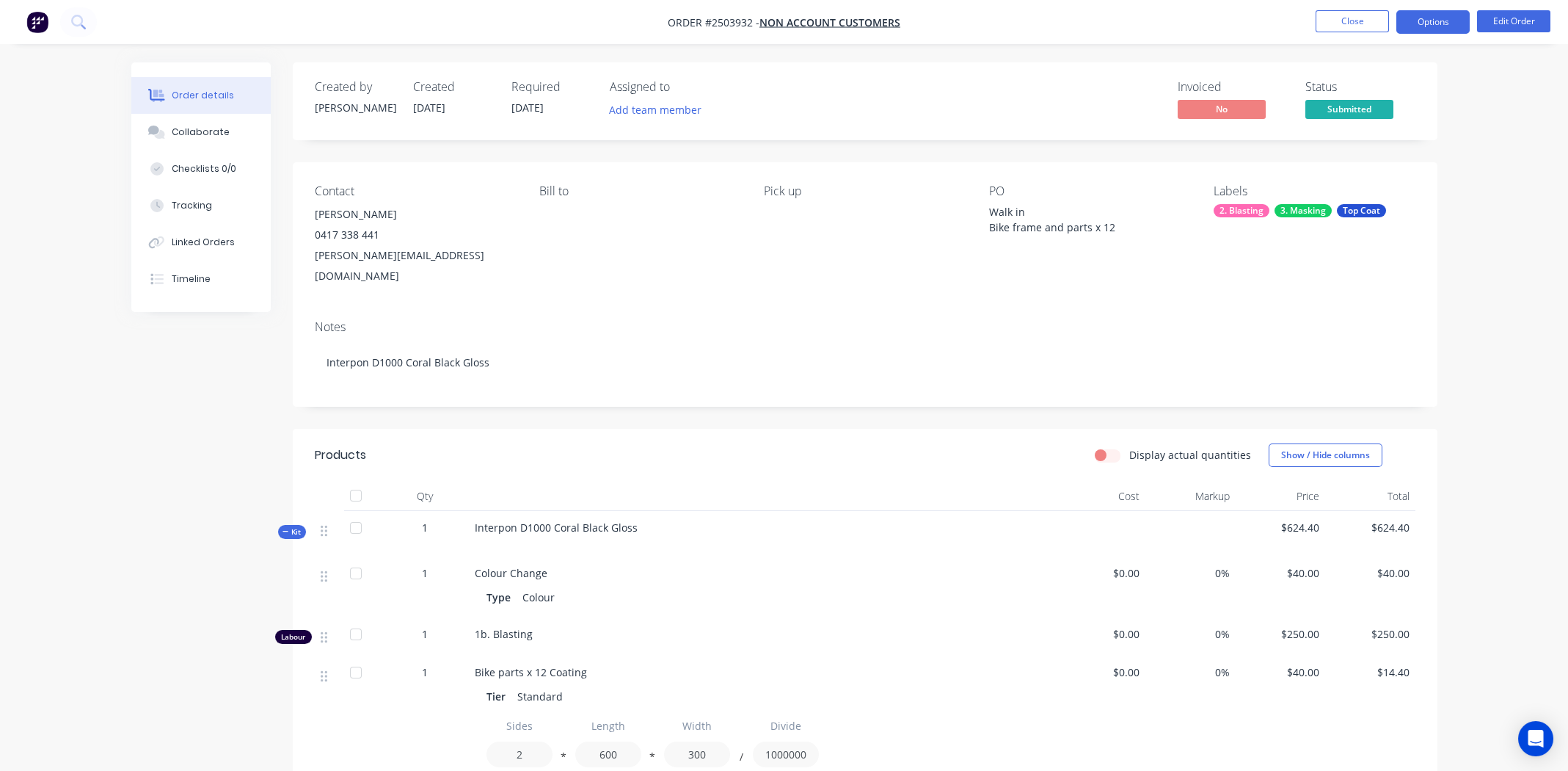
click at [1424, 24] on button "Options" at bounding box center [1433, 21] width 73 height 24
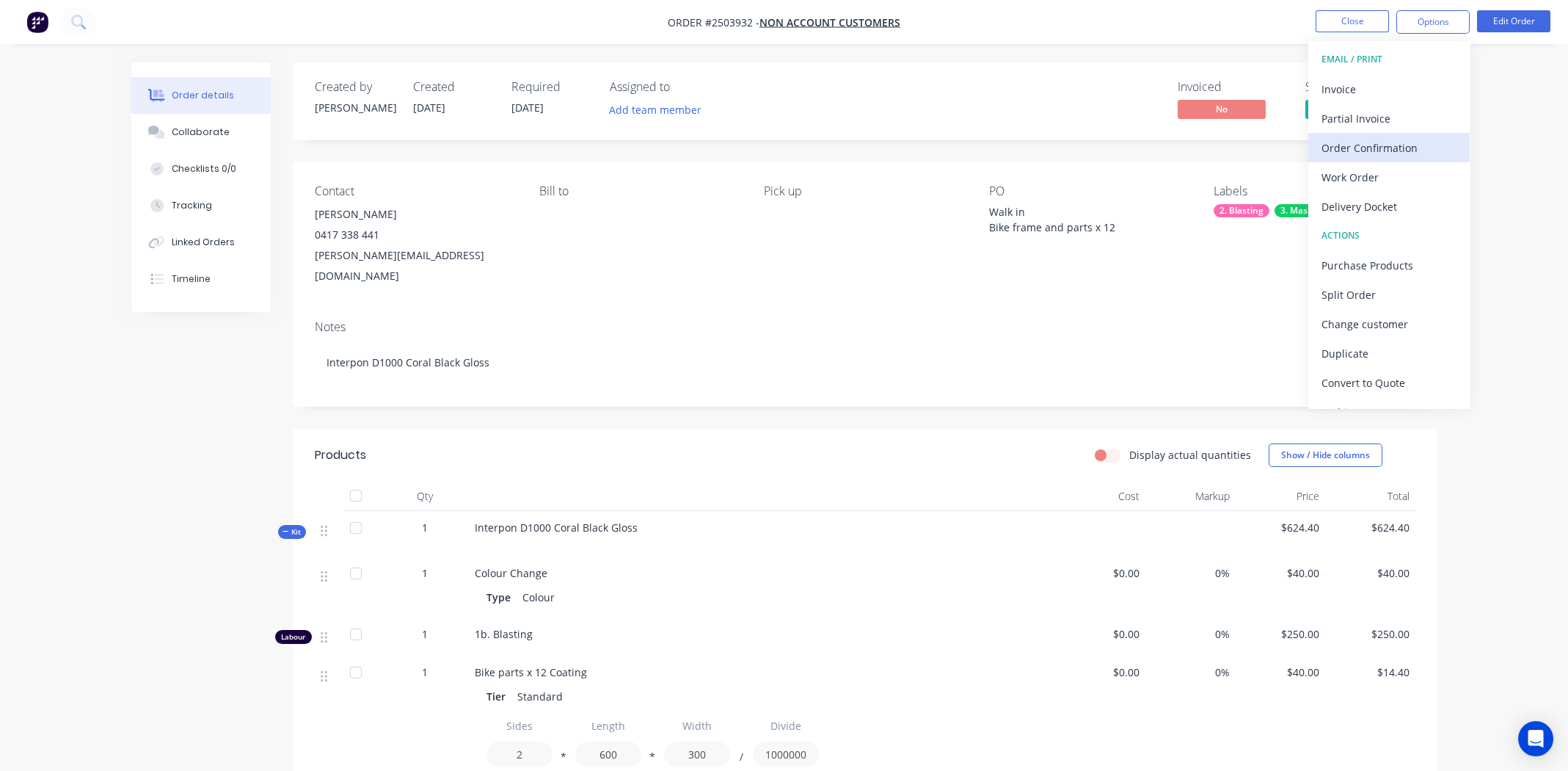
click at [1357, 149] on div "Order Confirmation" at bounding box center [1388, 148] width 135 height 21
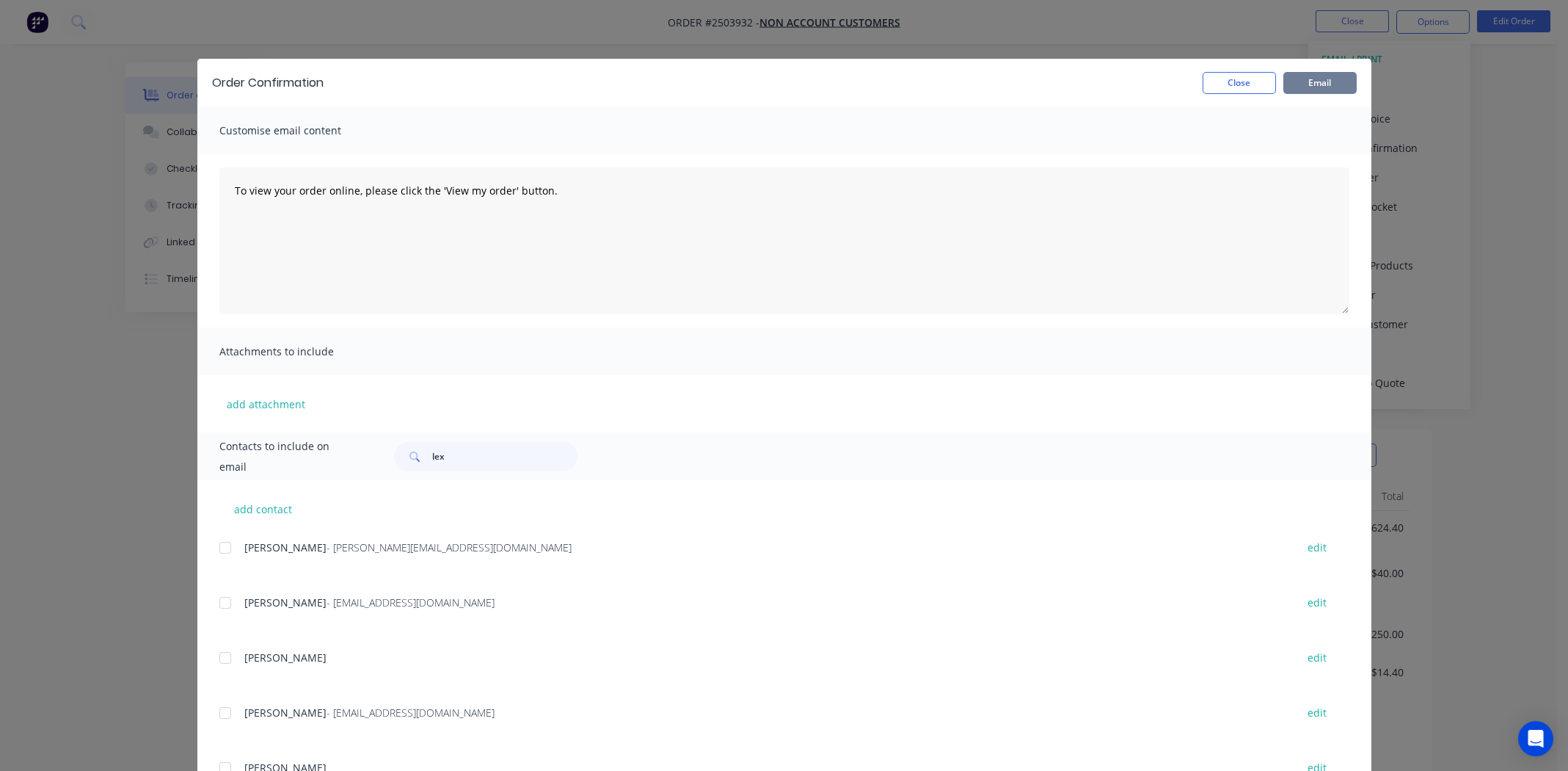
click at [1316, 87] on button "Email" at bounding box center [1320, 83] width 73 height 22
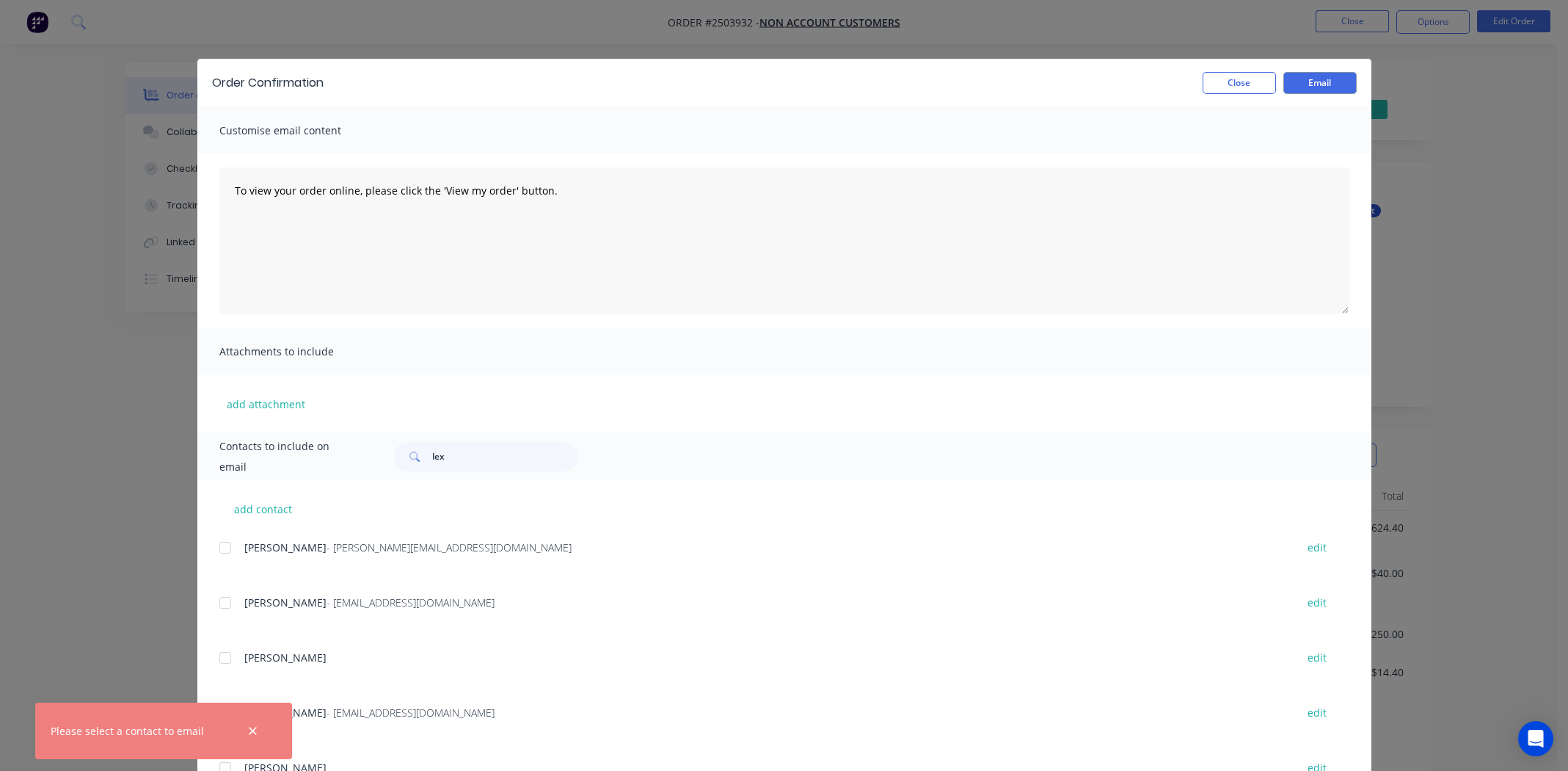
click at [252, 728] on icon "button" at bounding box center [252, 730] width 9 height 13
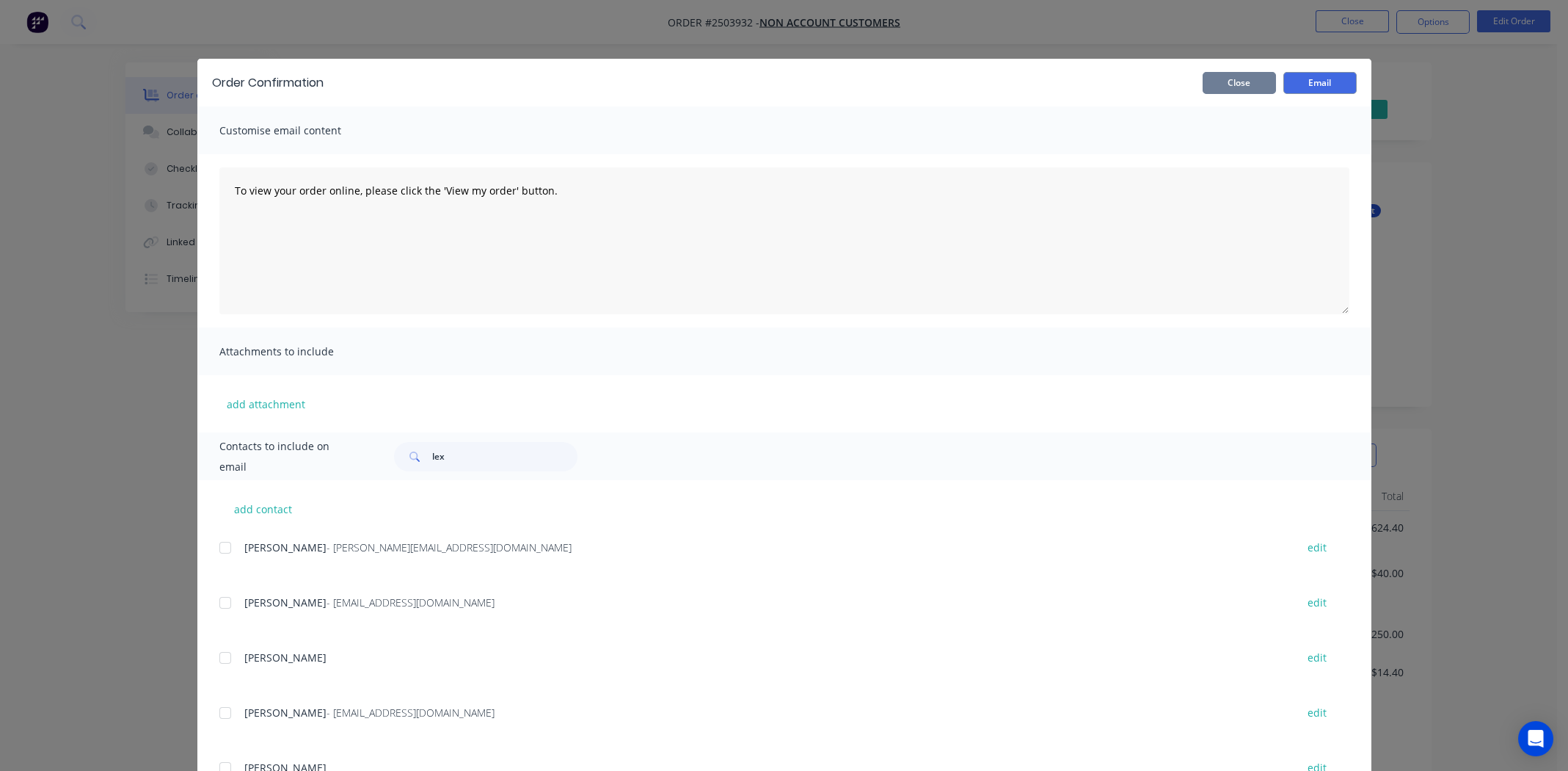
click at [1235, 84] on button "Close" at bounding box center [1239, 83] width 73 height 22
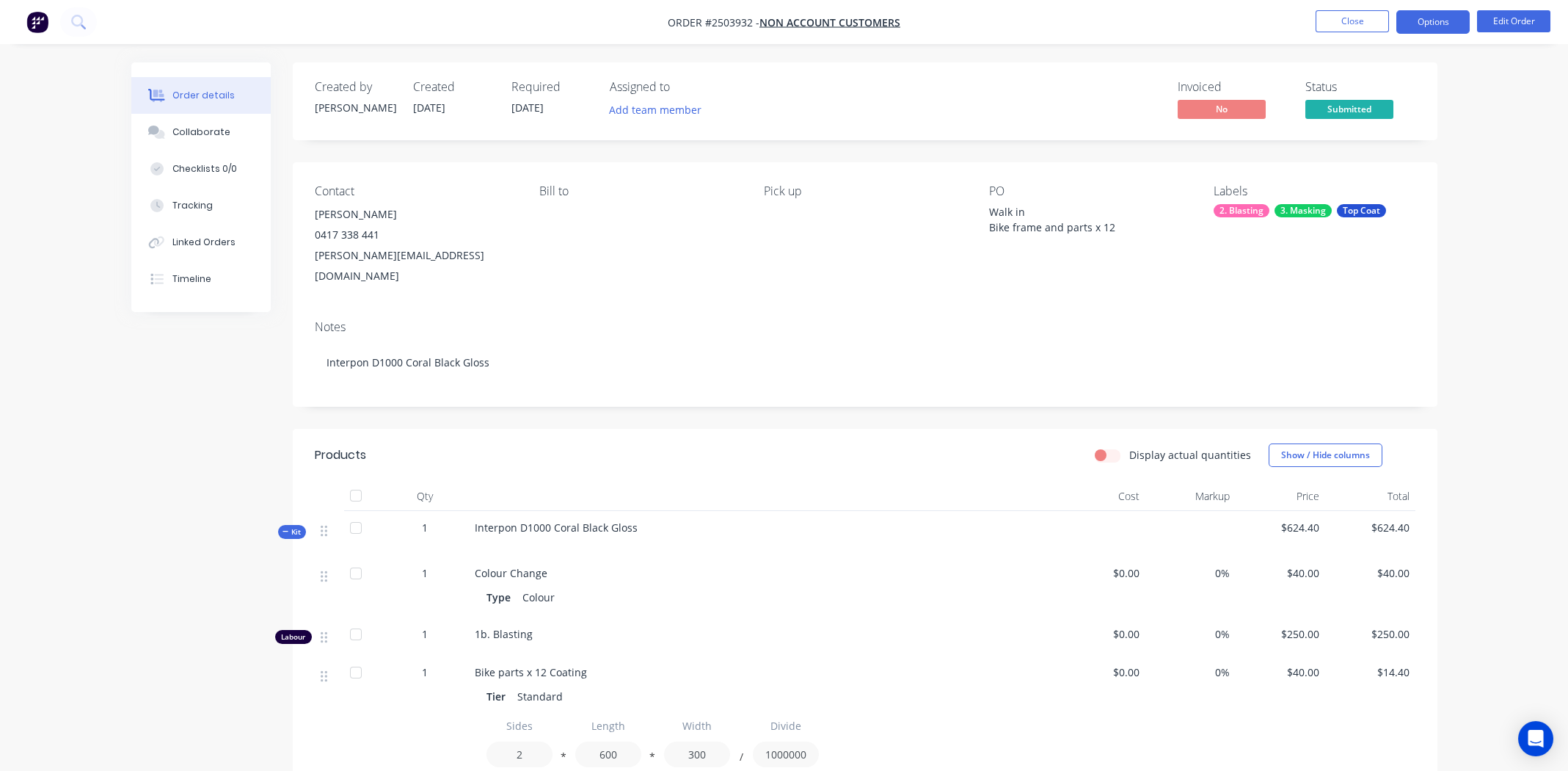
click at [1447, 23] on button "Options" at bounding box center [1433, 21] width 73 height 24
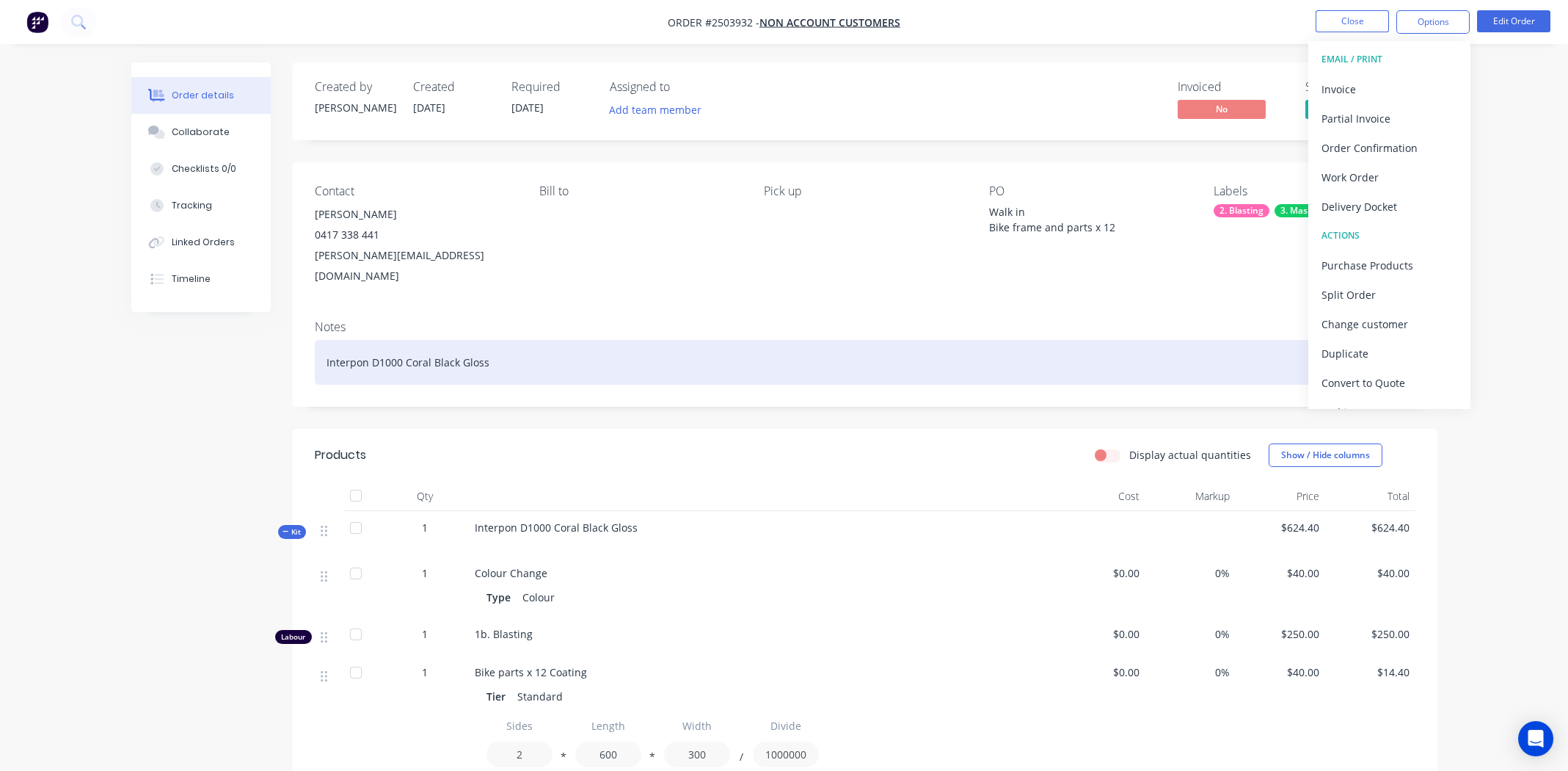
click at [810, 350] on div "Interpon D1000 Coral Black Gloss" at bounding box center [865, 362] width 1101 height 45
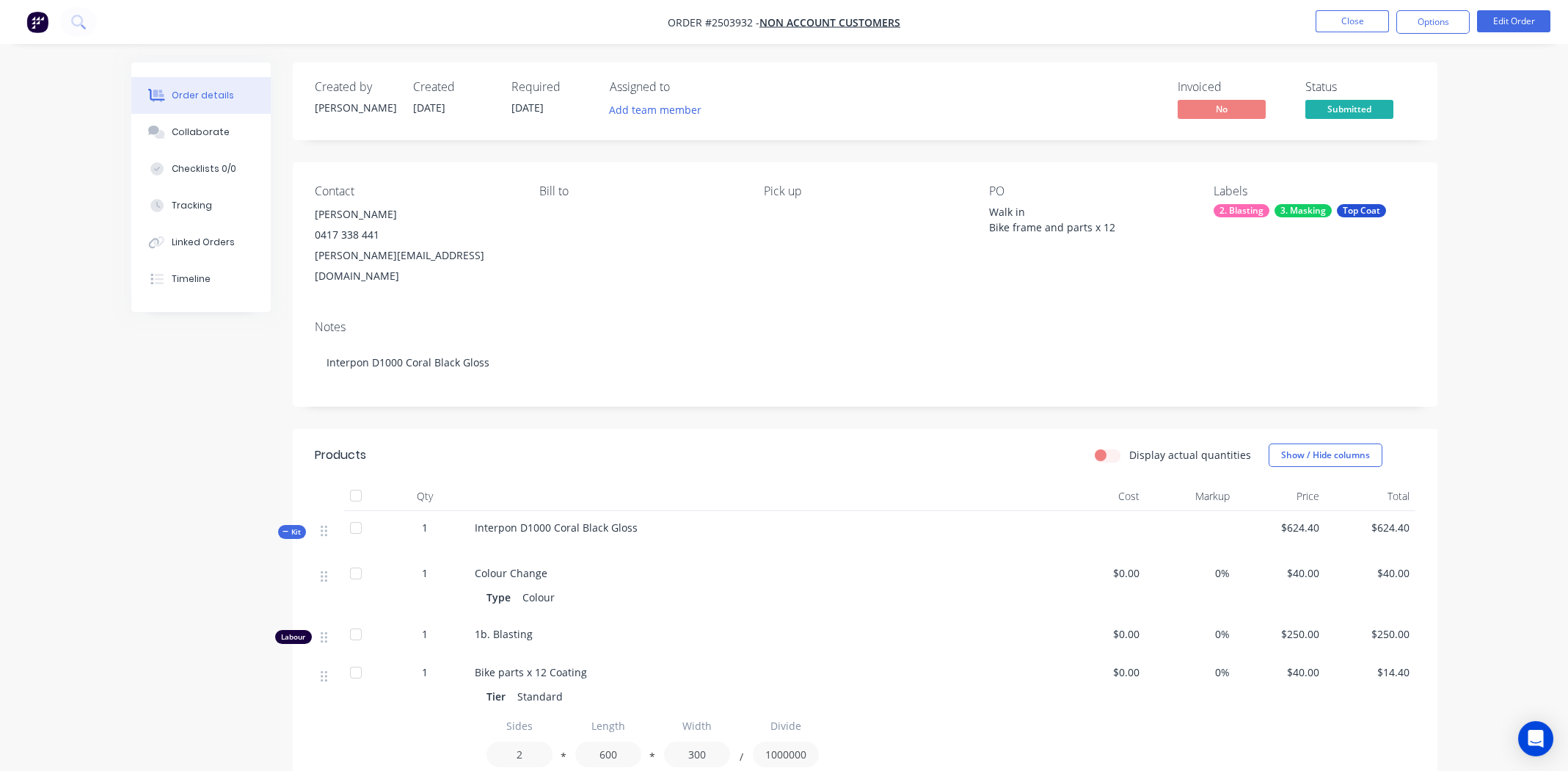
click at [818, 488] on div at bounding box center [762, 496] width 587 height 29
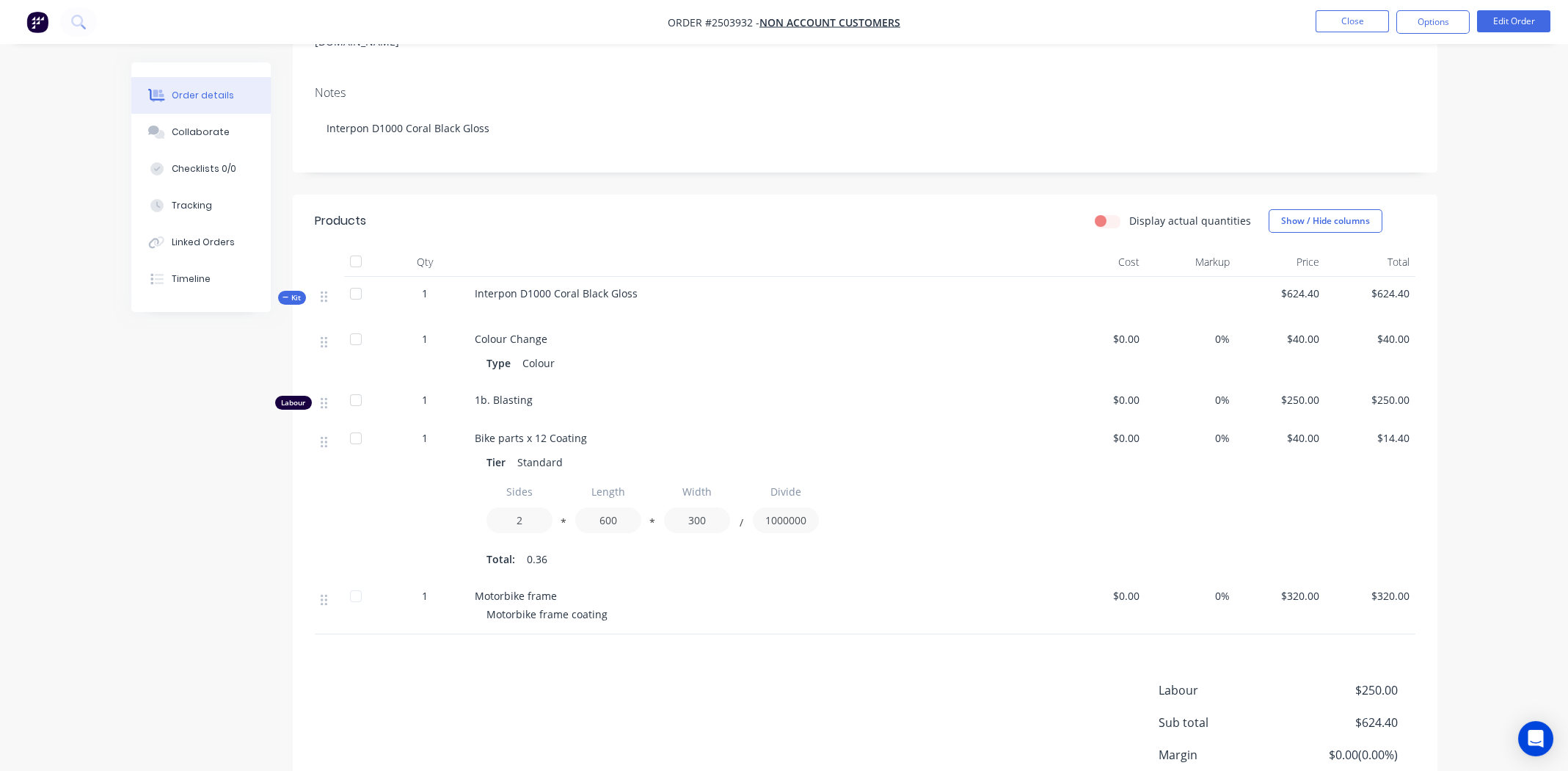
scroll to position [339, 0]
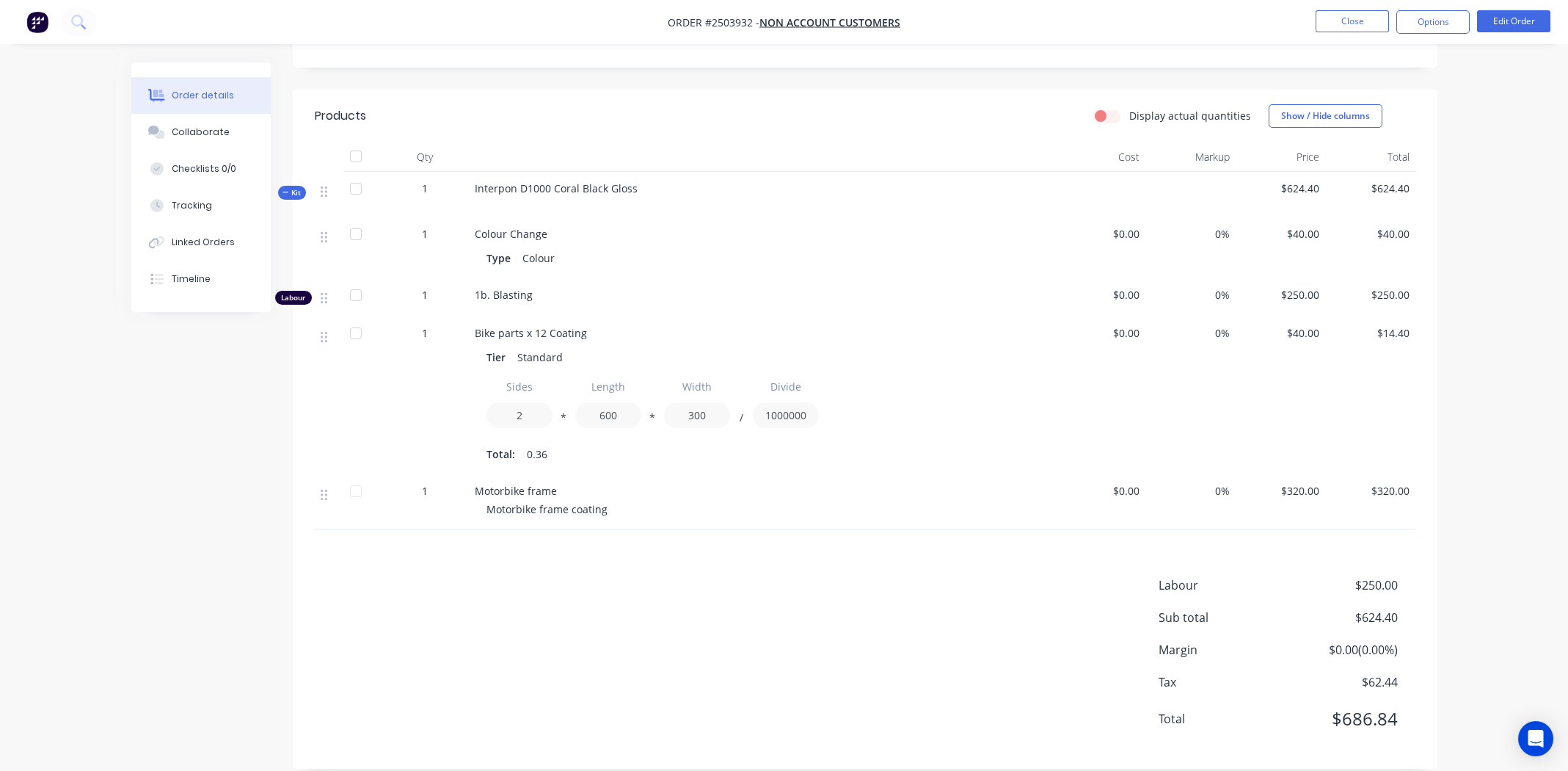
drag, startPoint x: 773, startPoint y: 633, endPoint x: 741, endPoint y: 620, distance: 34.5
click at [773, 633] on div "Labour $250.00 Sub total $624.40 Margin $0.00 ( 0.00 %) Tax $62.44 Total $686.84" at bounding box center [865, 661] width 1101 height 171
click at [579, 587] on div "Labour $250.00 Sub total $624.40 Margin $0.00 ( 0.00 %) Tax $62.44 Total $686.84" at bounding box center [865, 661] width 1101 height 171
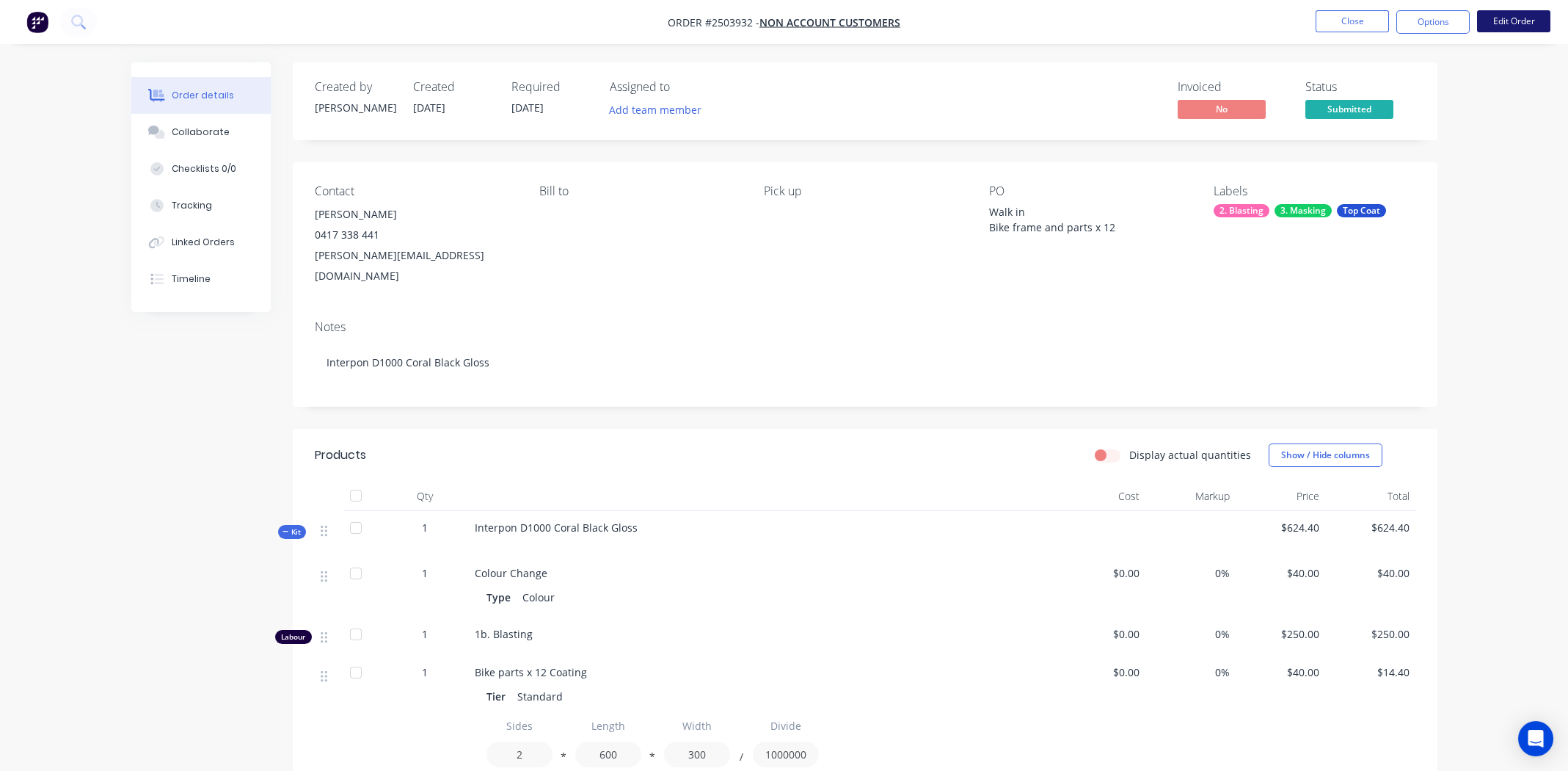
click at [1508, 19] on button "Edit Order" at bounding box center [1514, 21] width 73 height 22
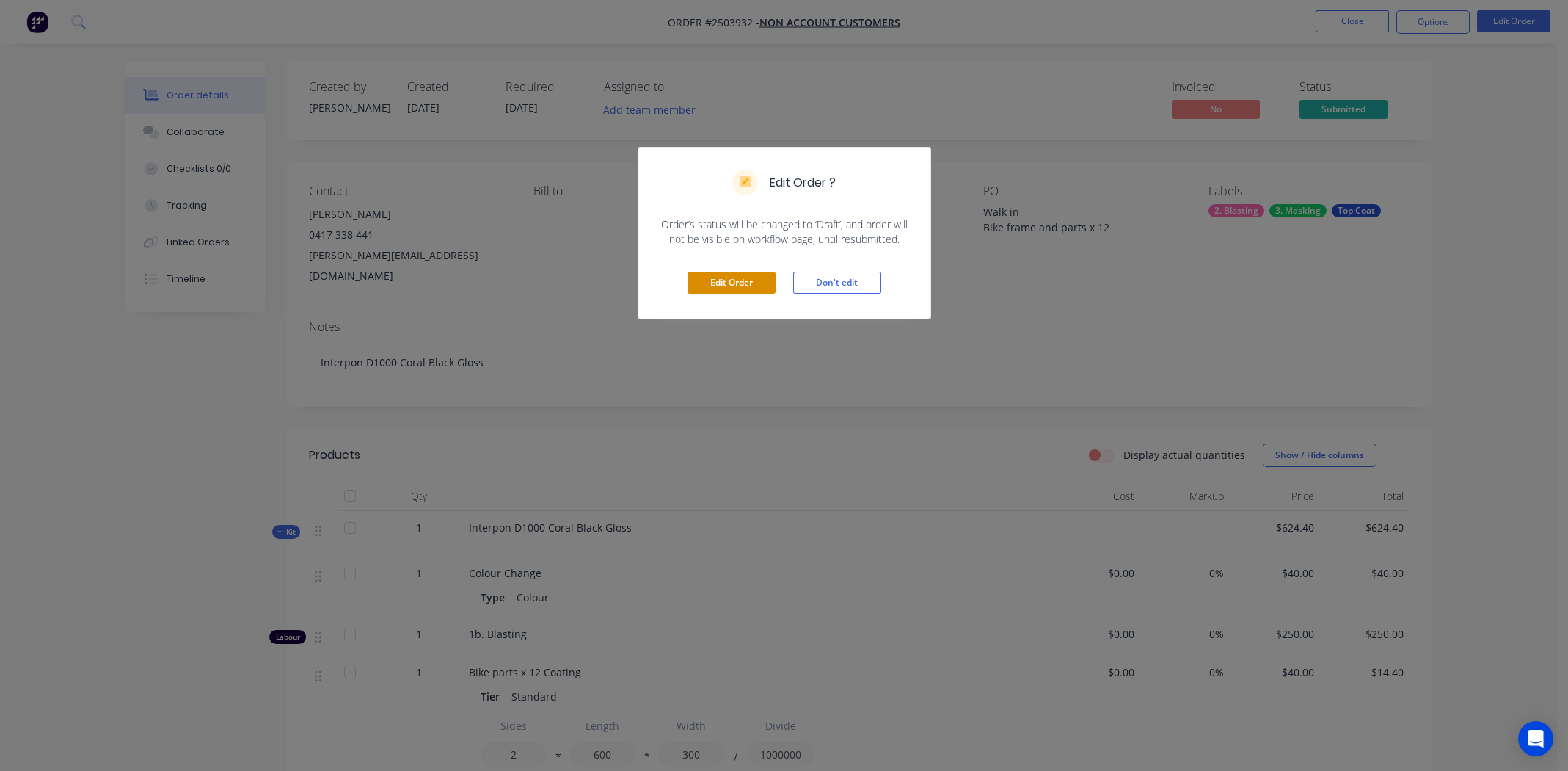
click at [737, 283] on button "Edit Order" at bounding box center [731, 282] width 88 height 22
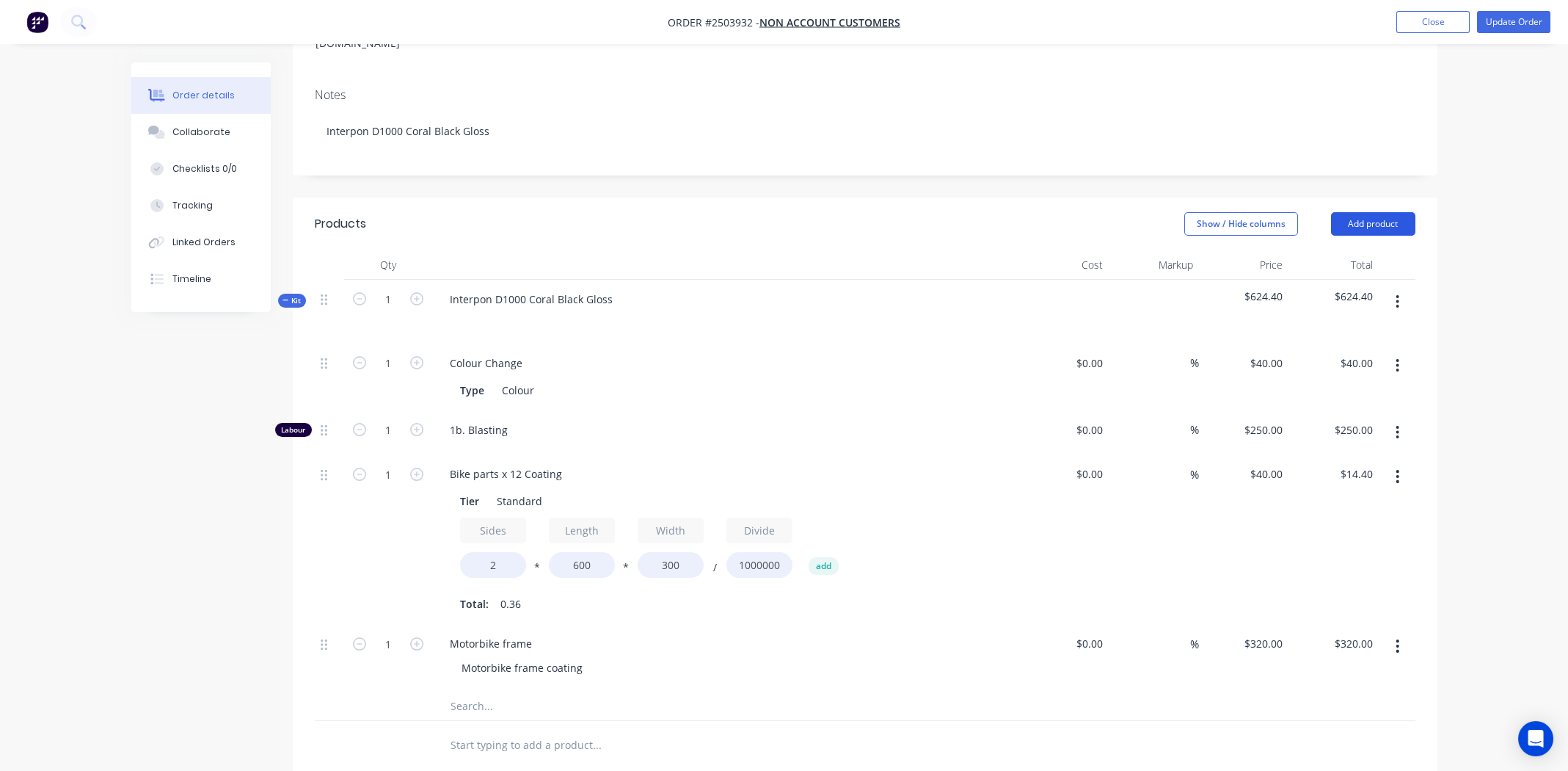
scroll to position [366, 0]
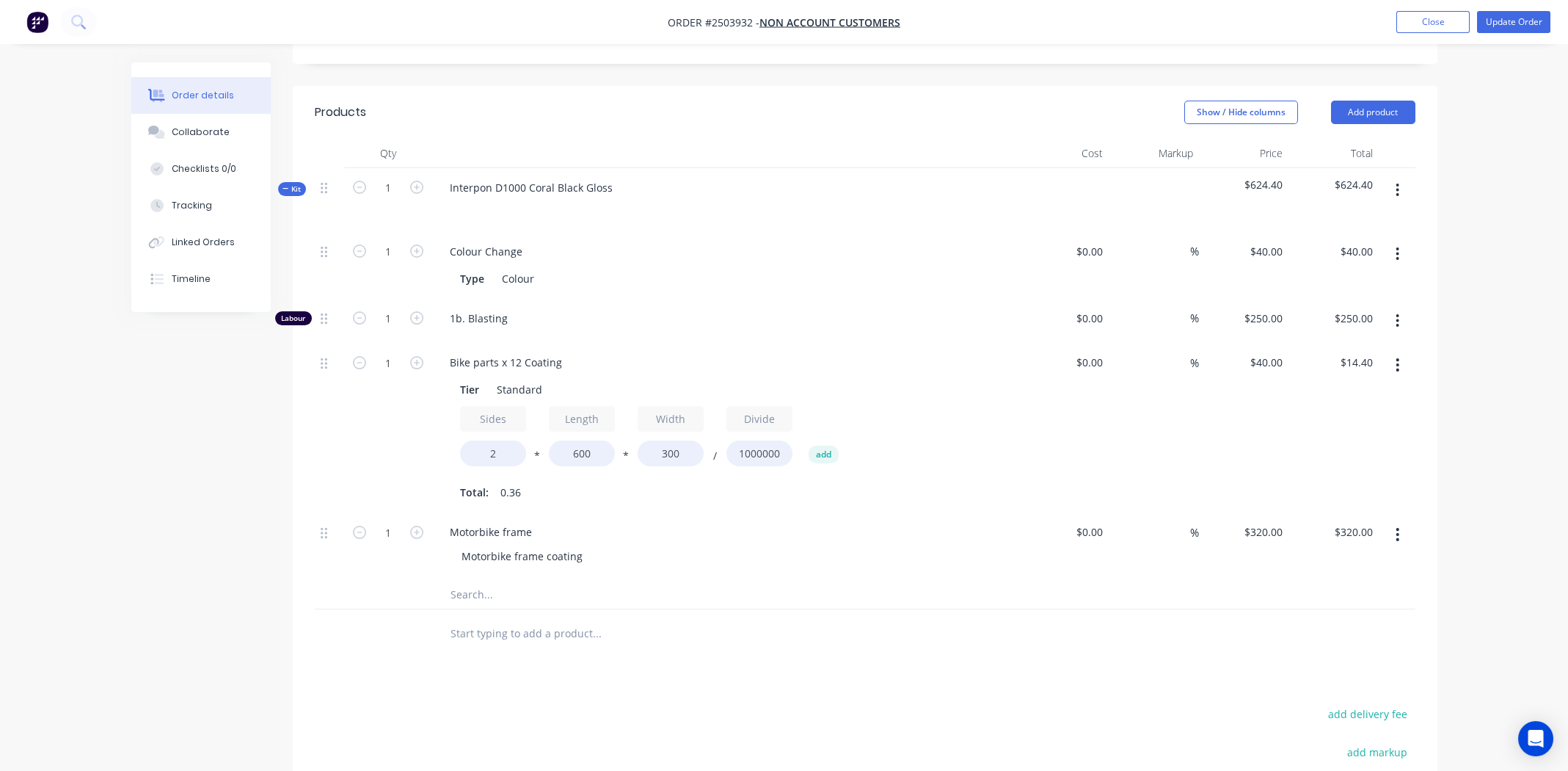
click at [1395, 182] on icon "button" at bounding box center [1397, 190] width 4 height 16
click at [1333, 218] on div "Add product to kit" at bounding box center [1346, 229] width 113 height 21
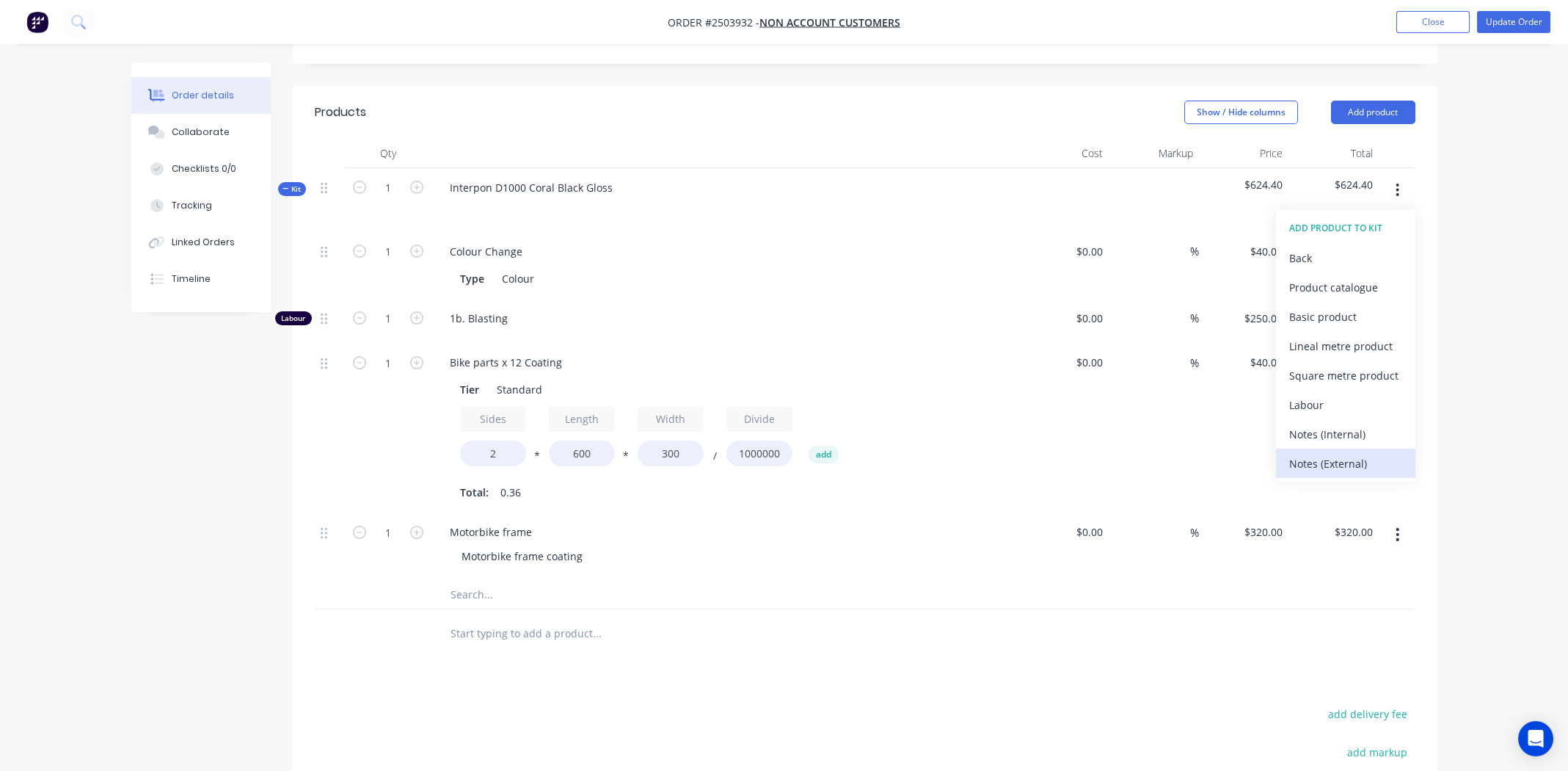
click at [1335, 453] on div "Notes (External)" at bounding box center [1346, 464] width 113 height 21
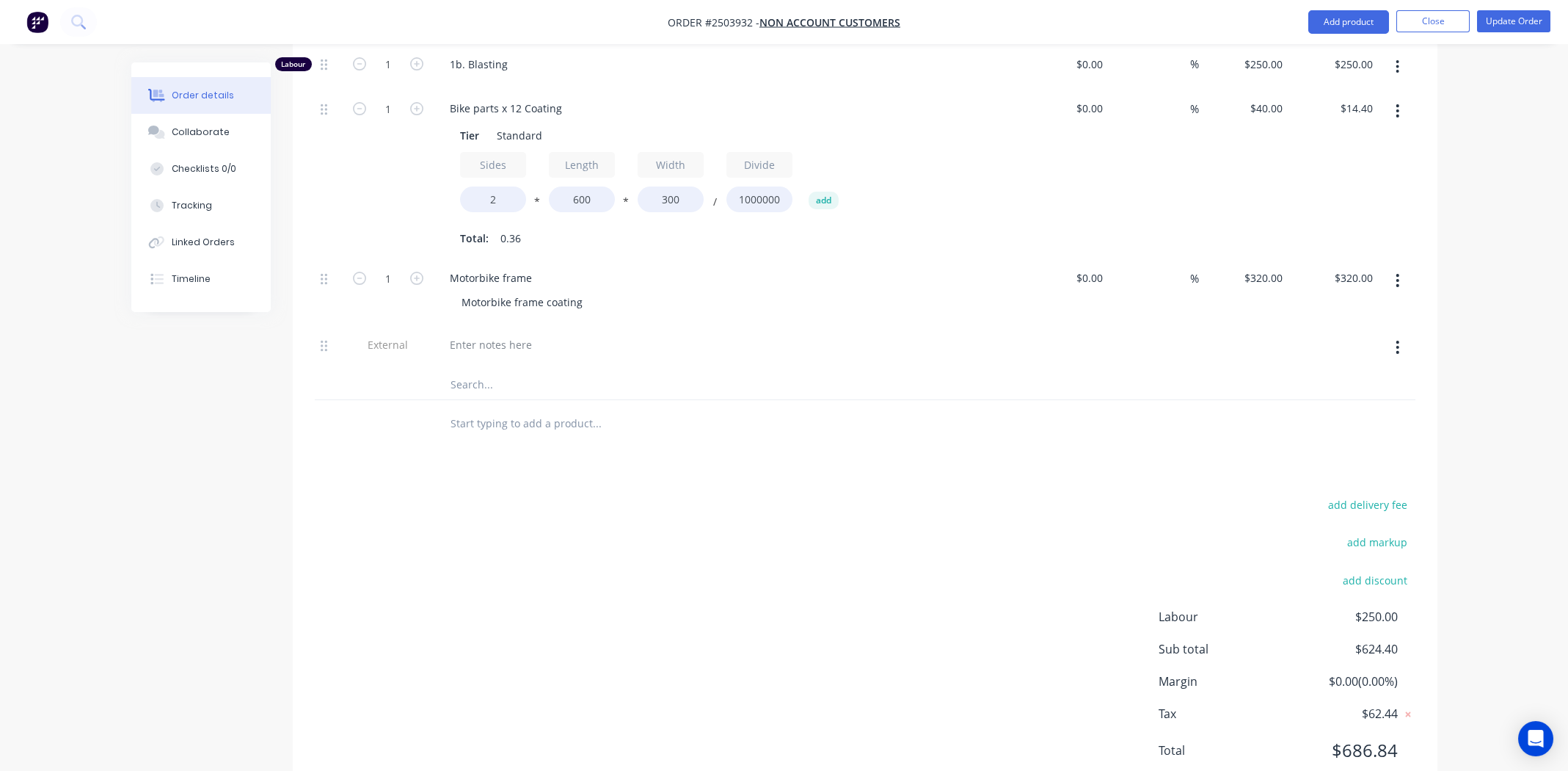
scroll to position [628, 0]
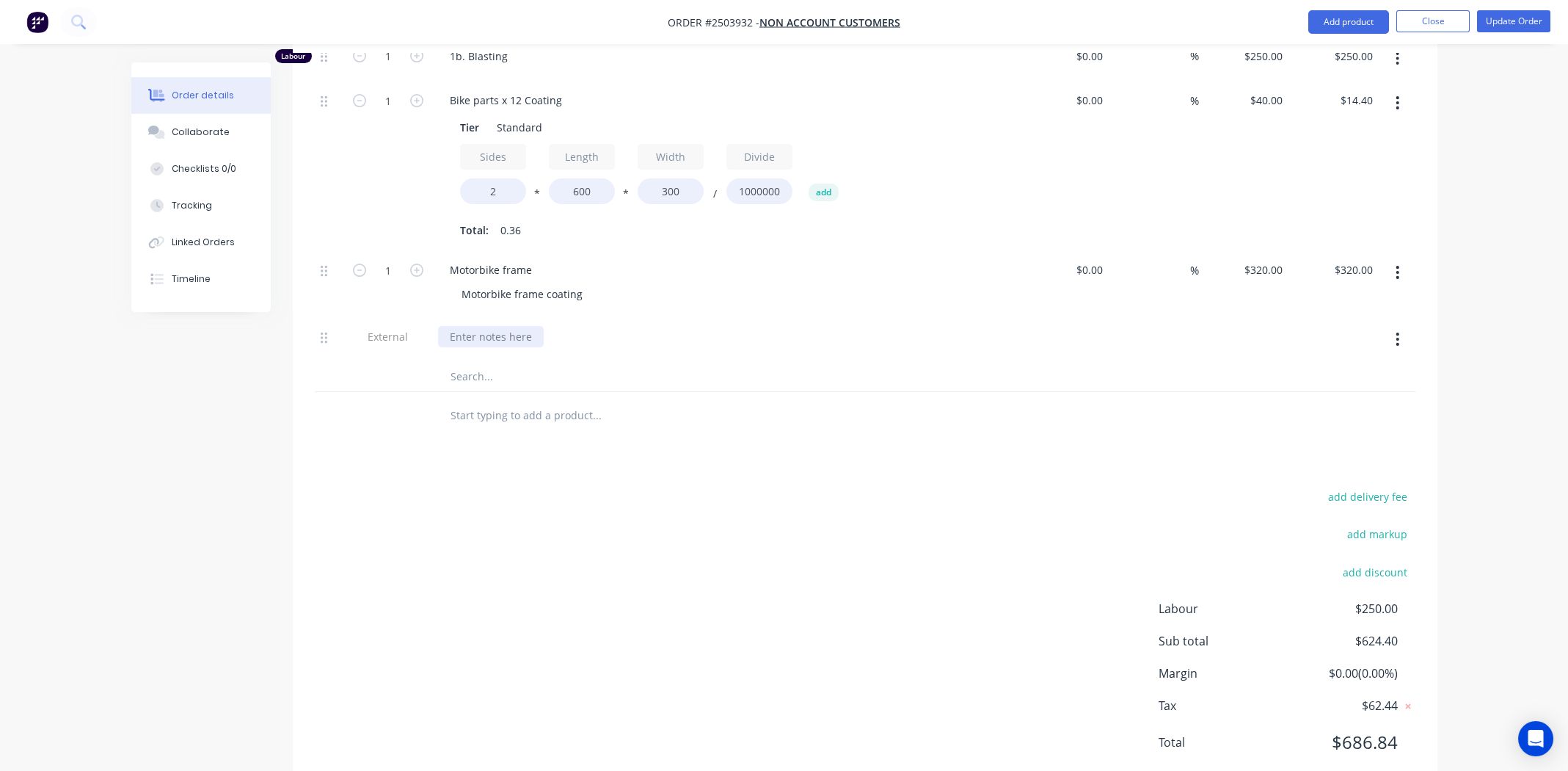
click at [466, 326] on div at bounding box center [491, 337] width 106 height 21
click at [683, 326] on div "Mask all areas where tape is attached to parts" at bounding box center [726, 337] width 575 height 21
click at [677, 326] on div "Mask all areas where tape is attached to parts" at bounding box center [563, 337] width 251 height 21
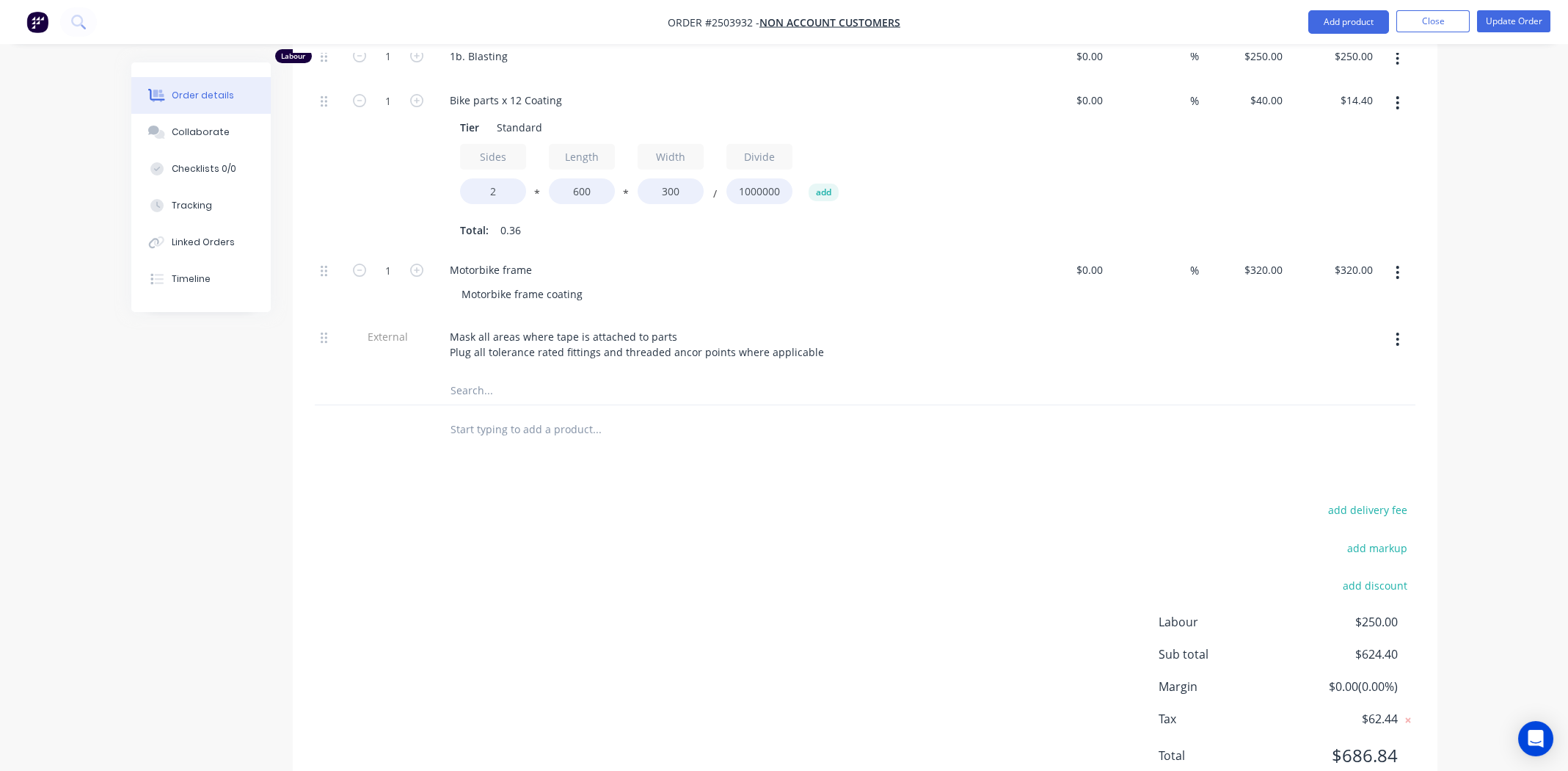
click at [906, 318] on div "Mask all areas where tape is attached to parts Plug all tolerance rated fitting…" at bounding box center [726, 346] width 587 height 58
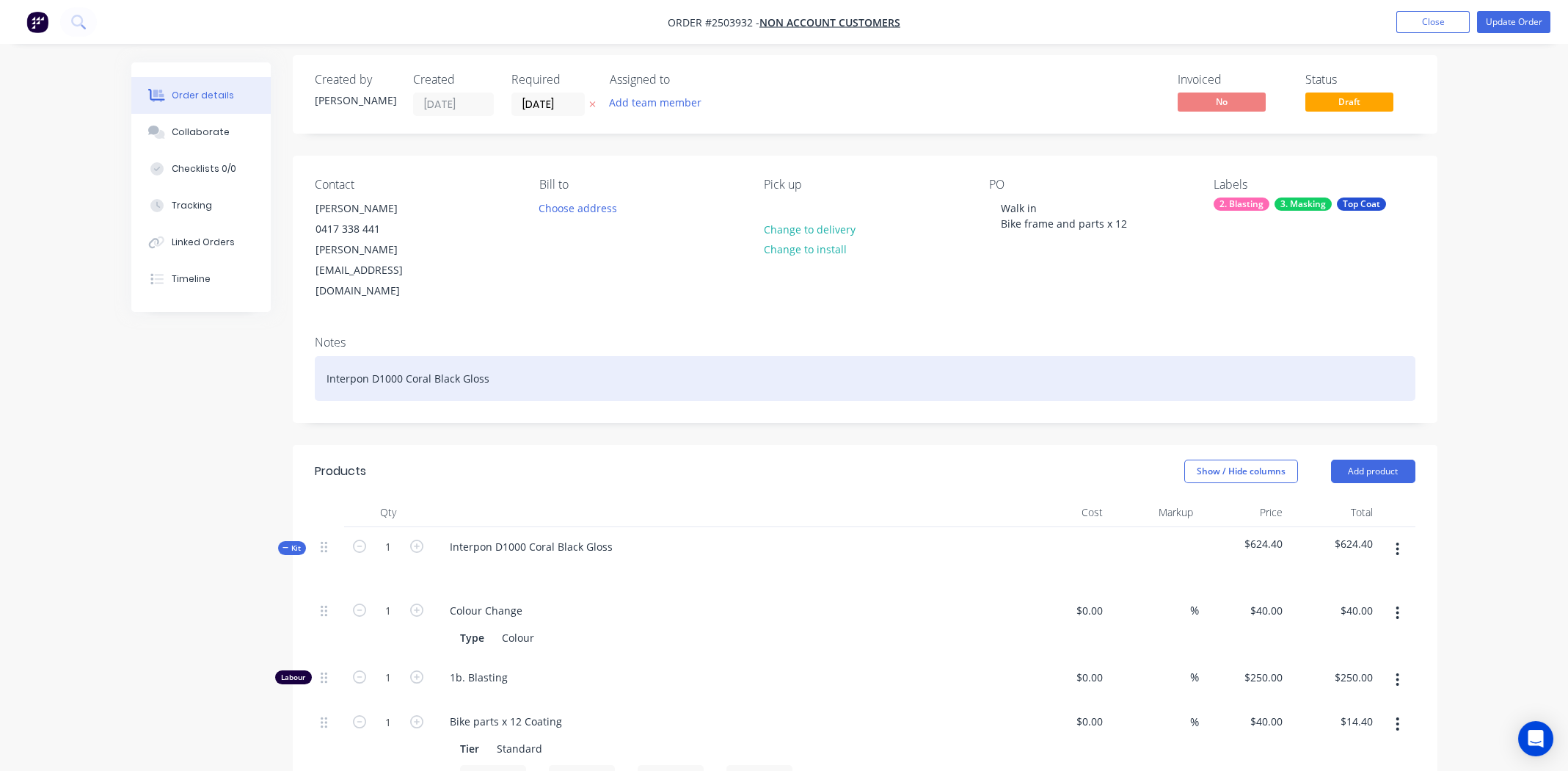
scroll to position [0, 0]
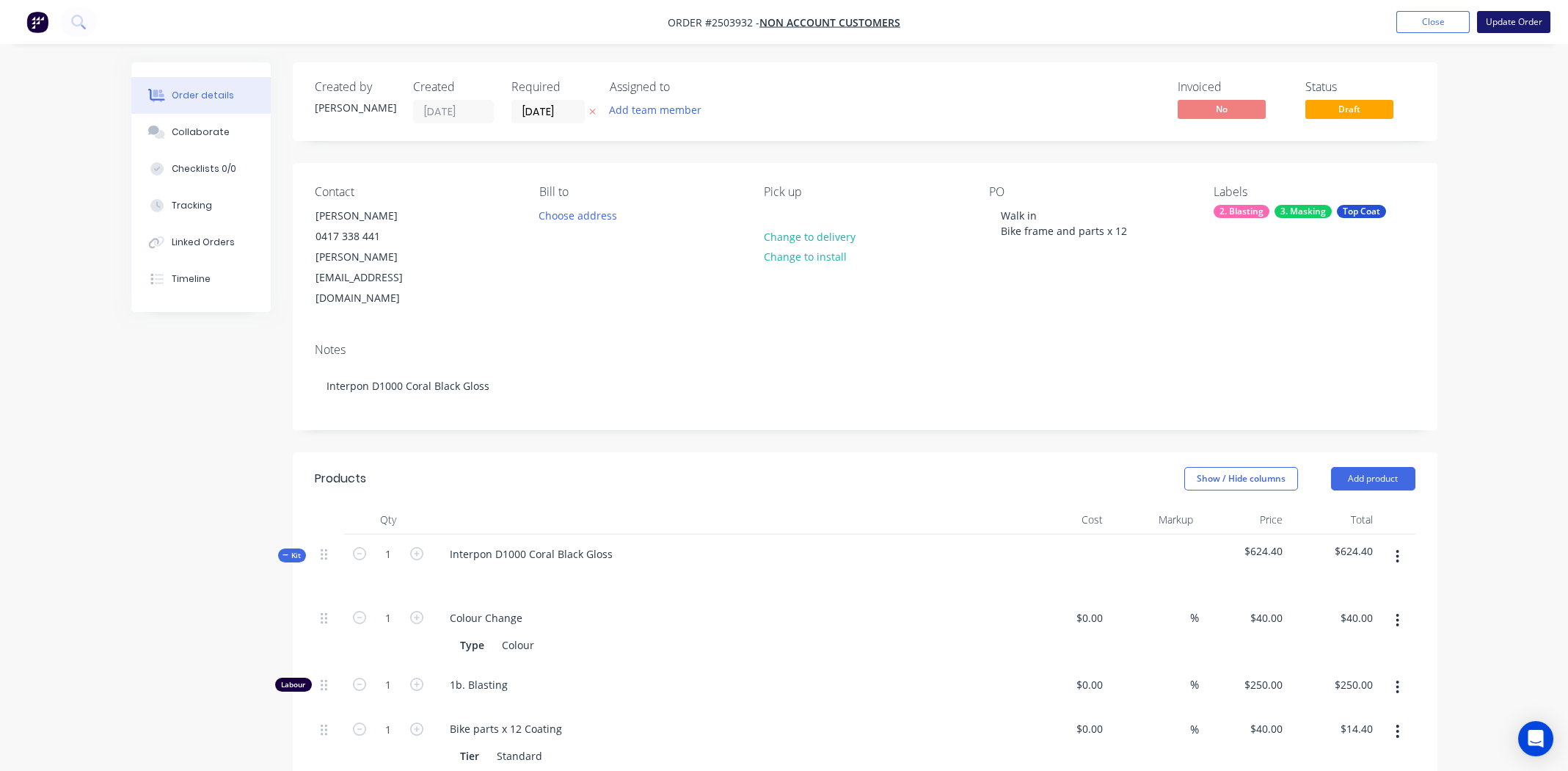
click at [1505, 19] on button "Update Order" at bounding box center [1514, 21] width 73 height 22
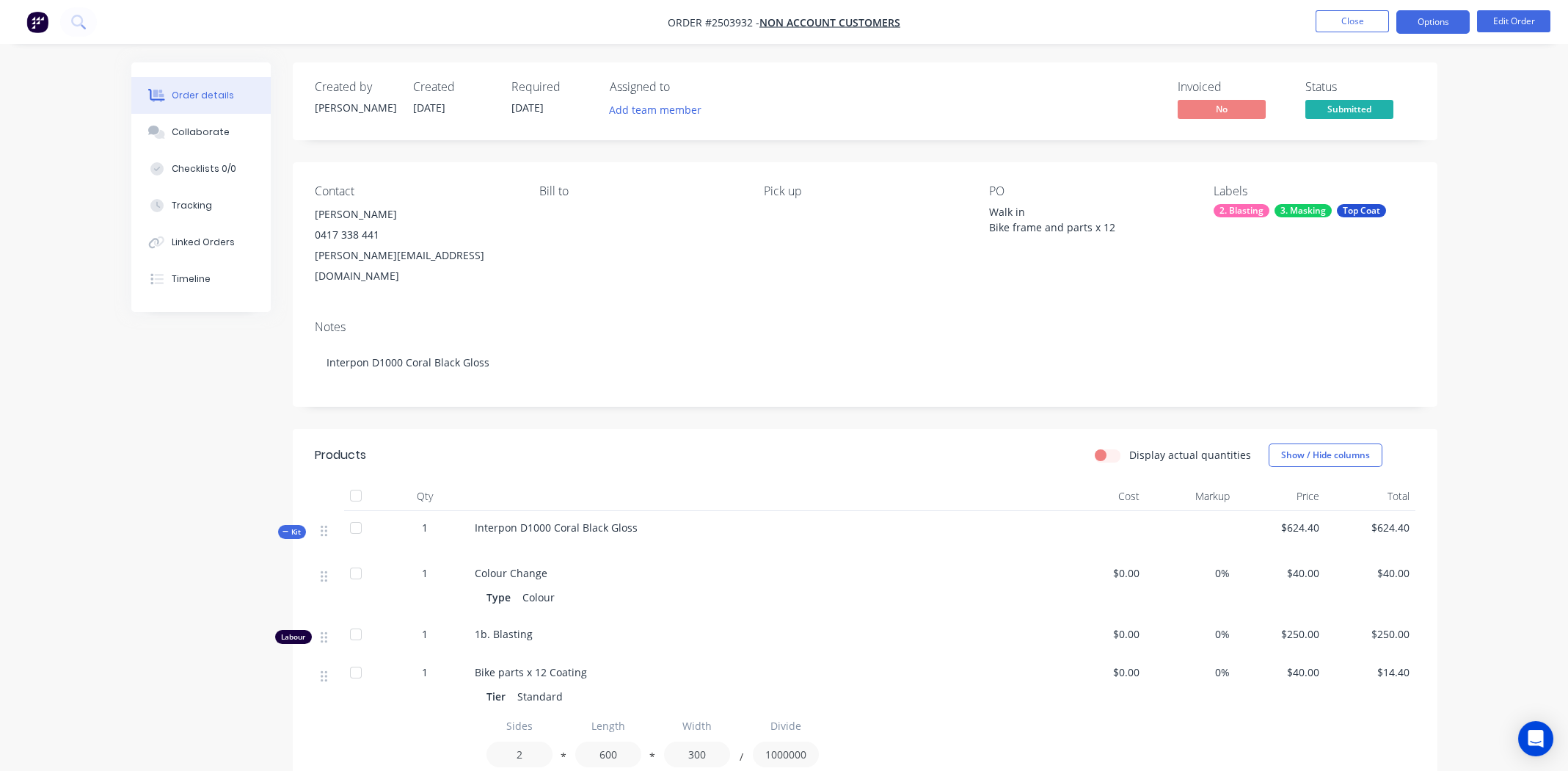
click at [1420, 18] on button "Options" at bounding box center [1433, 21] width 73 height 24
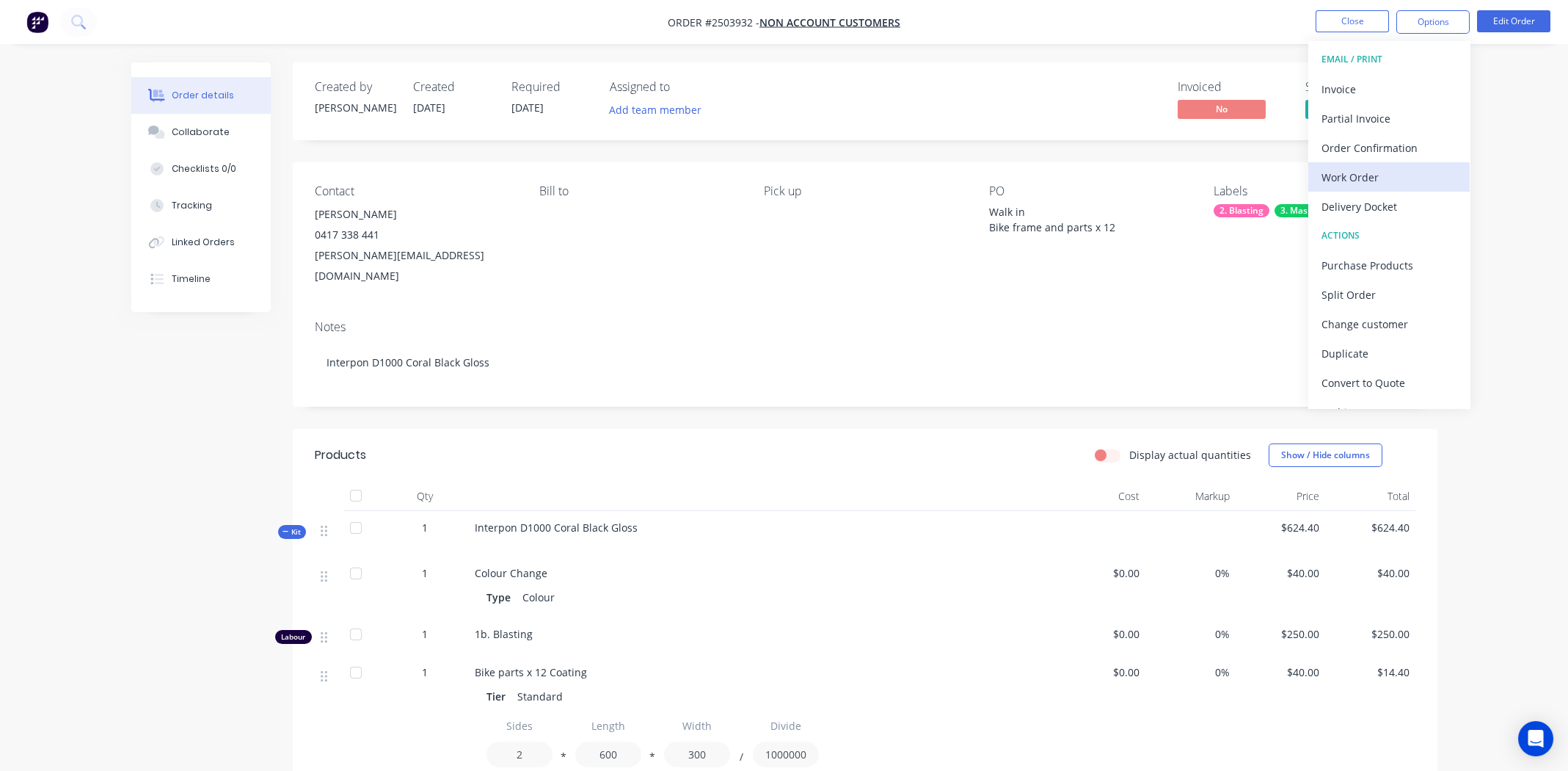
click at [1367, 168] on div "Work Order" at bounding box center [1388, 177] width 135 height 21
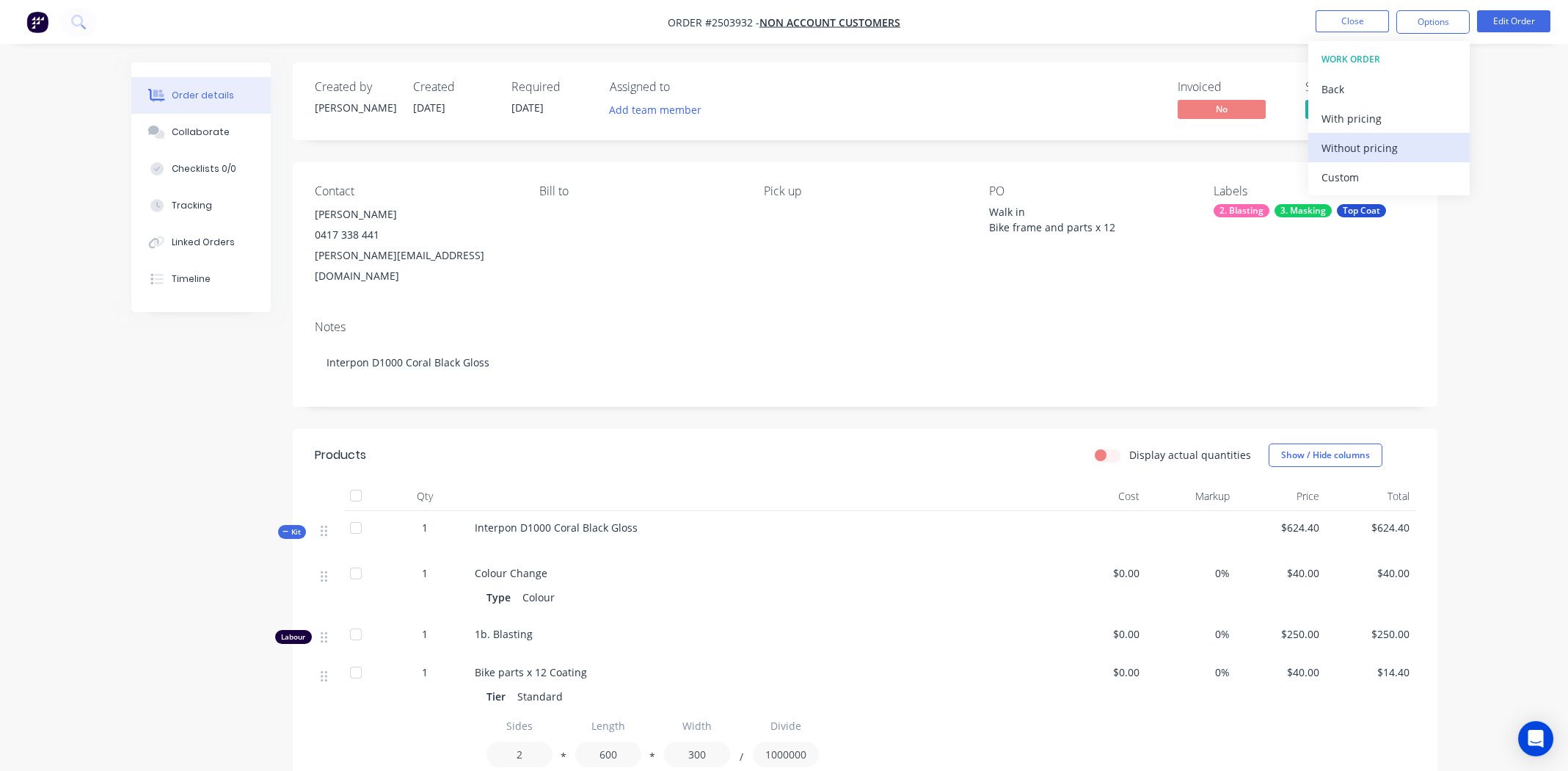
click at [1367, 142] on div "Without pricing" at bounding box center [1388, 148] width 135 height 21
click at [1309, 23] on ul "Close Options Edit Order" at bounding box center [1433, 21] width 270 height 24
click at [1319, 24] on button "Close" at bounding box center [1352, 21] width 73 height 22
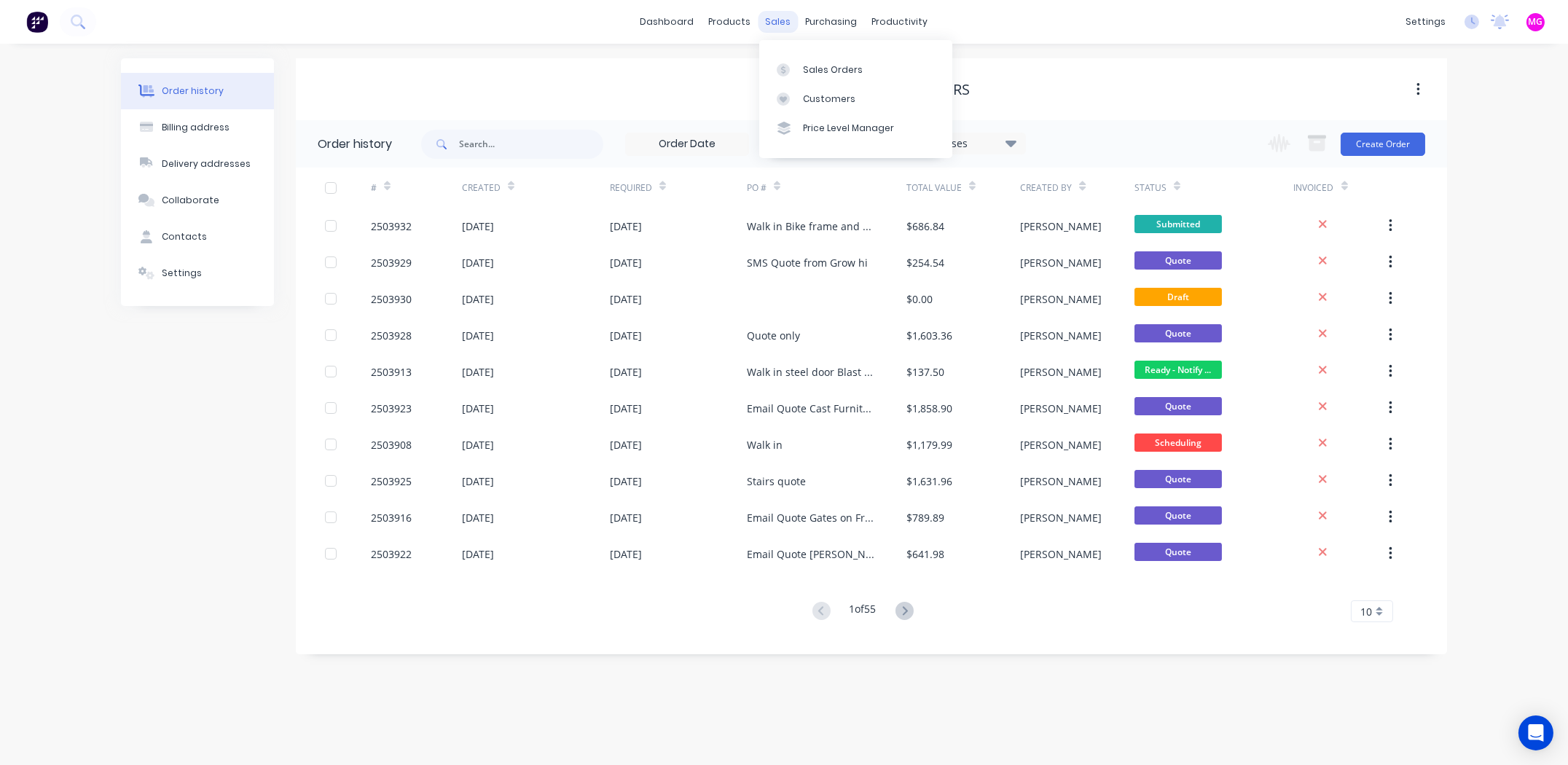
click at [775, 23] on div "sales" at bounding box center [778, 21] width 40 height 22
click at [792, 63] on div at bounding box center [787, 69] width 22 height 13
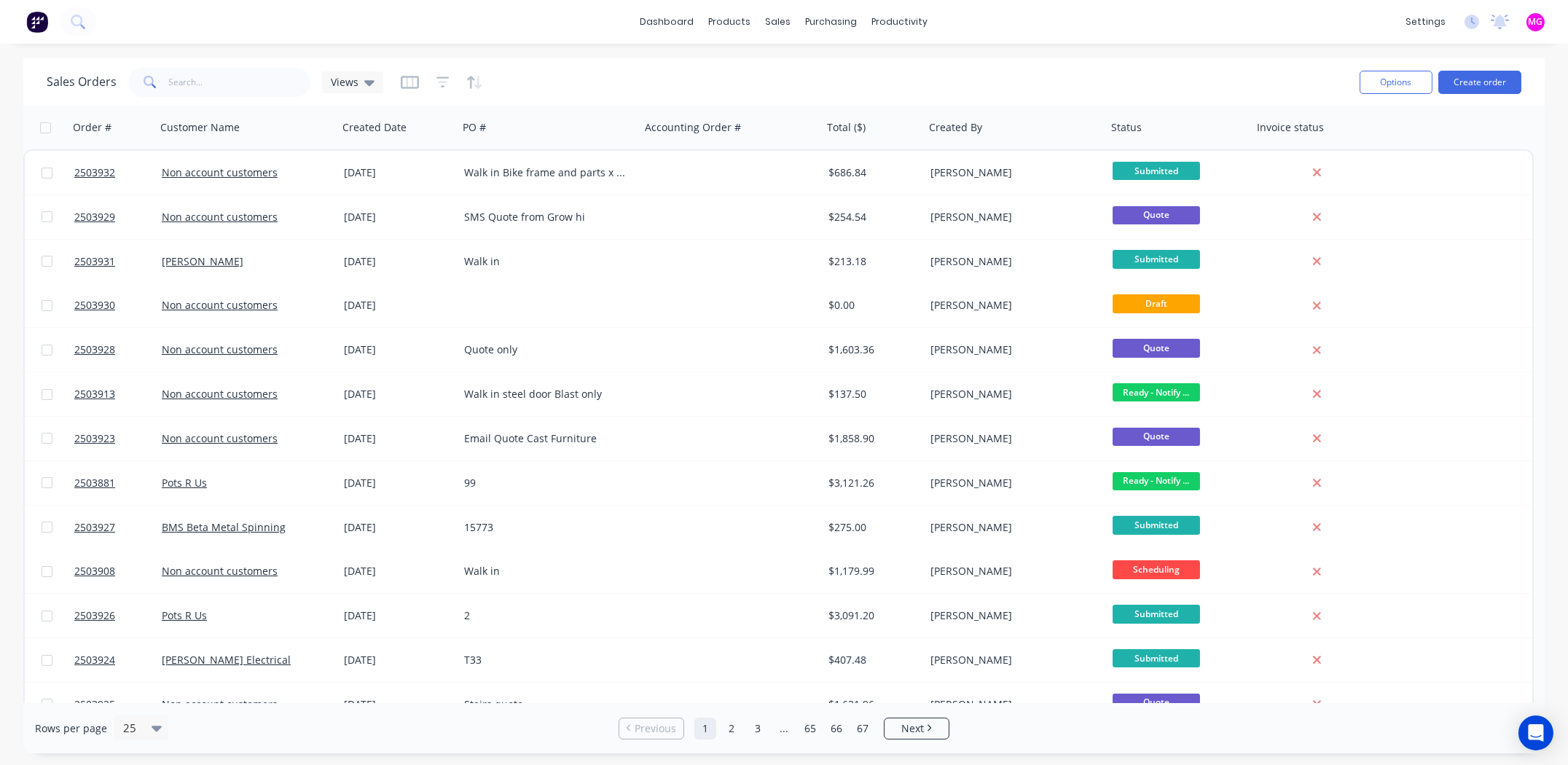
click at [1031, 82] on div "Sales Orders Views" at bounding box center [697, 81] width 1301 height 36
click at [1099, 19] on div "dashboard products sales purchasing productivity dashboard products Product Cat…" at bounding box center [784, 22] width 1568 height 44
click at [1037, 17] on div "dashboard products sales purchasing productivity dashboard products Product Cat…" at bounding box center [784, 22] width 1568 height 44
click at [238, 74] on input "text" at bounding box center [240, 82] width 142 height 29
click at [204, 79] on input "text" at bounding box center [240, 82] width 142 height 29
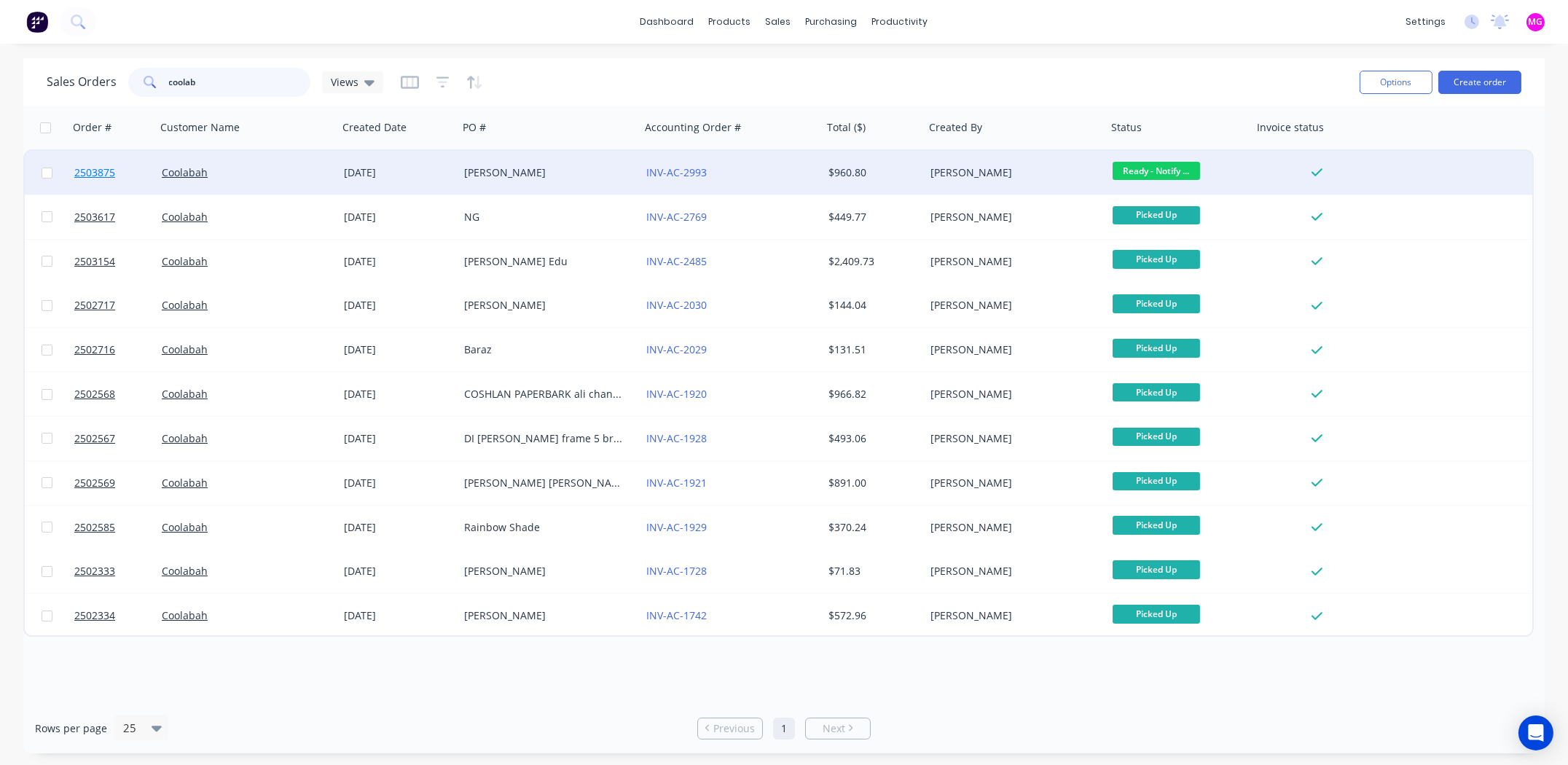
type input "coolab"
click at [94, 170] on span "2503875" at bounding box center [95, 172] width 41 height 14
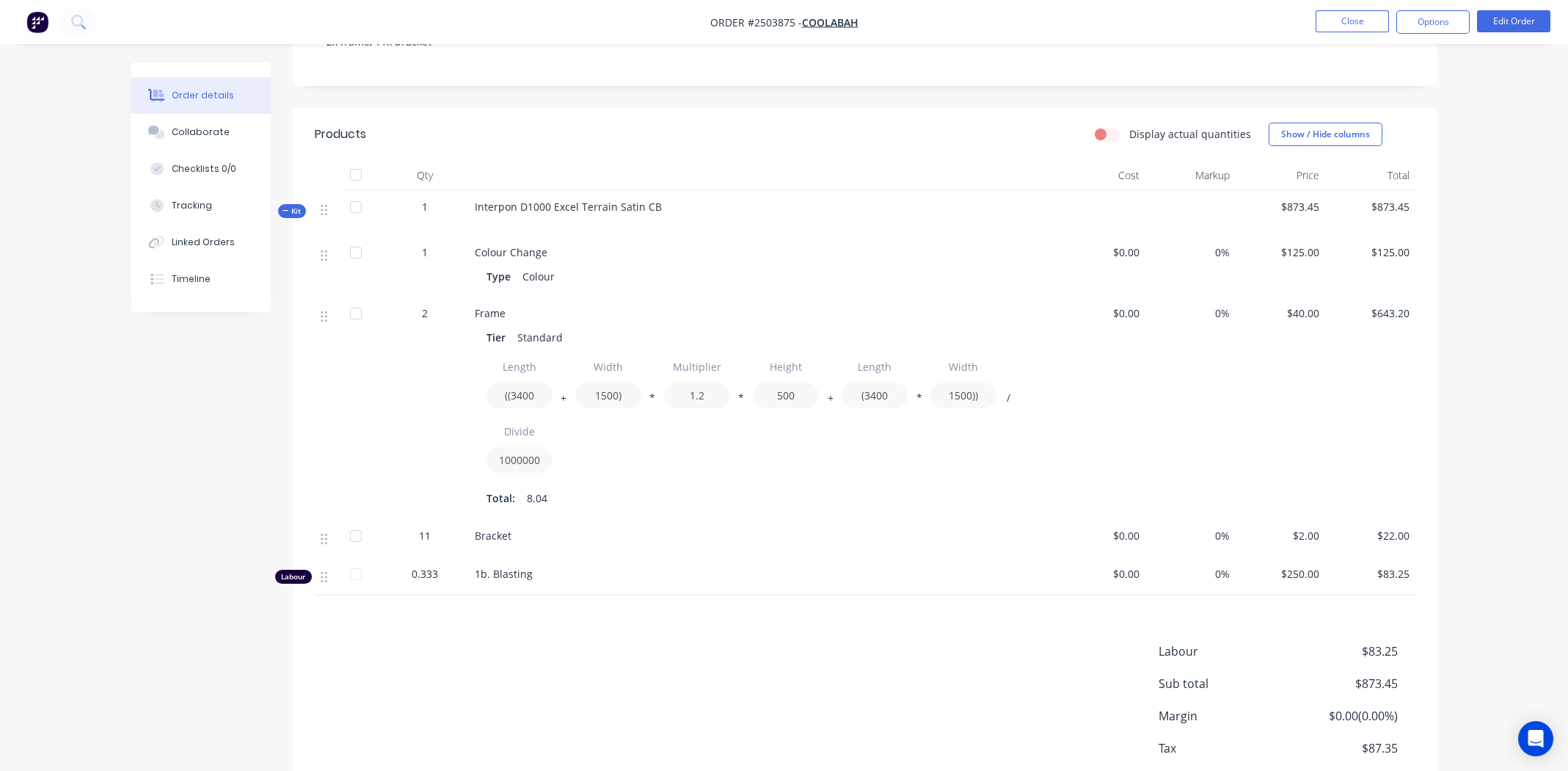
scroll to position [388, 0]
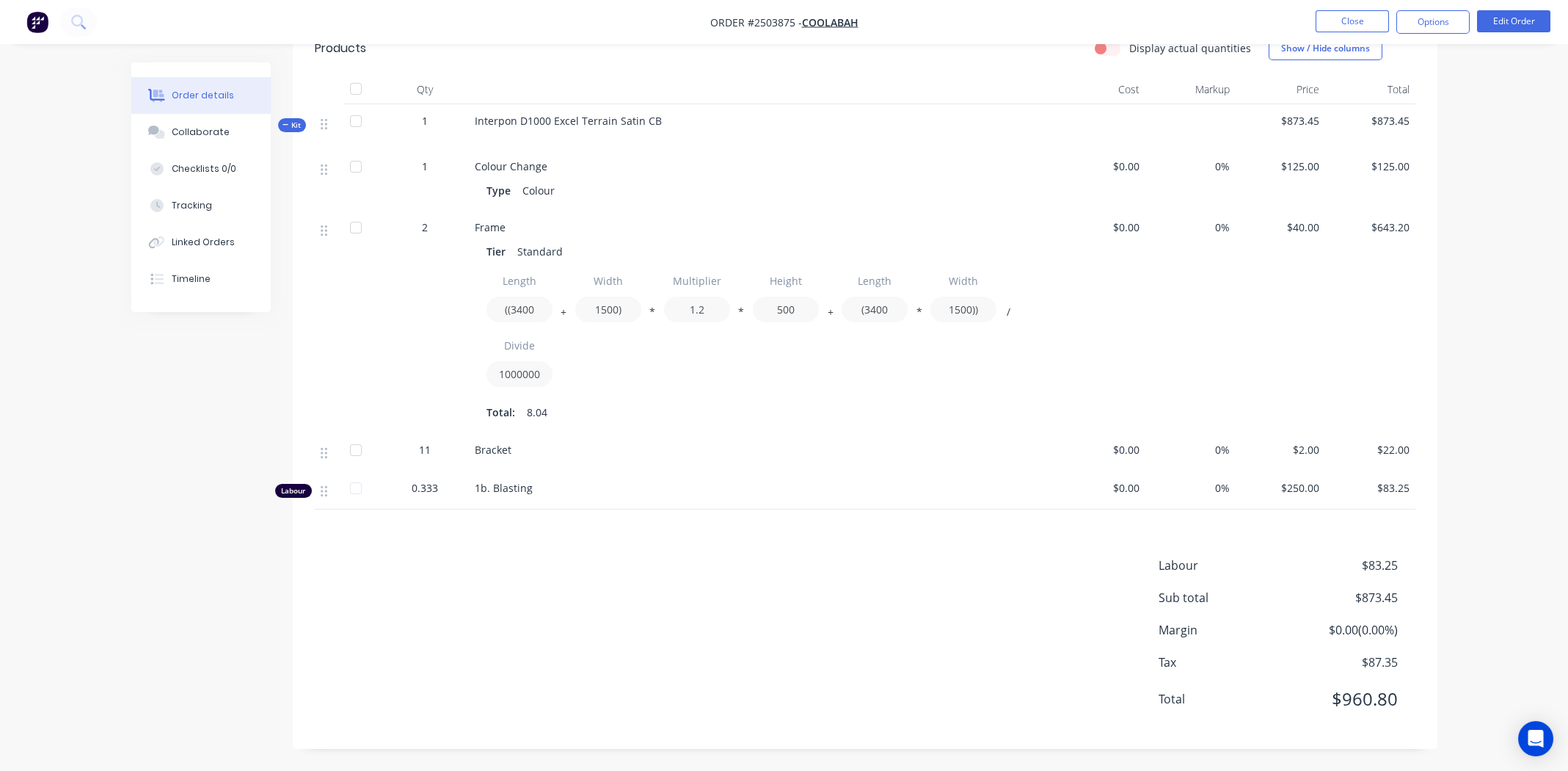
click at [614, 576] on div "Labour $83.25 Sub total $873.45 Margin $0.00 ( 0.00 %) Tax $87.35 Total $960.80" at bounding box center [865, 641] width 1101 height 171
click at [775, 418] on div "Total: 8.04" at bounding box center [762, 412] width 552 height 22
click at [706, 388] on div "Length ((3400 + Width 1500) * Multiplier 1.2 * Height 500 + Length (3400 * Widt…" at bounding box center [762, 330] width 552 height 125
click at [832, 433] on div "Bracket" at bounding box center [762, 452] width 587 height 38
click at [828, 434] on div "Bracket" at bounding box center [762, 452] width 587 height 38
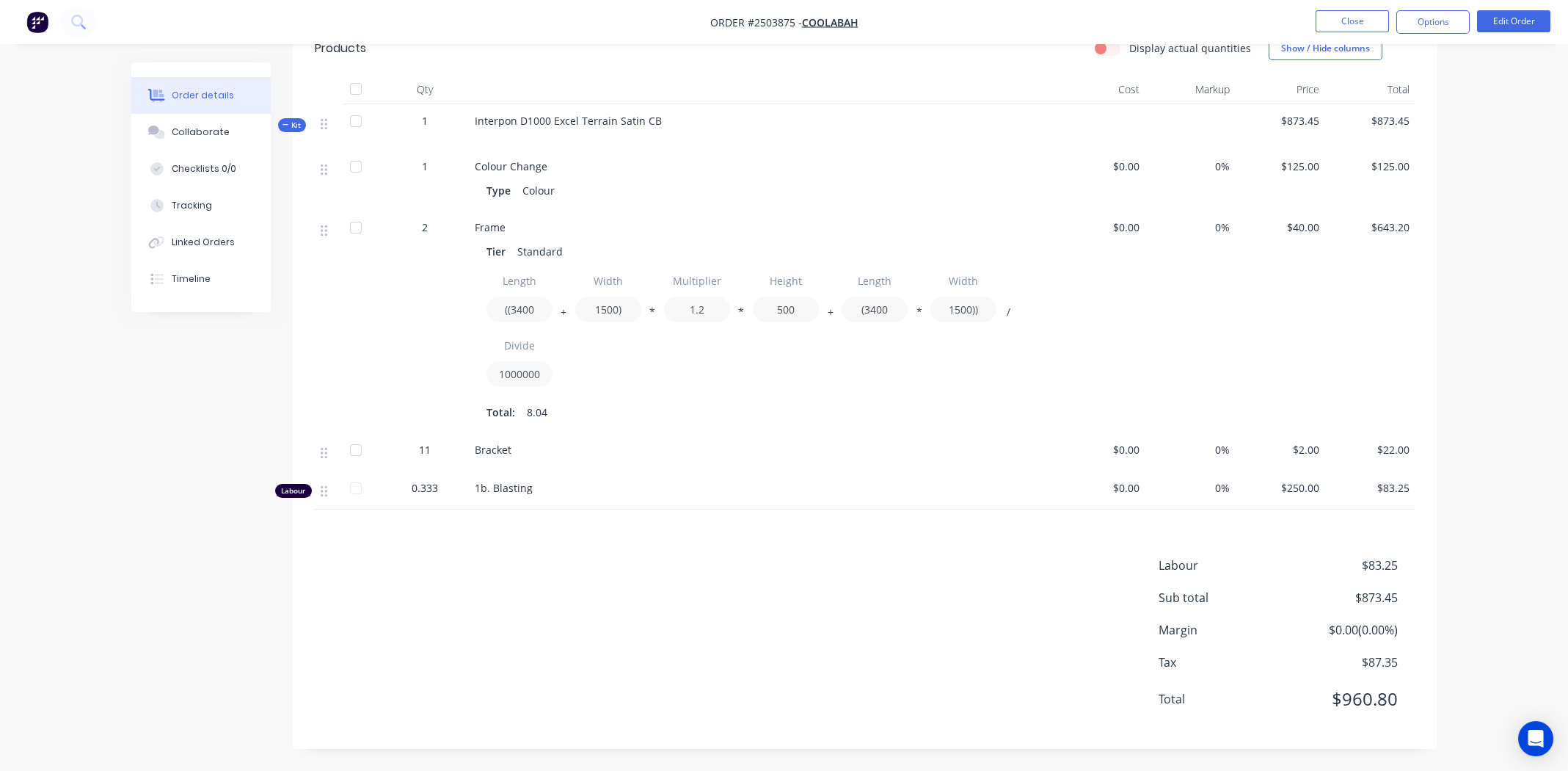
click at [758, 442] on div "Bracket" at bounding box center [762, 450] width 575 height 15
click at [810, 382] on div "Length ((3400 + Width 1500) * Multiplier 1.2 * Height 500 + Length (3400 * Widt…" at bounding box center [762, 330] width 552 height 125
click at [723, 420] on div "Total: 8.04" at bounding box center [762, 412] width 552 height 22
click at [793, 418] on div "Total: 8.04" at bounding box center [762, 412] width 552 height 22
click at [752, 402] on div "Total: 8.04" at bounding box center [762, 412] width 552 height 22
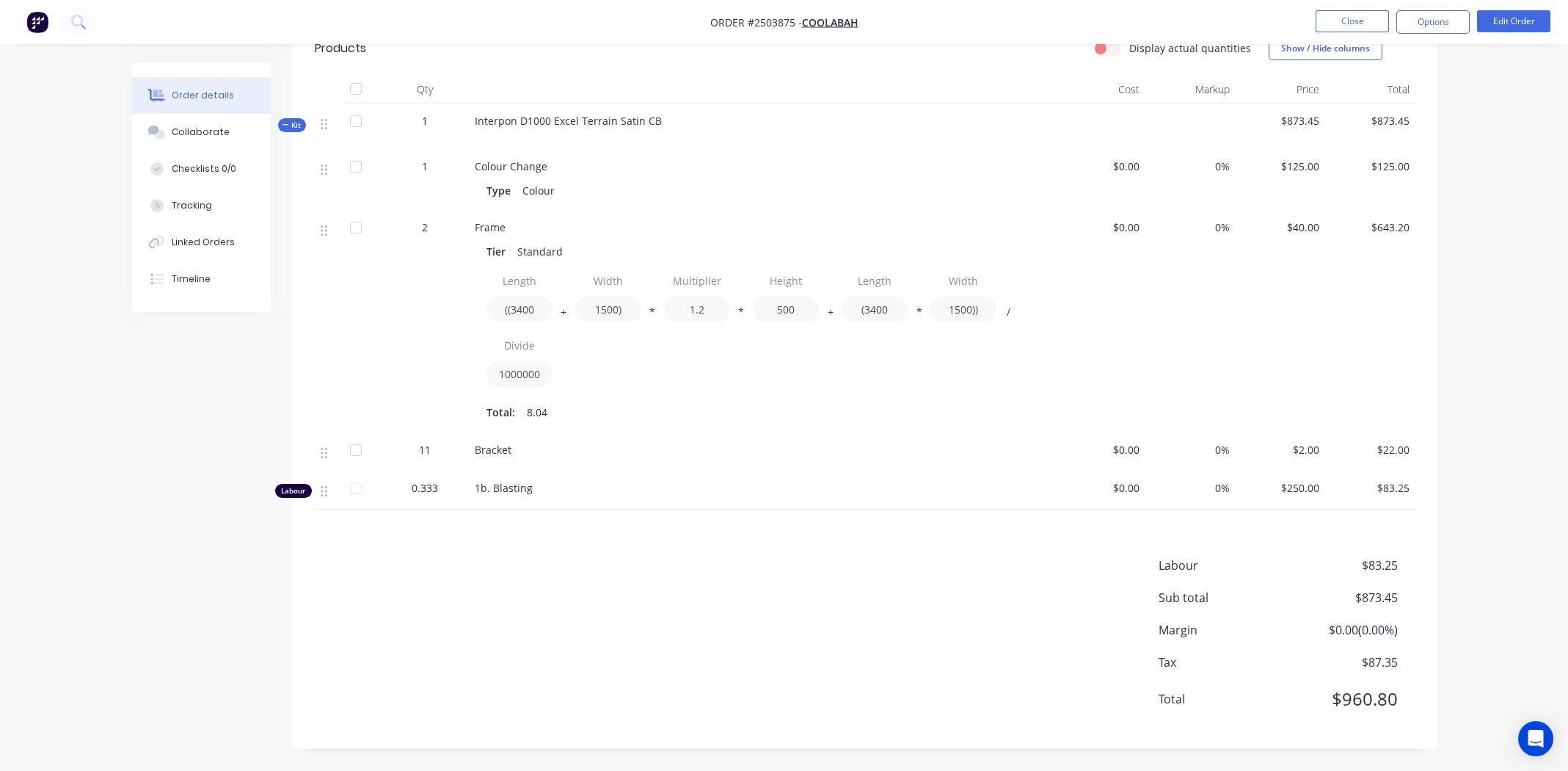
click at [565, 538] on div "Products Display actual quantities Show / Hide columns Qty Cost Markup Price To…" at bounding box center [865, 386] width 1144 height 727
click at [351, 340] on div at bounding box center [362, 321] width 37 height 223
click at [718, 395] on div "Length ((3400 + Width 1500) * Multiplier 1.2 * Height 500 + Length (3400 * Widt…" at bounding box center [762, 345] width 552 height 155
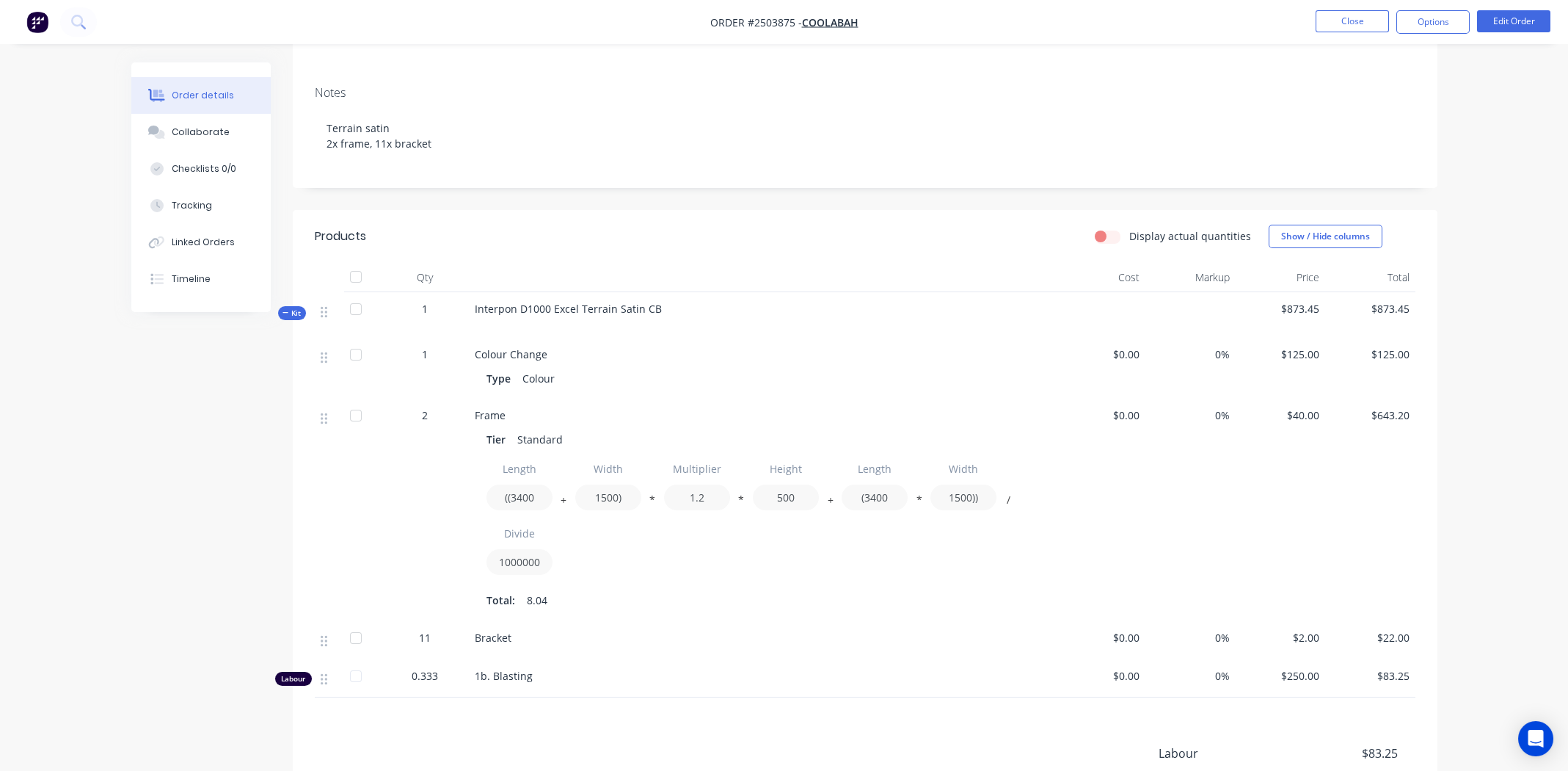
scroll to position [168, 0]
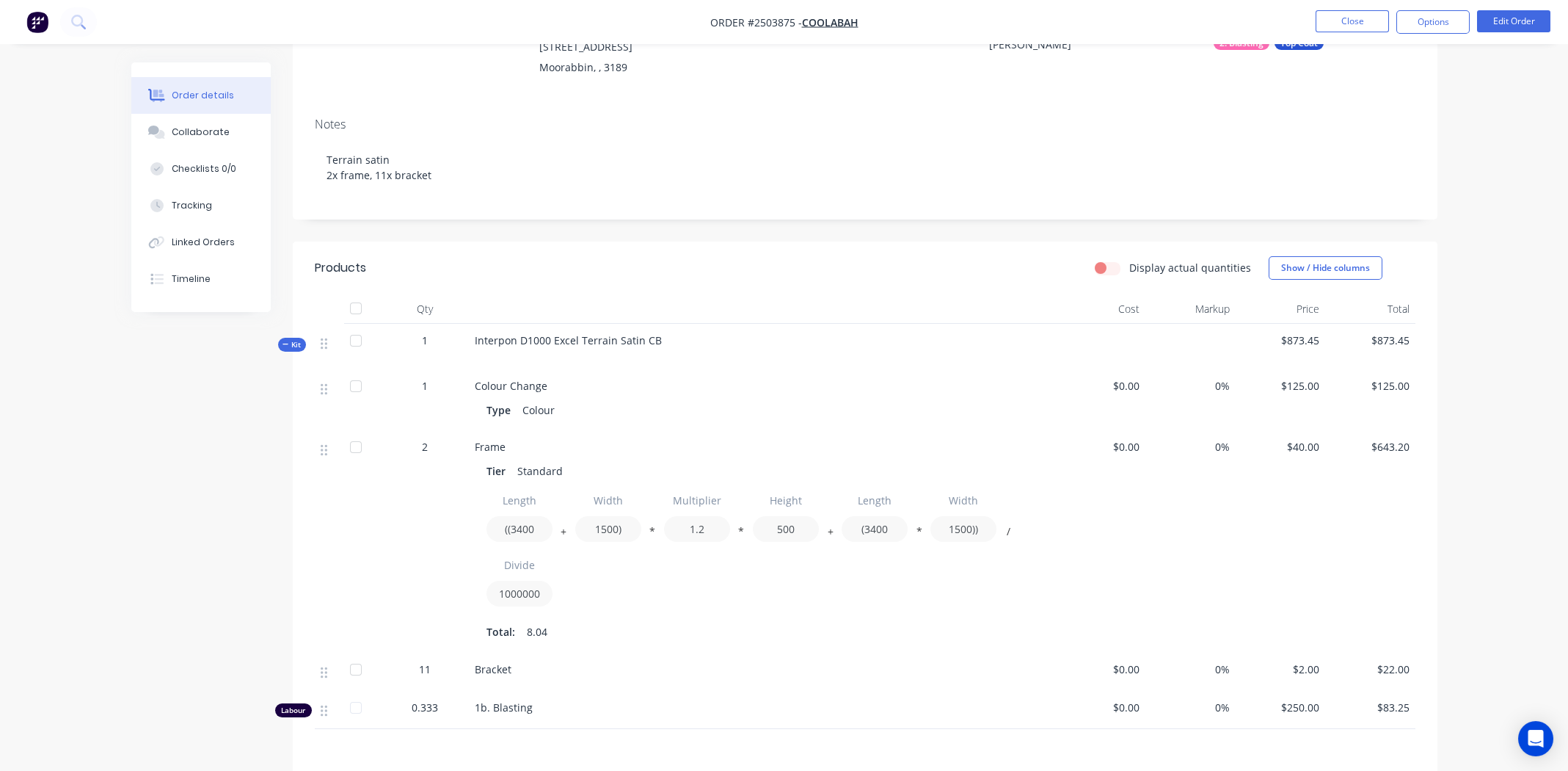
drag, startPoint x: 749, startPoint y: 646, endPoint x: 745, endPoint y: 639, distance: 8.1
click at [749, 646] on div "Frame Tier Standard Length ((3400 + Width 1500) * Multiplier 1.2 * Height 500 +…" at bounding box center [762, 541] width 587 height 223
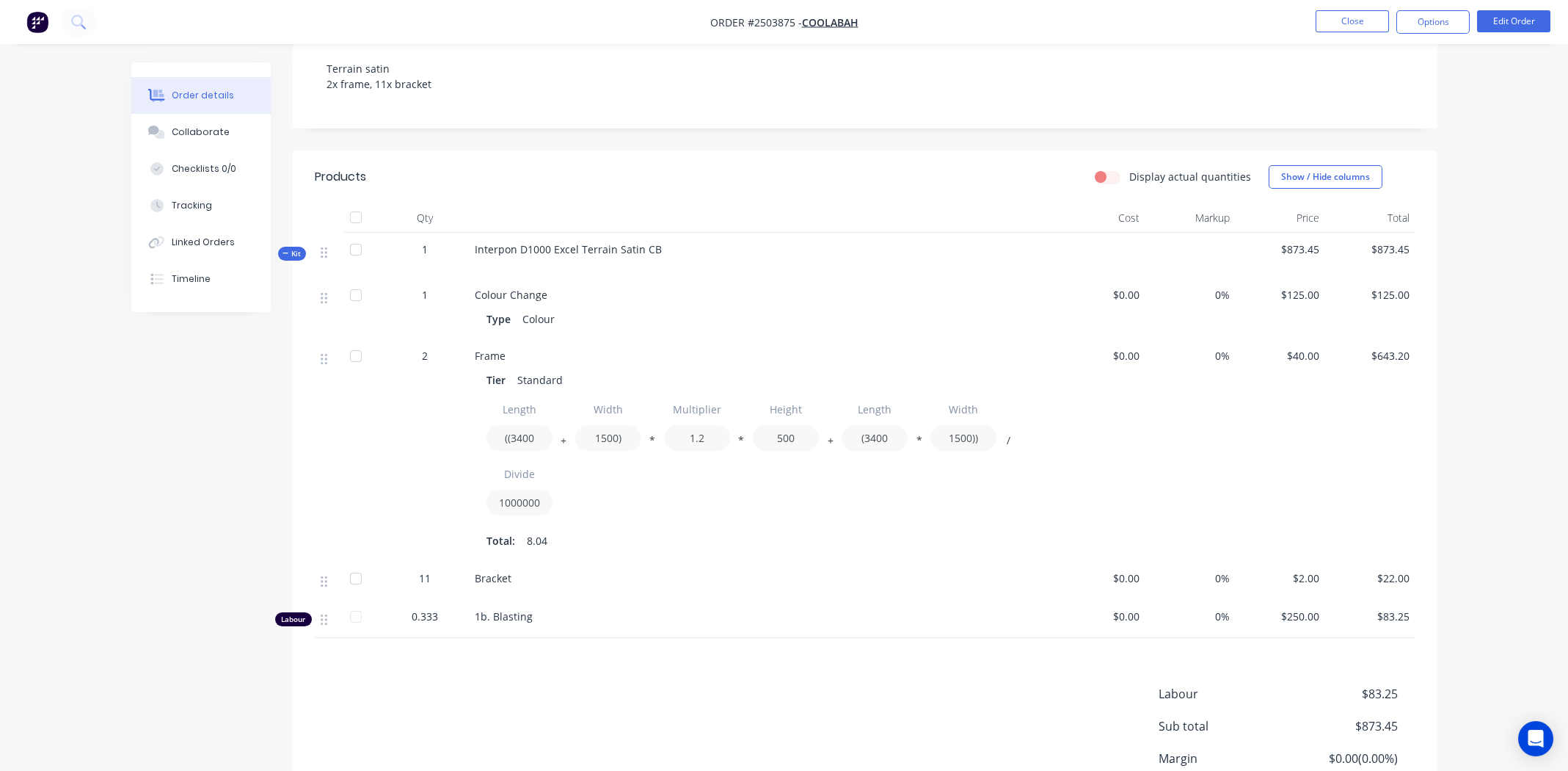
scroll to position [388, 0]
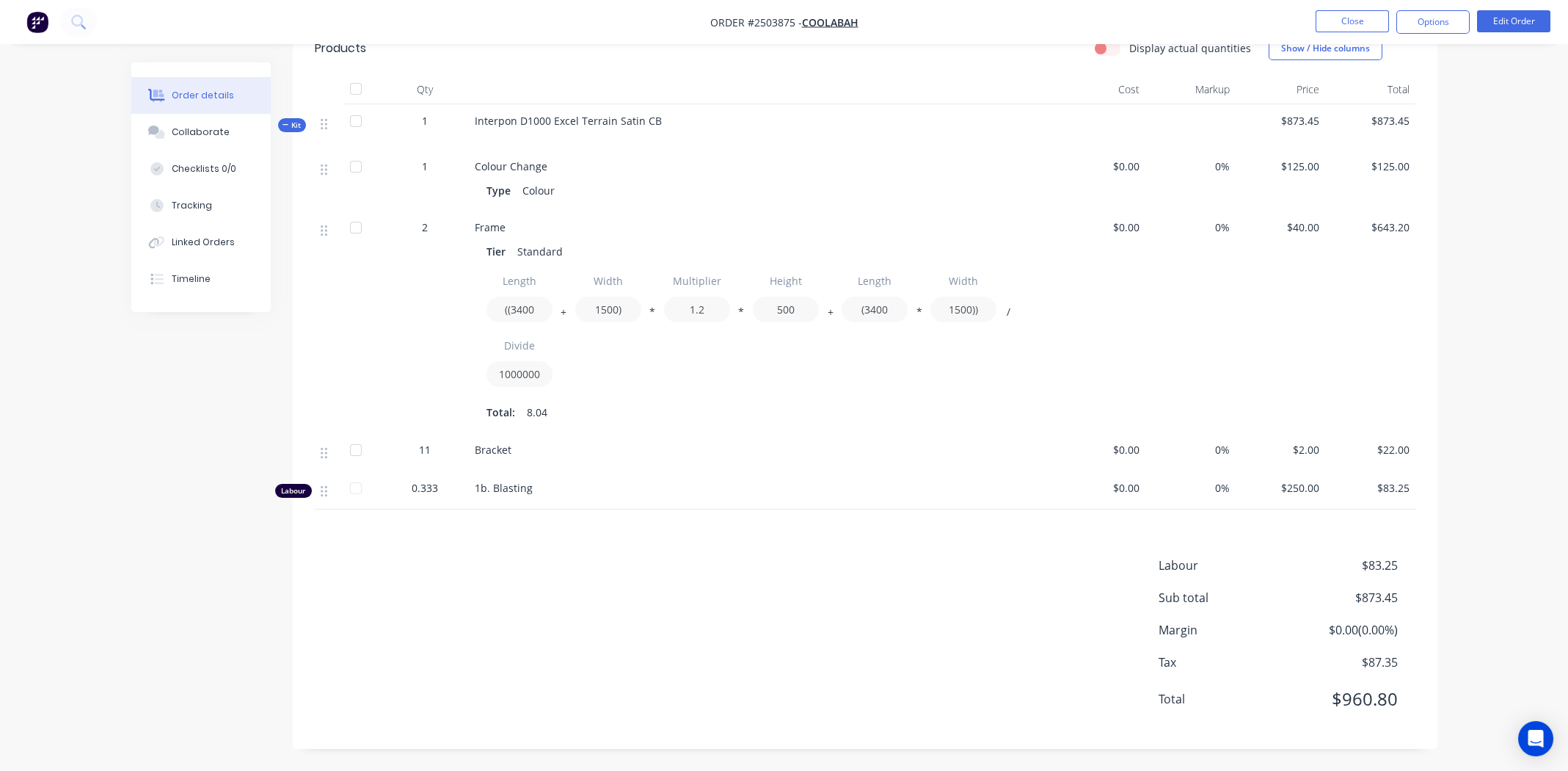
click at [596, 597] on div "Labour $83.25 Sub total $873.45 Margin $0.00 ( 0.00 %) Tax $87.35 Total $960.80" at bounding box center [865, 641] width 1101 height 171
click at [683, 440] on div "Bracket" at bounding box center [762, 452] width 587 height 38
click at [641, 589] on div "Labour $83.25 Sub total $873.45 Margin $0.00 ( 0.00 %) Tax $87.35 Total $960.80" at bounding box center [865, 641] width 1101 height 171
click at [697, 531] on div "Products Display actual quantities Show / Hide columns Qty Cost Markup Price To…" at bounding box center [865, 386] width 1144 height 727
click at [731, 420] on div "Total: 8.04" at bounding box center [762, 412] width 552 height 22
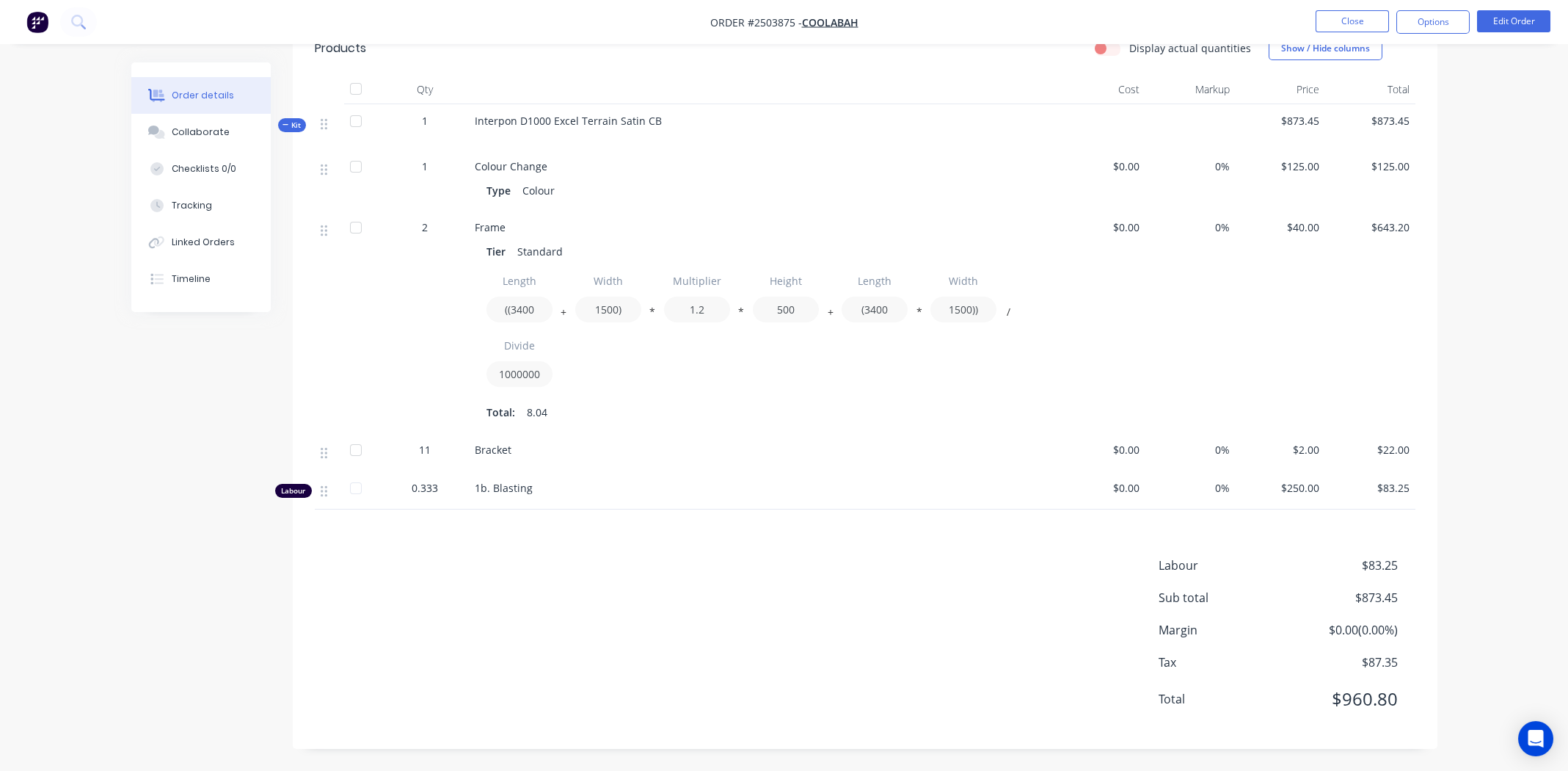
click at [527, 581] on div "Labour $83.25 Sub total $873.45 Margin $0.00 ( 0.00 %) Tax $87.35 Total $960.80" at bounding box center [865, 641] width 1101 height 171
click at [604, 598] on div "Labour $83.25 Sub total $873.45 Margin $0.00 ( 0.00 %) Tax $87.35 Total $960.80" at bounding box center [865, 641] width 1101 height 171
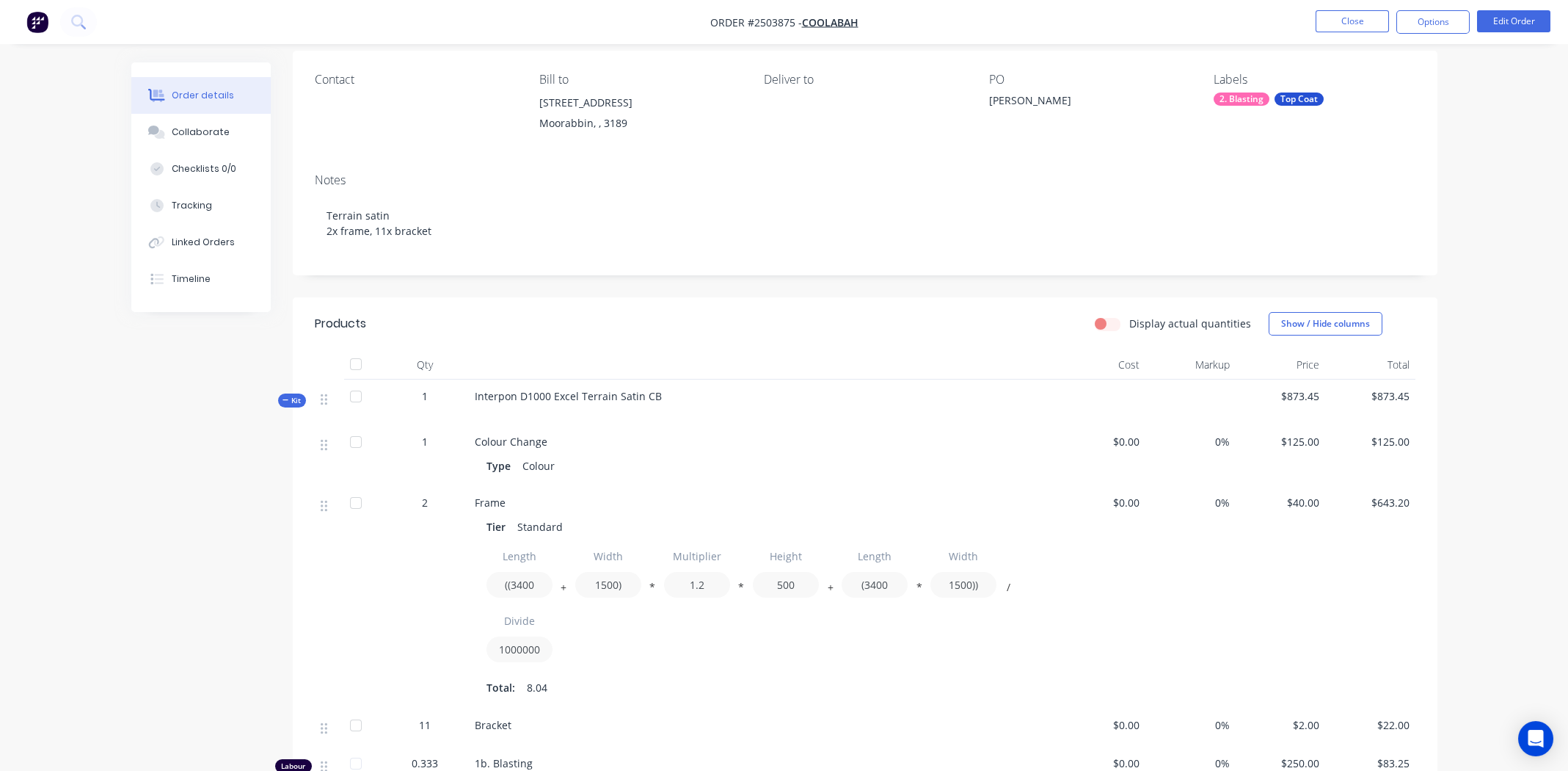
scroll to position [0, 0]
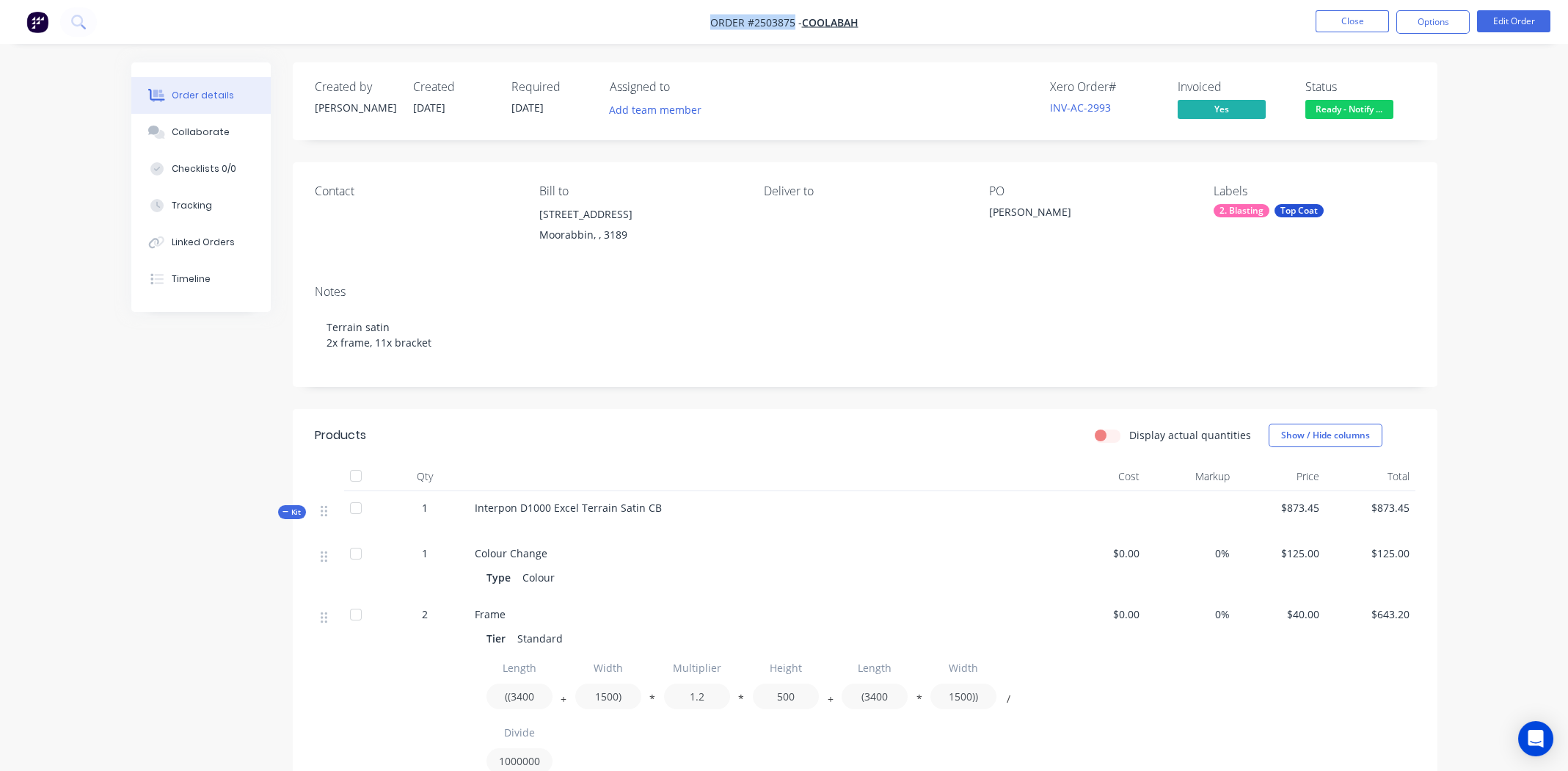
drag, startPoint x: 794, startPoint y: 23, endPoint x: 710, endPoint y: 25, distance: 84.0
click at [710, 25] on span "Order #2503875 -" at bounding box center [756, 22] width 92 height 14
click at [1337, 20] on button "Close" at bounding box center [1352, 21] width 73 height 22
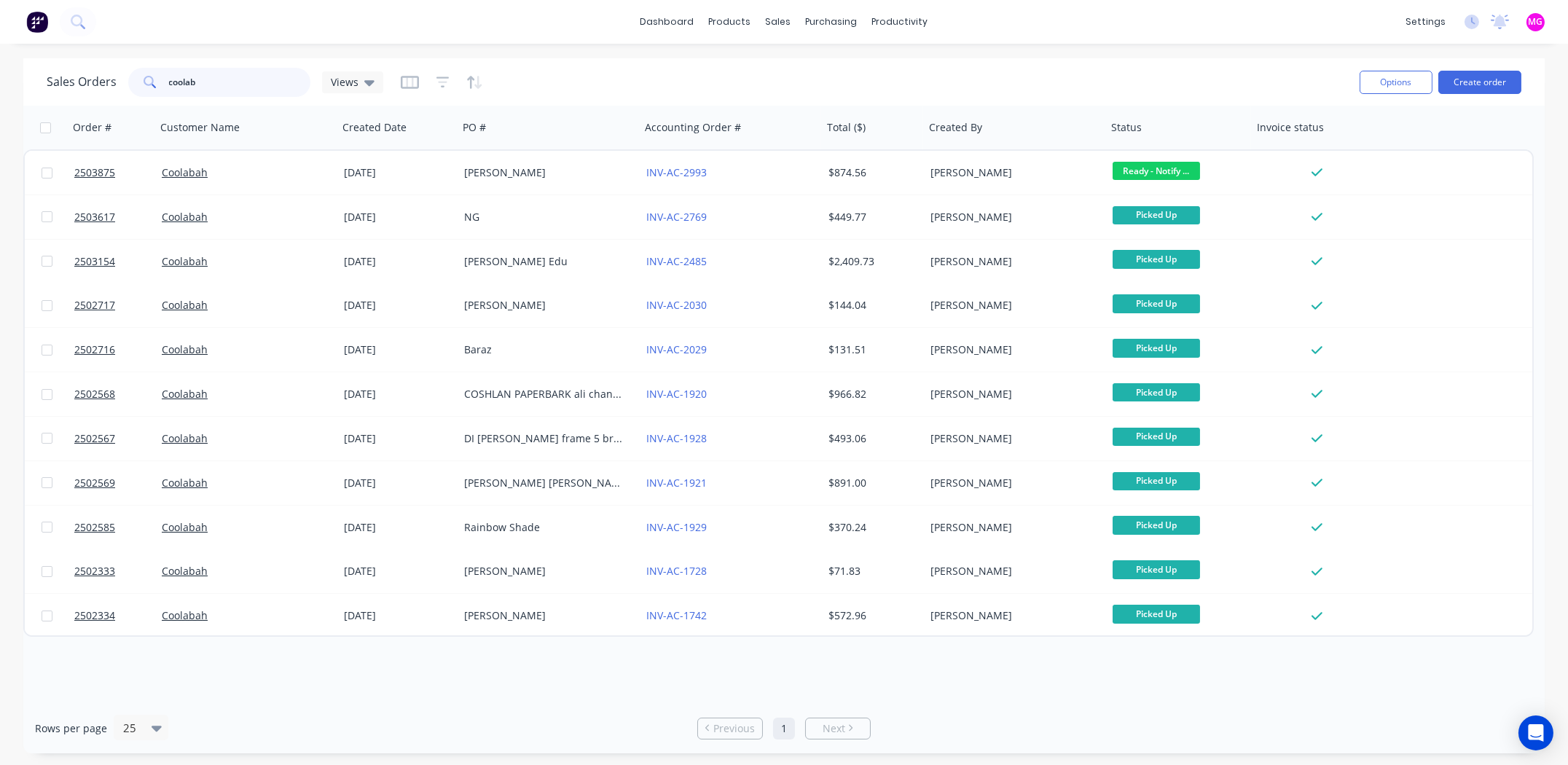
click at [198, 83] on input "coolab" at bounding box center [240, 82] width 142 height 29
click at [199, 83] on input "coolab" at bounding box center [240, 82] width 142 height 29
click at [200, 81] on input "coolab" at bounding box center [240, 82] width 142 height 29
type input "2990"
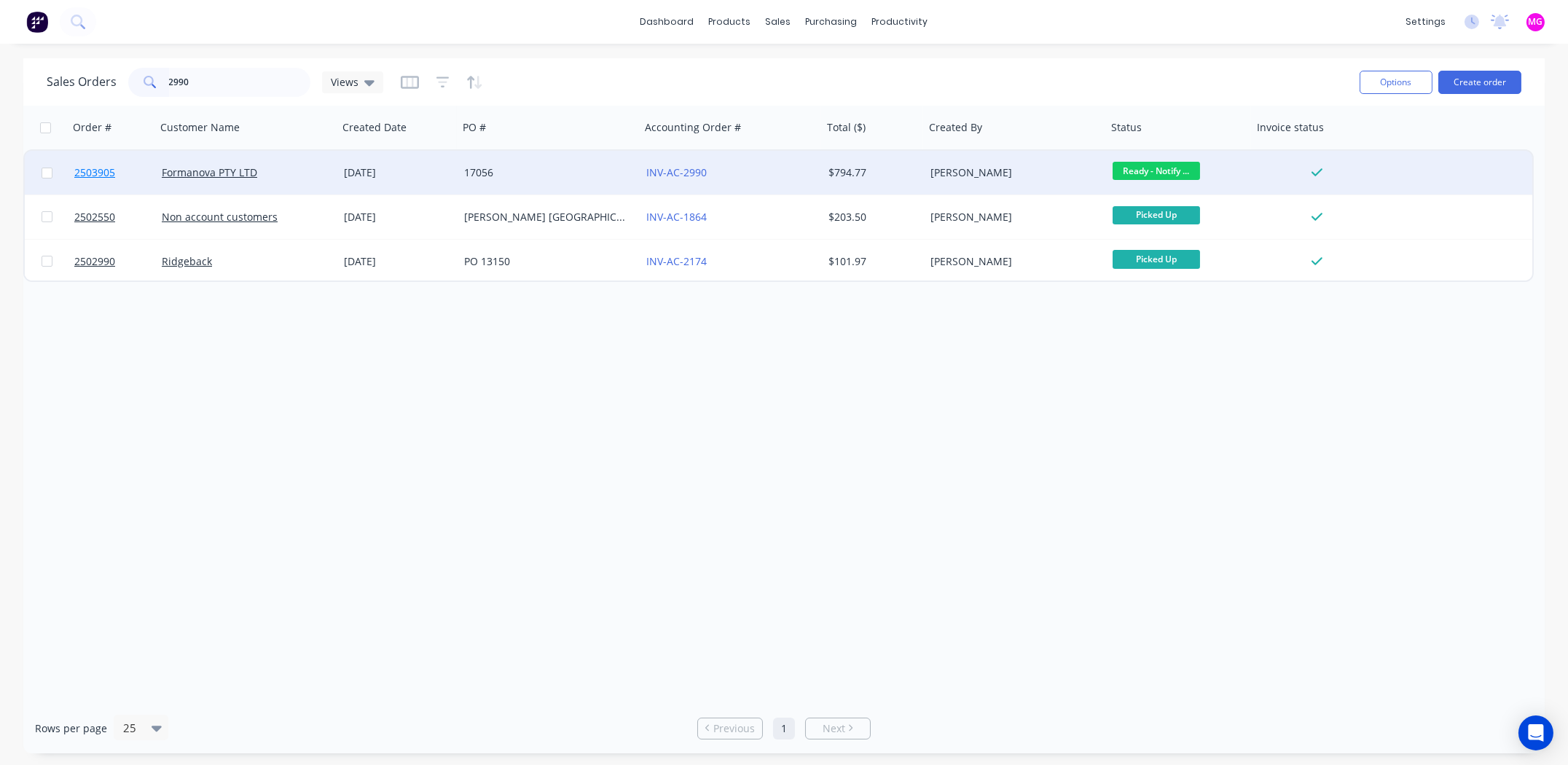
click at [90, 170] on span "2503905" at bounding box center [95, 172] width 41 height 14
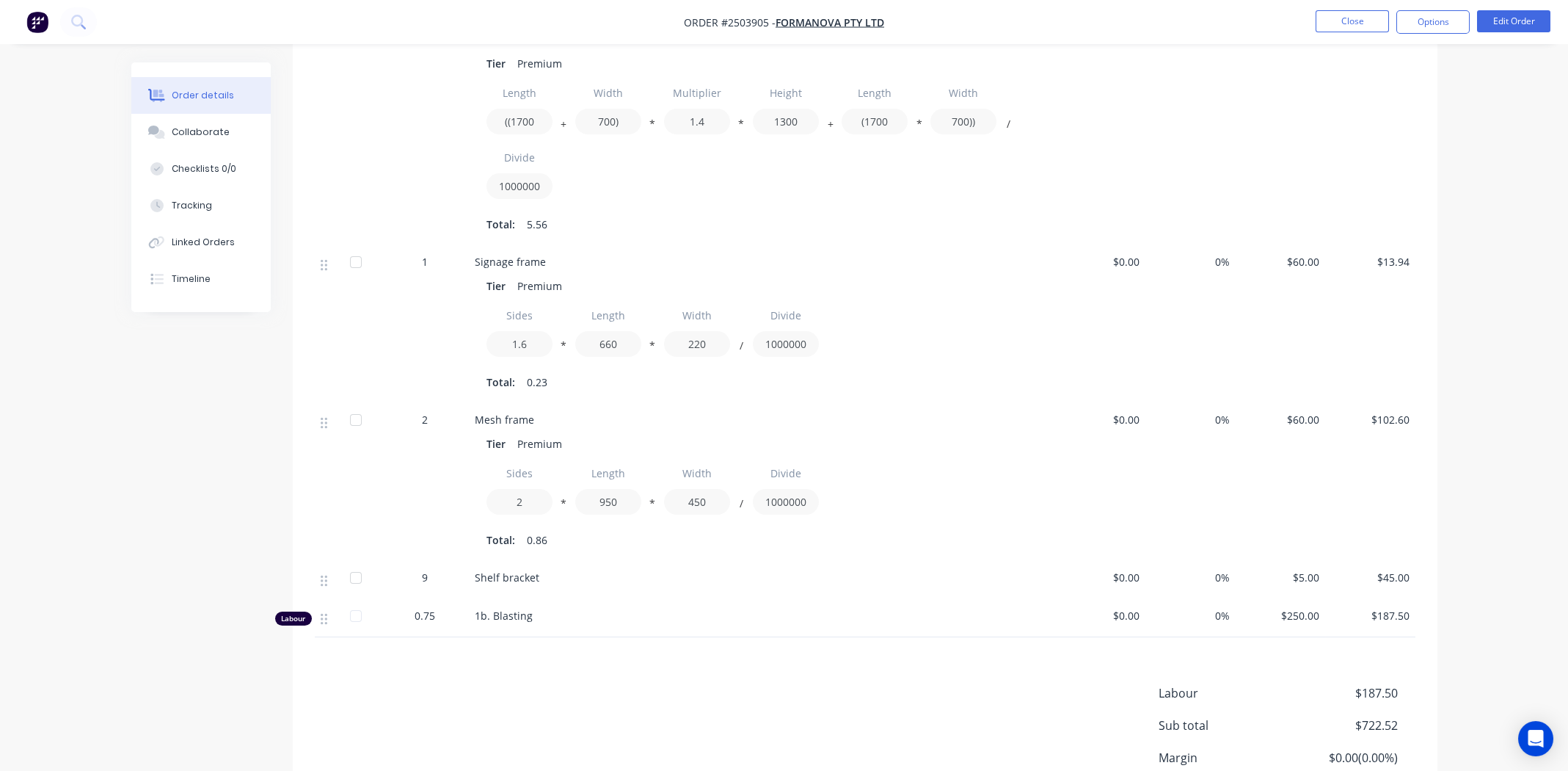
scroll to position [587, 0]
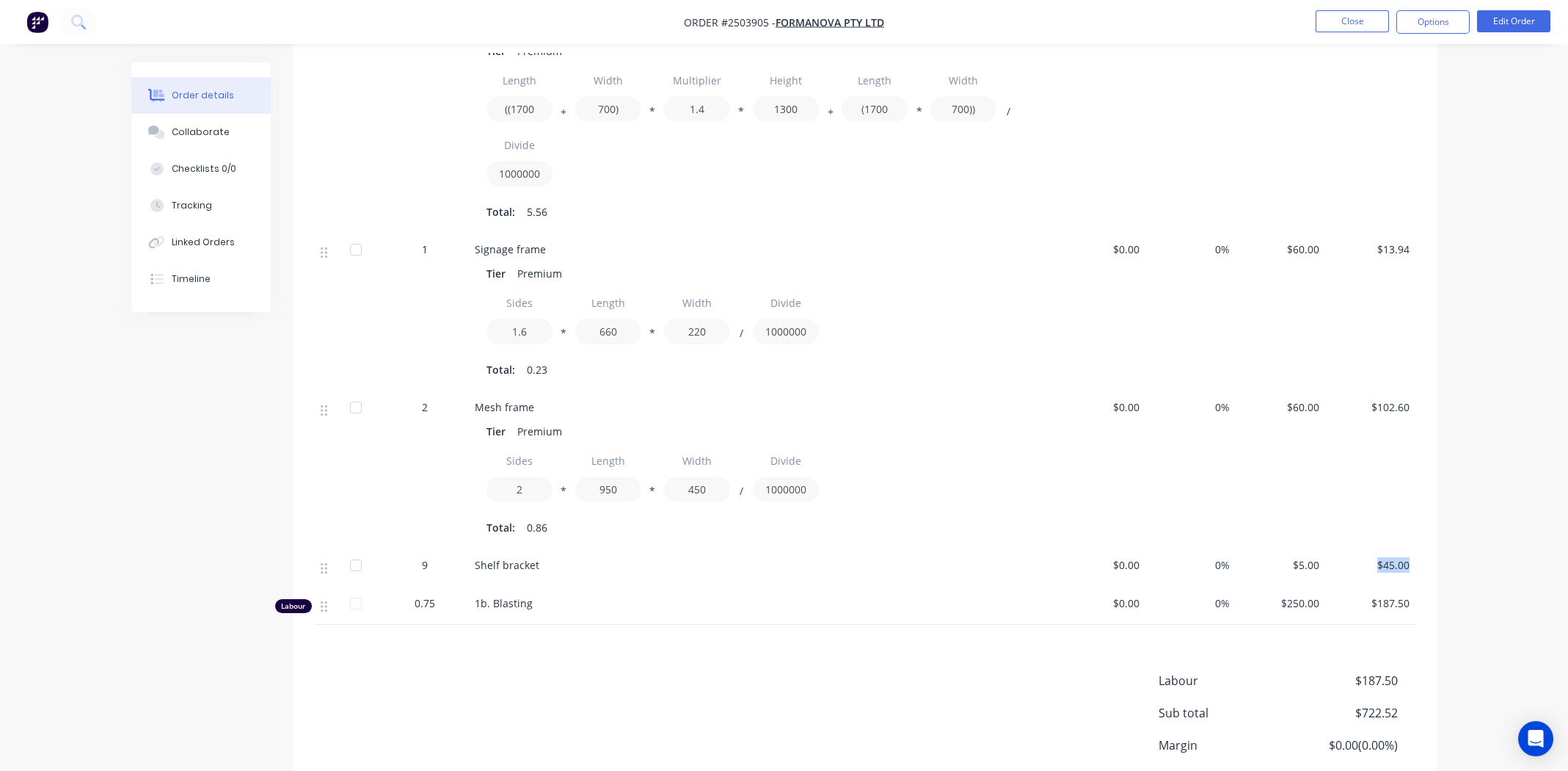
drag, startPoint x: 1413, startPoint y: 564, endPoint x: 1320, endPoint y: 569, distance: 93.1
click at [1320, 569] on div "9 Shelf bracket $0.00 0% $5.00 $45.00" at bounding box center [865, 568] width 1101 height 38
click at [1410, 520] on div "$102.60" at bounding box center [1370, 470] width 90 height 158
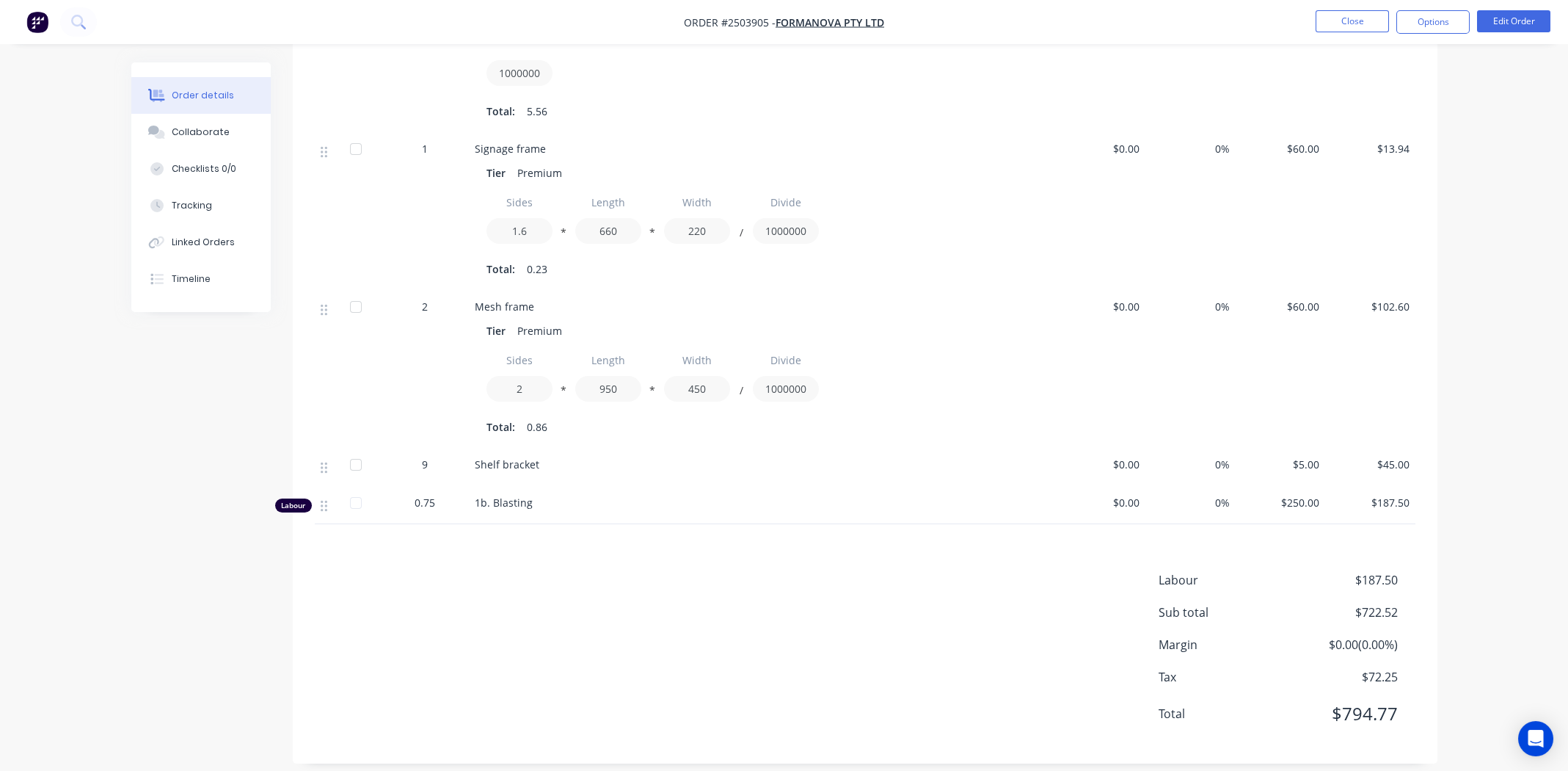
scroll to position [702, 0]
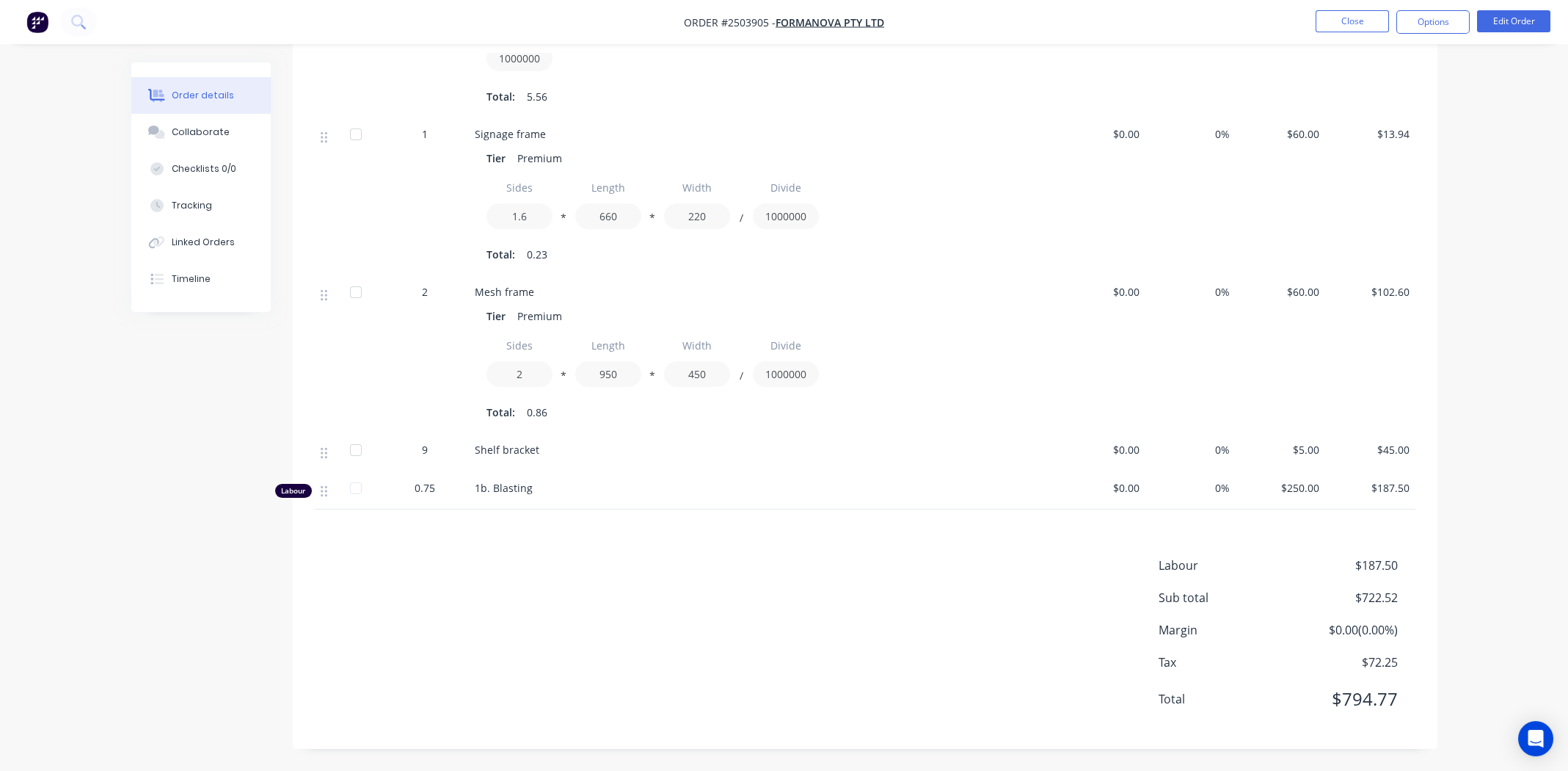
click at [919, 604] on div "Labour $187.50 Sub total $722.52 Margin $0.00 ( 0.00 %) Tax $72.25 Total $794.77" at bounding box center [865, 641] width 1101 height 171
click at [704, 655] on div "Labour $187.50 Sub total $722.52 Margin $0.00 ( 0.00 %) Tax $72.25 Total $794.77" at bounding box center [865, 641] width 1101 height 171
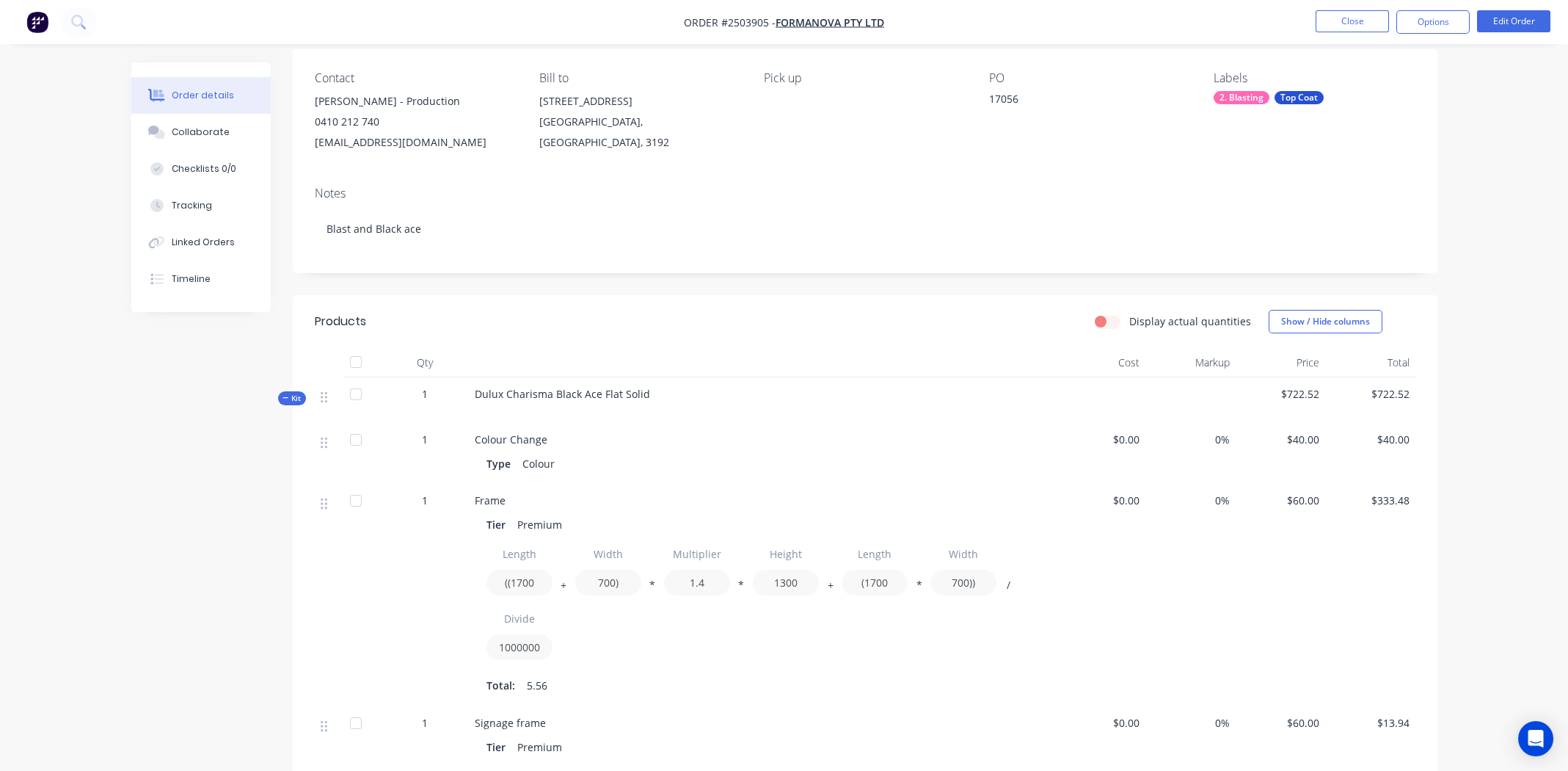
scroll to position [0, 0]
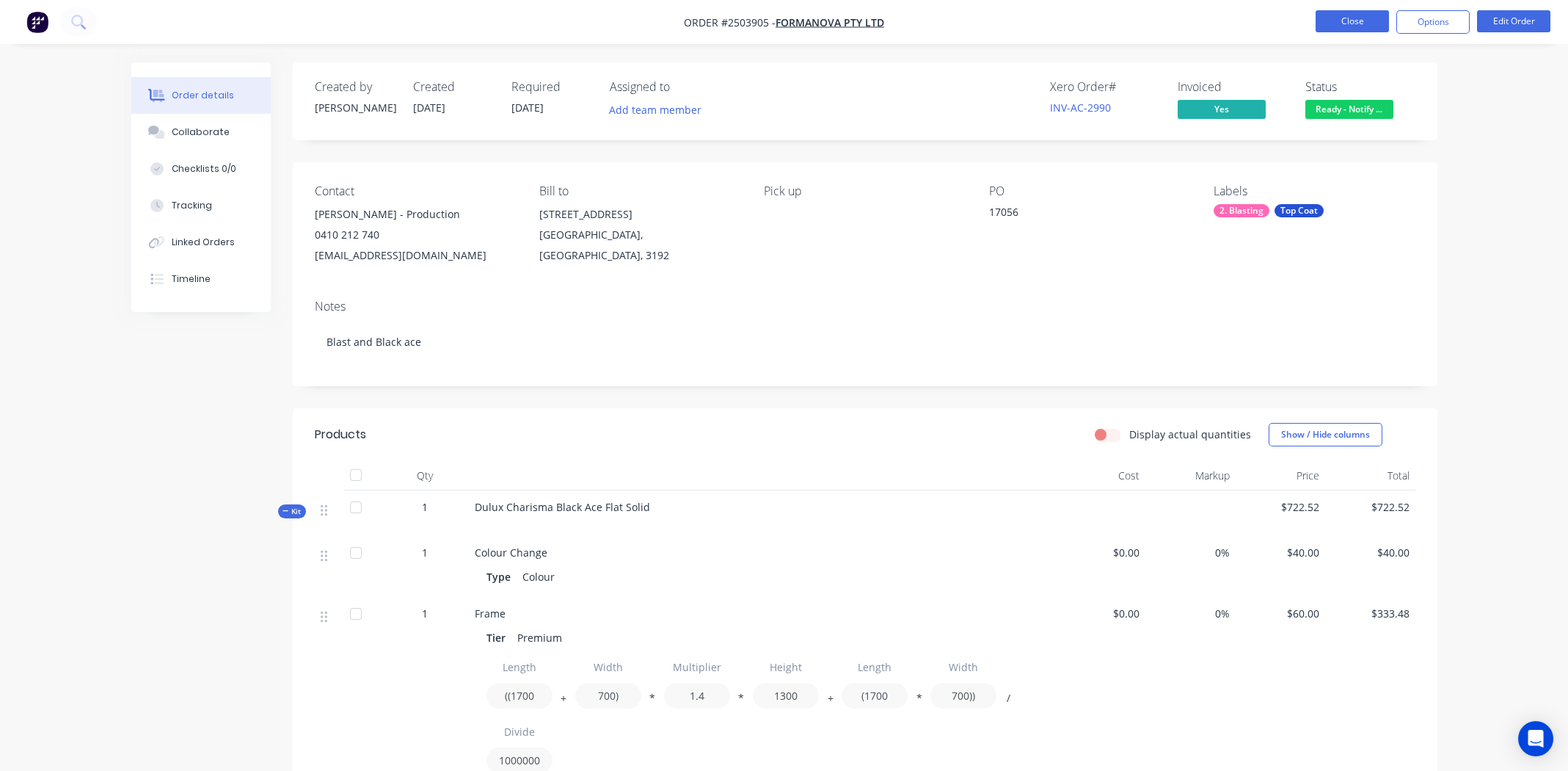
click at [1345, 23] on button "Close" at bounding box center [1352, 21] width 73 height 22
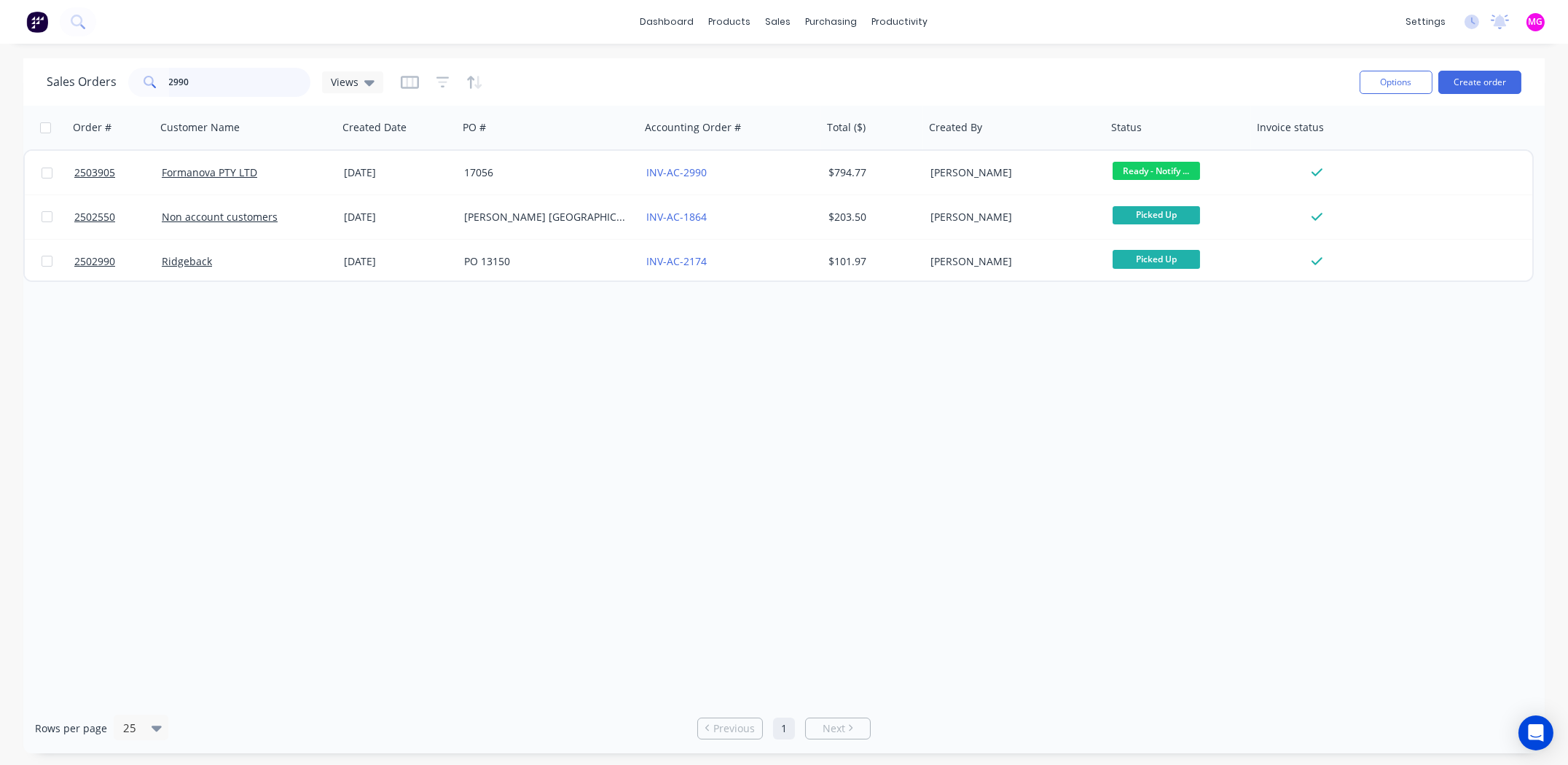
click at [210, 81] on input "2990" at bounding box center [240, 82] width 142 height 29
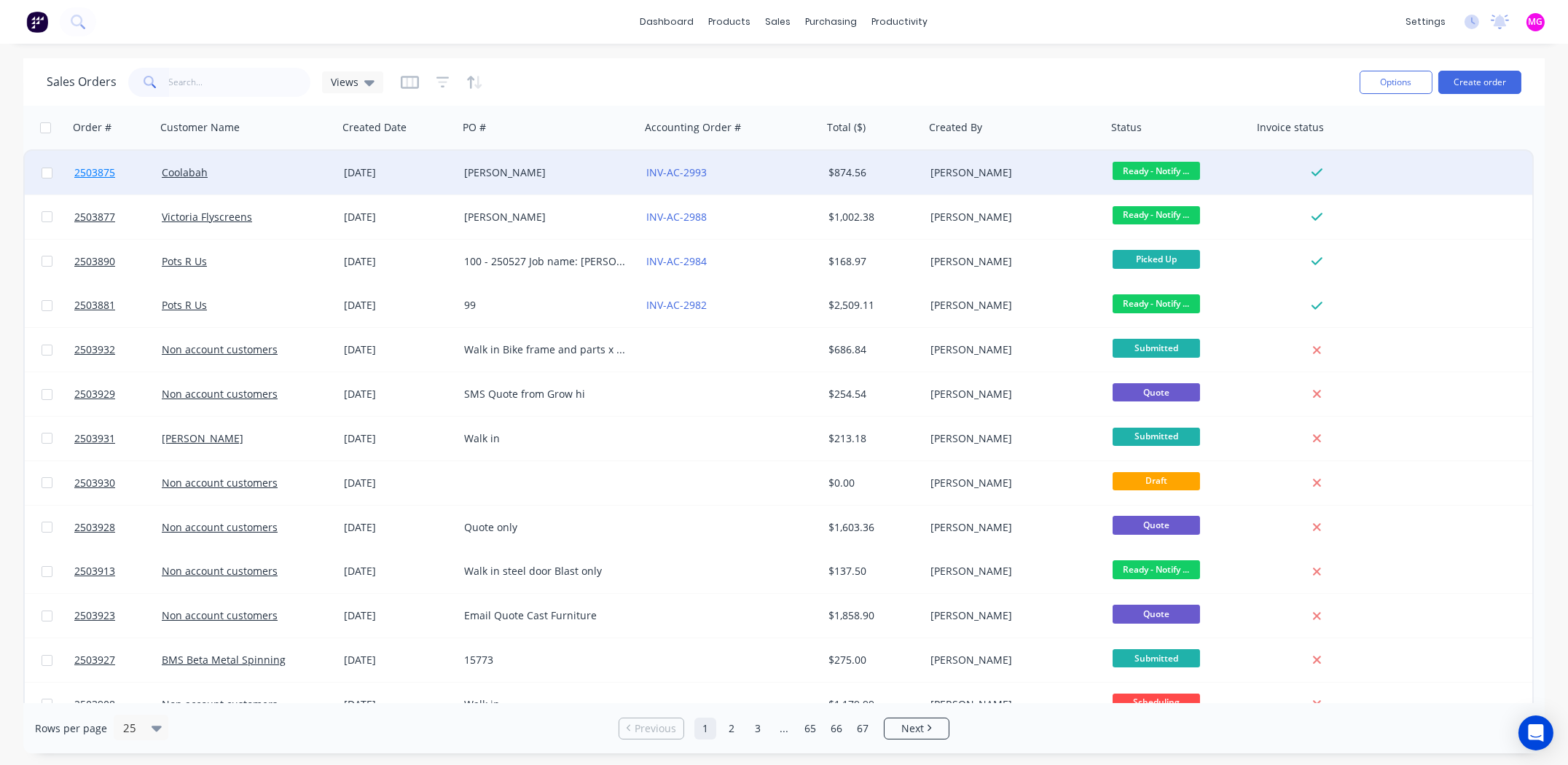
click at [85, 169] on span "2503875" at bounding box center [95, 172] width 41 height 14
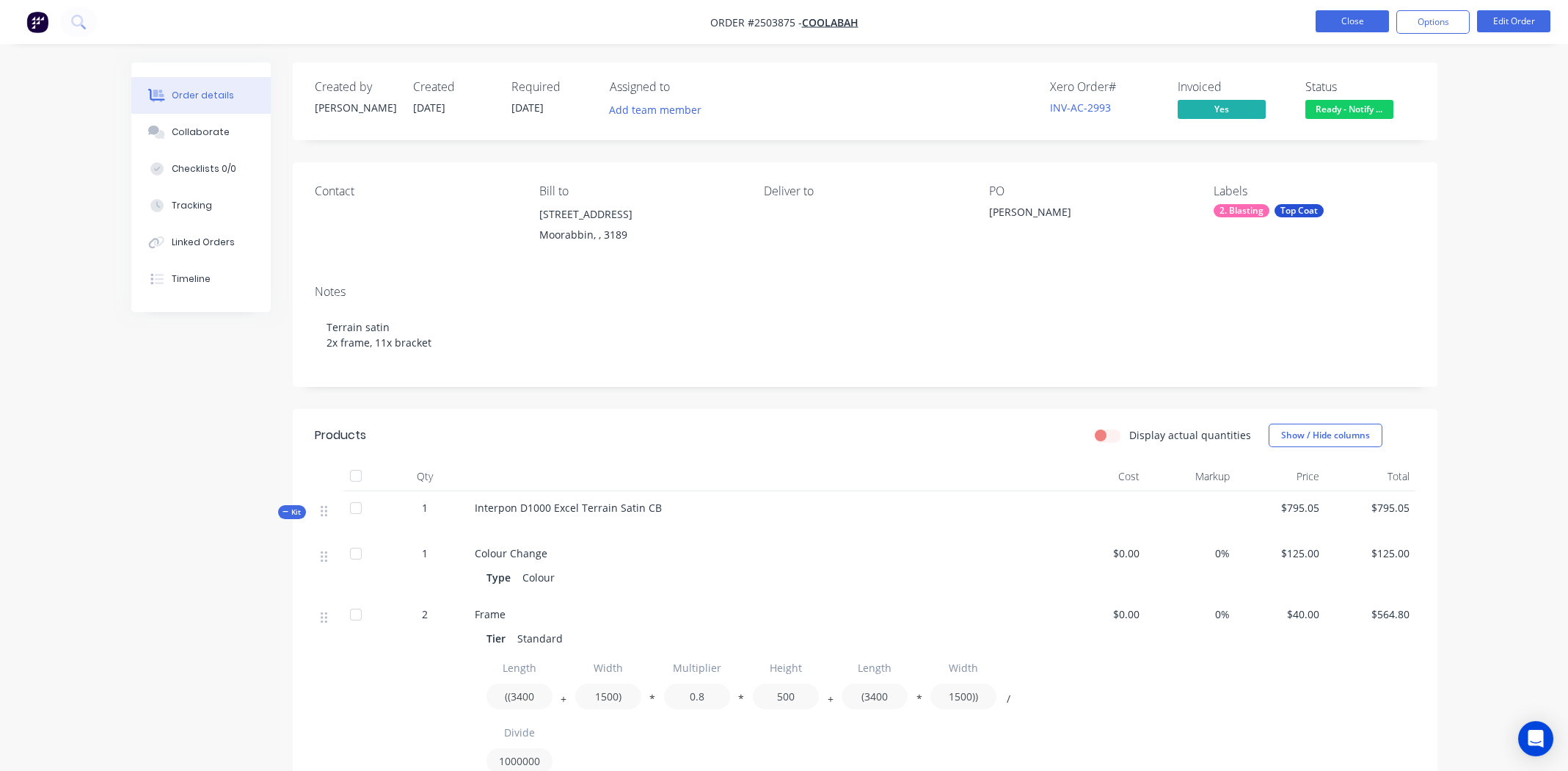
click at [1359, 22] on button "Close" at bounding box center [1352, 21] width 73 height 22
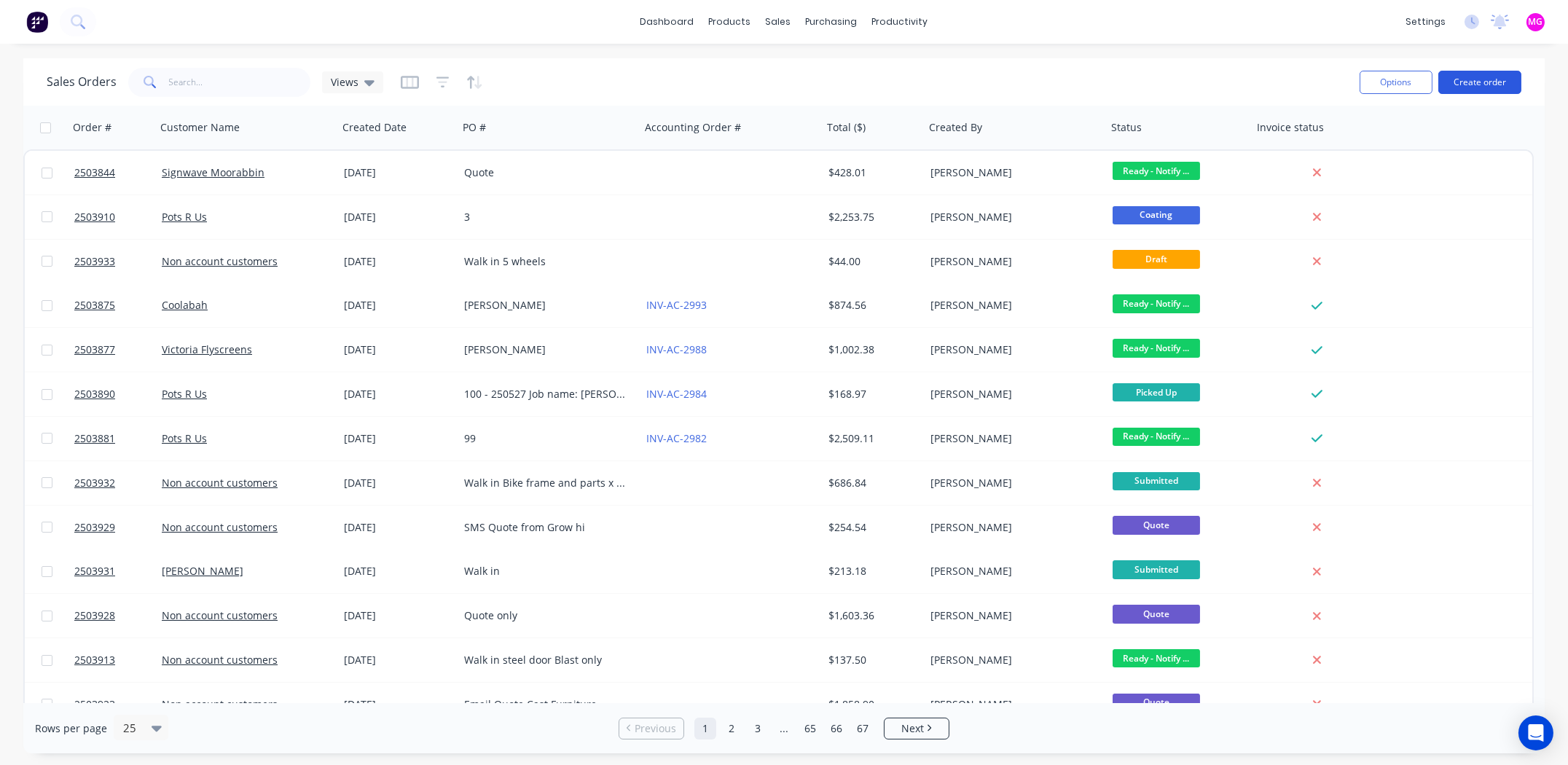
click at [1479, 82] on button "Create order" at bounding box center [1479, 82] width 83 height 24
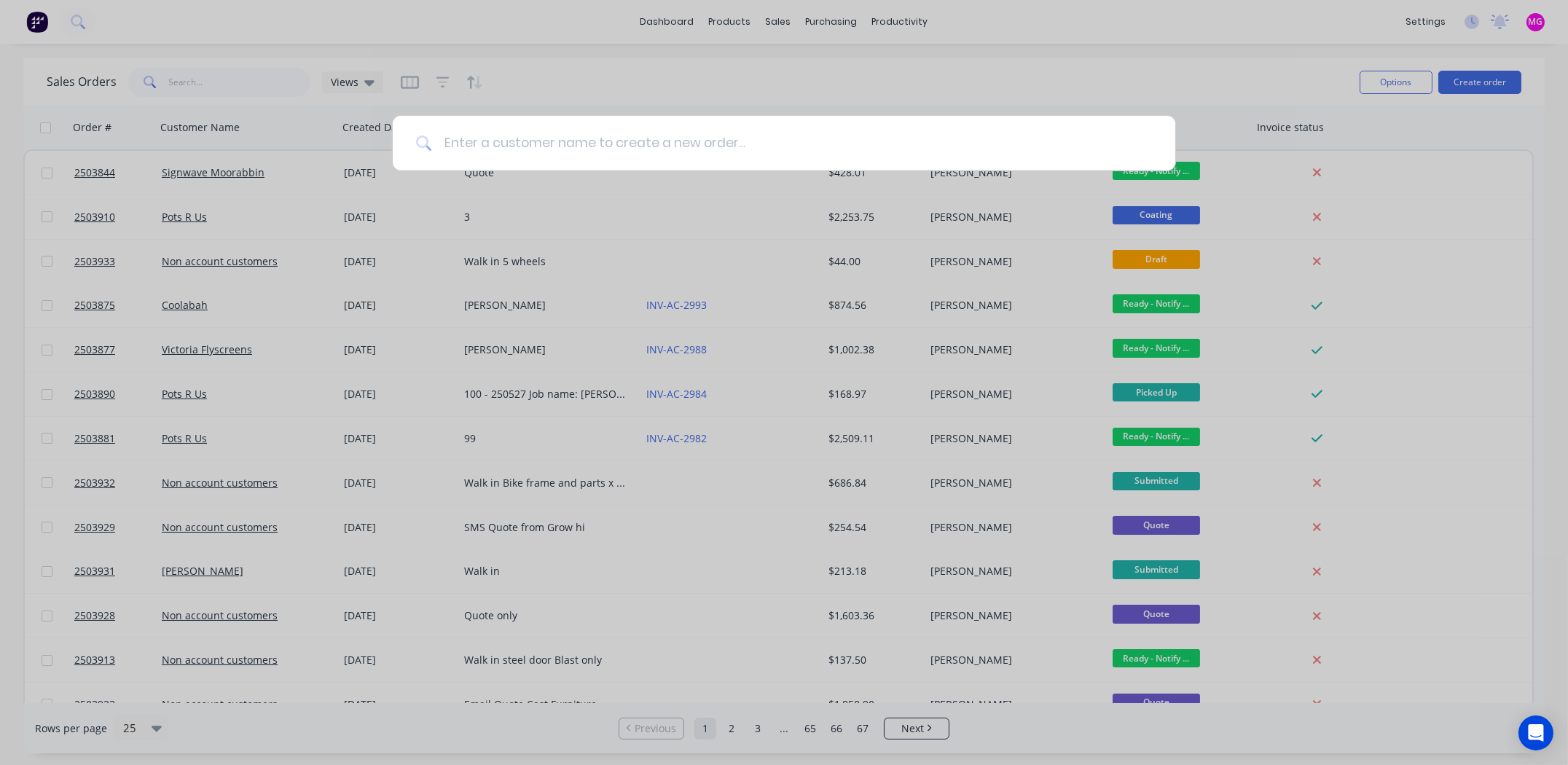
click at [825, 146] on input at bounding box center [792, 143] width 720 height 55
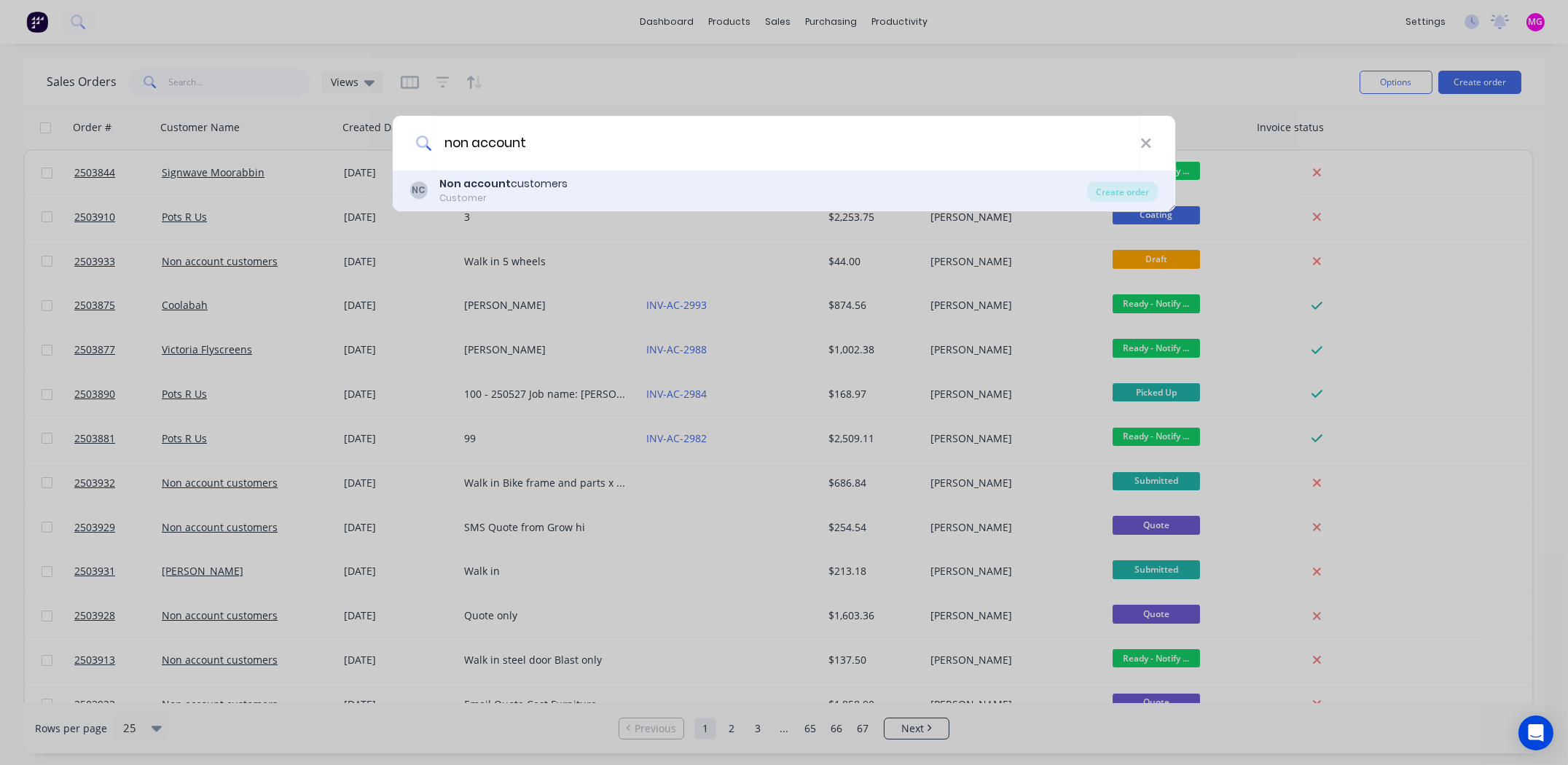
type input "non account"
click at [473, 190] on b "Non account" at bounding box center [475, 183] width 71 height 14
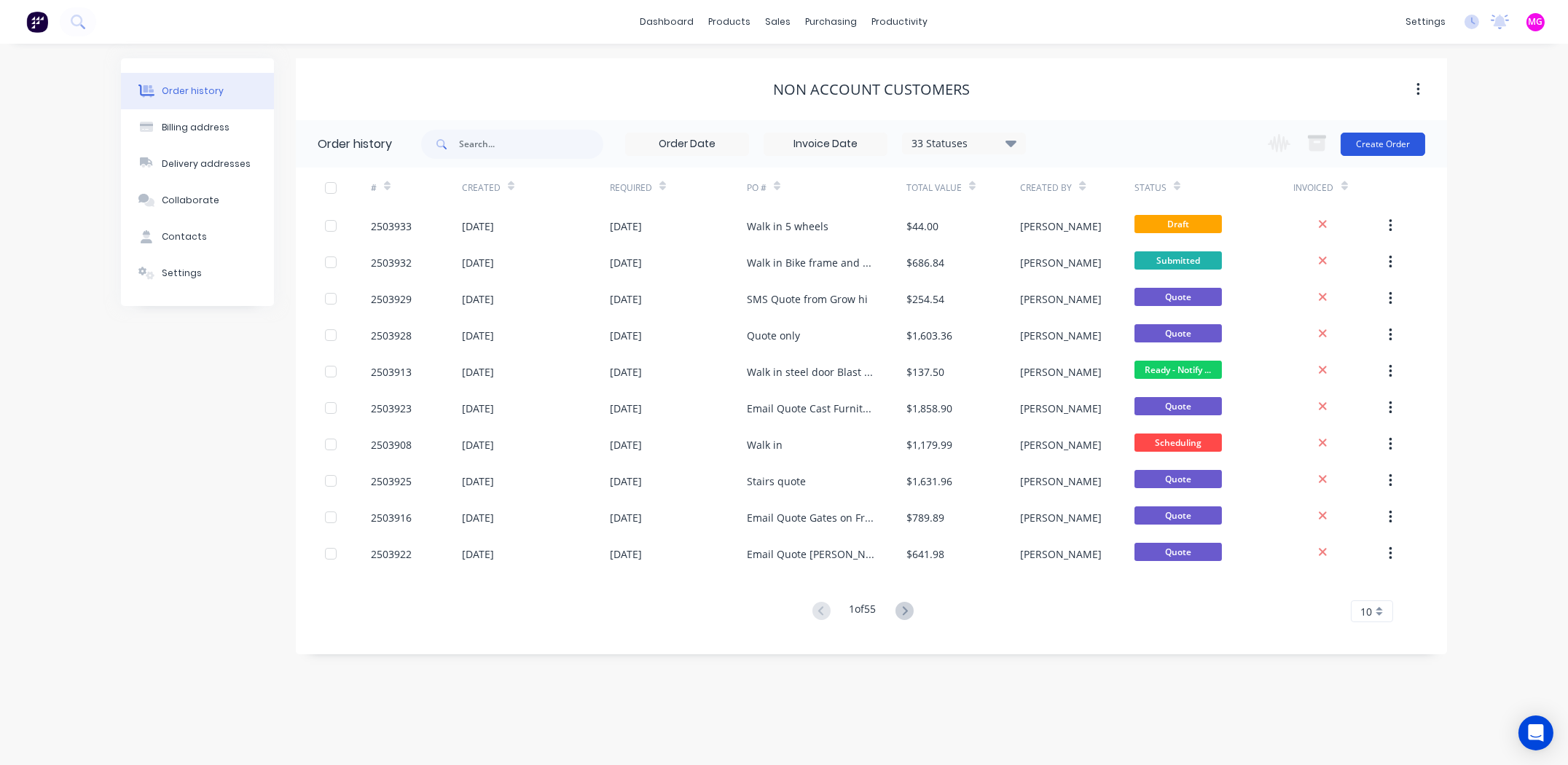
click at [1385, 145] on button "Create Order" at bounding box center [1383, 144] width 84 height 24
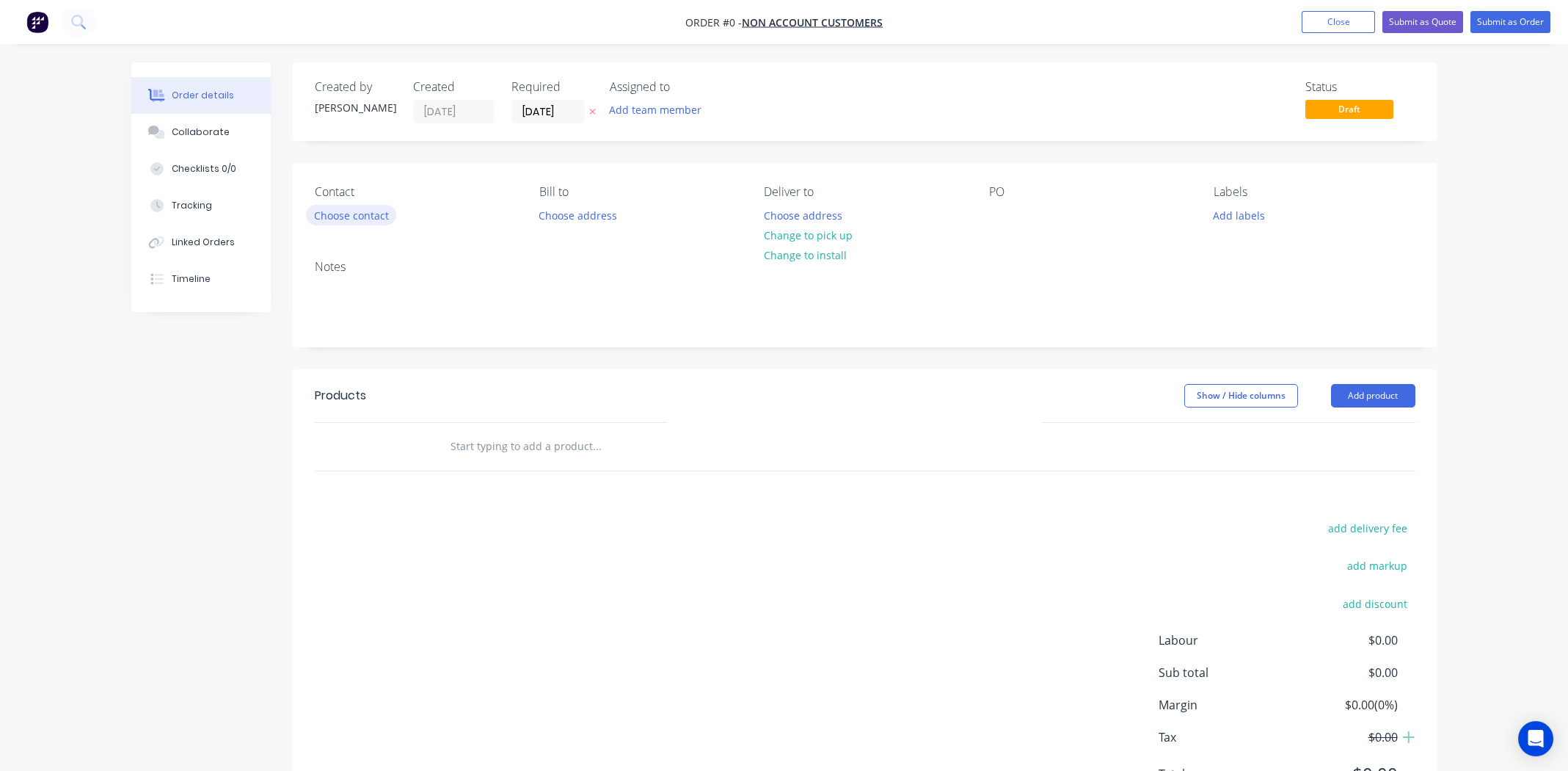
click at [365, 216] on button "Choose contact" at bounding box center [351, 215] width 90 height 20
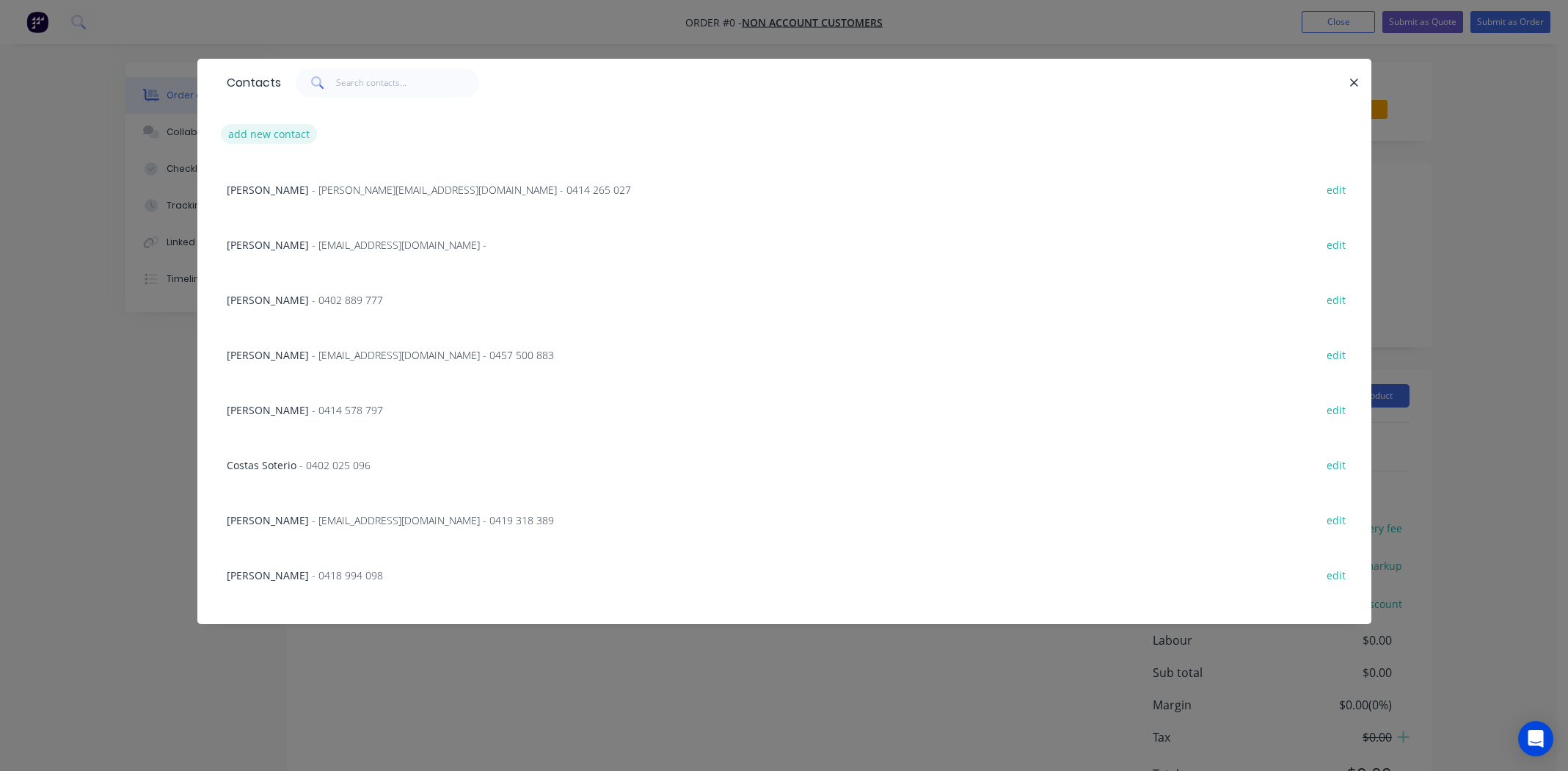
click at [268, 136] on button "add new contact" at bounding box center [269, 134] width 97 height 20
select select "AU"
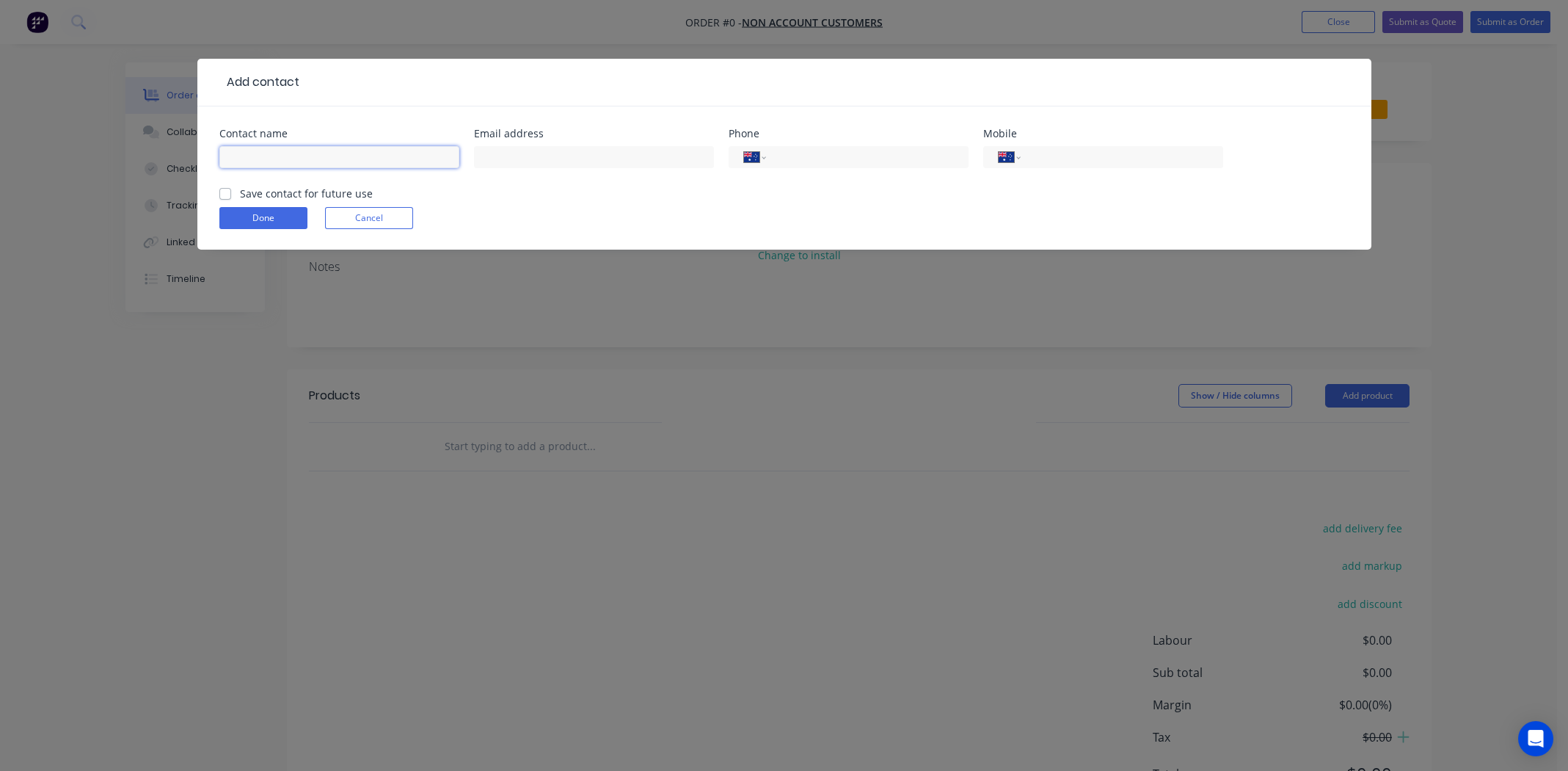
drag, startPoint x: 280, startPoint y: 156, endPoint x: 278, endPoint y: 148, distance: 8.2
click at [280, 156] on input "text" at bounding box center [339, 157] width 240 height 22
type input "[PERSON_NAME]"
click at [513, 156] on input "text" at bounding box center [594, 157] width 240 height 22
type input "0423844214"
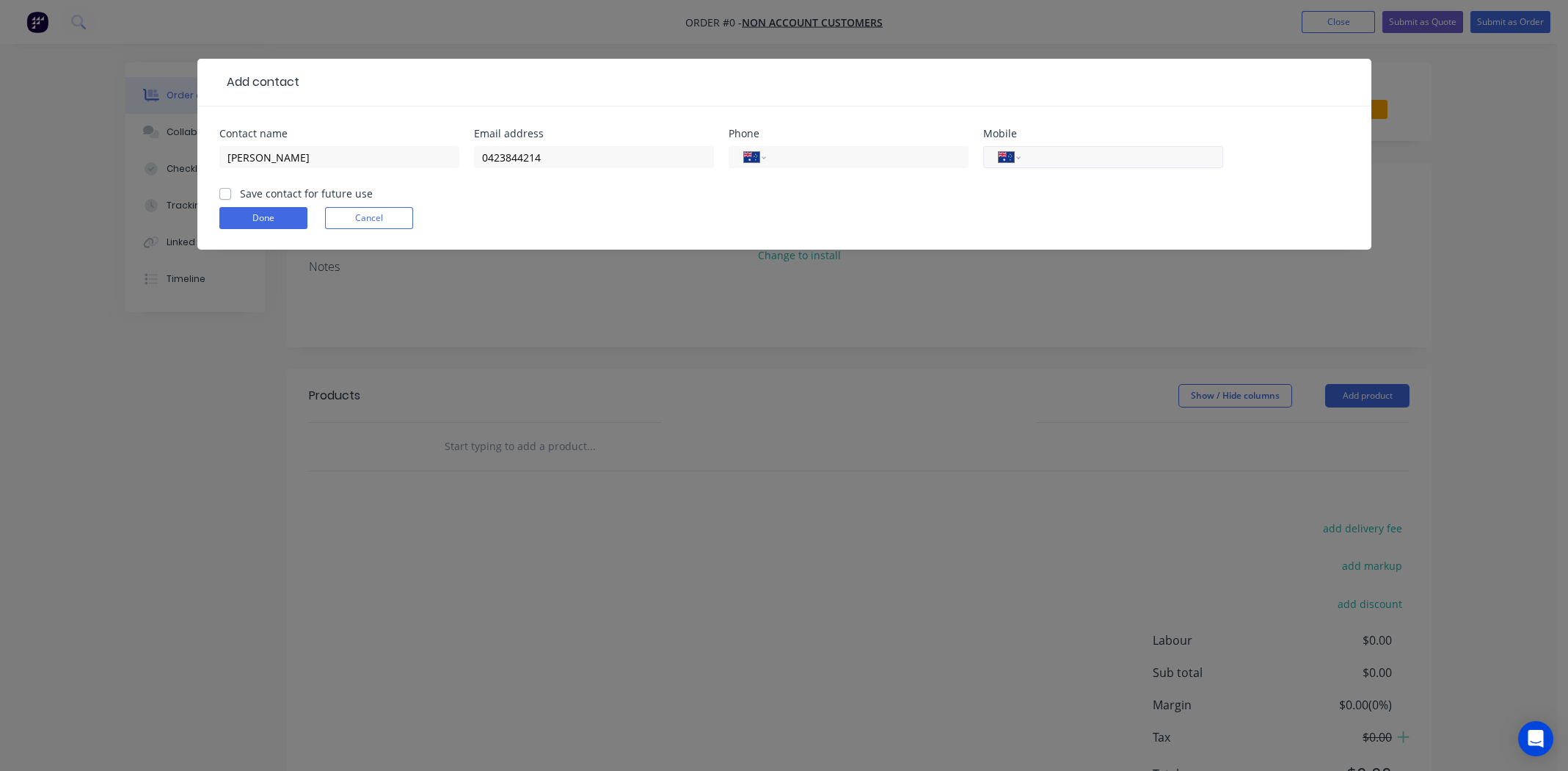
click at [1084, 156] on input "tel" at bounding box center [1118, 158] width 176 height 17
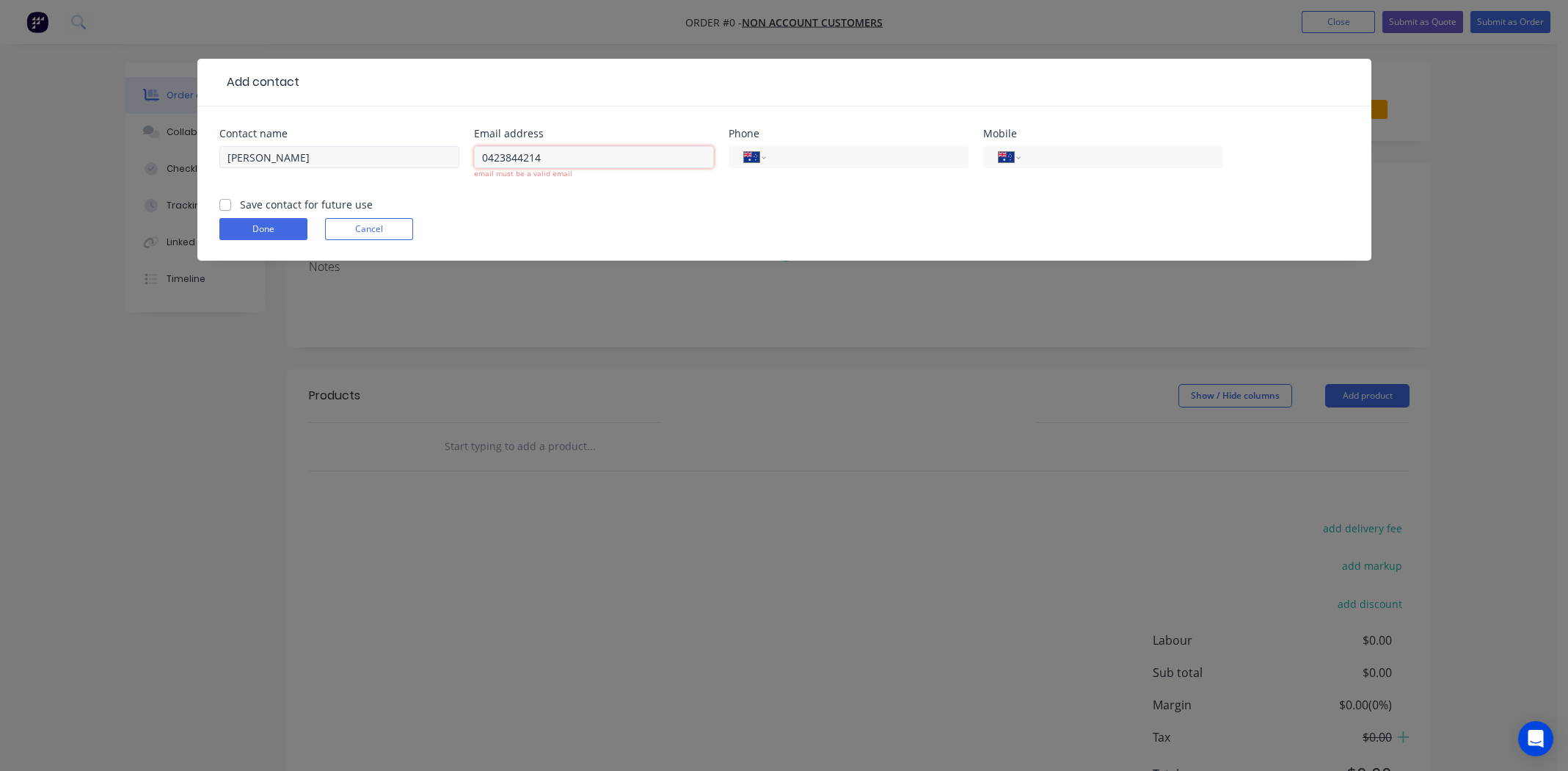
drag, startPoint x: 579, startPoint y: 158, endPoint x: 407, endPoint y: 156, distance: 172.0
click at [407, 156] on div "Contact name [PERSON_NAME] Email address 0423844214 email must be a valid email…" at bounding box center [784, 162] width 1130 height 68
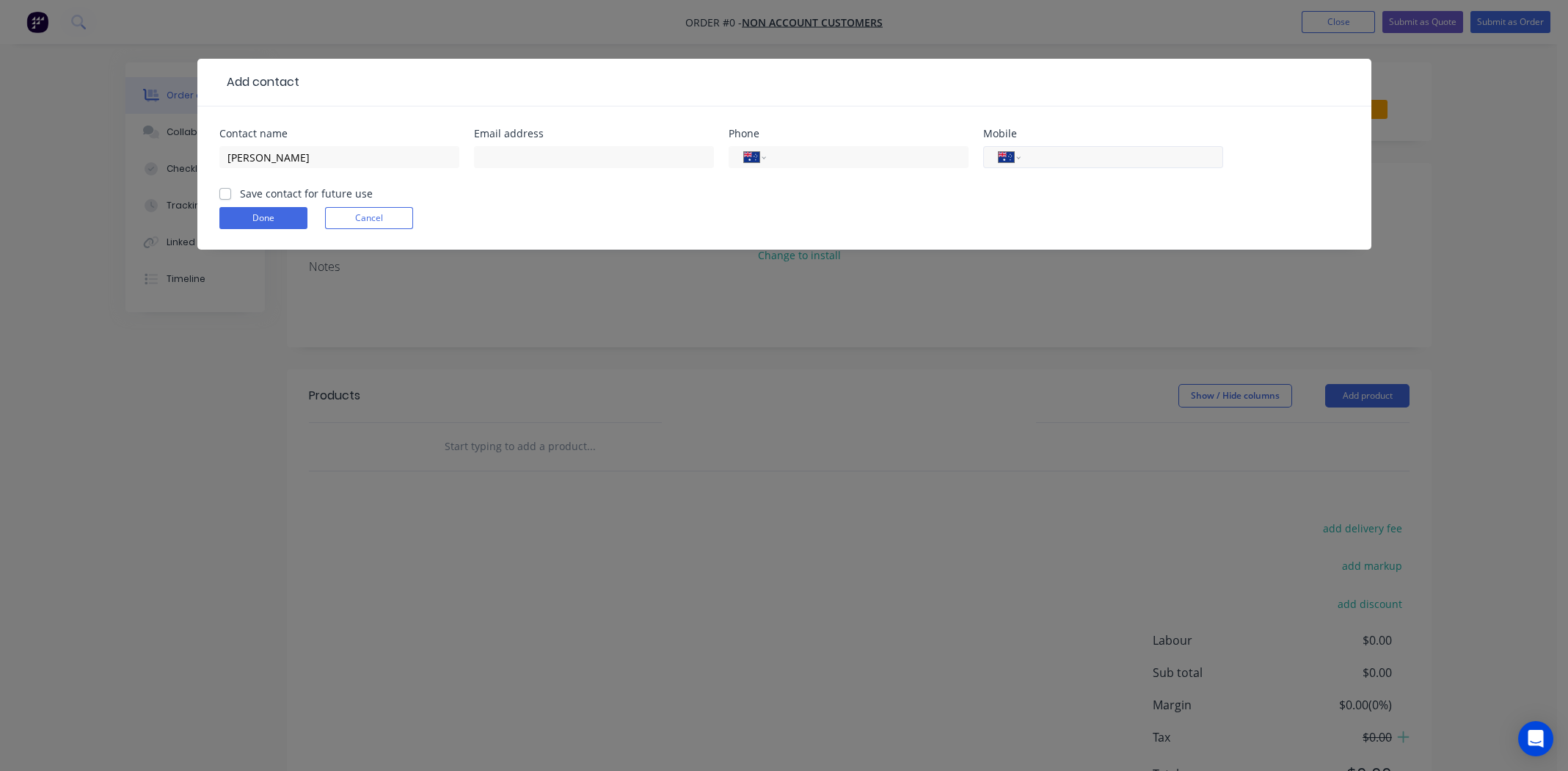
click at [1048, 151] on input "tel" at bounding box center [1118, 158] width 176 height 17
paste input "0423 844 214"
type input "0423 844 214"
click at [618, 153] on input "text" at bounding box center [594, 157] width 240 height 22
type input "n"
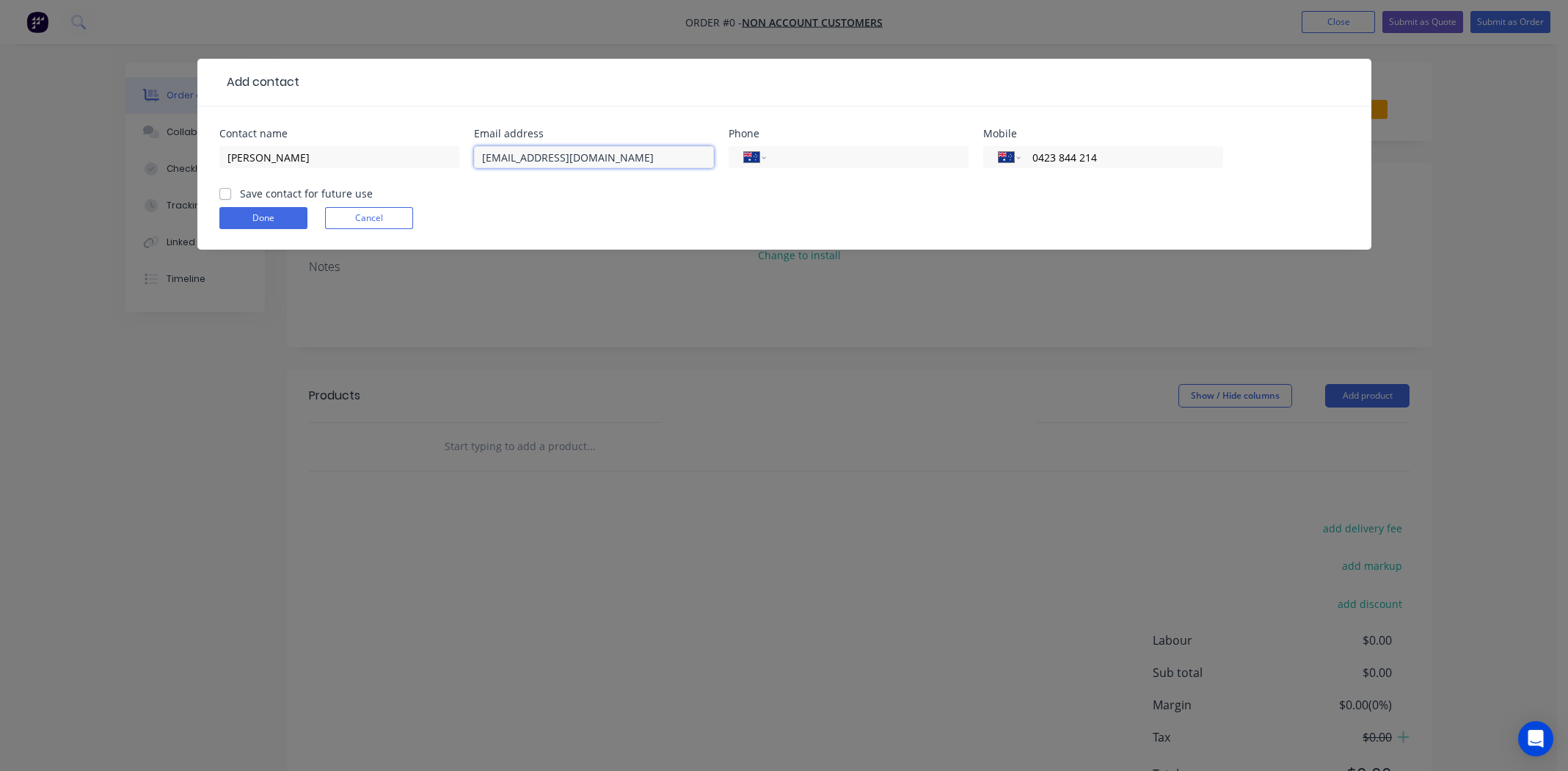
type input "[EMAIL_ADDRESS][DOMAIN_NAME]"
click at [240, 197] on label "Save contact for future use" at bounding box center [307, 194] width 133 height 15
click at [227, 197] on input "Save contact for future use" at bounding box center [225, 193] width 11 height 14
checkbox input "true"
click at [245, 212] on button "Done" at bounding box center [263, 218] width 88 height 22
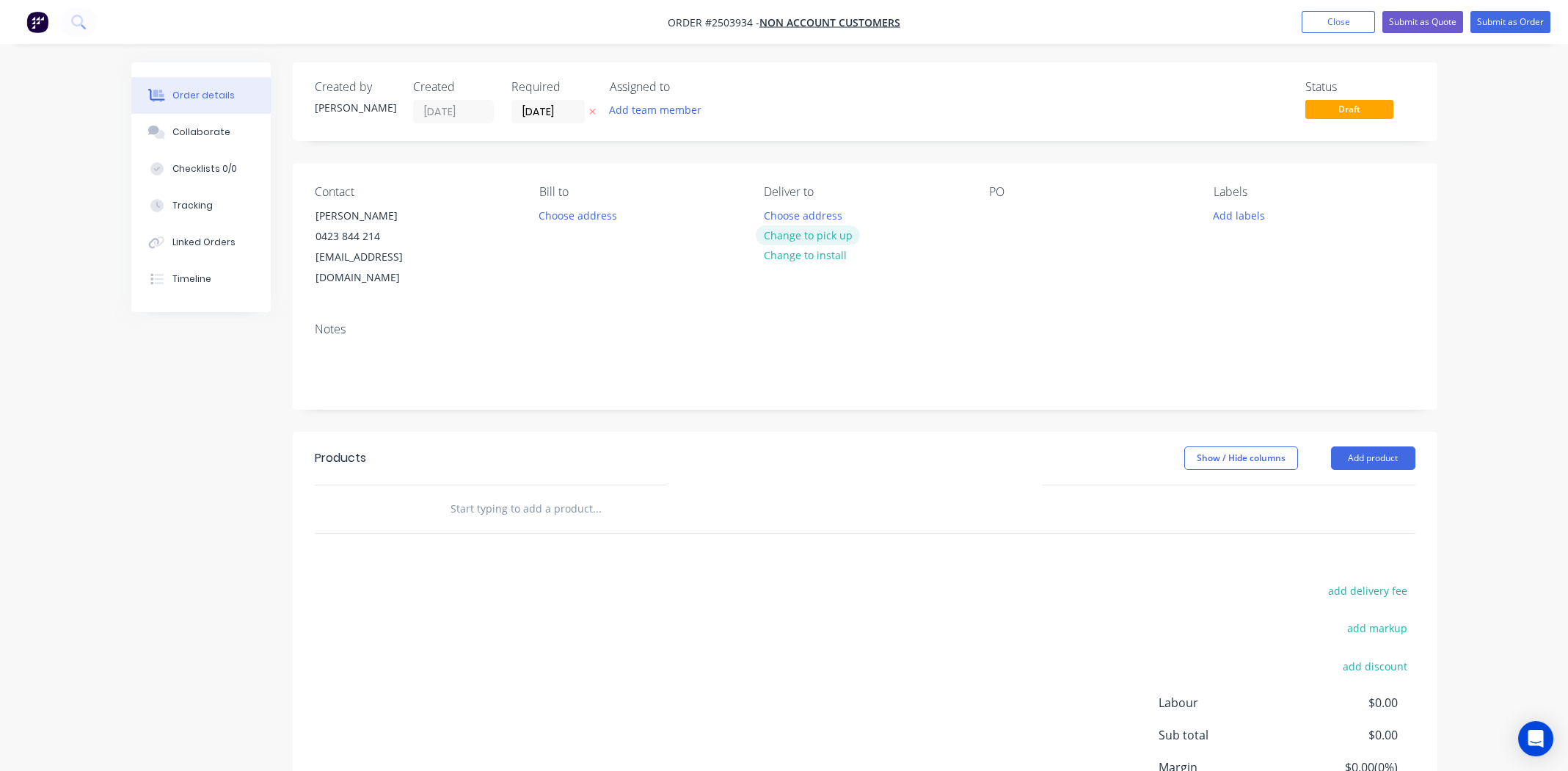
click at [821, 236] on button "Change to pick up" at bounding box center [807, 236] width 104 height 20
click at [1000, 213] on div at bounding box center [1001, 216] width 24 height 21
click at [1038, 217] on div "Walk in triangle table" at bounding box center [1053, 216] width 128 height 21
click at [1220, 216] on button "Add labels" at bounding box center [1239, 215] width 67 height 20
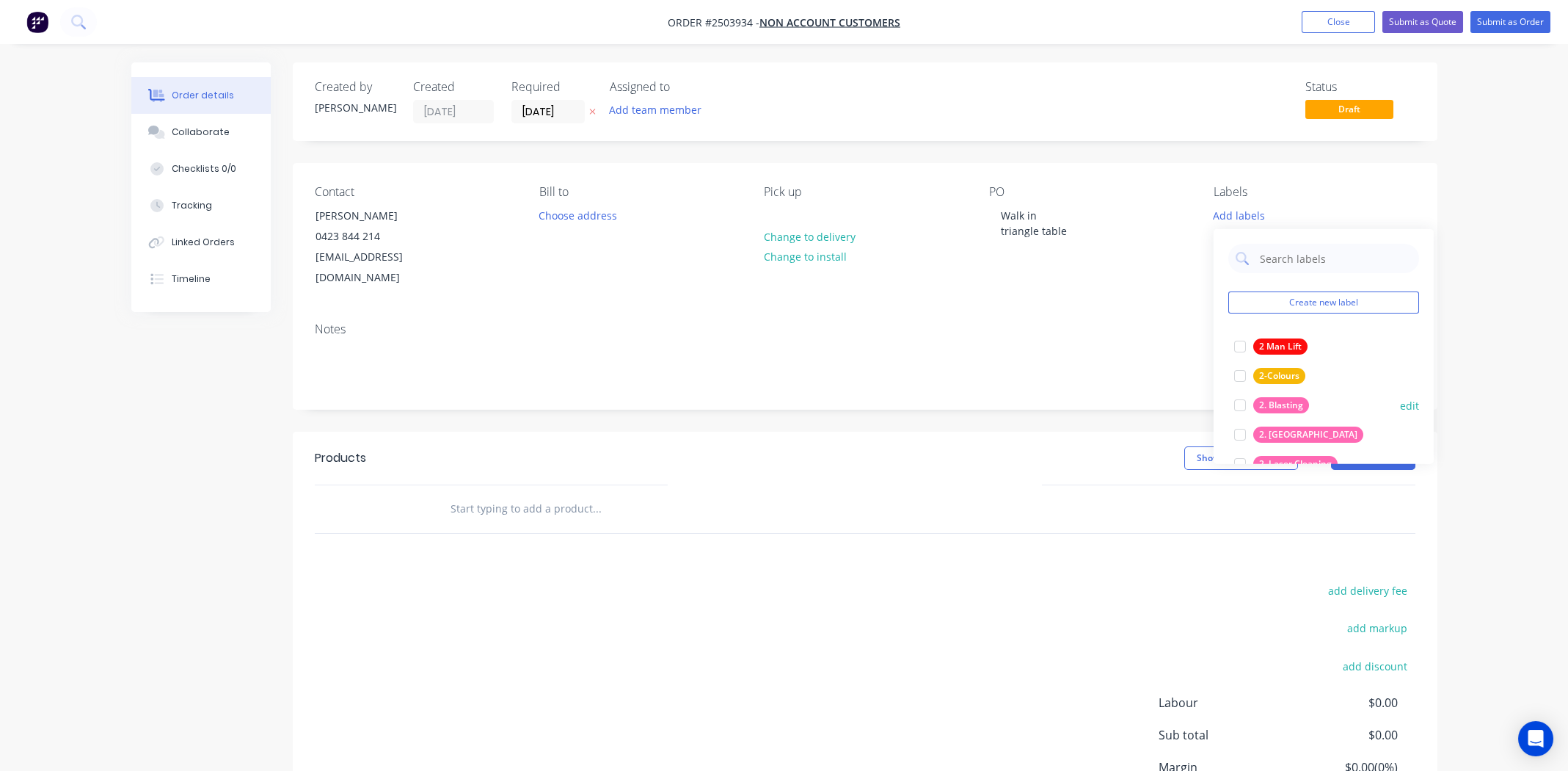
click at [1243, 402] on div at bounding box center [1240, 405] width 29 height 29
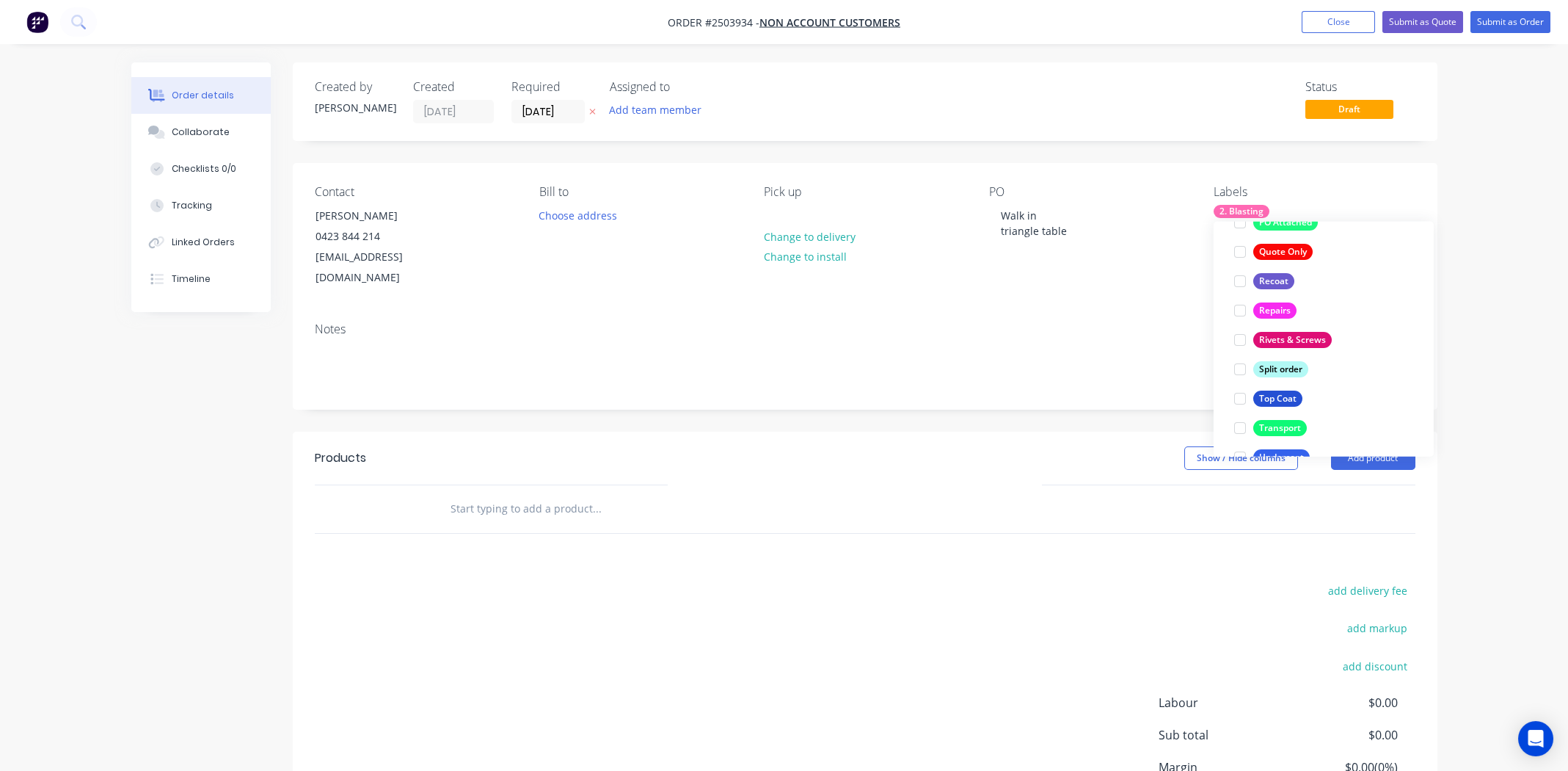
scroll to position [1056, 0]
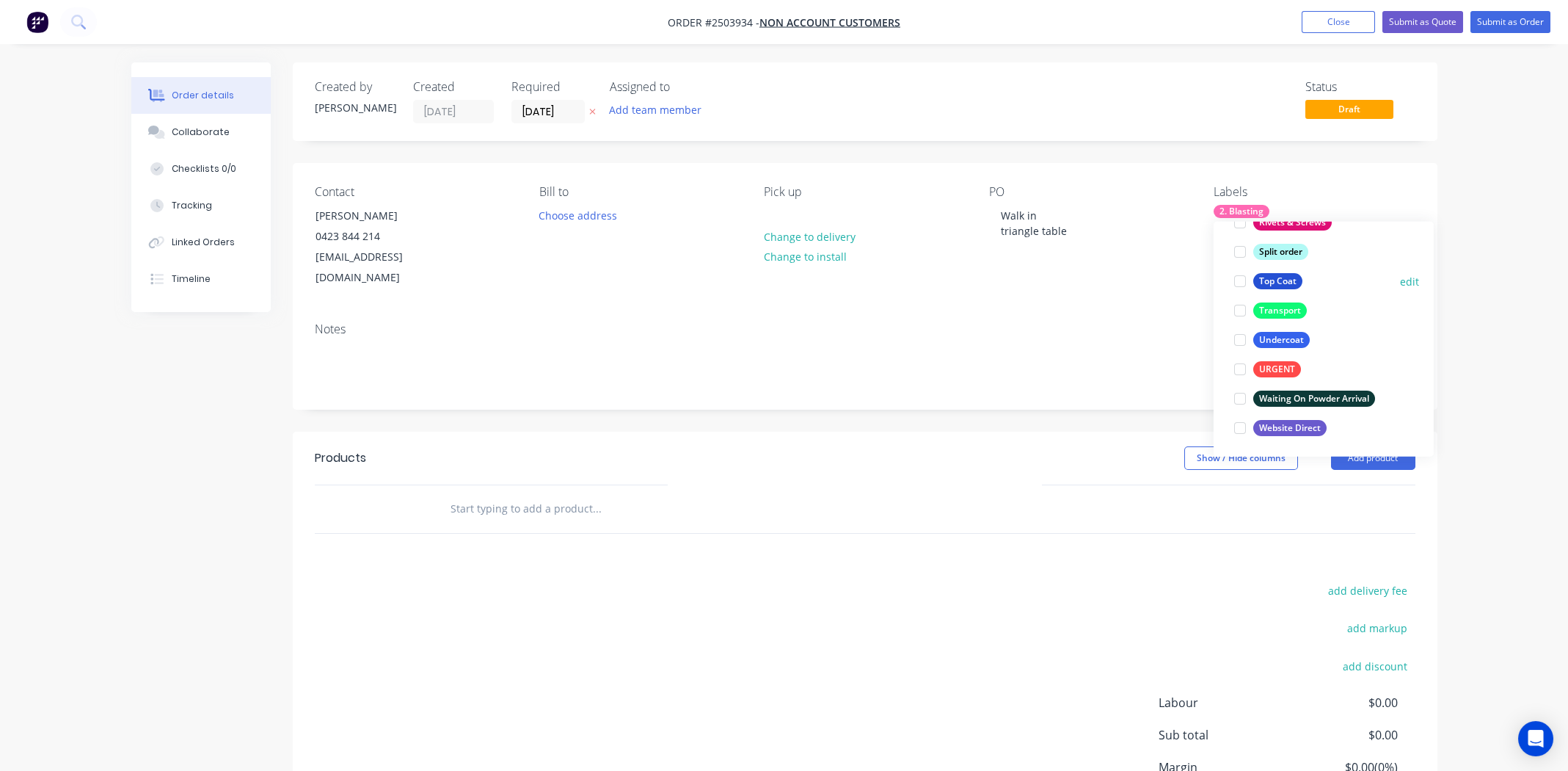
click at [1245, 282] on div at bounding box center [1240, 281] width 29 height 29
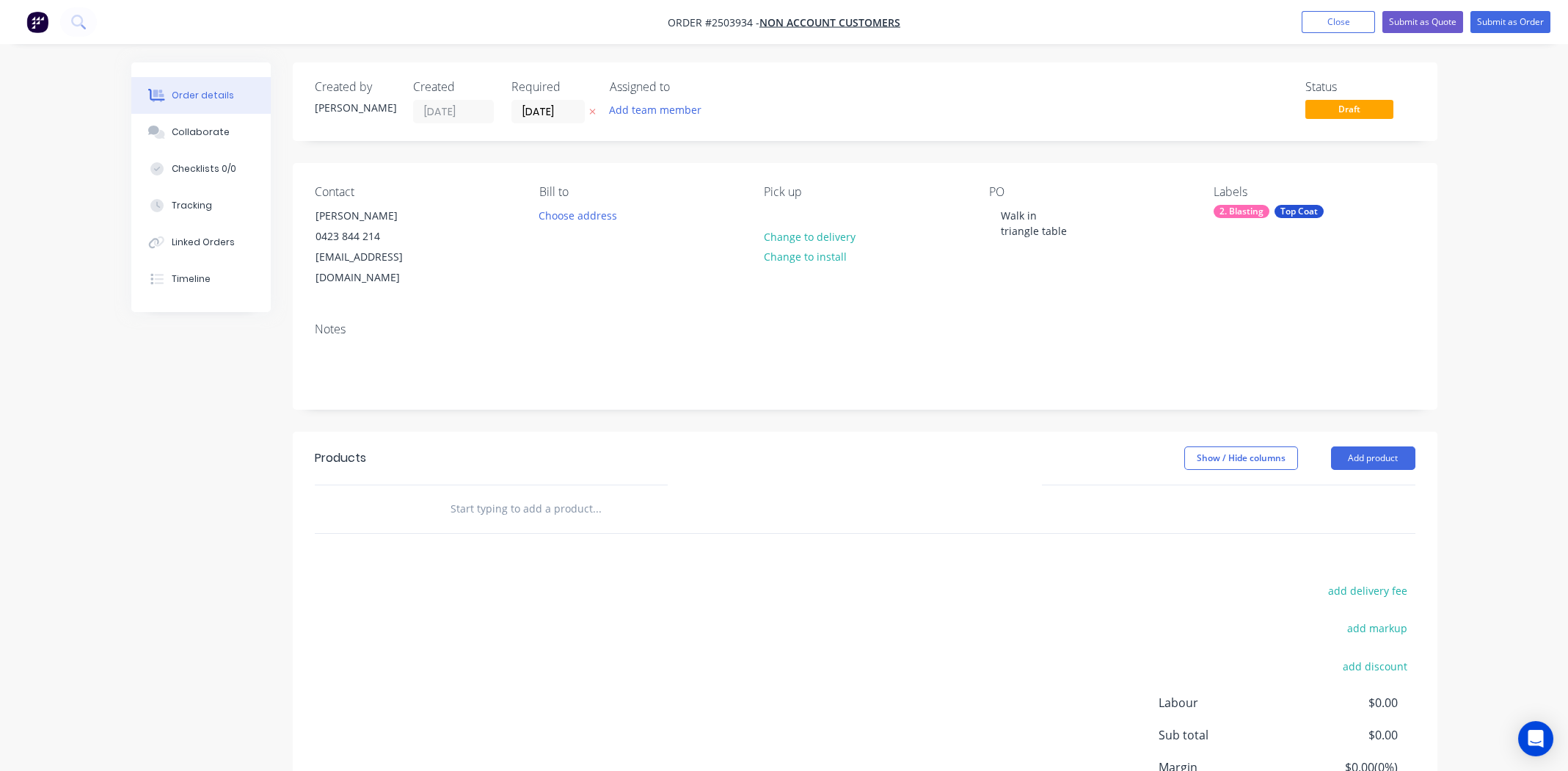
click at [964, 584] on div "add delivery fee add markup add discount Labour $0.00 Sub total $0.00 Margin $0…" at bounding box center [865, 722] width 1101 height 283
click at [1375, 446] on button "Add product" at bounding box center [1373, 457] width 84 height 24
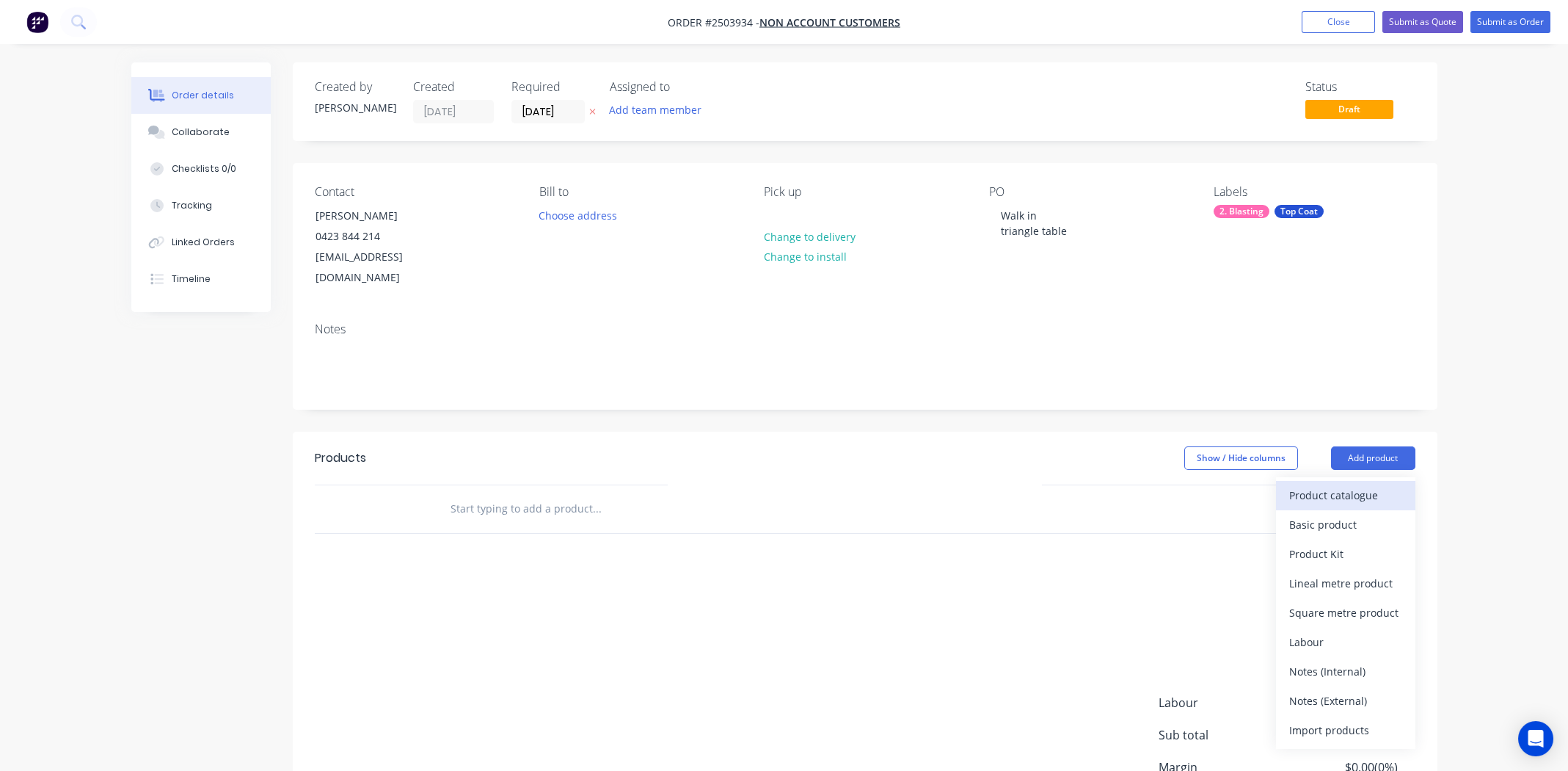
click at [1321, 484] on div "Product catalogue" at bounding box center [1346, 495] width 113 height 21
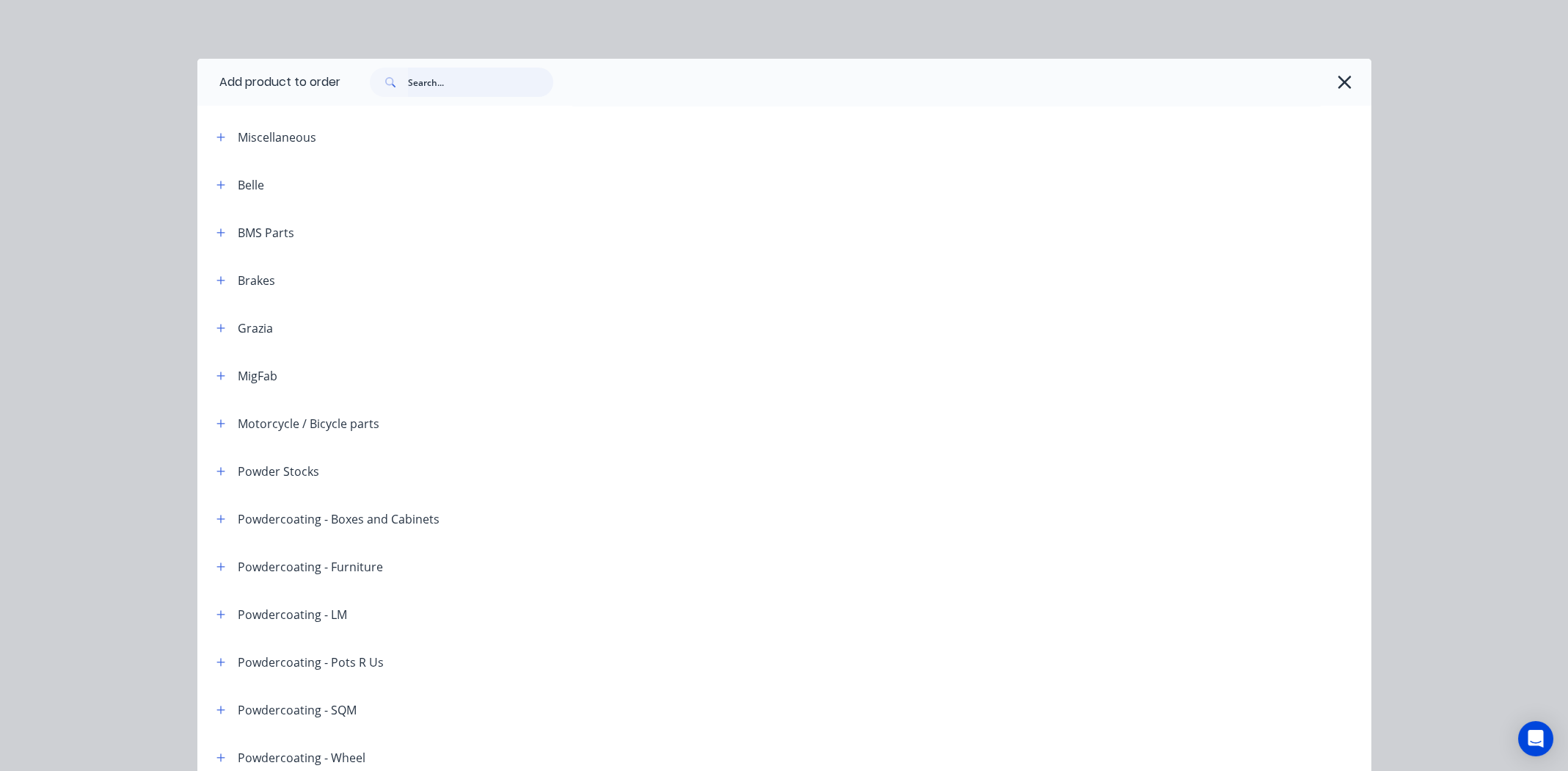
click at [464, 81] on input "text" at bounding box center [481, 82] width 145 height 29
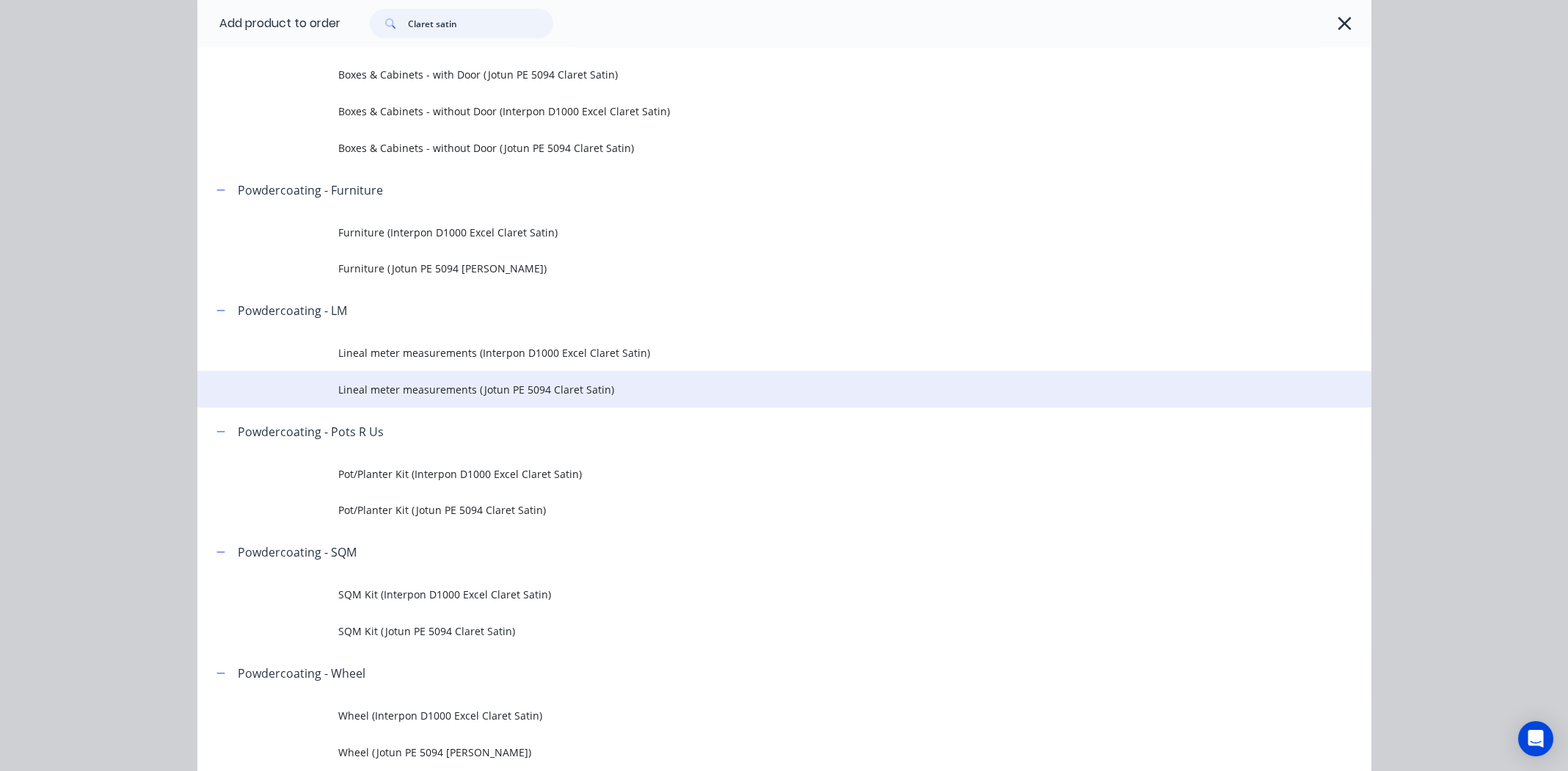
scroll to position [146, 0]
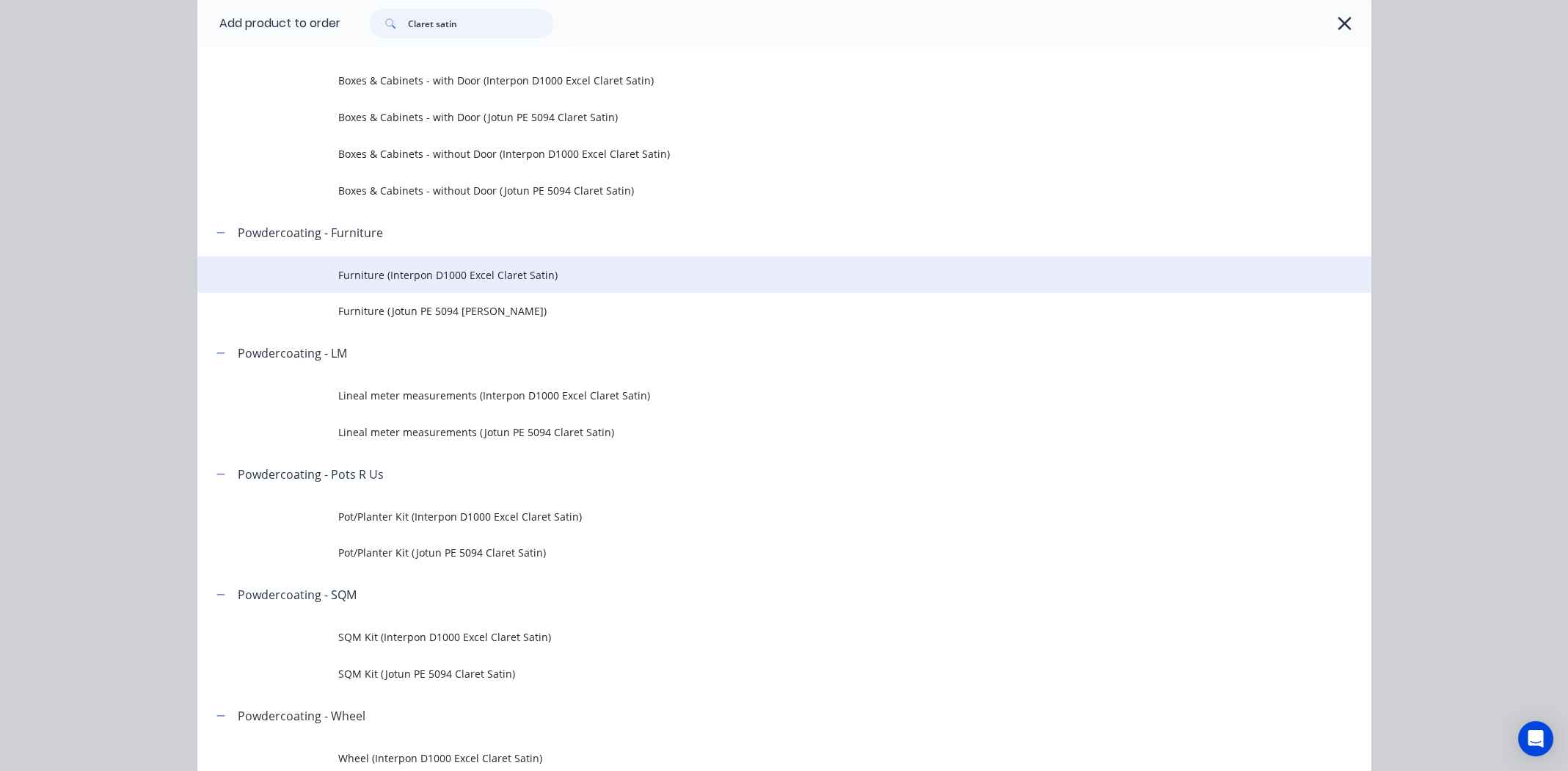
type input "Claret satin"
click at [415, 271] on span "Furniture (Interpon D1000 Excel Claret Satin)" at bounding box center [751, 275] width 826 height 15
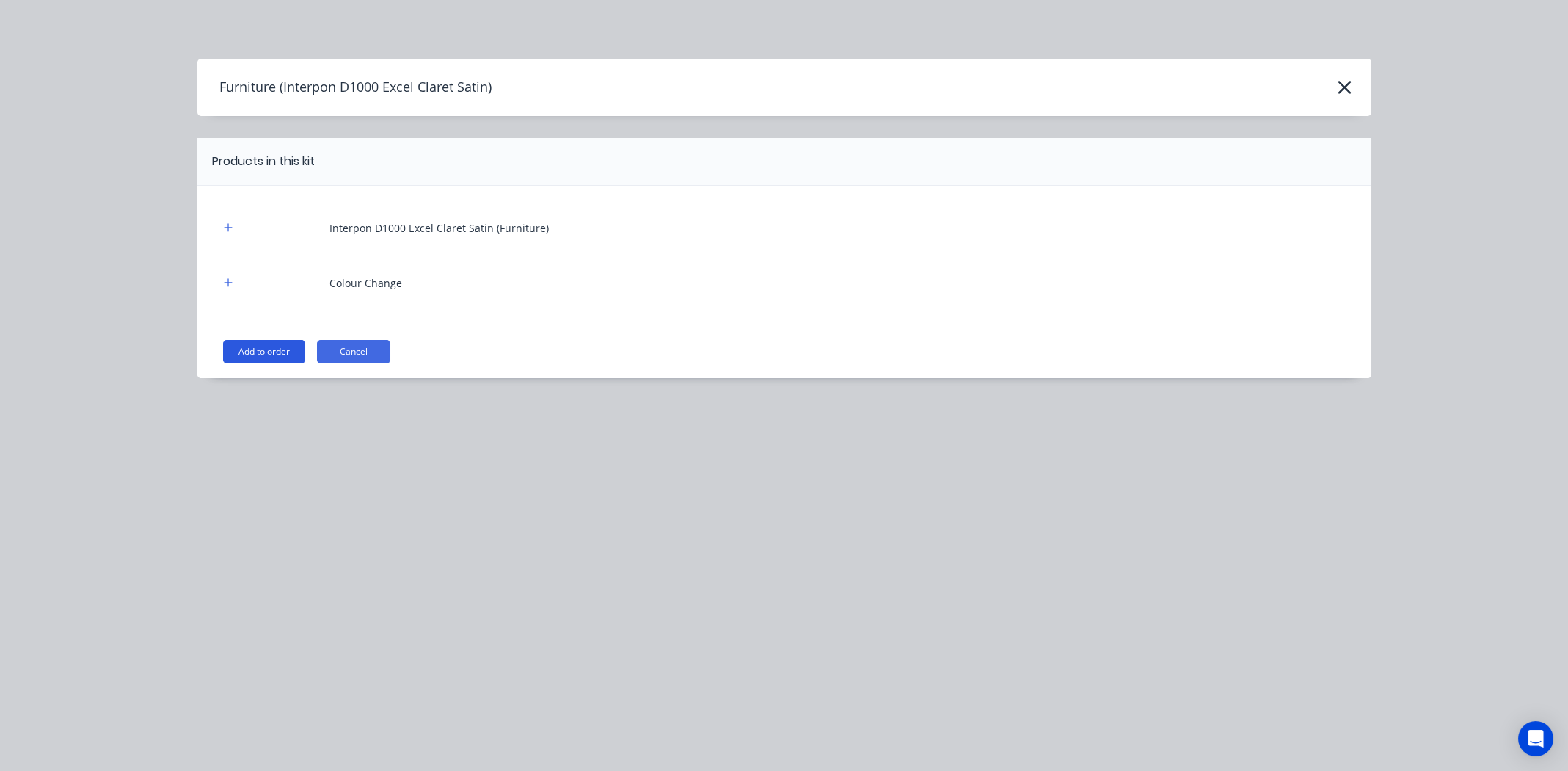
click at [252, 356] on button "Add to order" at bounding box center [264, 351] width 82 height 24
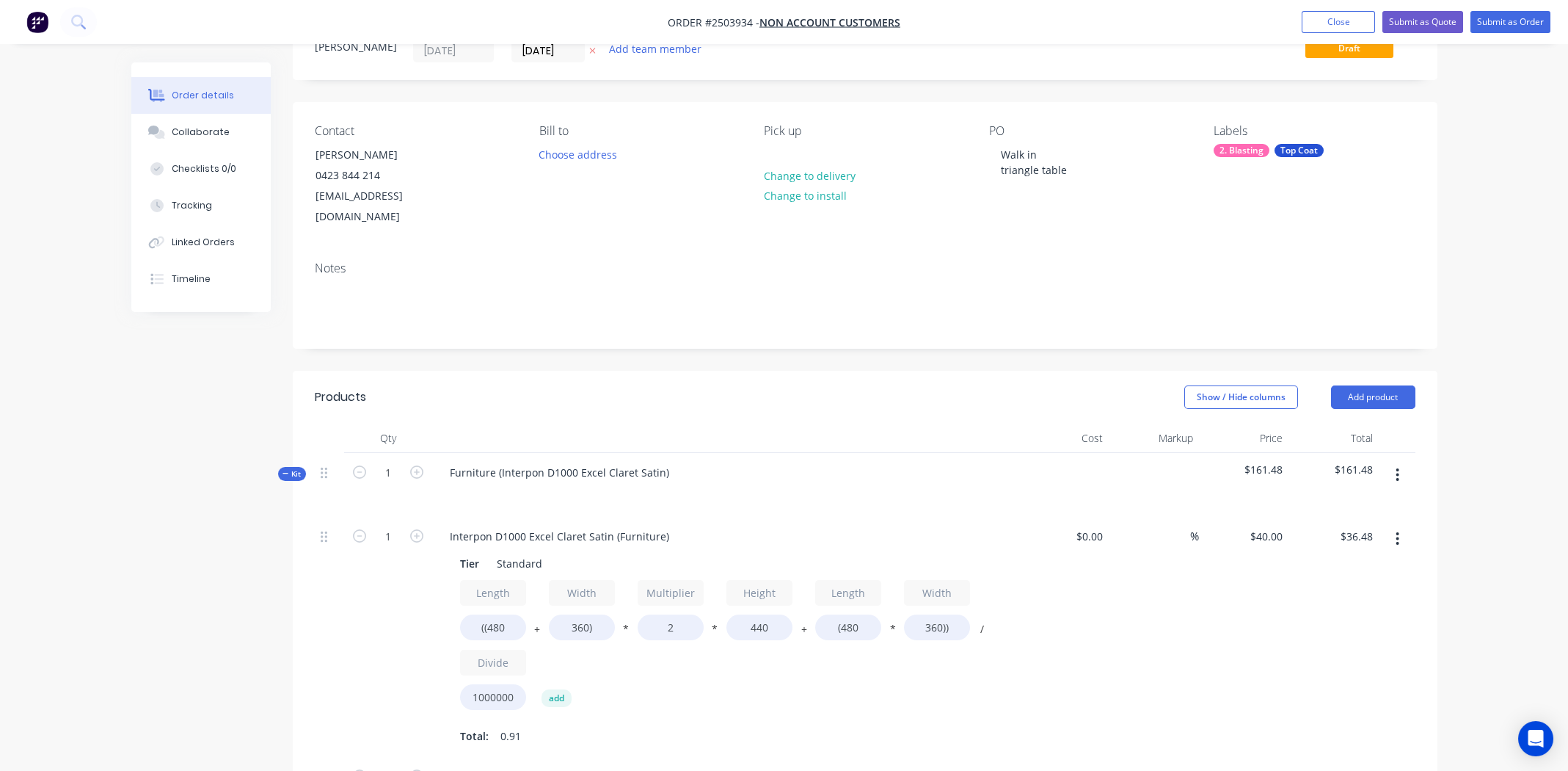
scroll to position [146, 0]
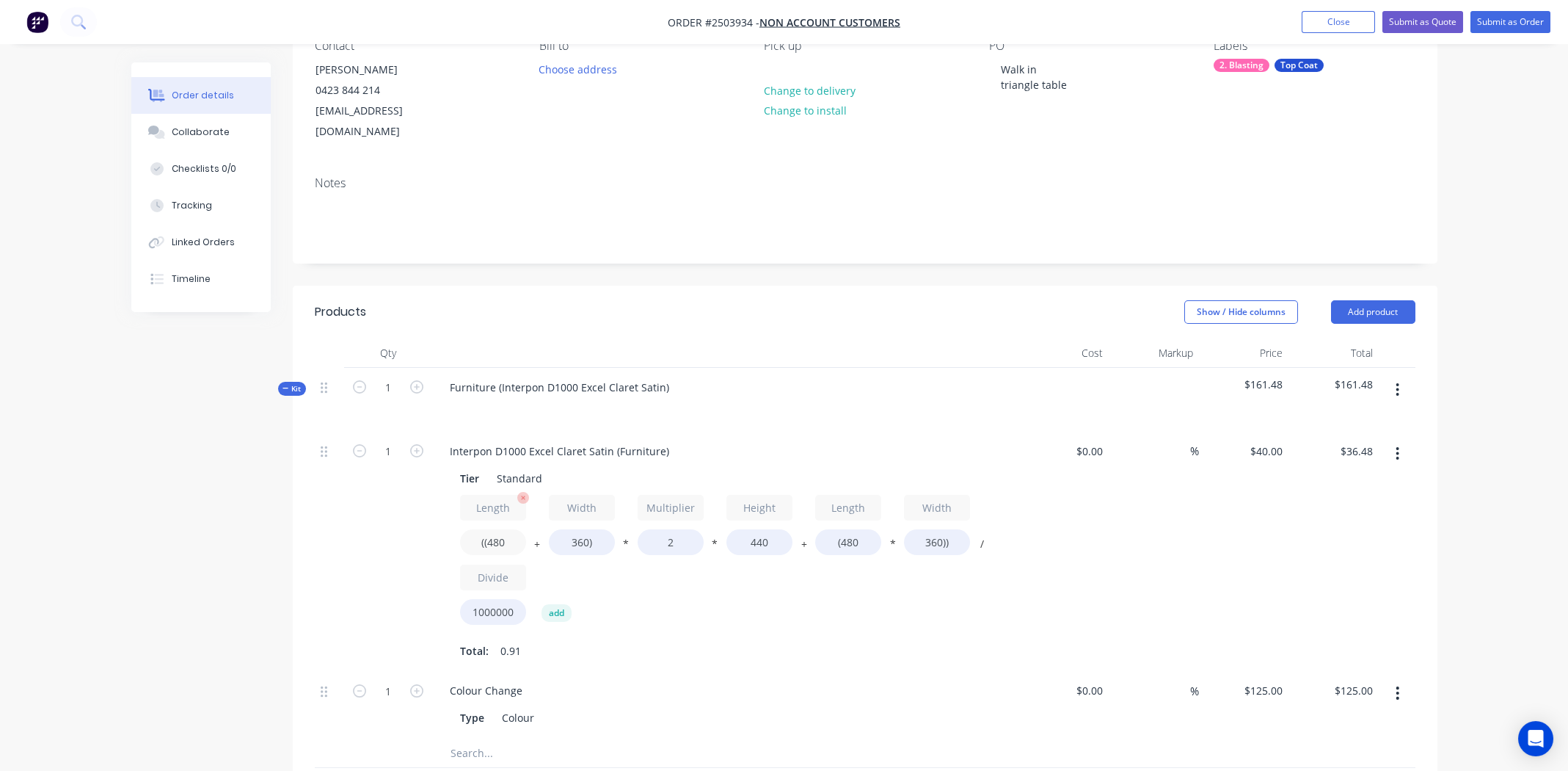
click at [498, 529] on input "((480" at bounding box center [493, 542] width 66 height 26
type input "((700"
type input "$44.22"
click at [575, 529] on input "360)" at bounding box center [582, 542] width 66 height 26
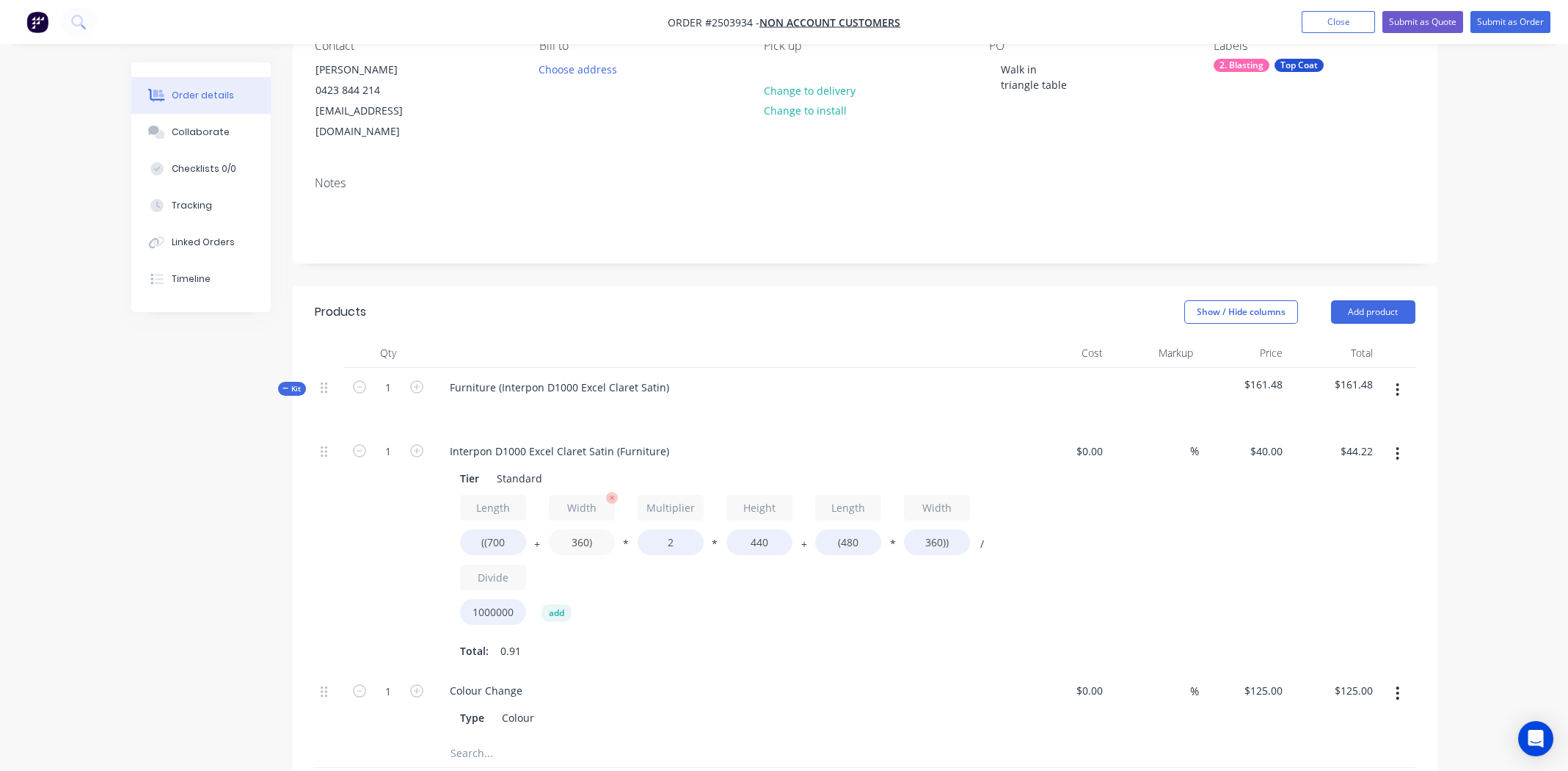
click at [575, 529] on input "360)" at bounding box center [582, 542] width 66 height 26
type input "600)"
type input "$52.67"
click at [755, 529] on input "440" at bounding box center [759, 542] width 66 height 26
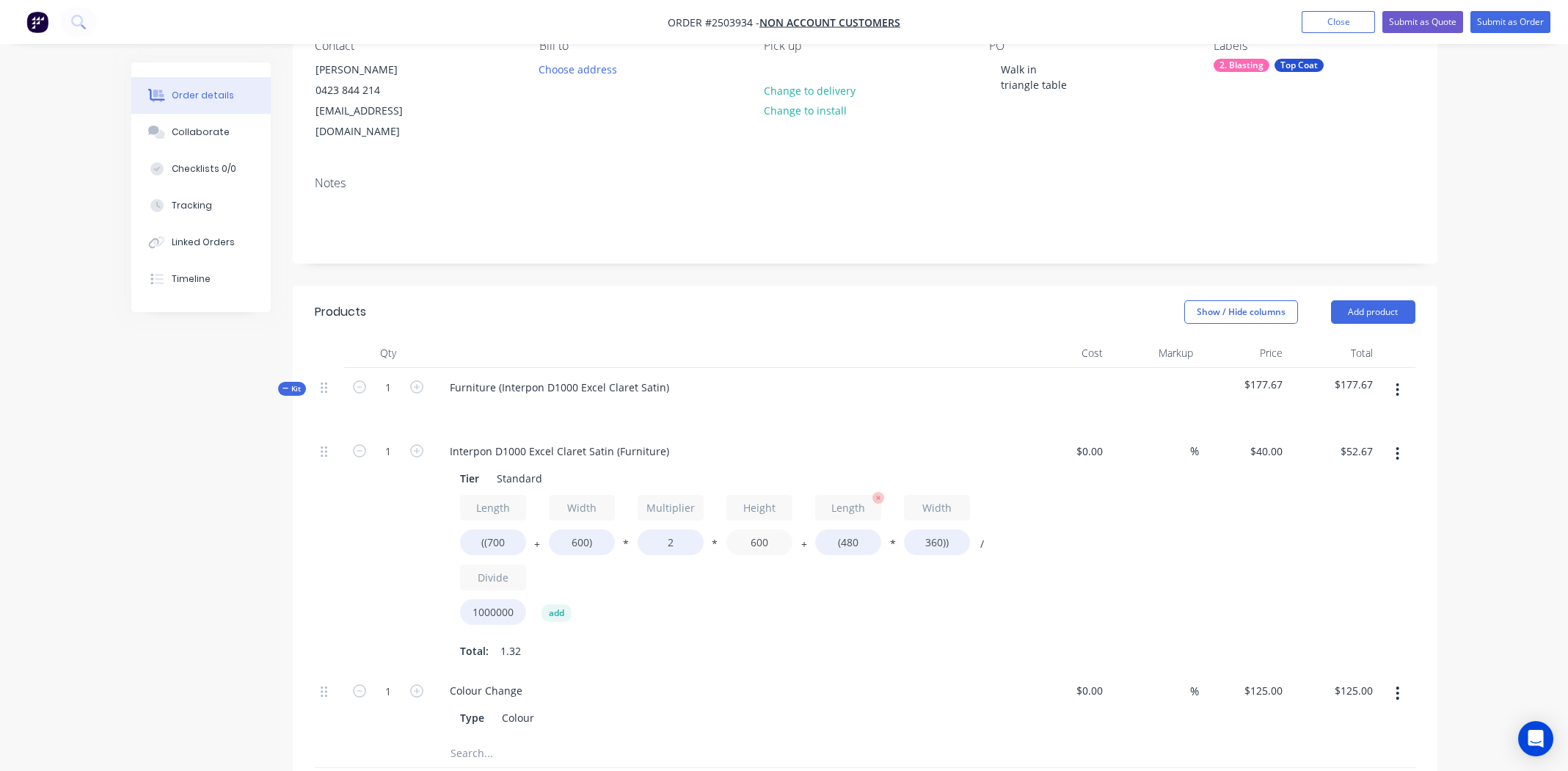
type input "600"
type input "$69.31"
click at [849, 529] on input "(480" at bounding box center [848, 542] width 66 height 26
type input "(700"
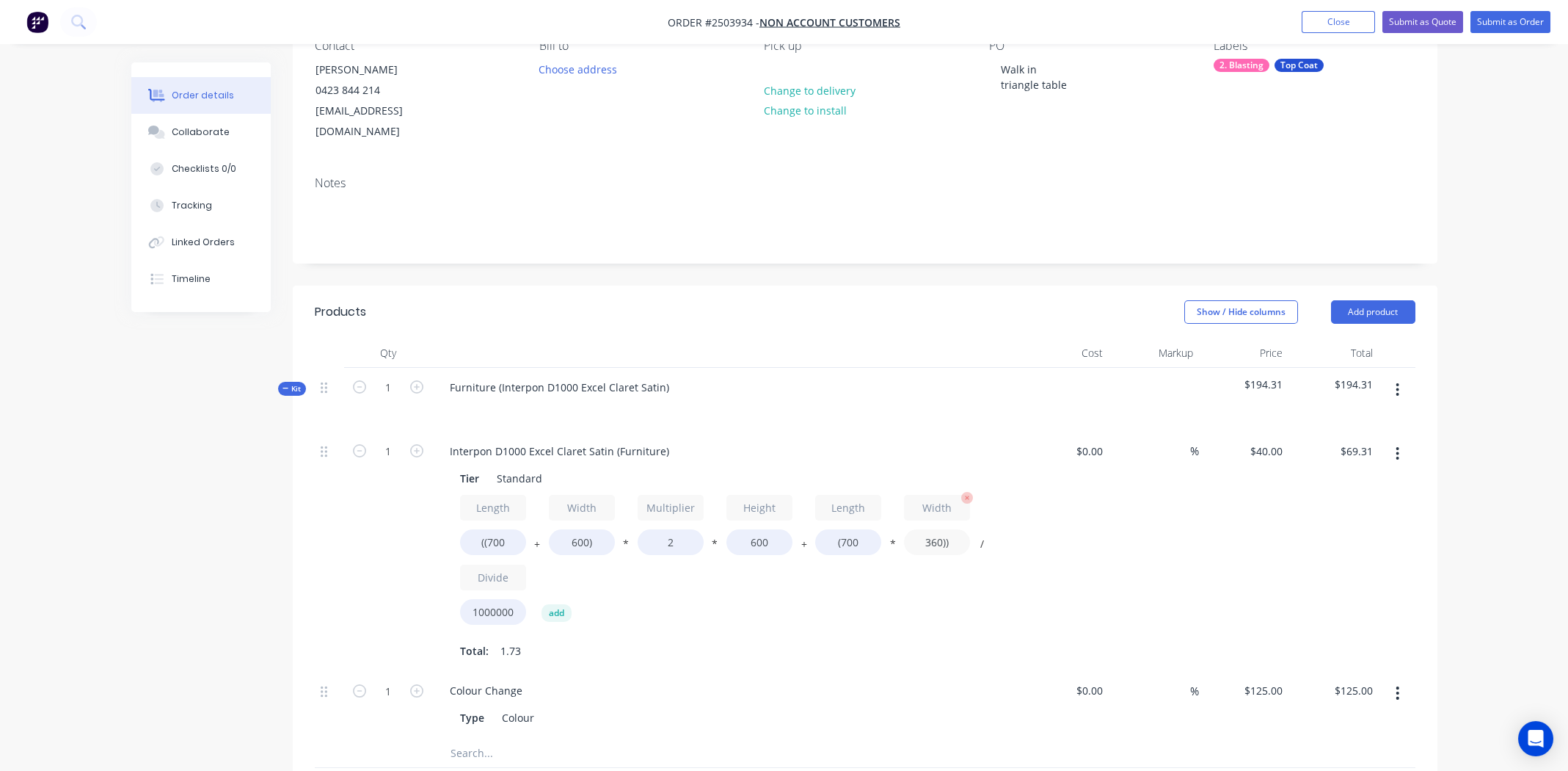
type input "$72.48"
click at [936, 529] on input "360))" at bounding box center [937, 542] width 66 height 26
type input "600))"
type input "$79.20"
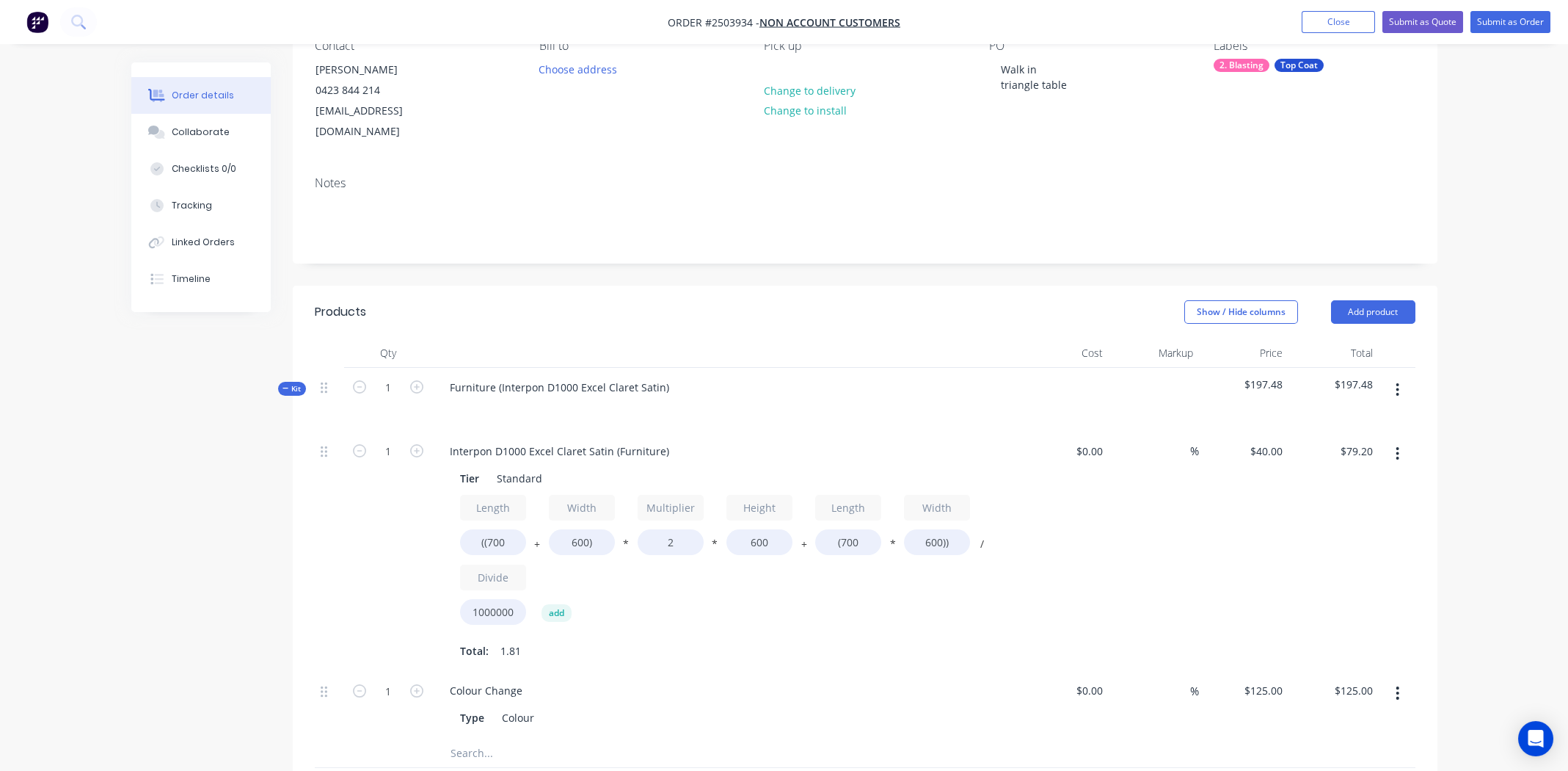
drag, startPoint x: 1166, startPoint y: 494, endPoint x: 1158, endPoint y: 493, distance: 8.1
click at [1163, 494] on div "%" at bounding box center [1154, 551] width 90 height 240
click at [675, 529] on input "2" at bounding box center [670, 542] width 66 height 26
type input "1.5"
type input "$63.60"
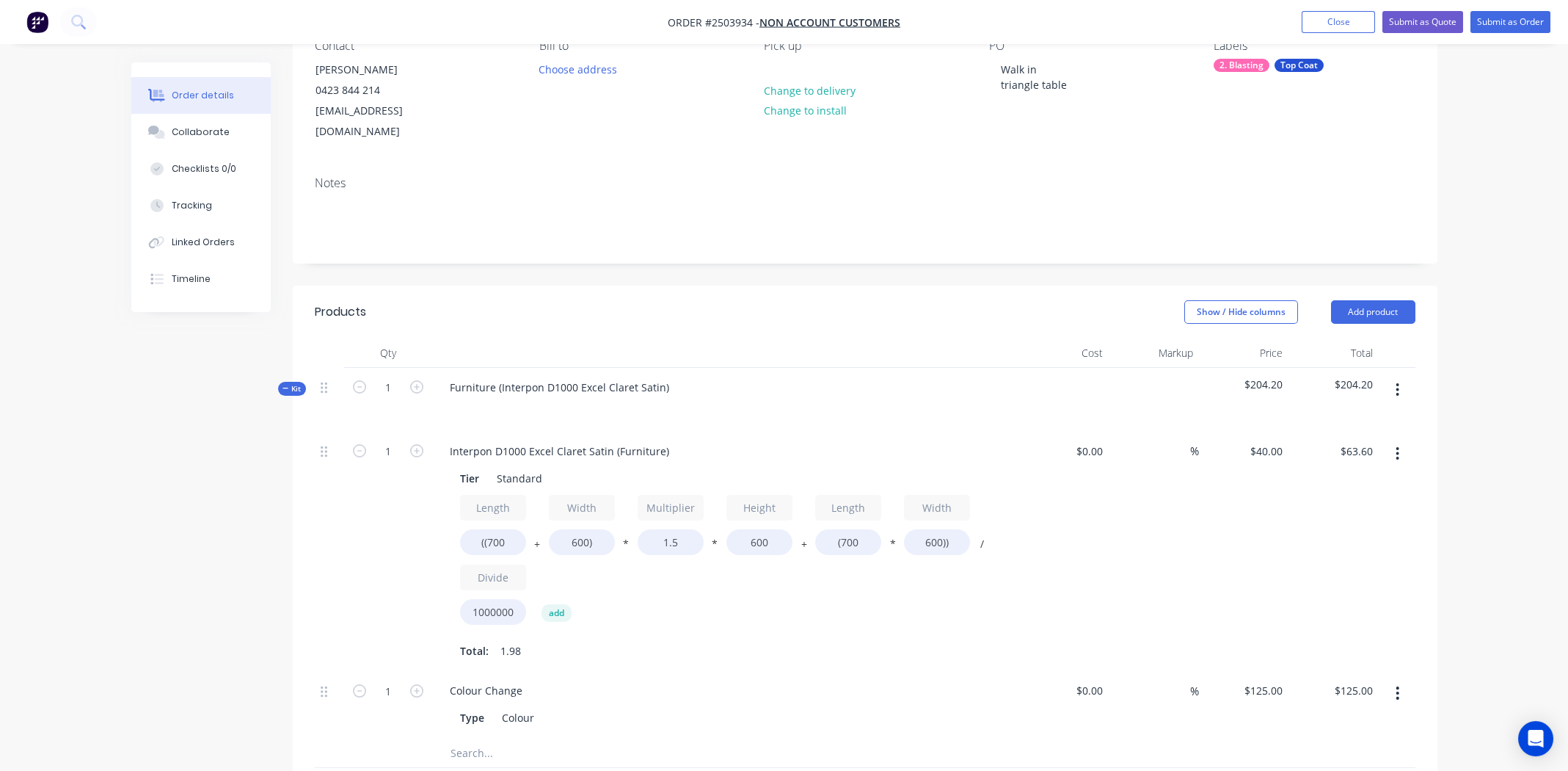
click at [737, 610] on div "Length ((700 + Width 600) * Multiplier 1.5 * Height 600 + Length (700 * Width 6…" at bounding box center [726, 578] width 531 height 168
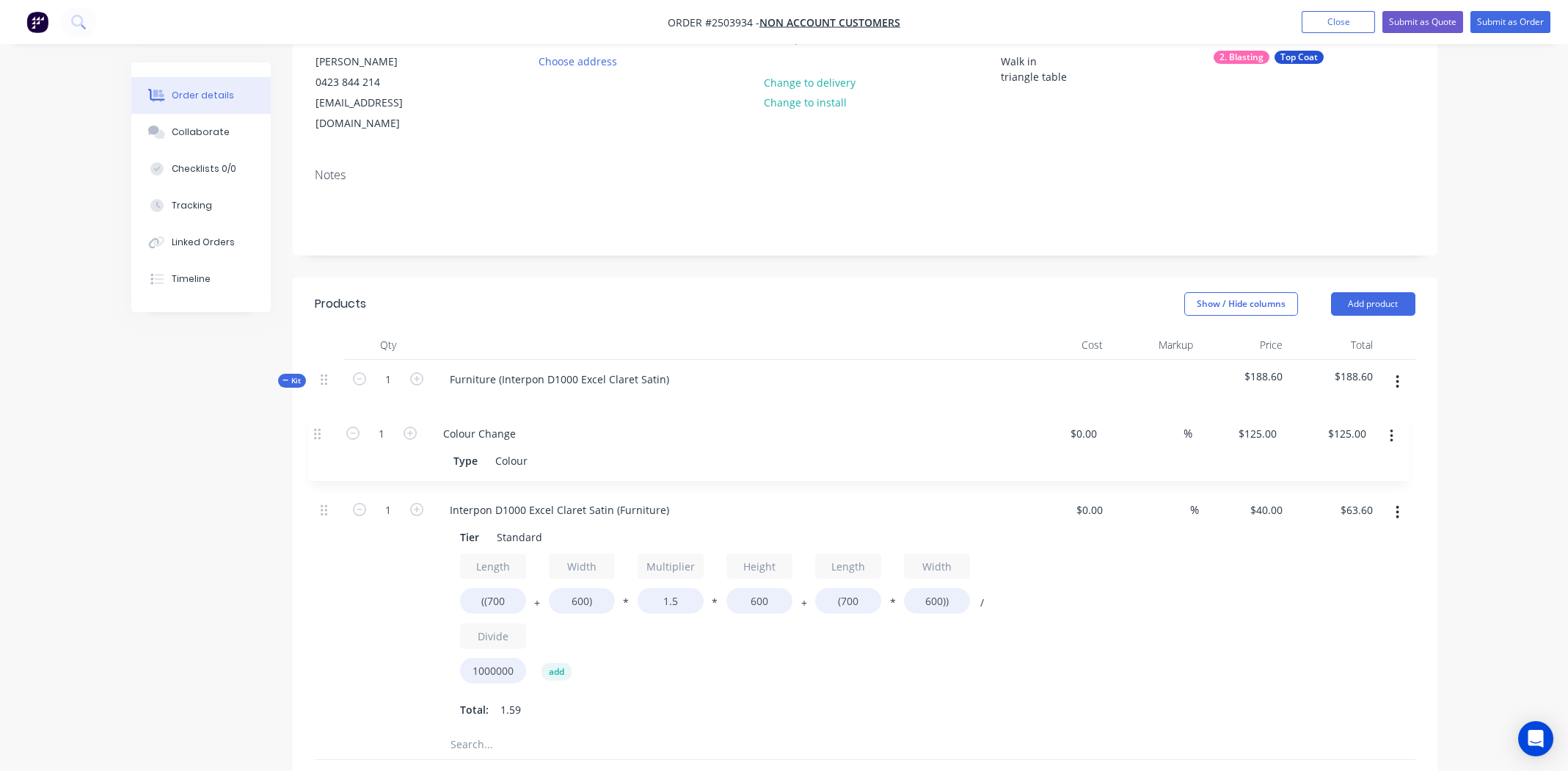
drag, startPoint x: 320, startPoint y: 669, endPoint x: 319, endPoint y: 432, distance: 237.0
click at [319, 432] on div "1 Interpon D1000 Excel Claret Satin (Furniture) Tier Standard Length ((700 + Wi…" at bounding box center [865, 577] width 1101 height 306
click at [1258, 610] on div "$40.00 $40.00" at bounding box center [1244, 610] width 90 height 240
click at [1395, 373] on icon "button" at bounding box center [1397, 381] width 4 height 16
click at [1362, 409] on div "Add product to kit" at bounding box center [1346, 420] width 113 height 21
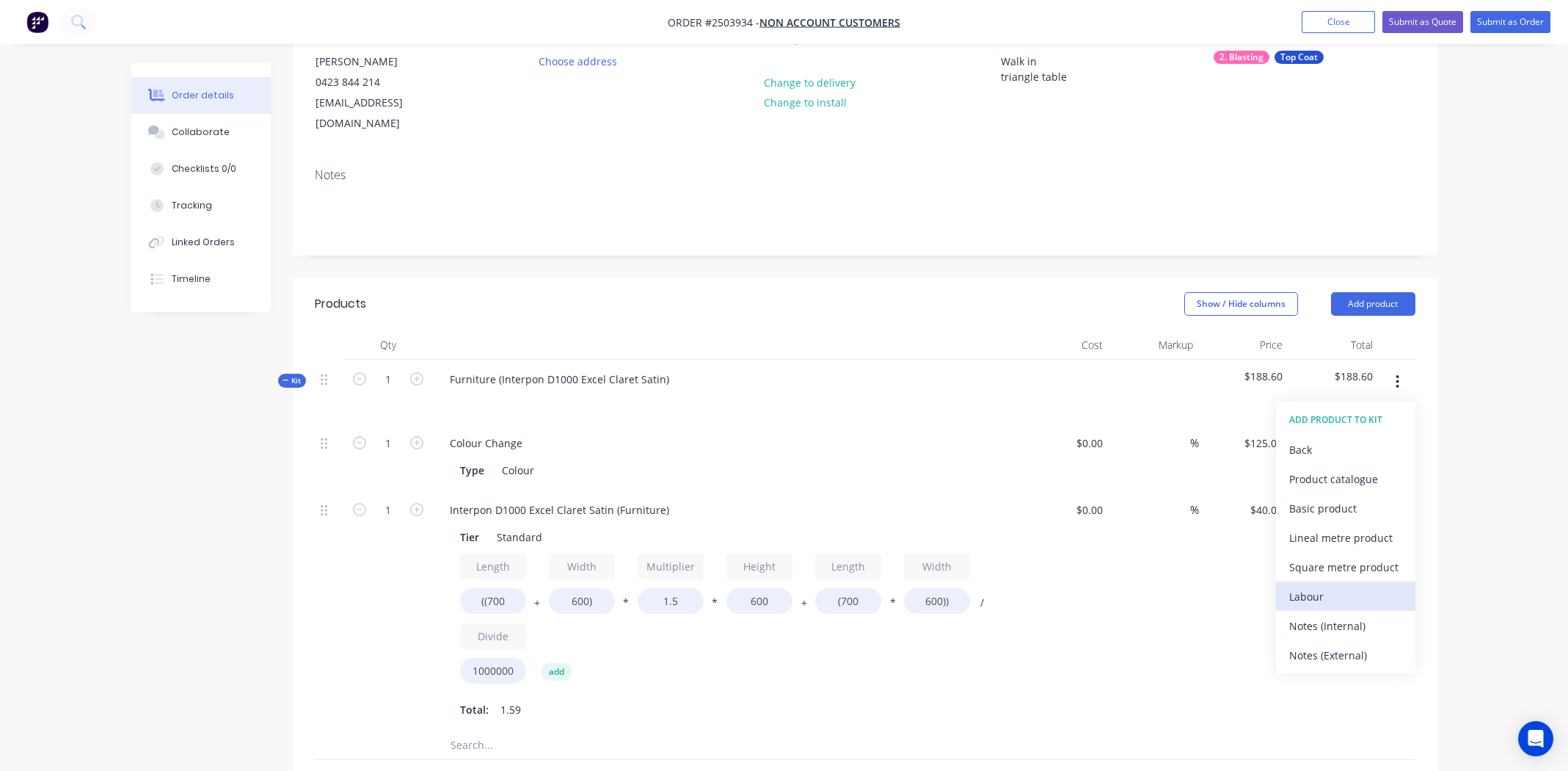
click at [1309, 586] on div "Labour" at bounding box center [1346, 597] width 113 height 21
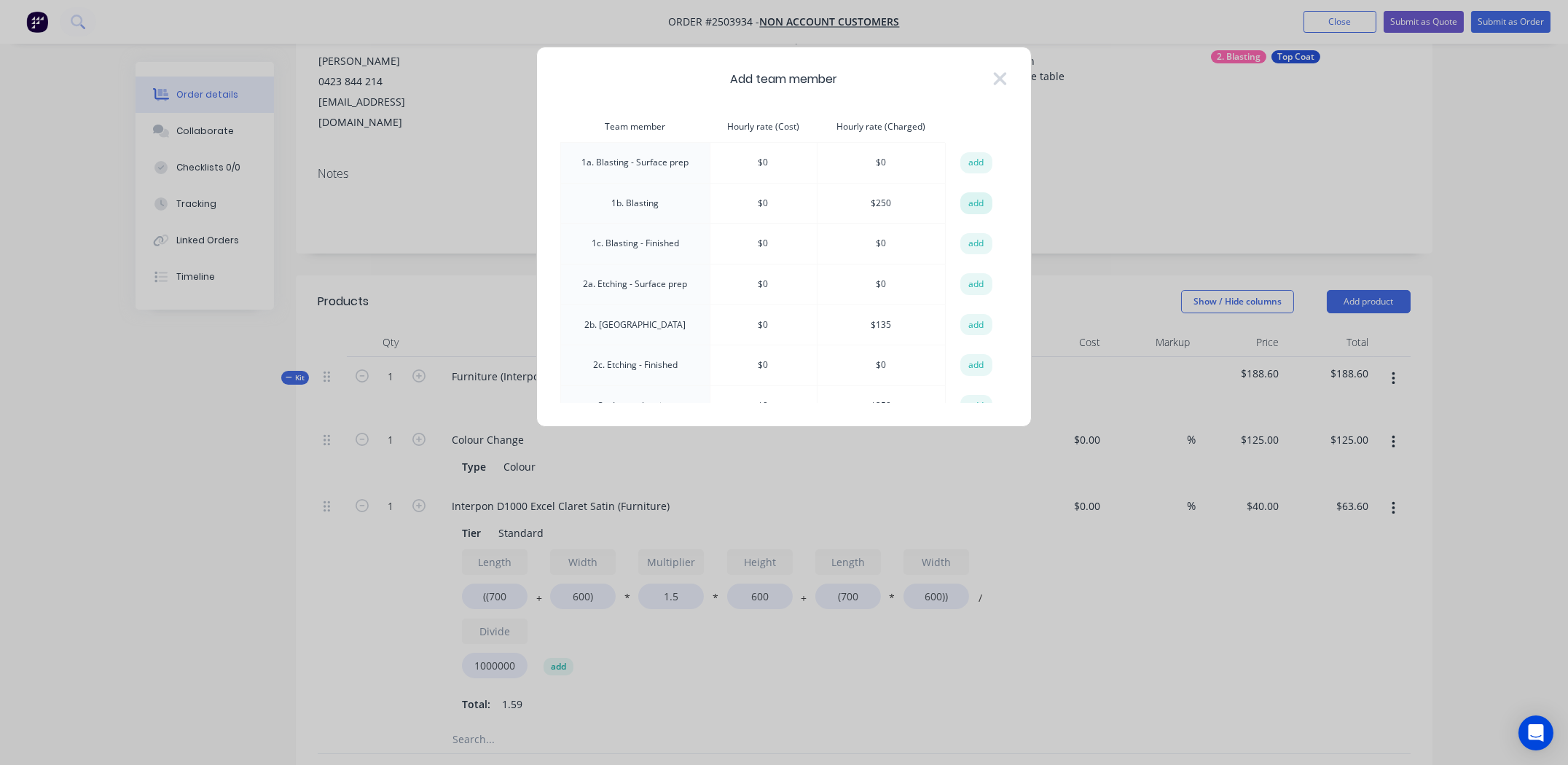
click at [964, 198] on button "add" at bounding box center [976, 203] width 32 height 22
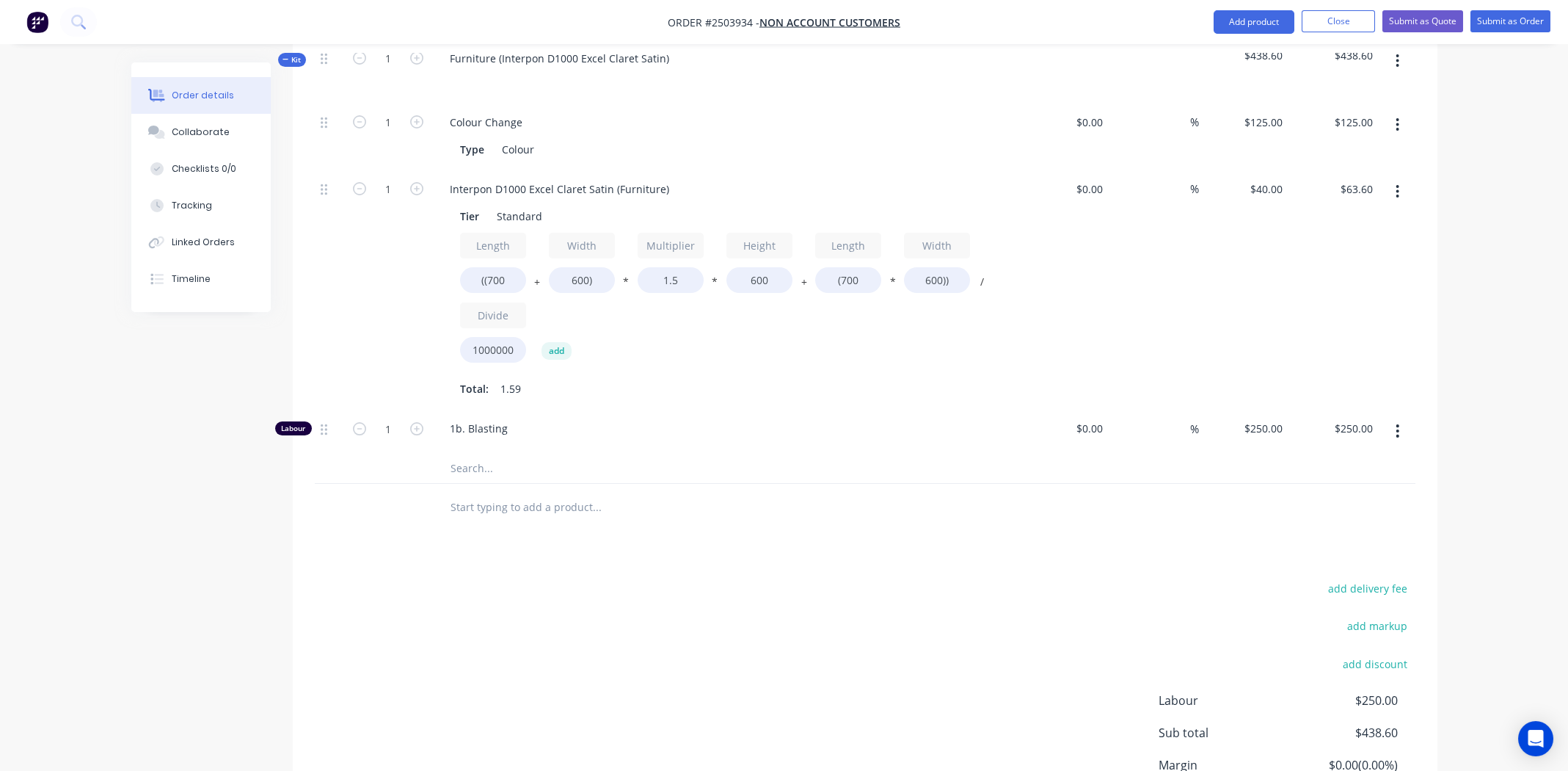
scroll to position [521, 0]
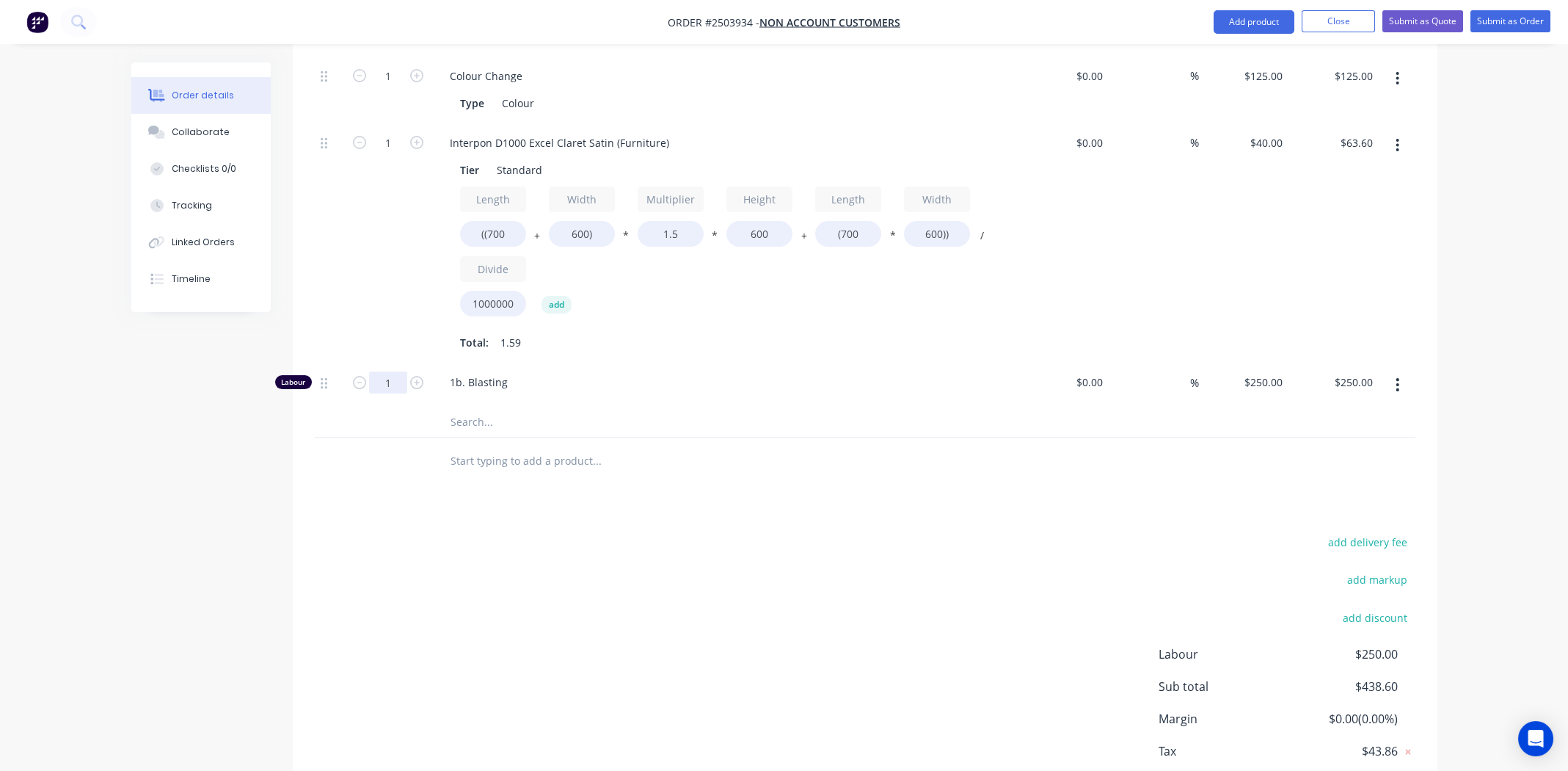
click at [392, 87] on input "1" at bounding box center [388, 76] width 38 height 22
click at [508, 545] on div "add delivery fee add markup add discount Labour $250.00 Sub total $438.60 Margi…" at bounding box center [865, 674] width 1101 height 283
click at [382, 372] on input "..333" at bounding box center [388, 382] width 38 height 22
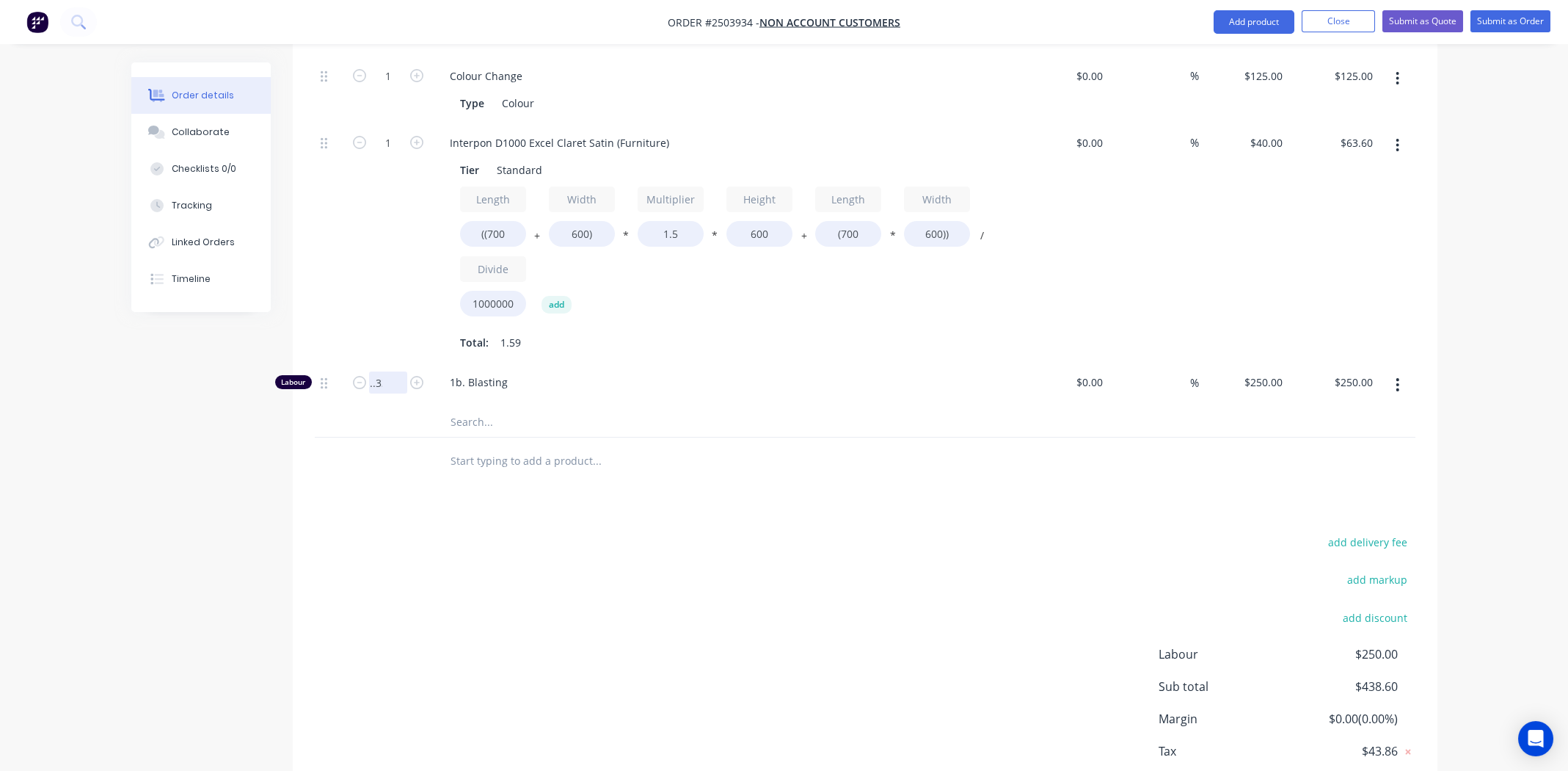
click at [382, 372] on input "..333" at bounding box center [388, 382] width 38 height 22
type input "."
type input "0.333"
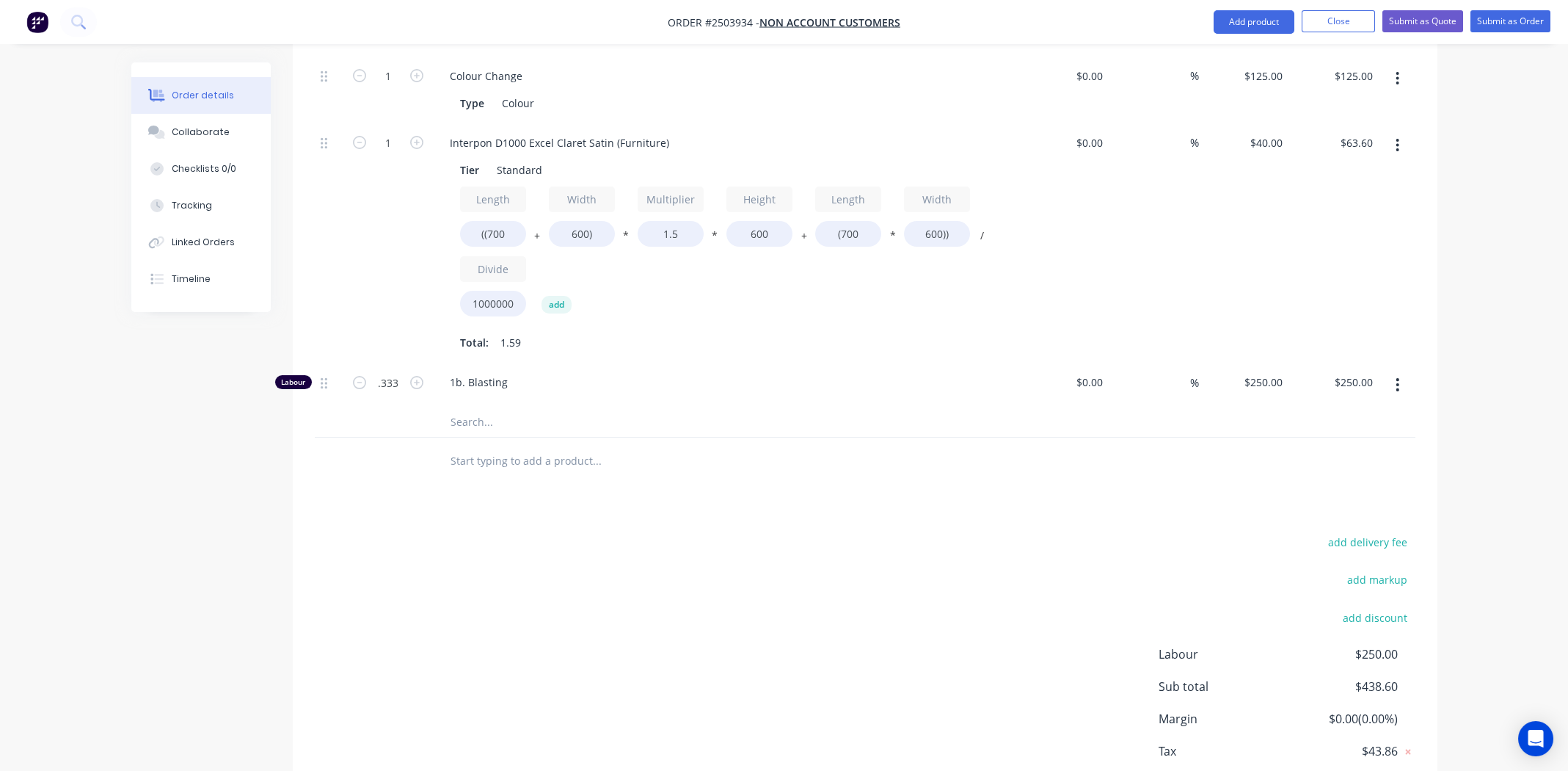
type input "$83.25"
click at [457, 600] on div "add delivery fee add markup add discount Labour $250.00 Sub total $438.60 Margi…" at bounding box center [865, 674] width 1101 height 283
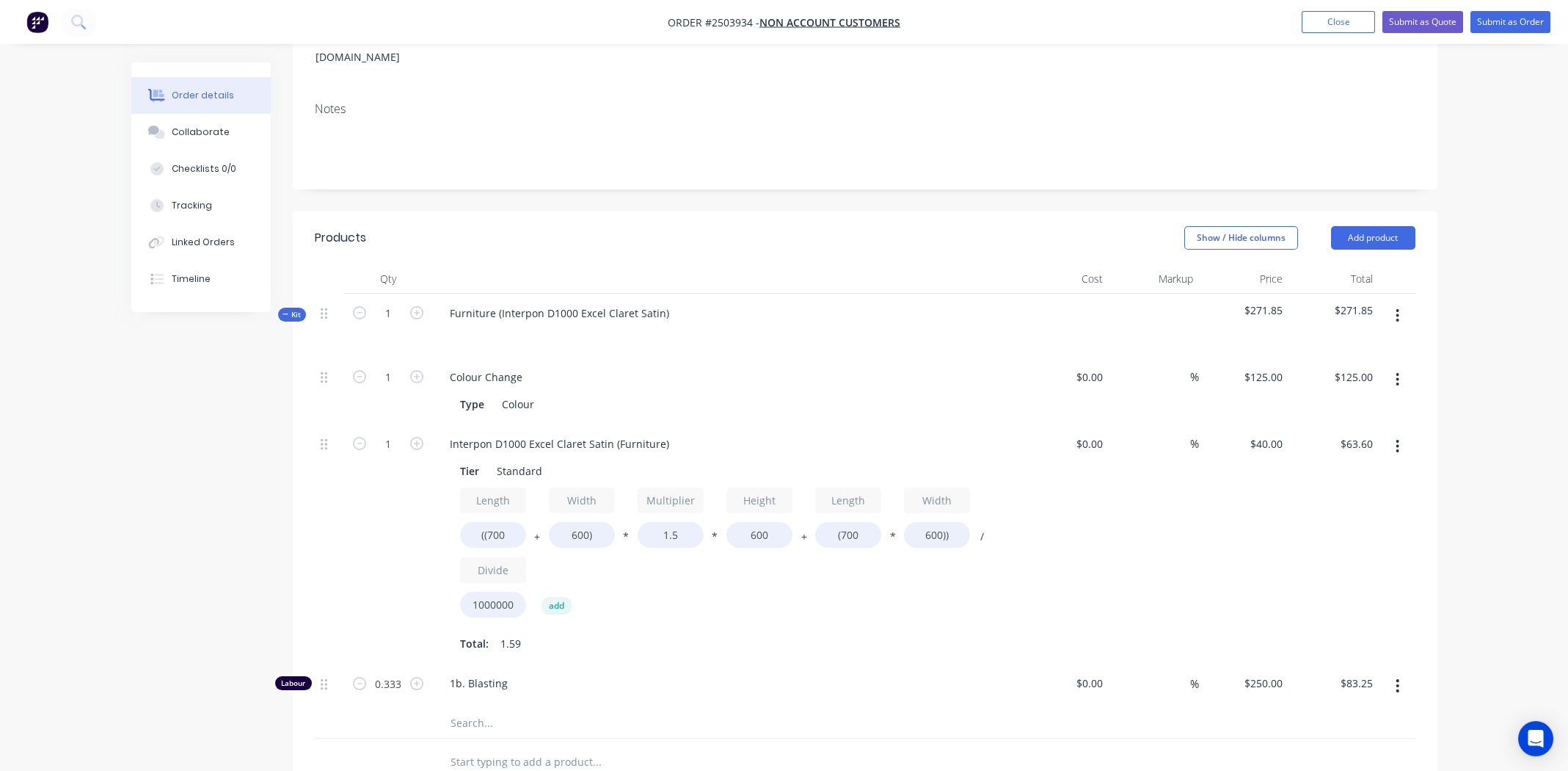
scroll to position [587, 0]
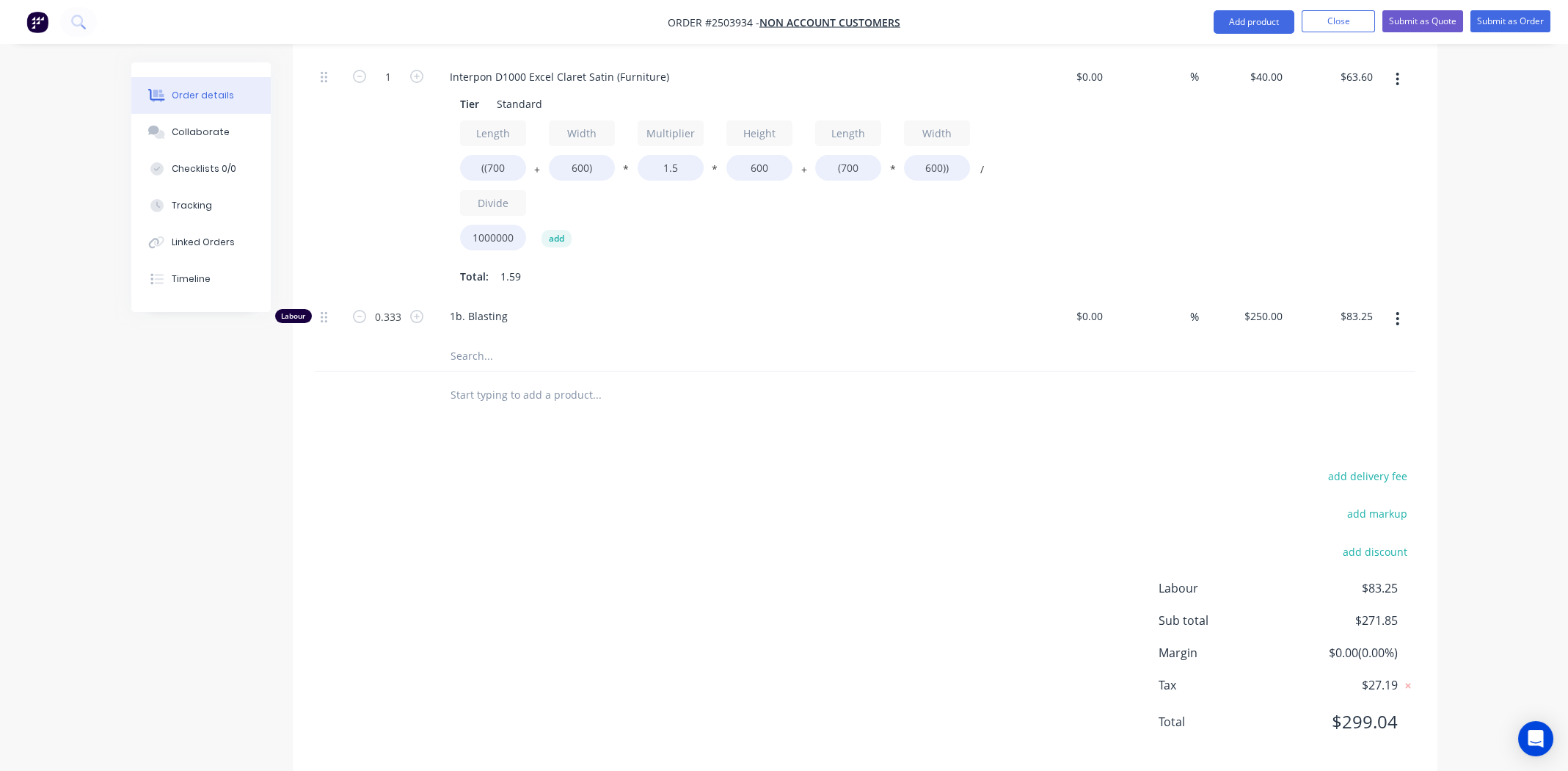
click at [828, 466] on div "add delivery fee add markup add discount Labour $83.25 Sub total $271.85 Margin…" at bounding box center [865, 607] width 1101 height 283
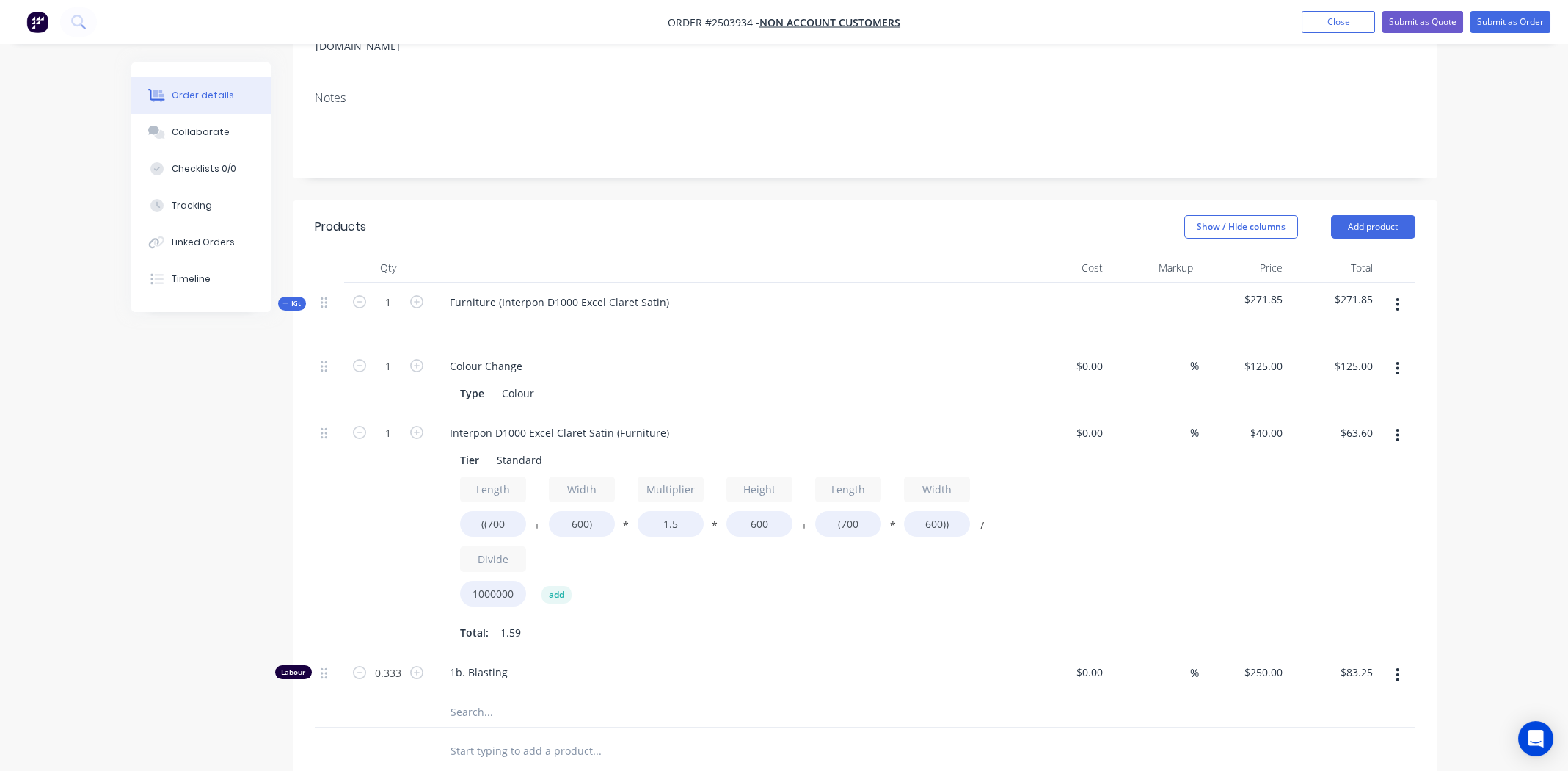
scroll to position [147, 0]
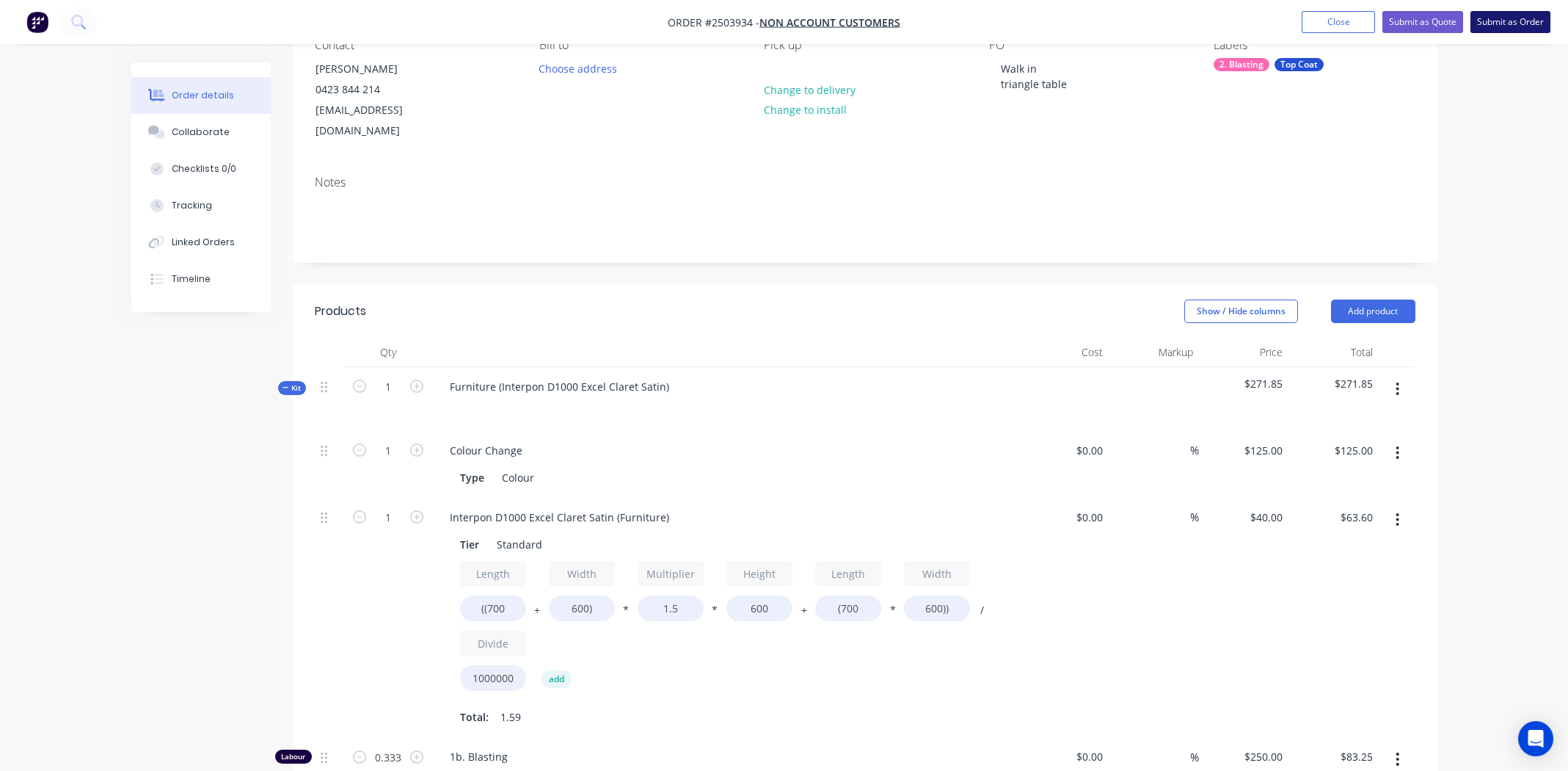
click at [1505, 19] on button "Submit as Order" at bounding box center [1510, 21] width 80 height 22
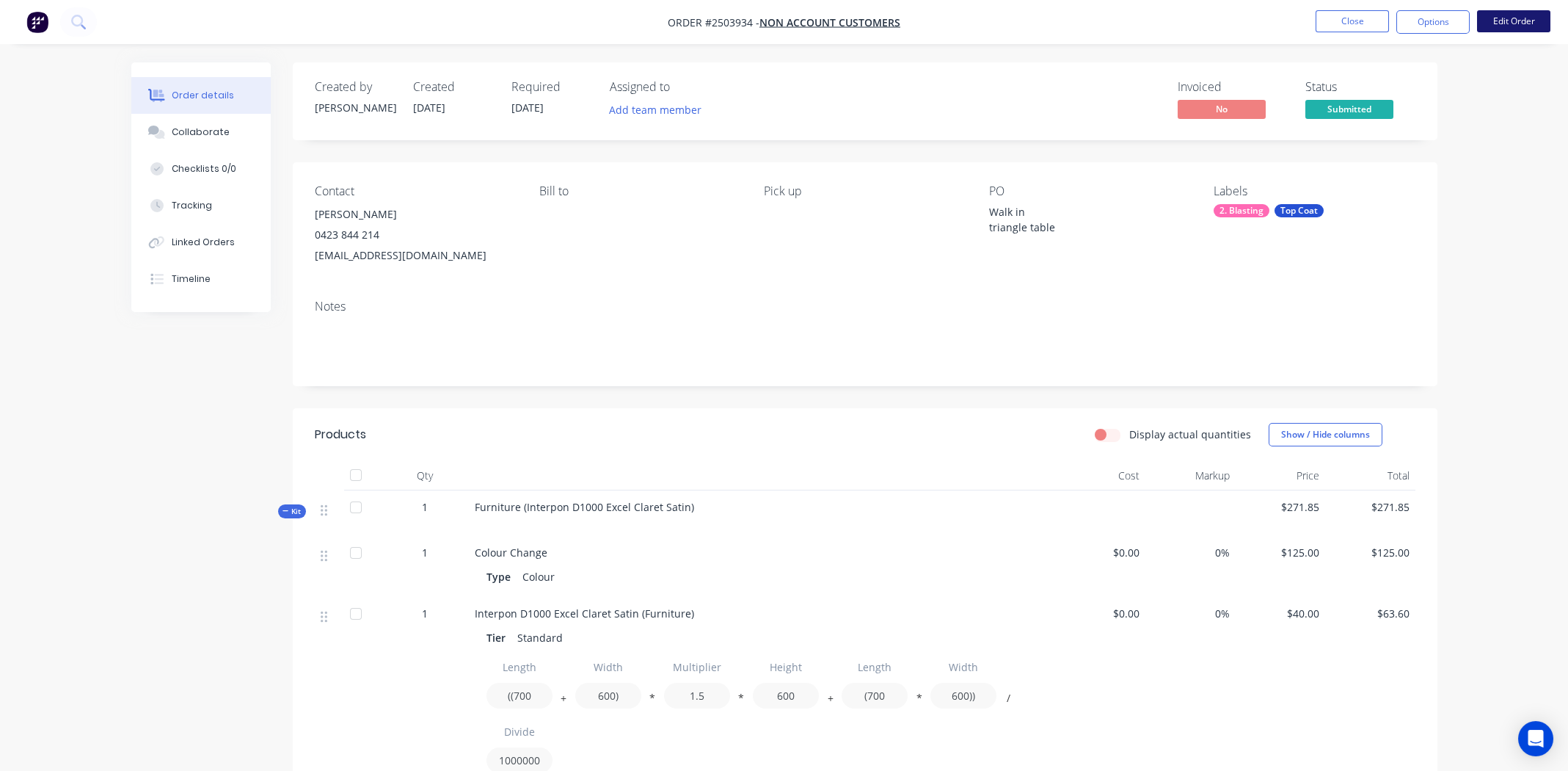
click at [1504, 18] on button "Edit Order" at bounding box center [1514, 21] width 73 height 22
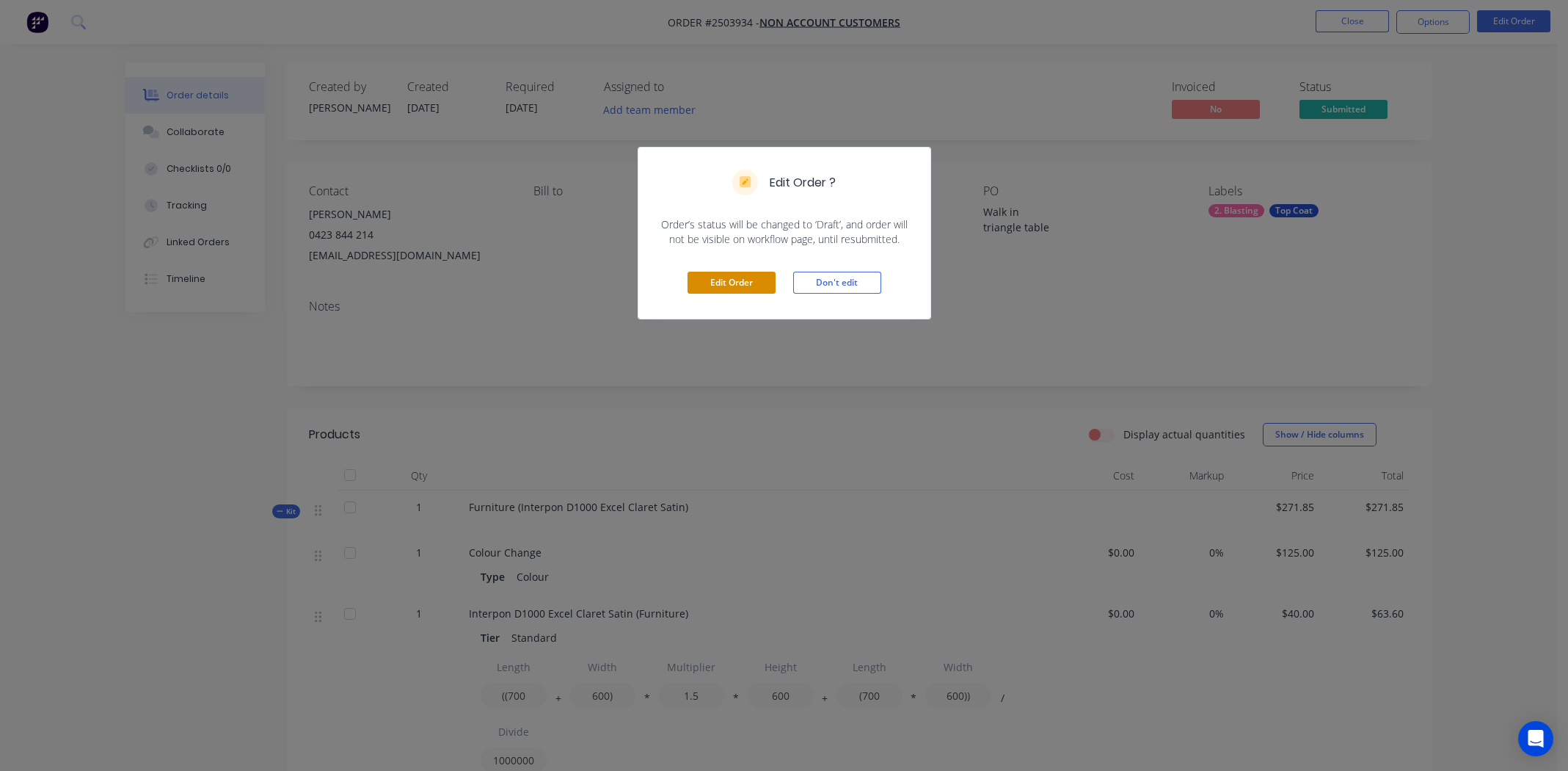
click at [719, 281] on button "Edit Order" at bounding box center [731, 282] width 88 height 22
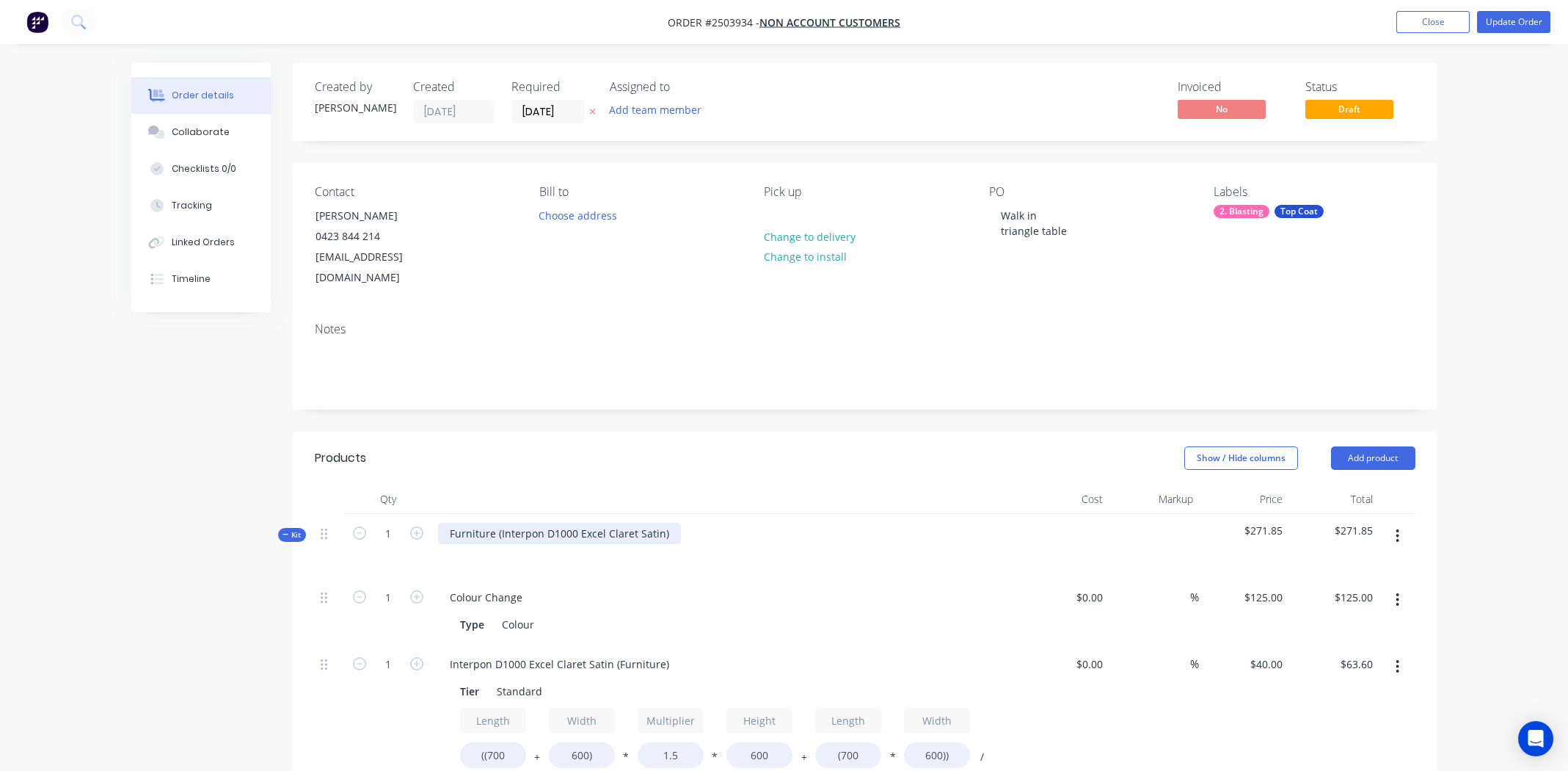
click at [664, 522] on div "Furniture (Interpon D1000 Excel Claret Satin)" at bounding box center [560, 533] width 243 height 21
click at [535, 522] on div "Interpon D1000 Excel Claret Satin" at bounding box center [532, 533] width 188 height 21
copy div "Interpon D1000 Excel Claret Satin"
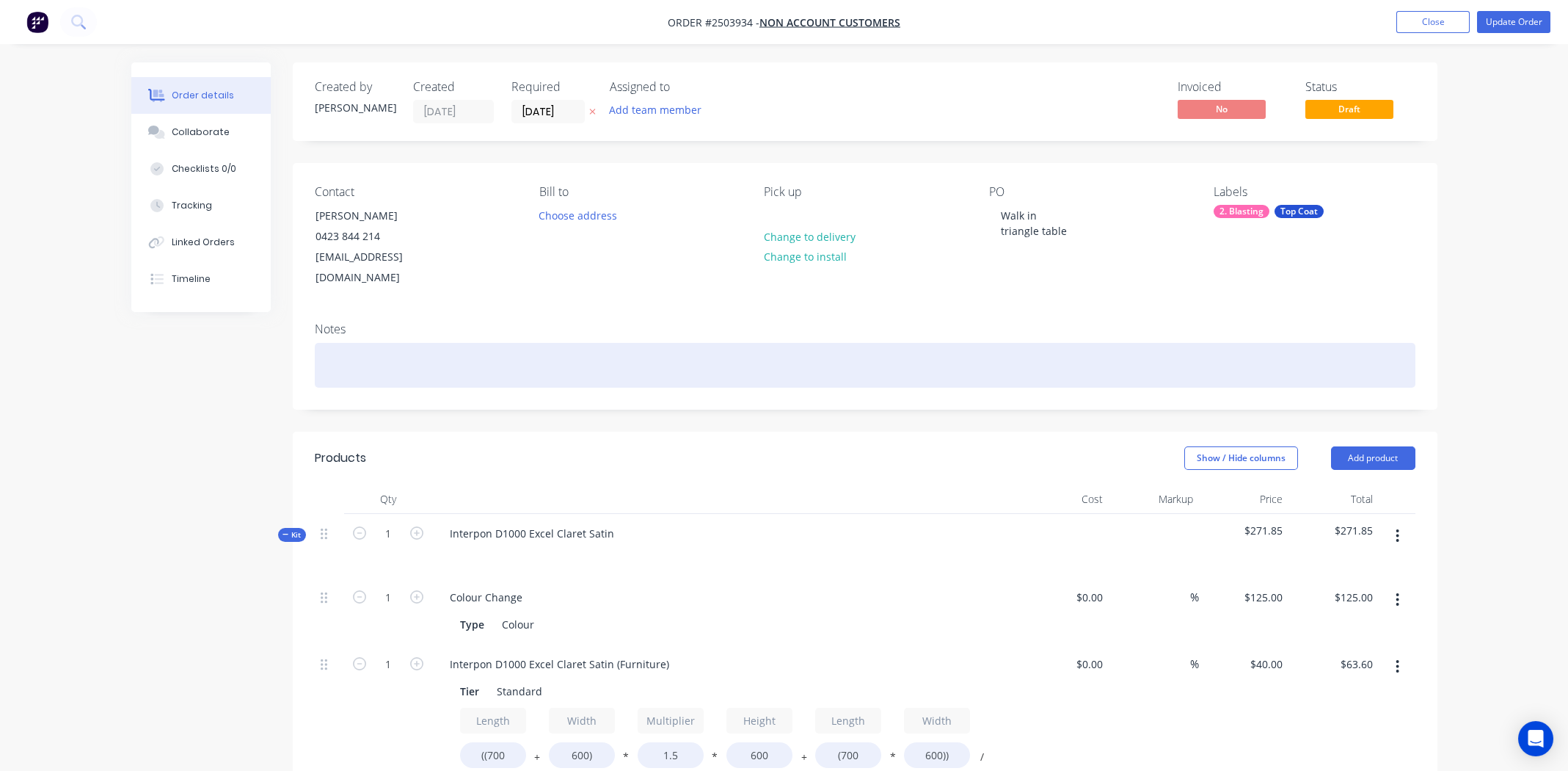
click at [386, 356] on div at bounding box center [865, 365] width 1101 height 45
paste div
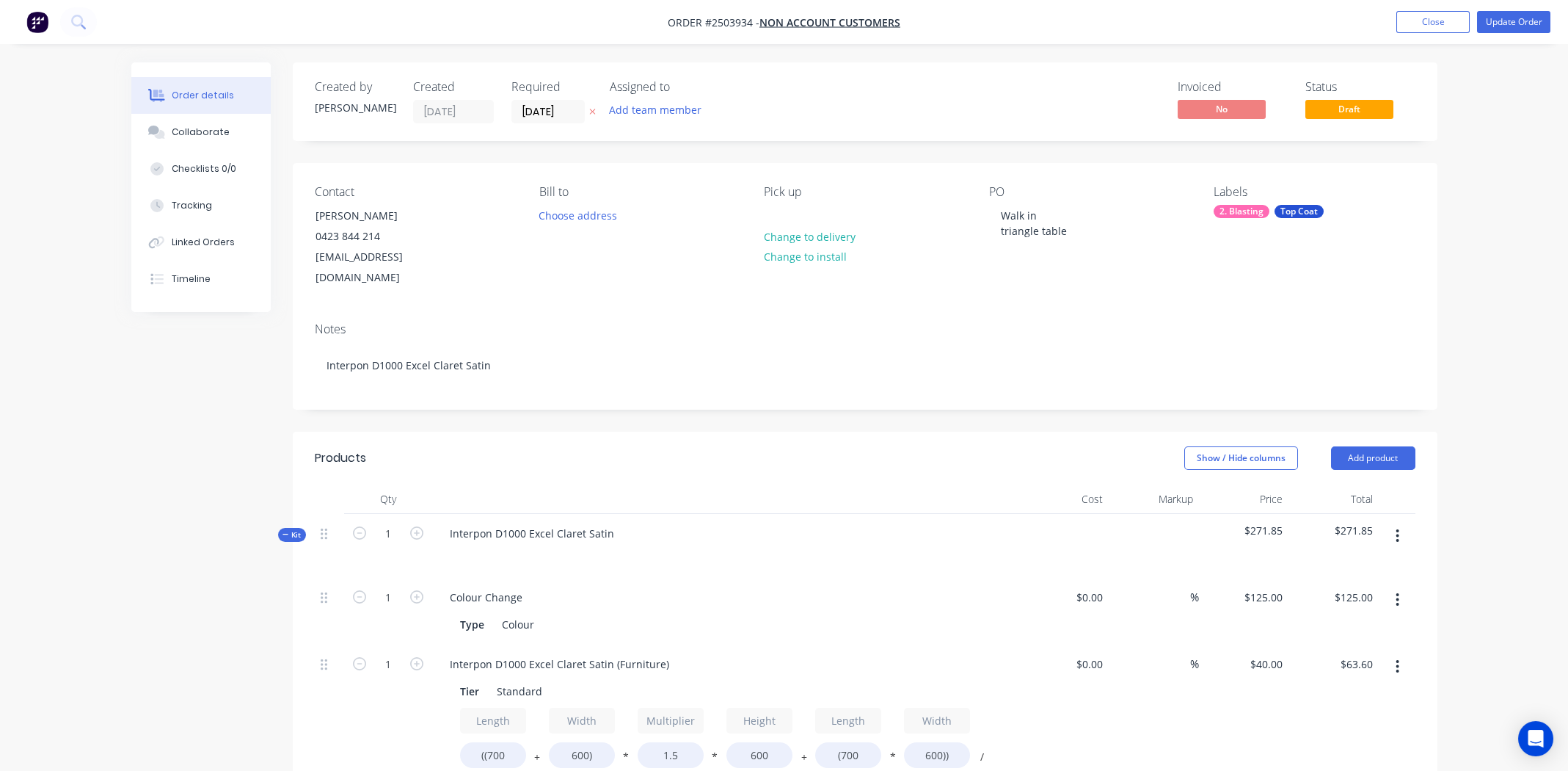
click at [1331, 259] on div "Labels 2. Blasting Top Coat" at bounding box center [1313, 236] width 201 height 103
click at [1501, 18] on button "Update Order" at bounding box center [1514, 21] width 73 height 22
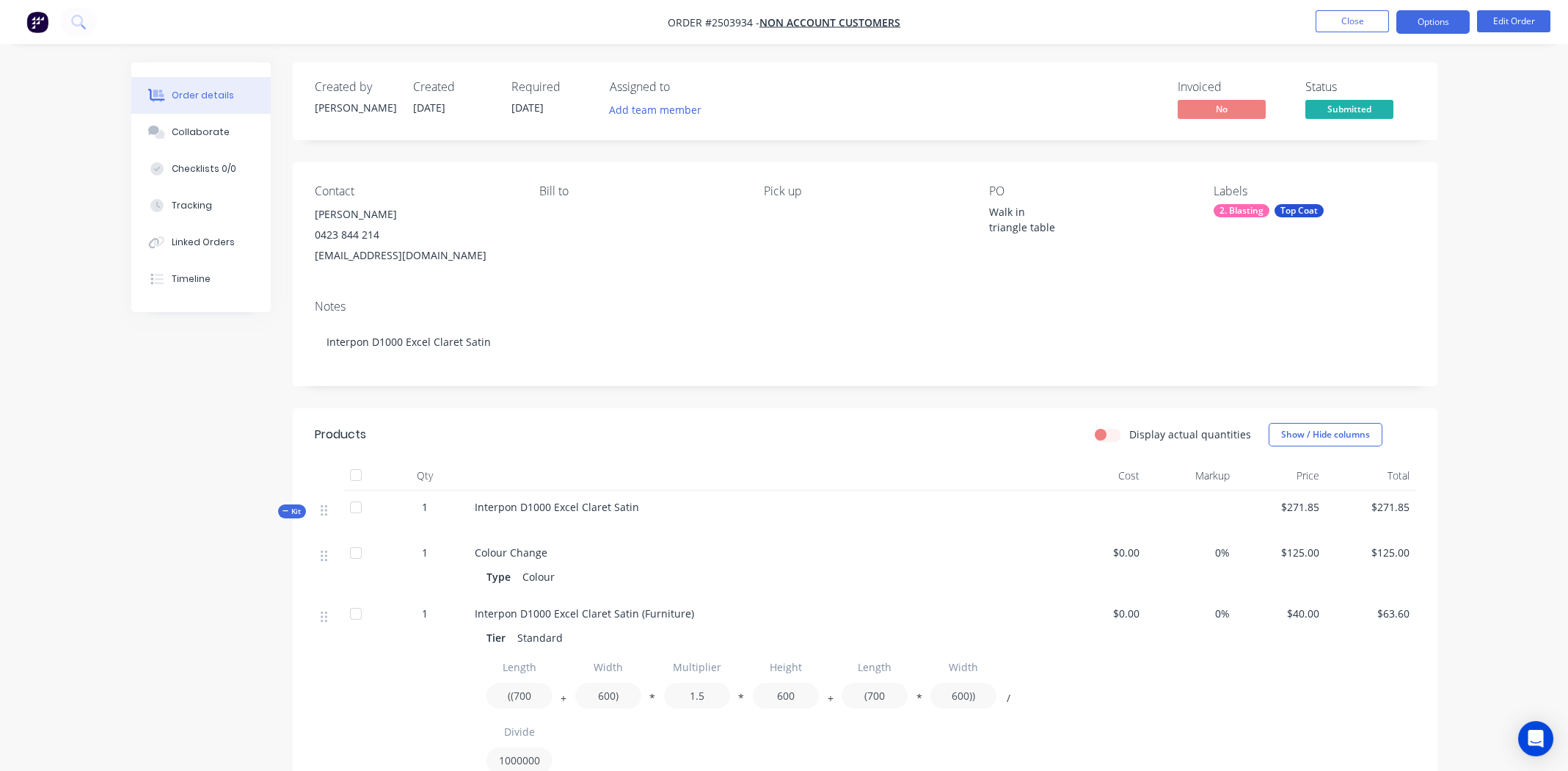
click at [1435, 11] on button "Options" at bounding box center [1433, 21] width 73 height 24
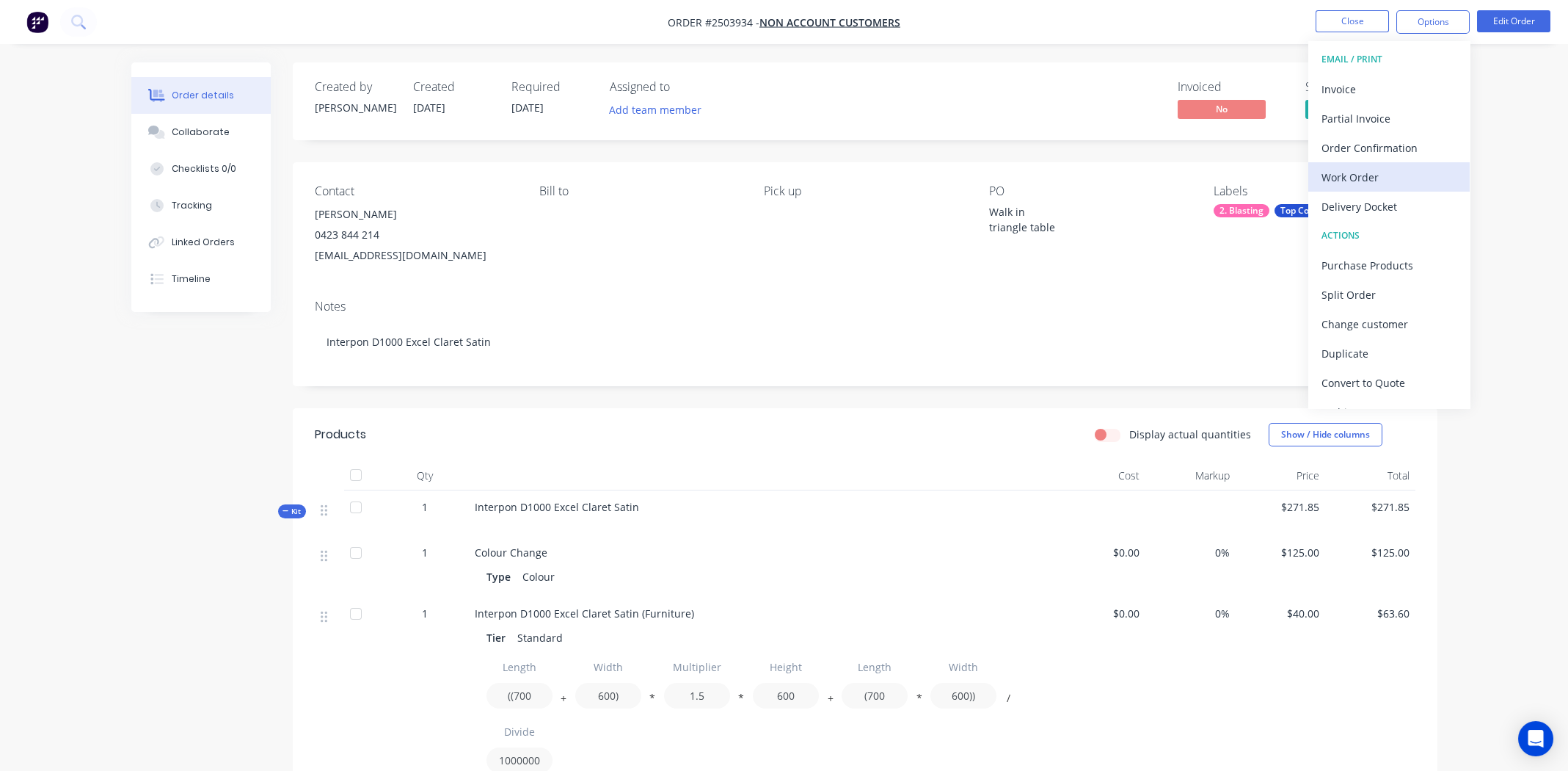
click at [1352, 172] on div "Work Order" at bounding box center [1388, 177] width 135 height 21
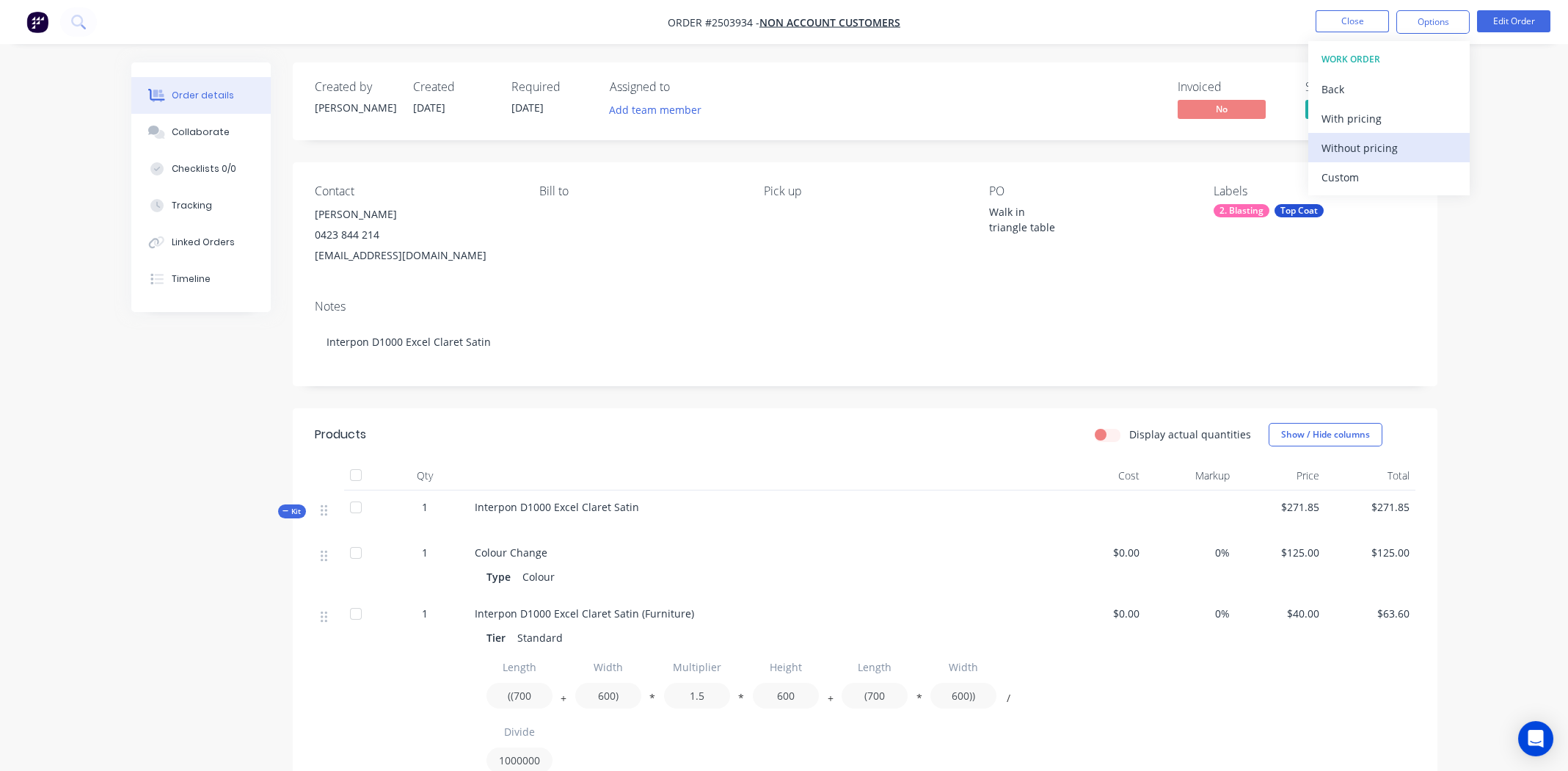
click at [1349, 145] on div "Without pricing" at bounding box center [1388, 148] width 135 height 21
click at [742, 253] on div "Contact [PERSON_NAME] [PHONE_NUMBER] [EMAIL_ADDRESS][DOMAIN_NAME] [PERSON_NAME]…" at bounding box center [865, 225] width 1144 height 125
click at [1357, 20] on button "Close" at bounding box center [1352, 21] width 73 height 22
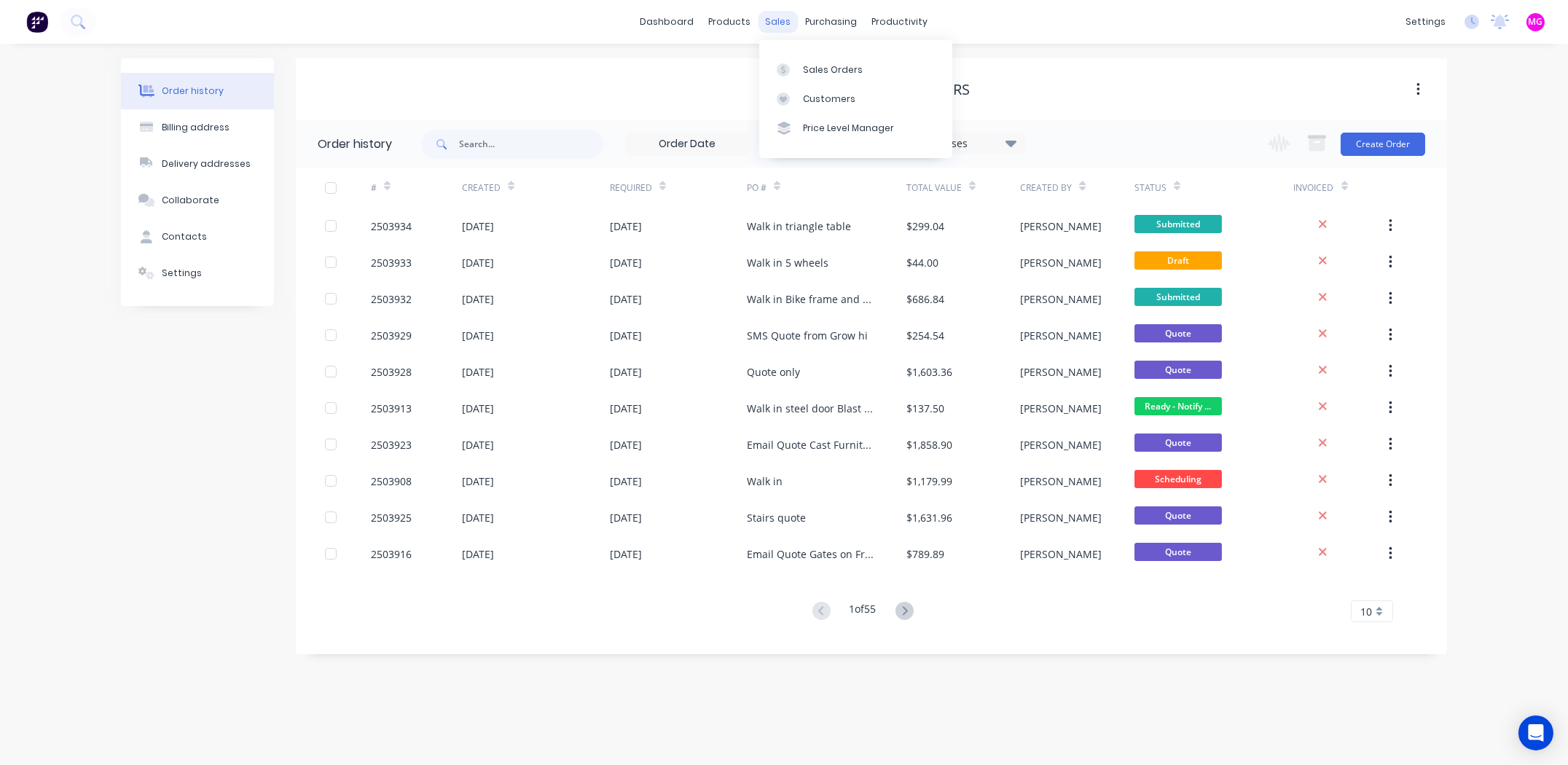
click at [775, 18] on div "sales" at bounding box center [778, 21] width 40 height 22
click at [809, 68] on div "Sales Orders" at bounding box center [833, 69] width 60 height 13
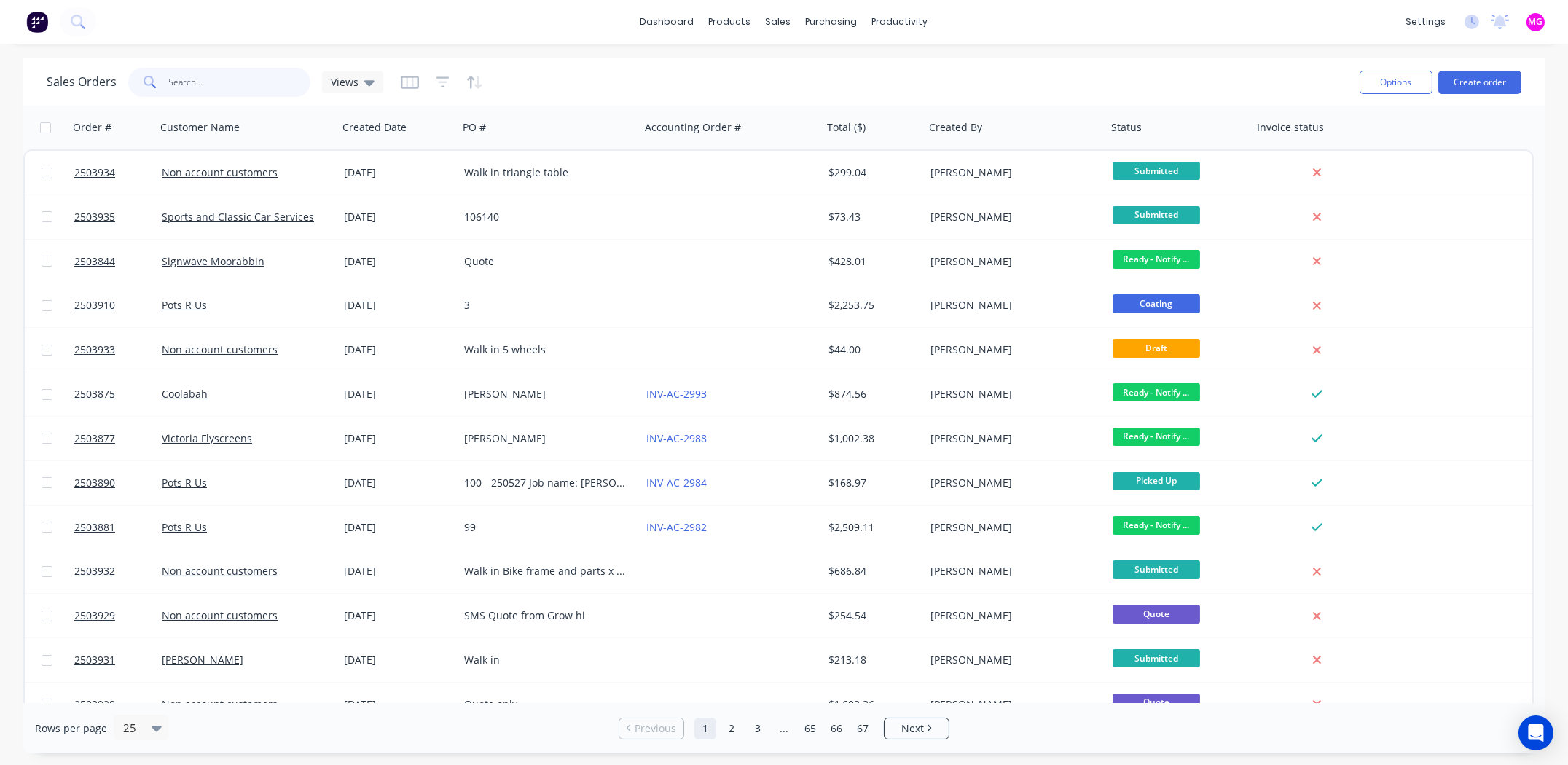
click at [244, 90] on input "text" at bounding box center [240, 82] width 142 height 29
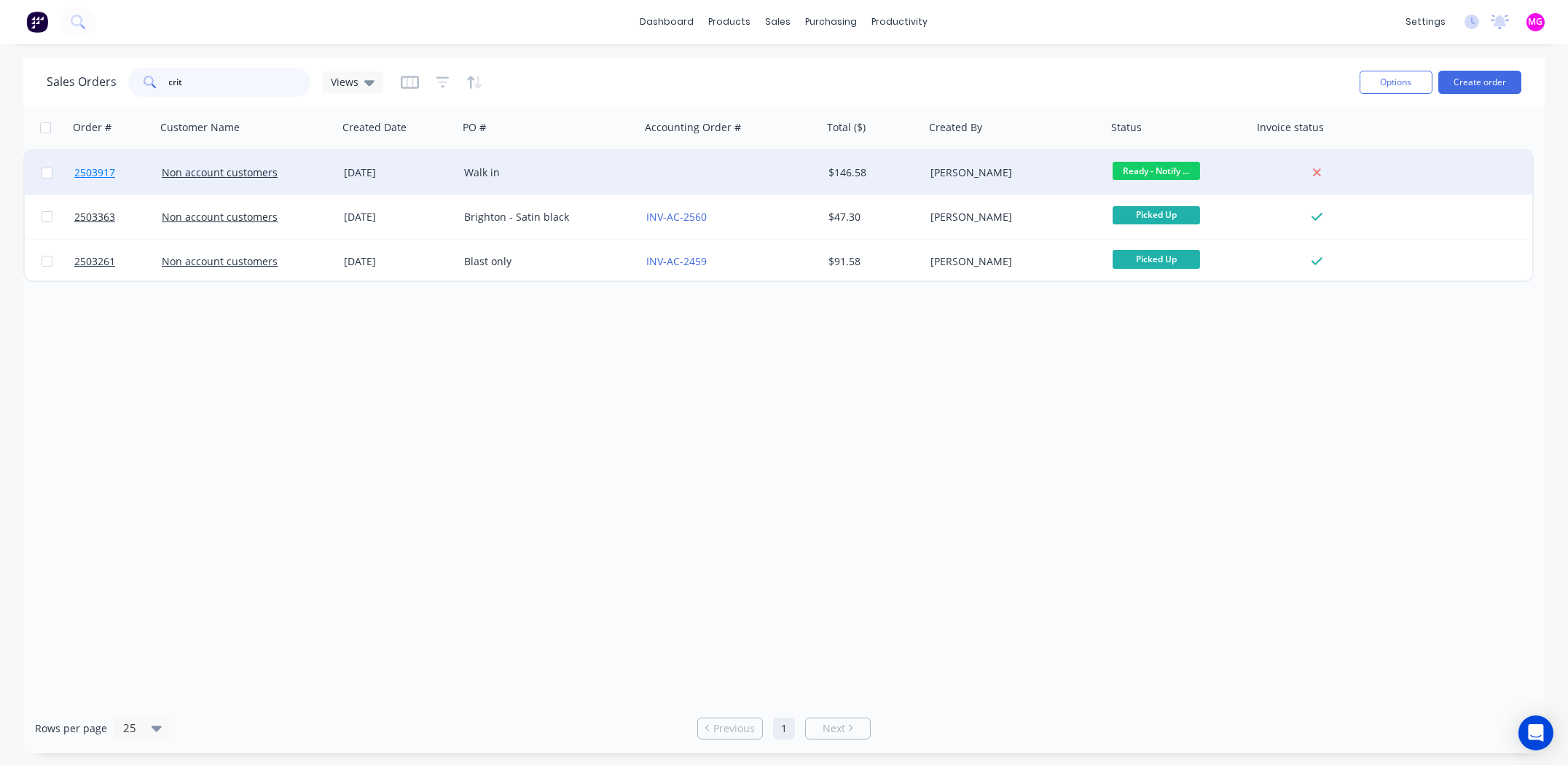
type input "crit"
click at [99, 172] on span "2503917" at bounding box center [95, 172] width 41 height 14
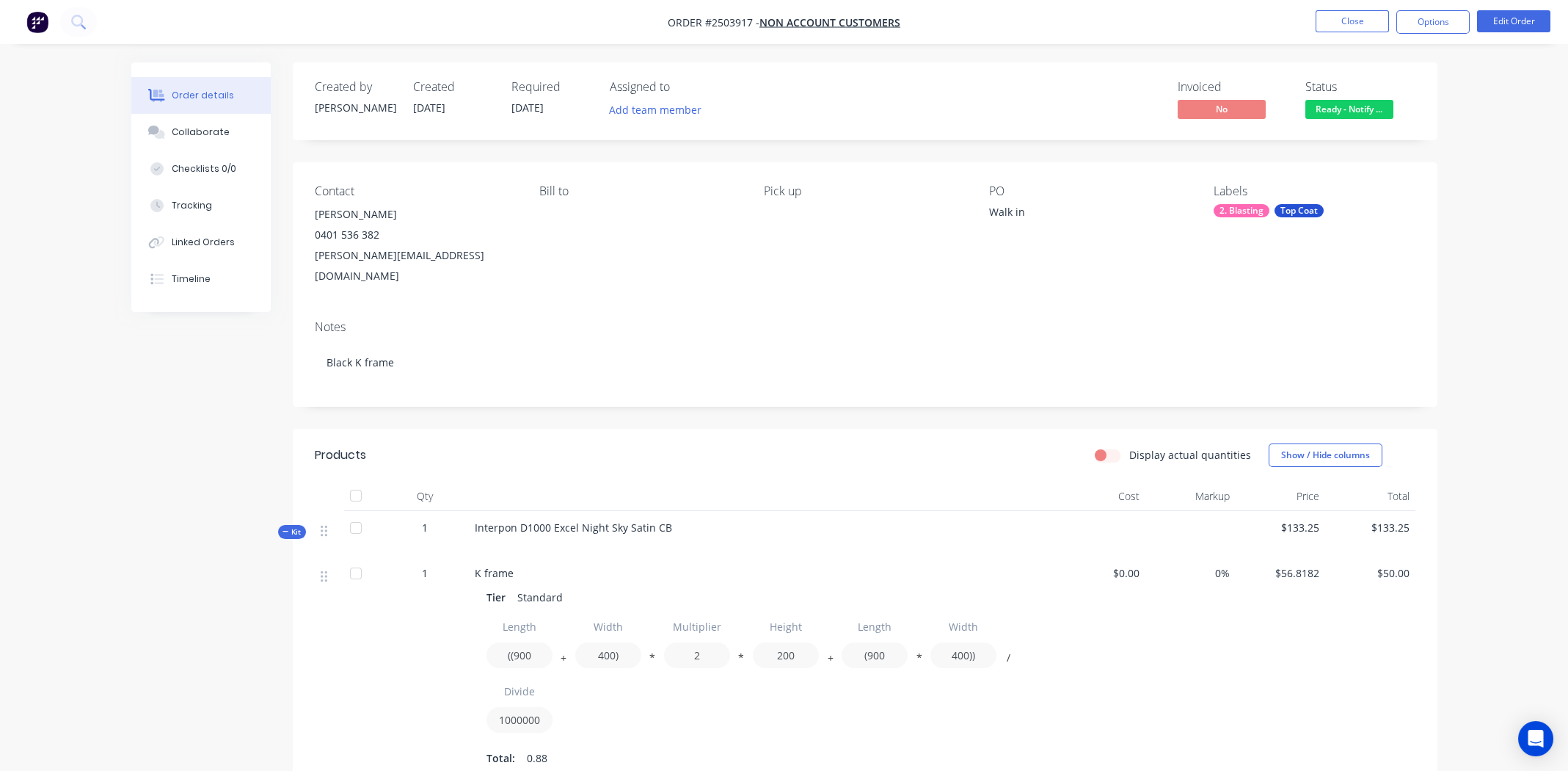
click at [1347, 106] on span "Ready - Notify ..." at bounding box center [1349, 109] width 88 height 18
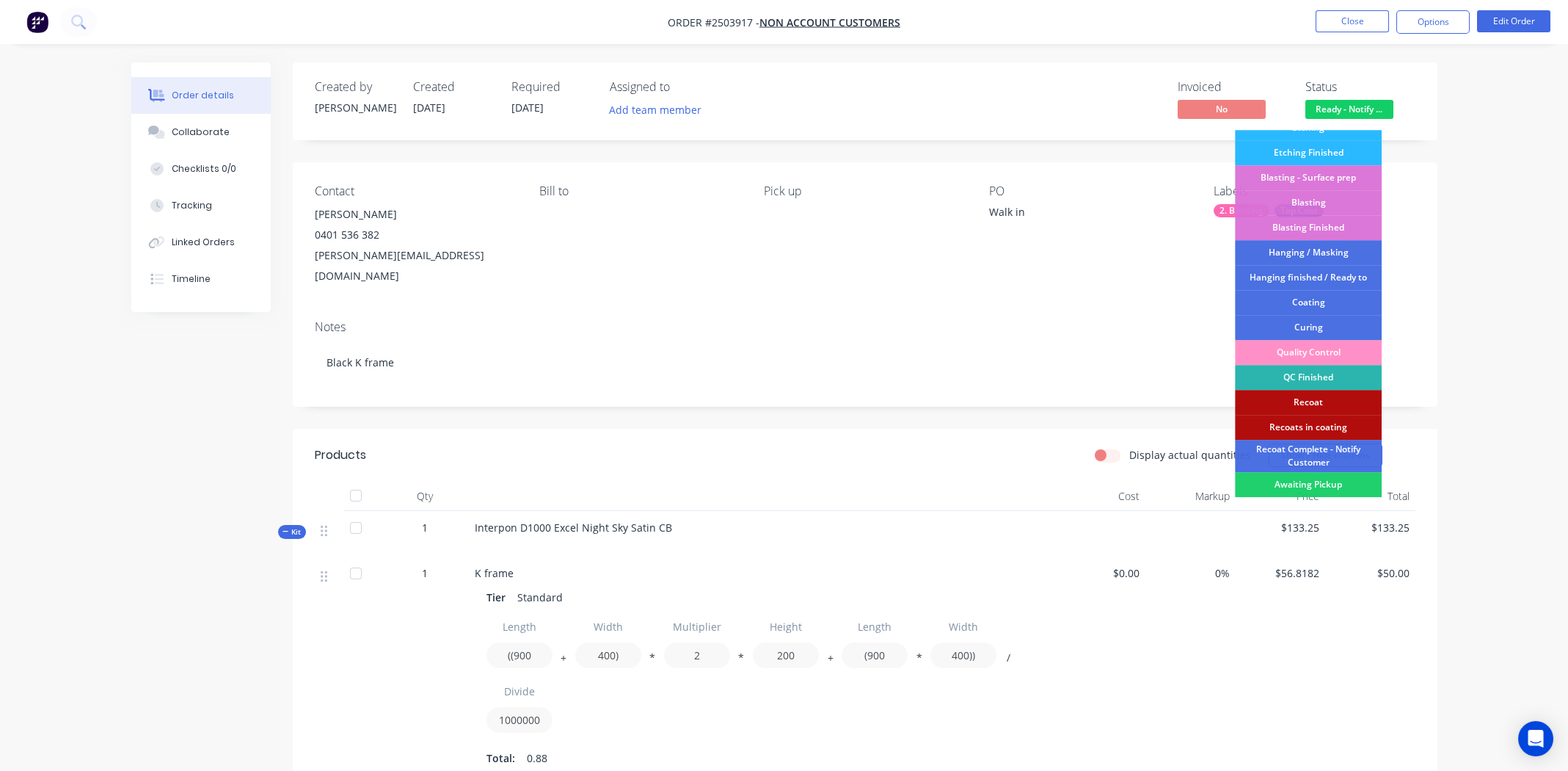
scroll to position [314, 0]
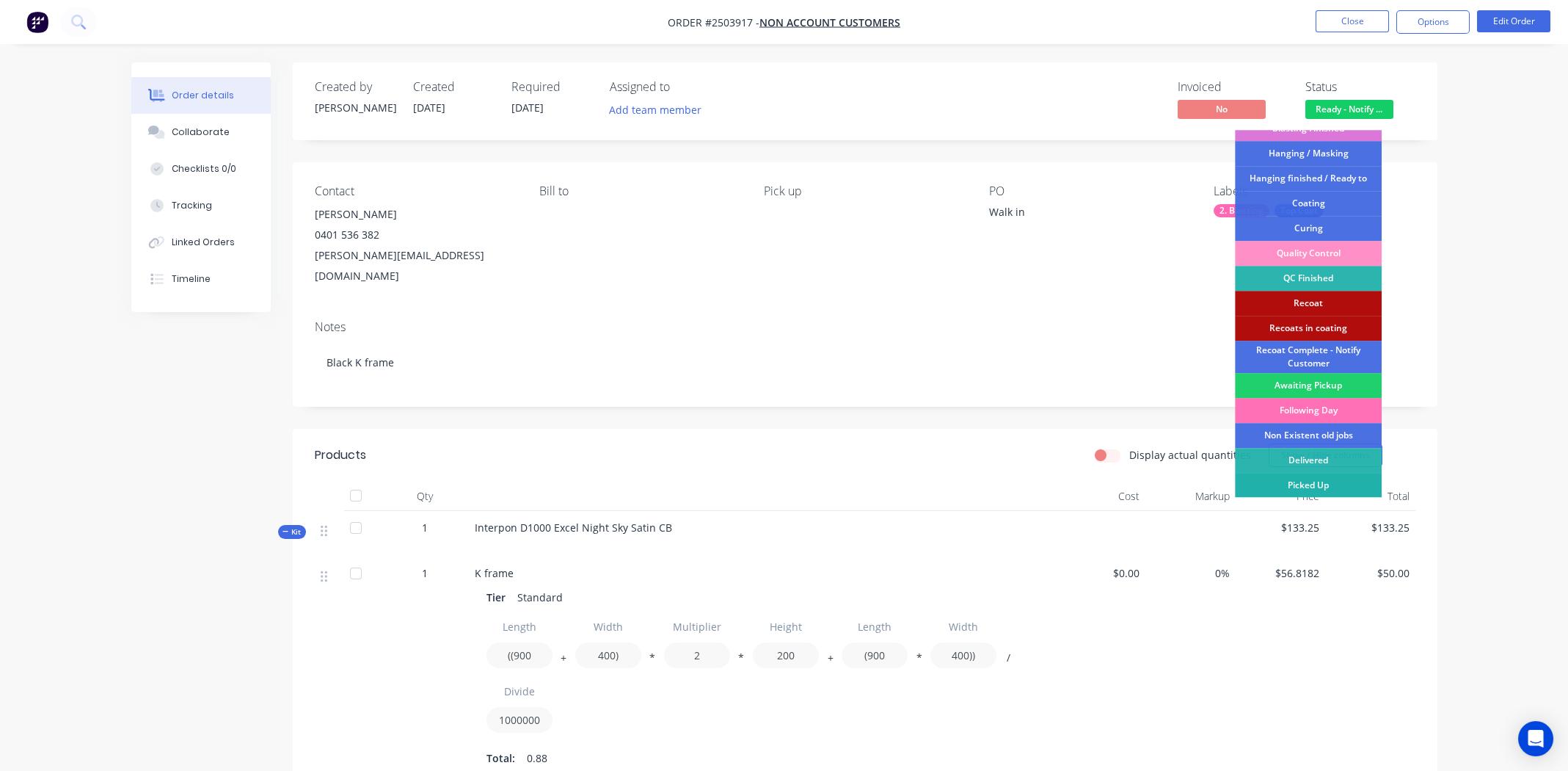
click at [1307, 479] on div "Picked Up" at bounding box center [1308, 485] width 147 height 25
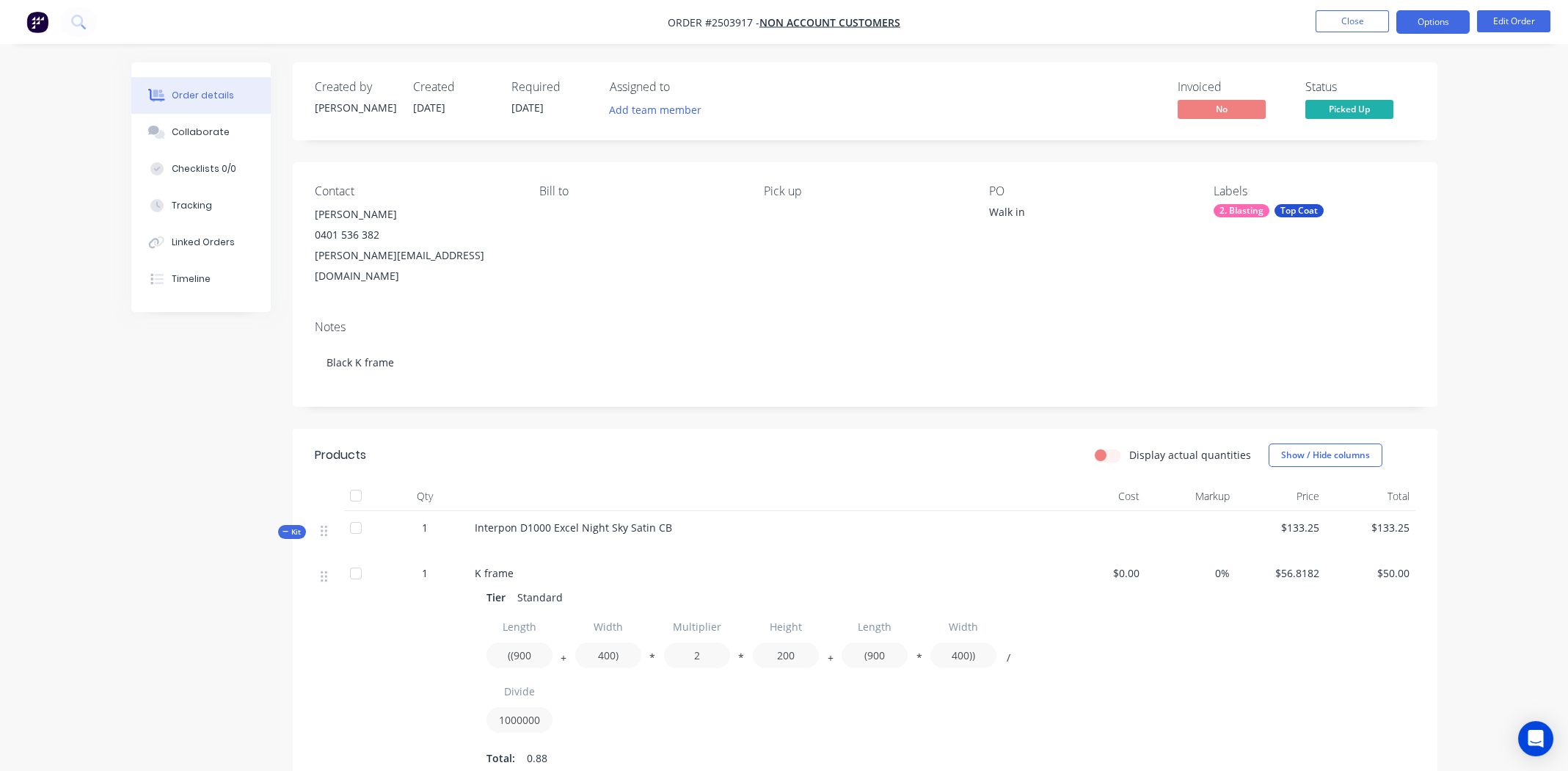
click at [1429, 21] on button "Options" at bounding box center [1433, 21] width 73 height 24
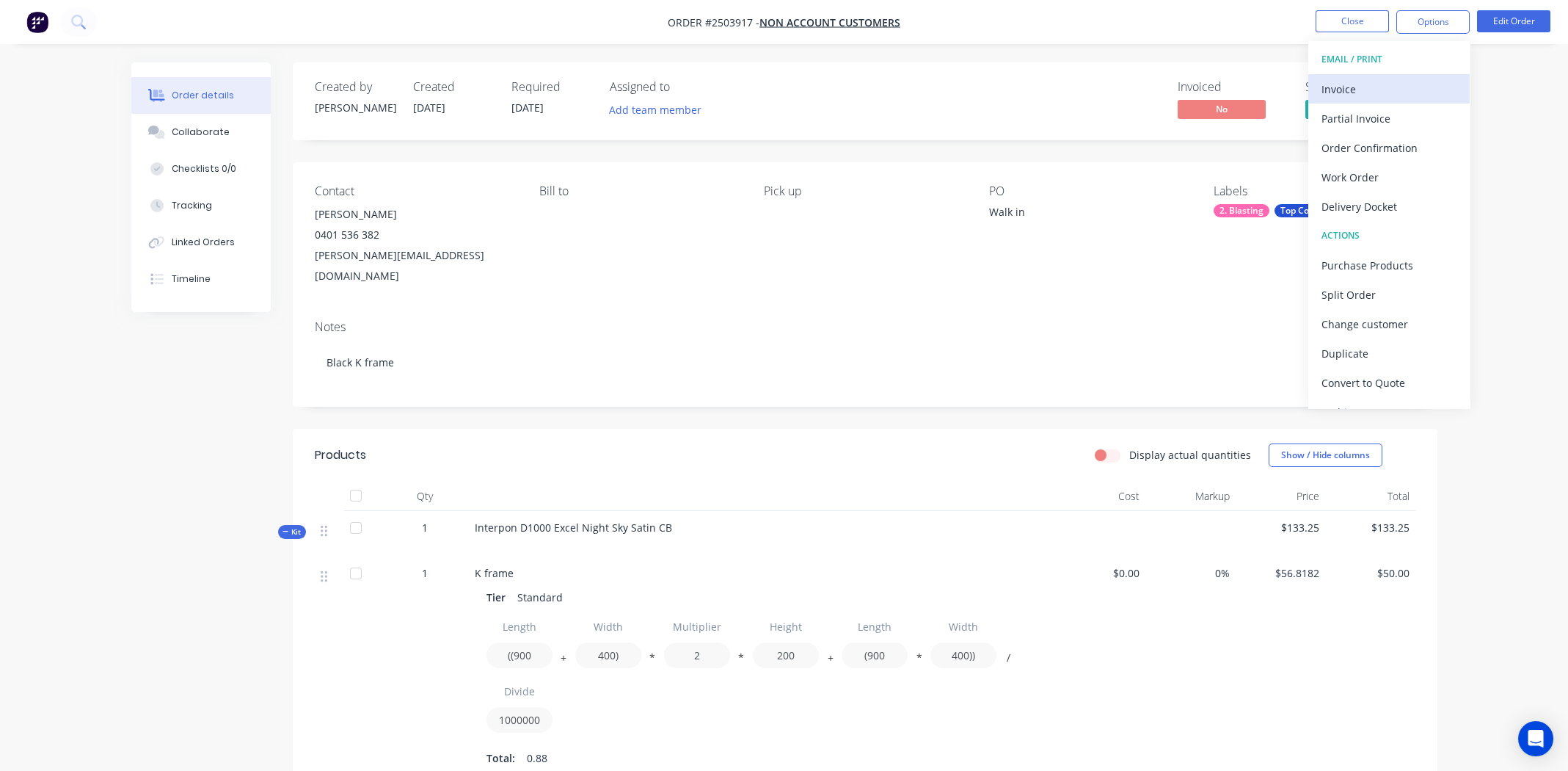
click at [1374, 81] on div "Invoice" at bounding box center [1388, 89] width 135 height 21
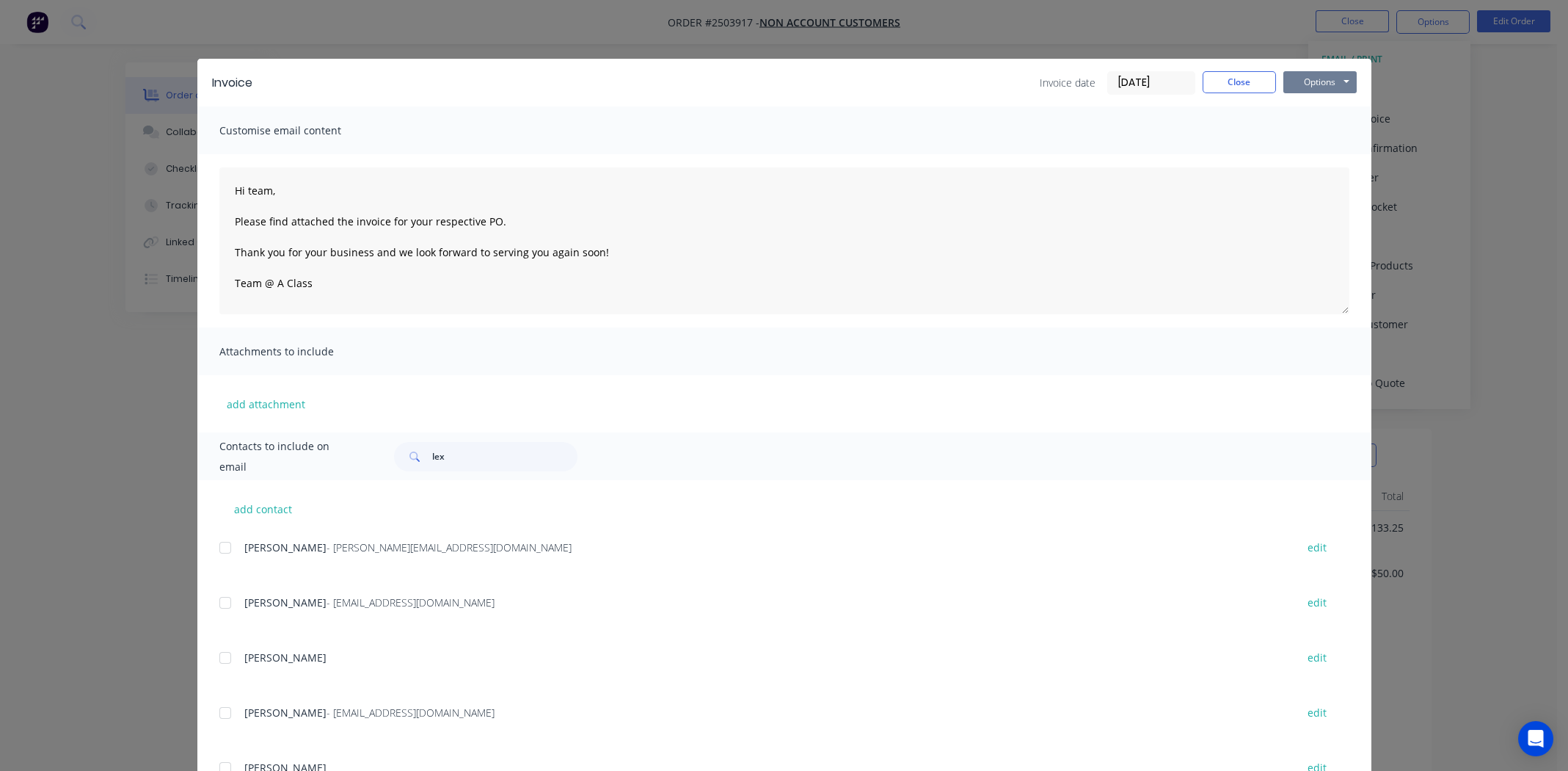
click at [1316, 81] on button "Options" at bounding box center [1320, 82] width 73 height 22
click at [1320, 136] on button "Print" at bounding box center [1329, 132] width 94 height 24
click at [1235, 84] on button "Close" at bounding box center [1239, 82] width 73 height 22
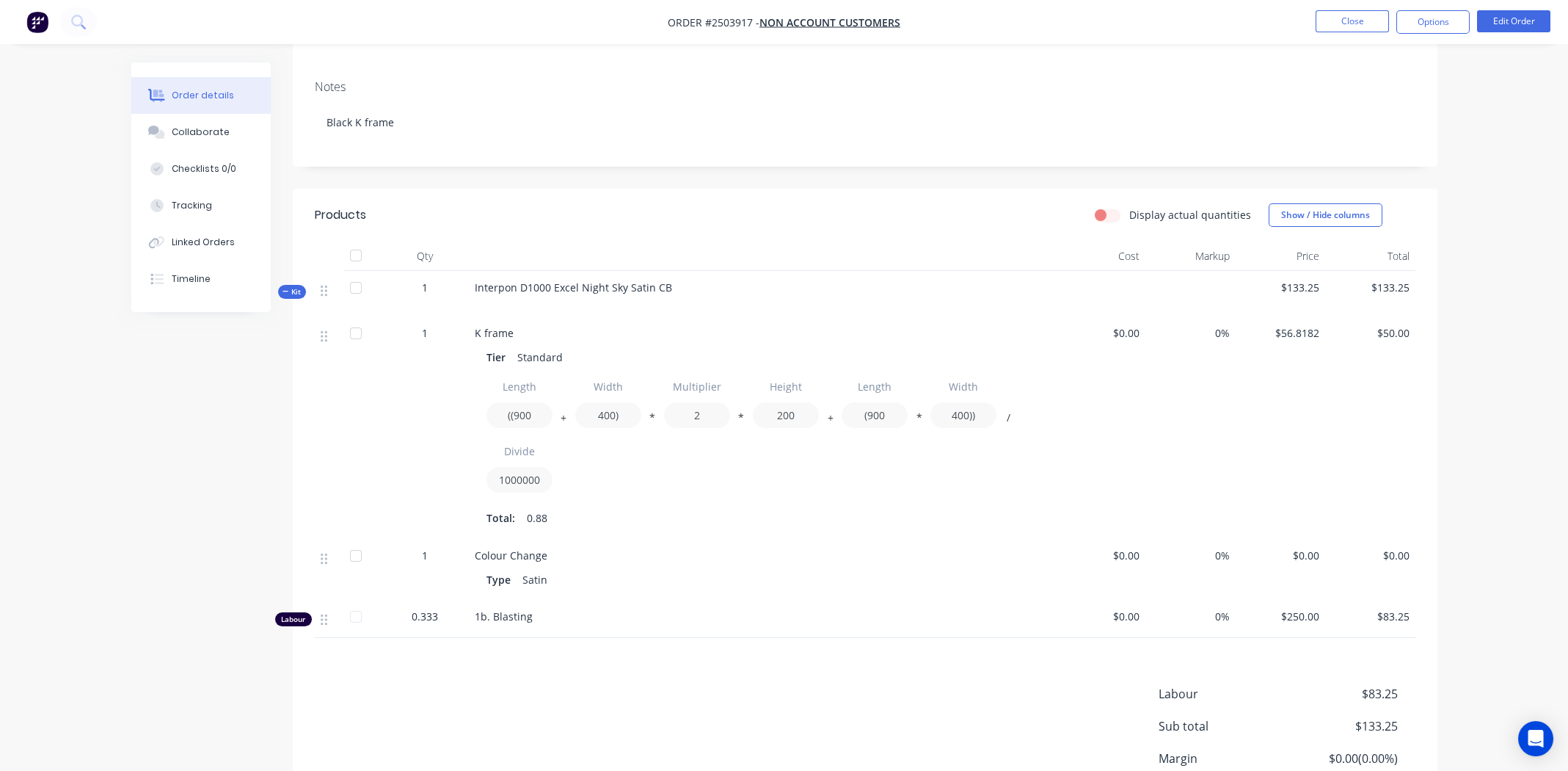
scroll to position [348, 0]
